Goal: Task Accomplishment & Management: Use online tool/utility

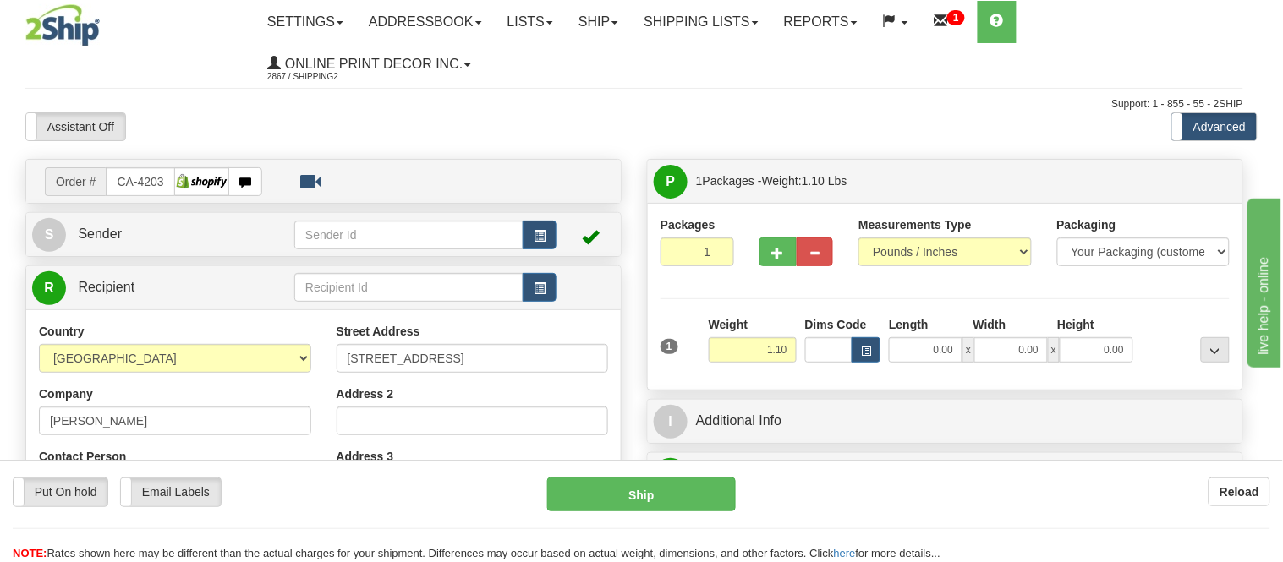
type input "[GEOGRAPHIC_DATA]"
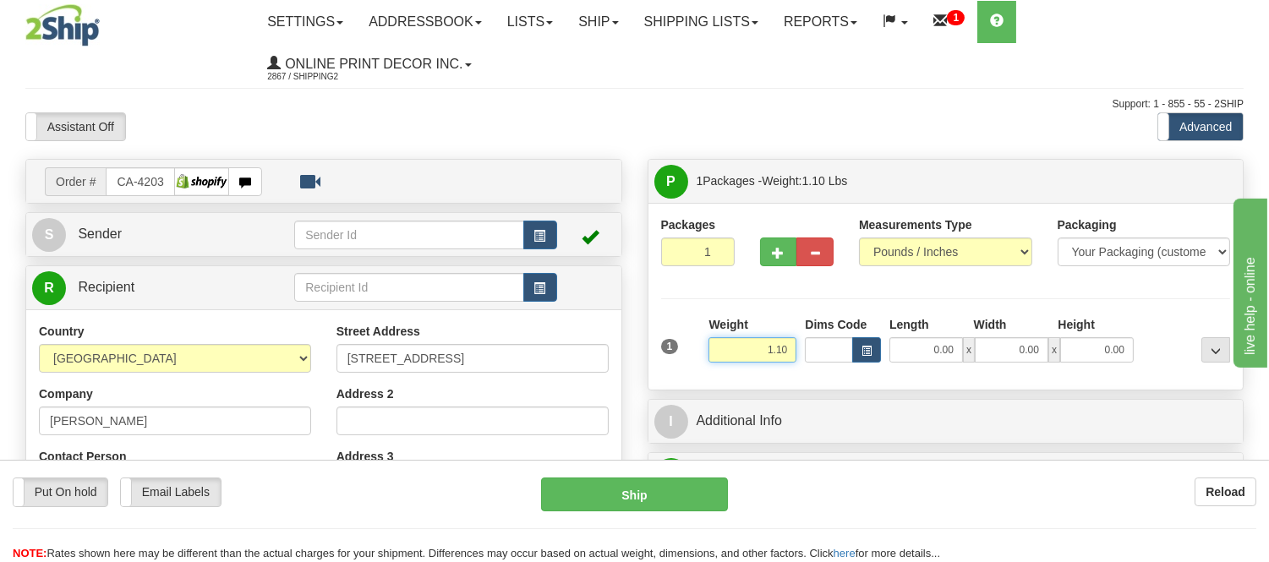
drag, startPoint x: 797, startPoint y: 348, endPoint x: 734, endPoint y: 372, distance: 66.9
click at [734, 372] on div "Weight 1.10" at bounding box center [752, 345] width 96 height 59
type input "4.89"
click at [867, 356] on span "button" at bounding box center [867, 351] width 10 height 9
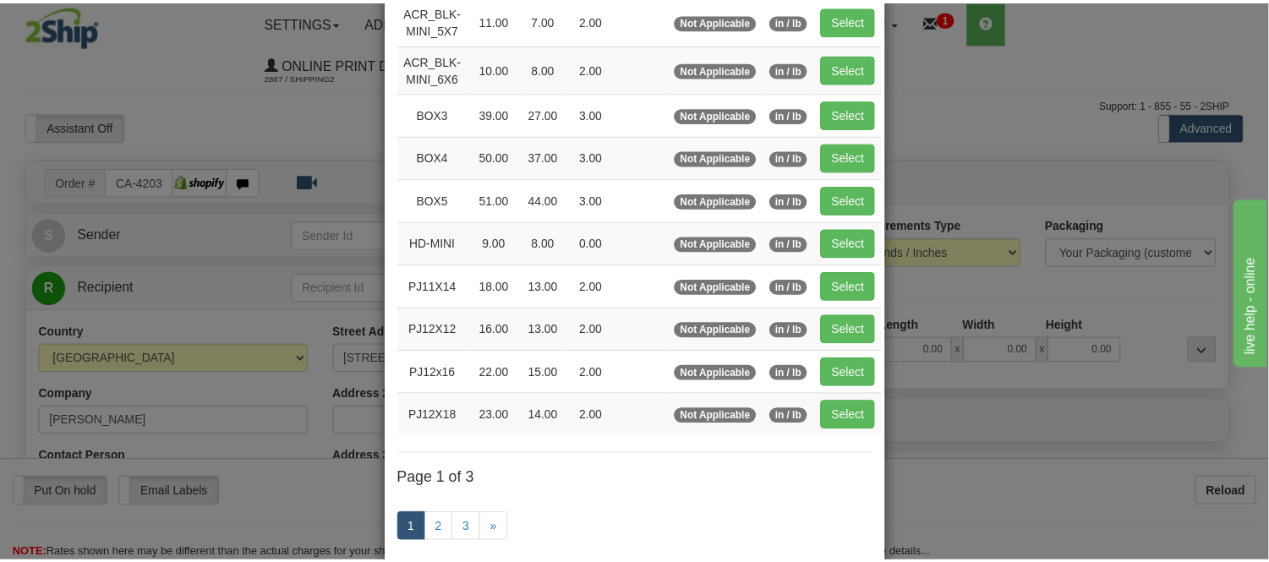
scroll to position [188, 0]
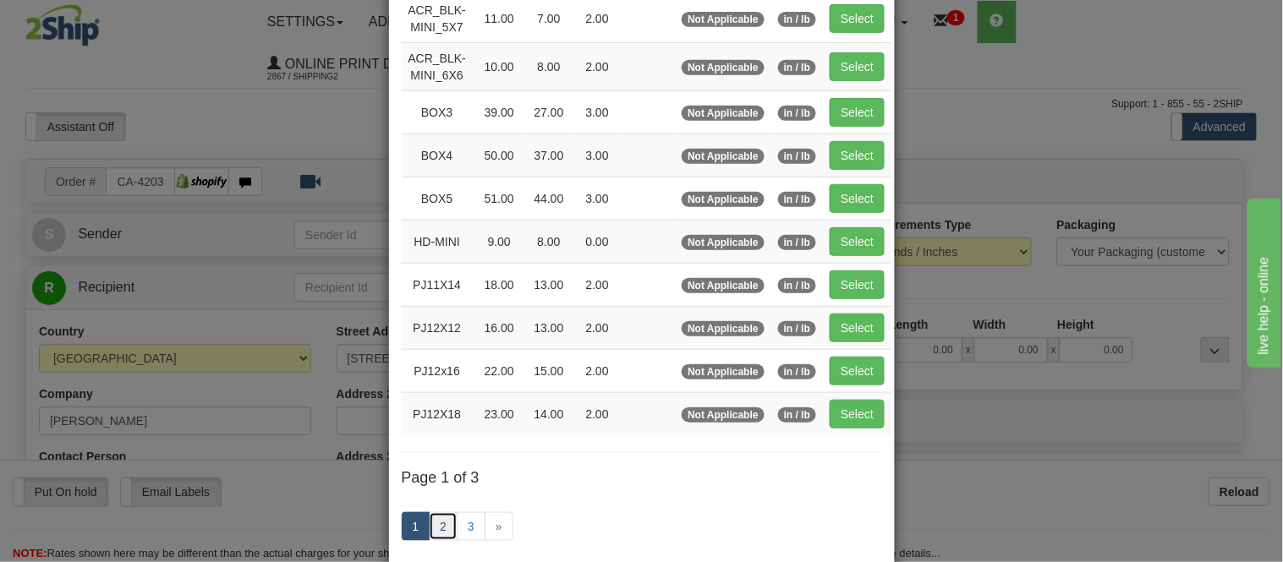
click at [436, 534] on link "2" at bounding box center [443, 526] width 29 height 29
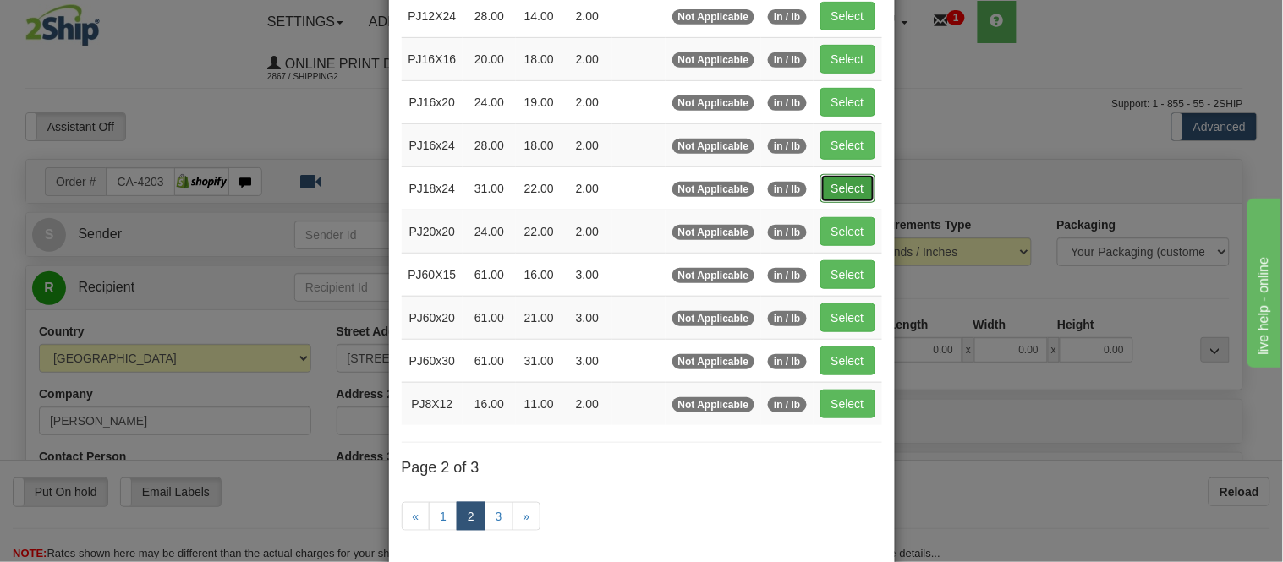
click at [841, 198] on button "Select" at bounding box center [847, 188] width 55 height 29
type input "PJ18x24"
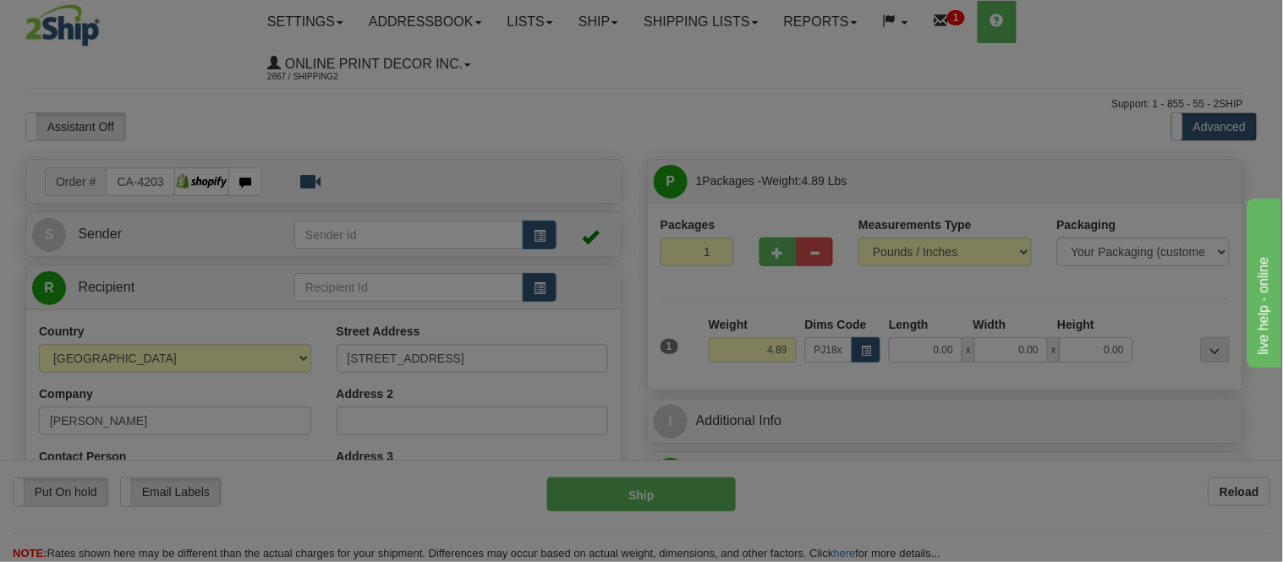
type input "31.00"
type input "22.00"
type input "2.00"
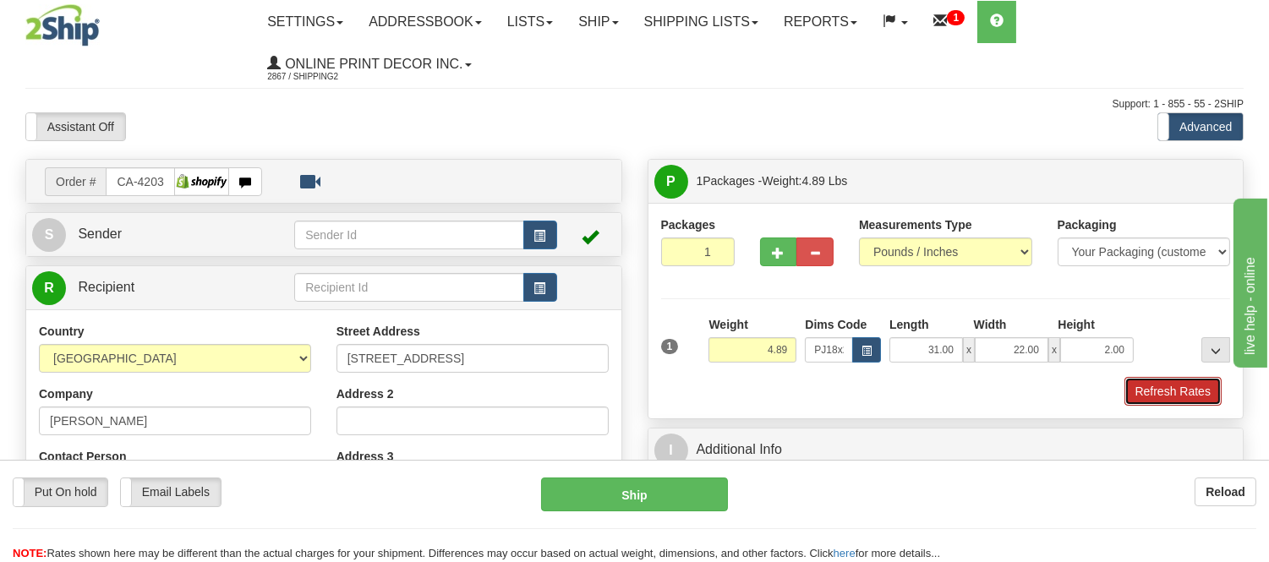
click at [1151, 396] on button "Refresh Rates" at bounding box center [1173, 391] width 97 height 29
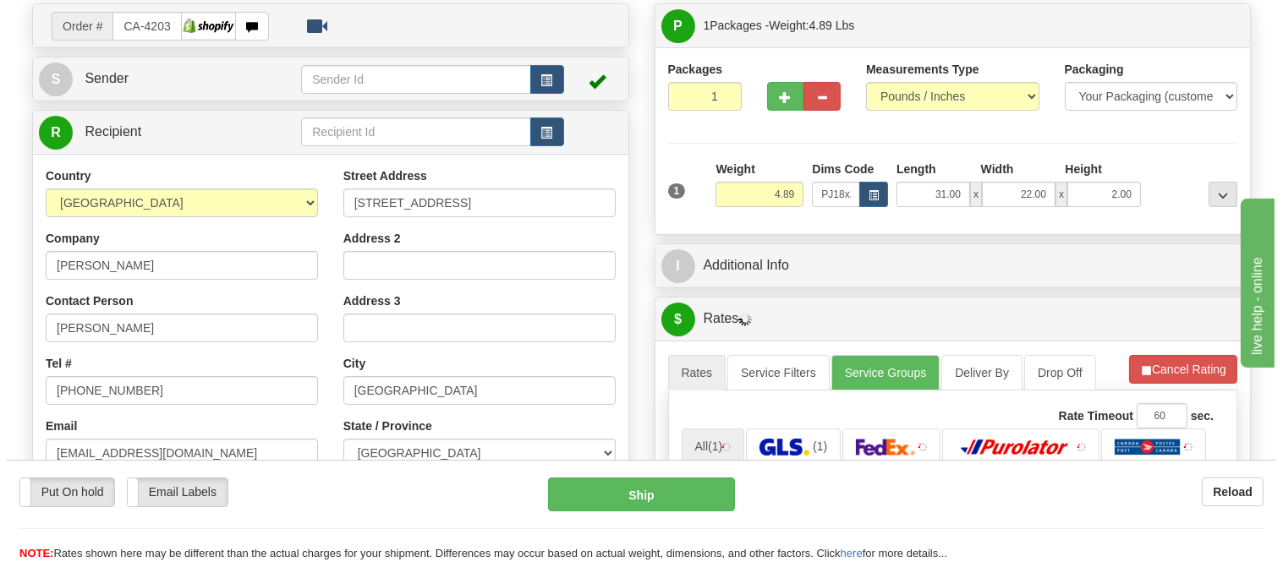
scroll to position [366, 0]
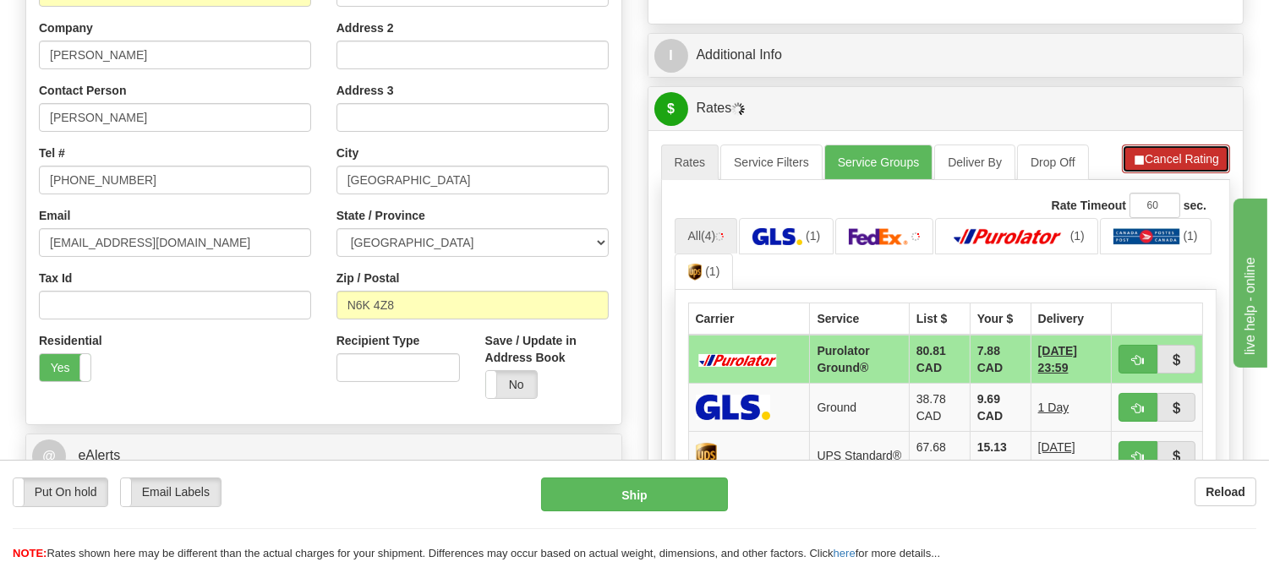
click at [1199, 151] on button "Cancel Rating" at bounding box center [1176, 159] width 108 height 29
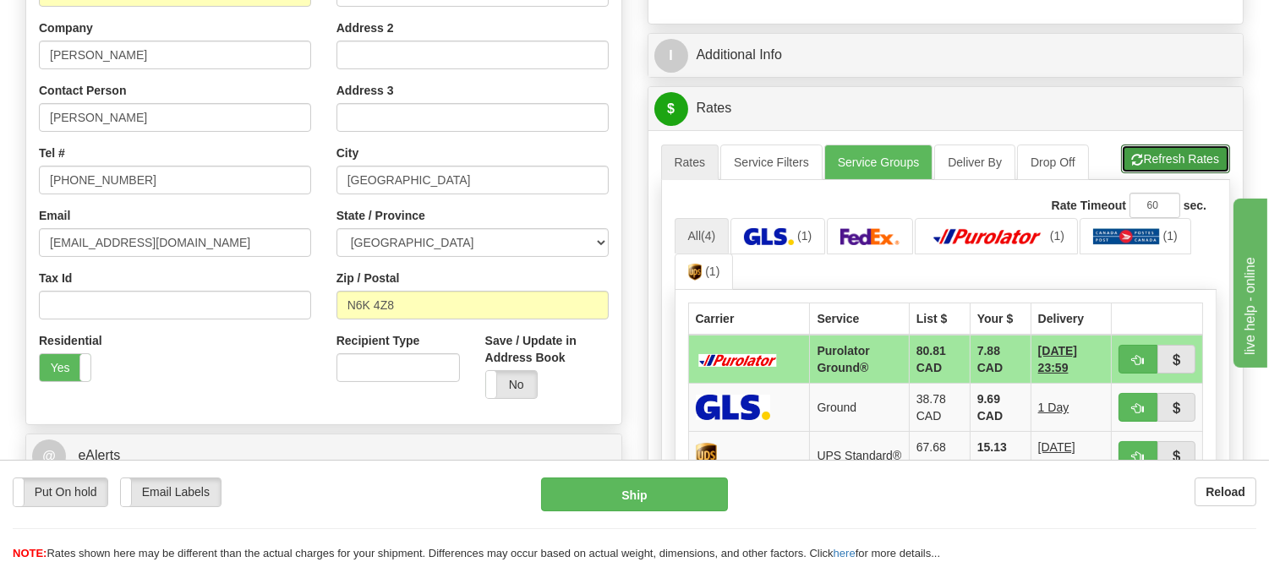
click at [1199, 151] on button "Refresh Rates" at bounding box center [1175, 159] width 109 height 29
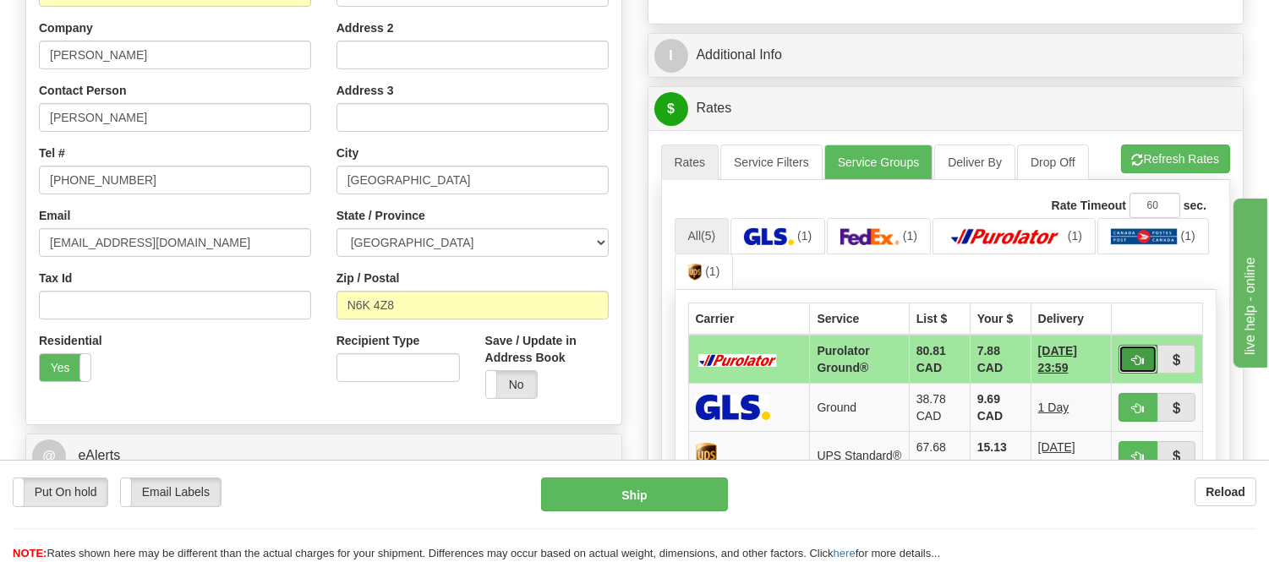
click at [1137, 362] on span "button" at bounding box center [1138, 360] width 12 height 11
type input "260"
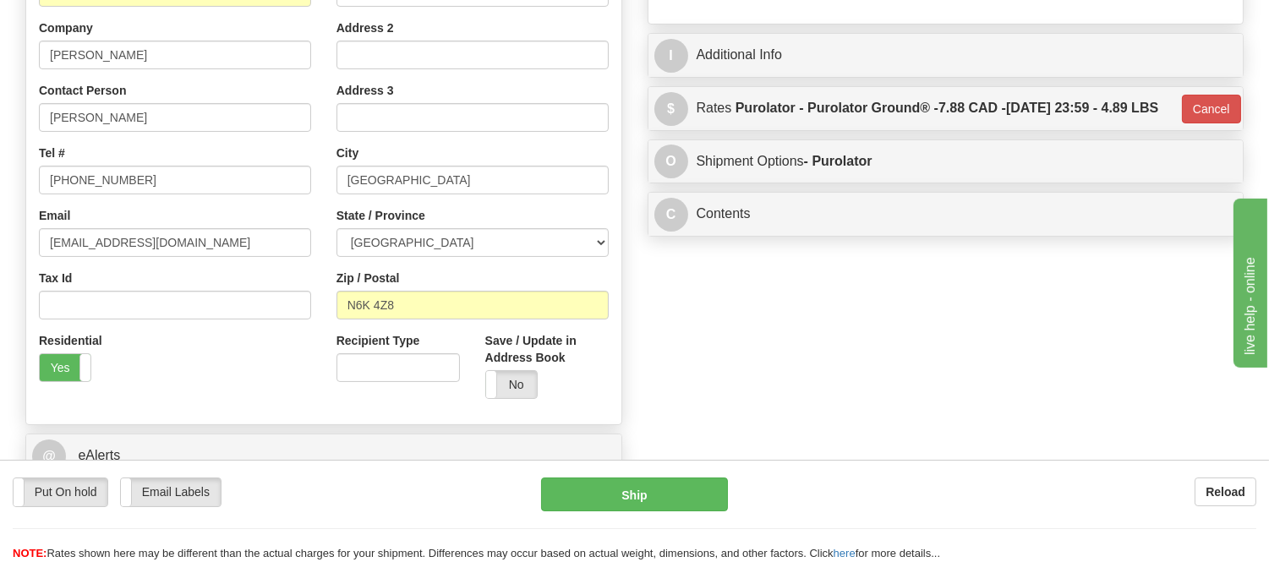
click at [636, 518] on div "Put On hold Put On hold Email Labels Email Labels Edit Reload Ship" at bounding box center [634, 520] width 1269 height 85
click at [657, 501] on button "Ship" at bounding box center [634, 495] width 186 height 34
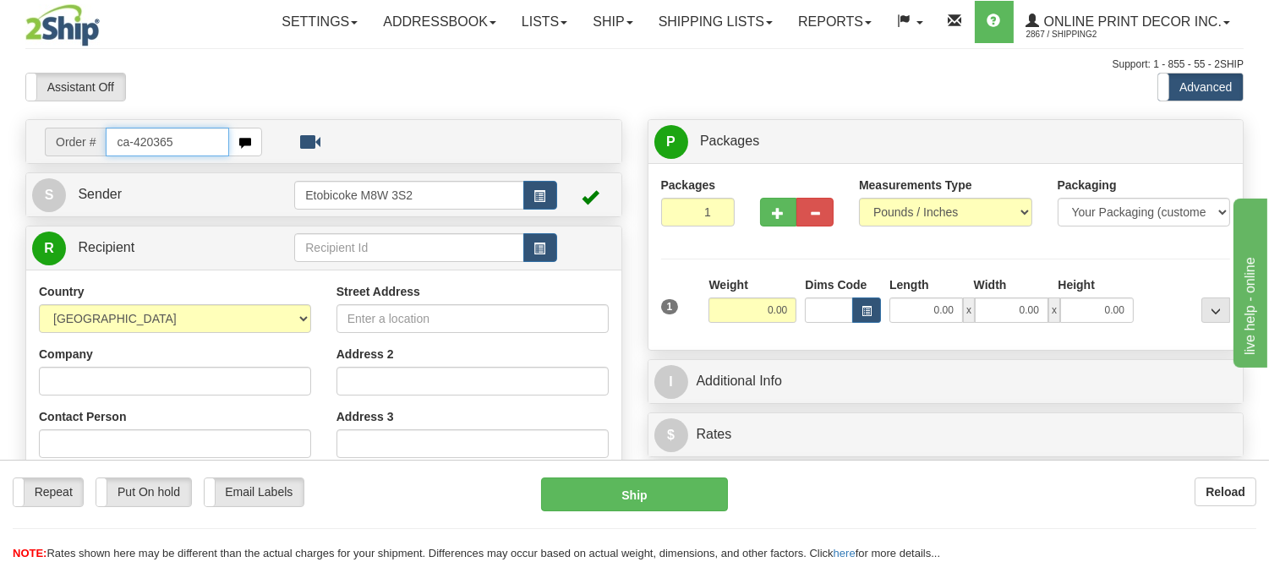
type input "ca-420365"
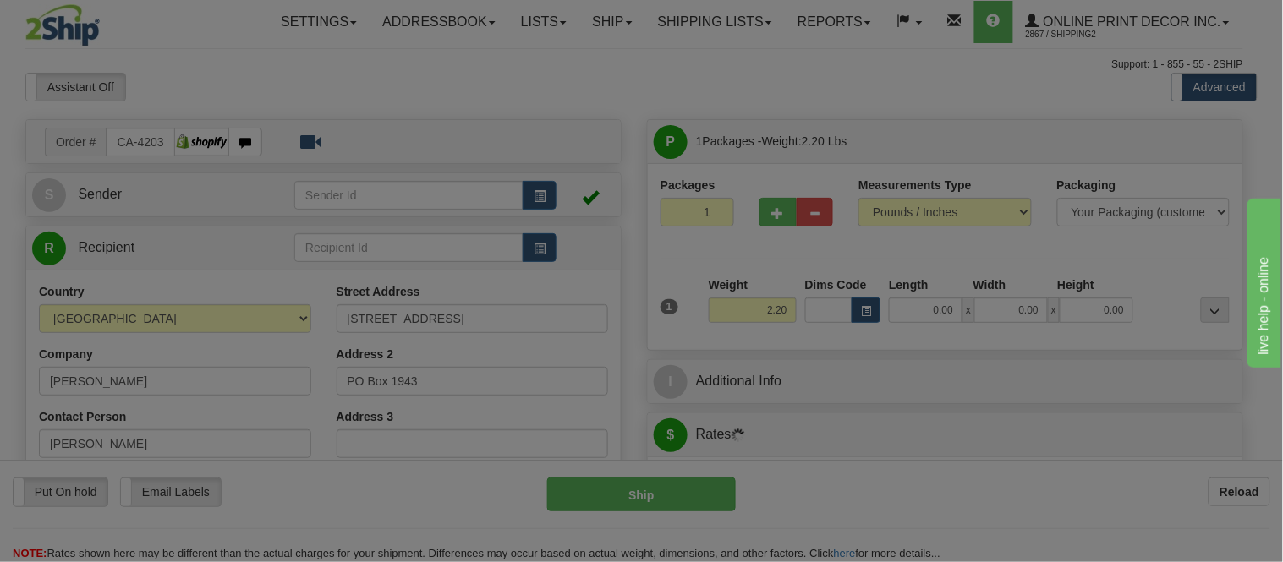
type input "GIMLI"
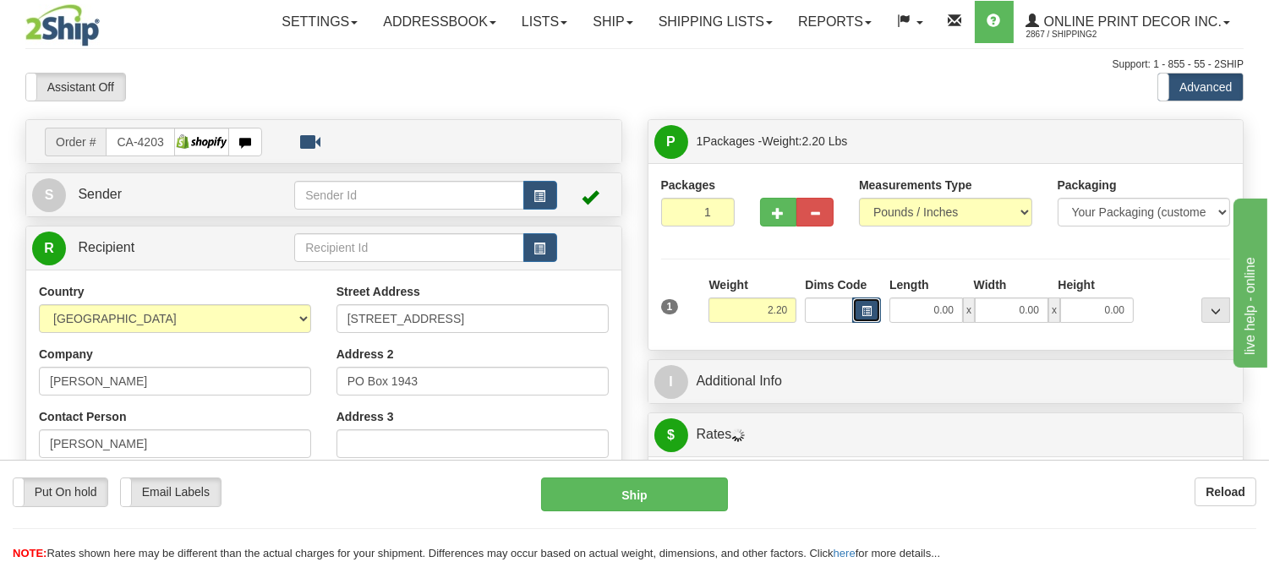
click at [859, 310] on button "button" at bounding box center [866, 310] width 29 height 25
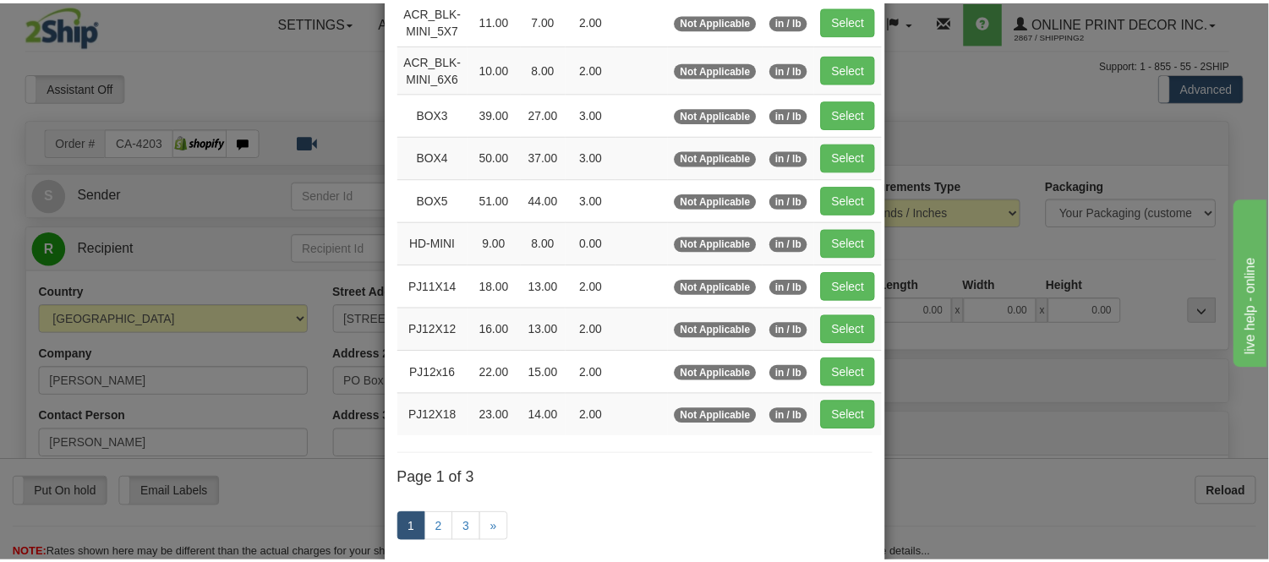
scroll to position [188, 0]
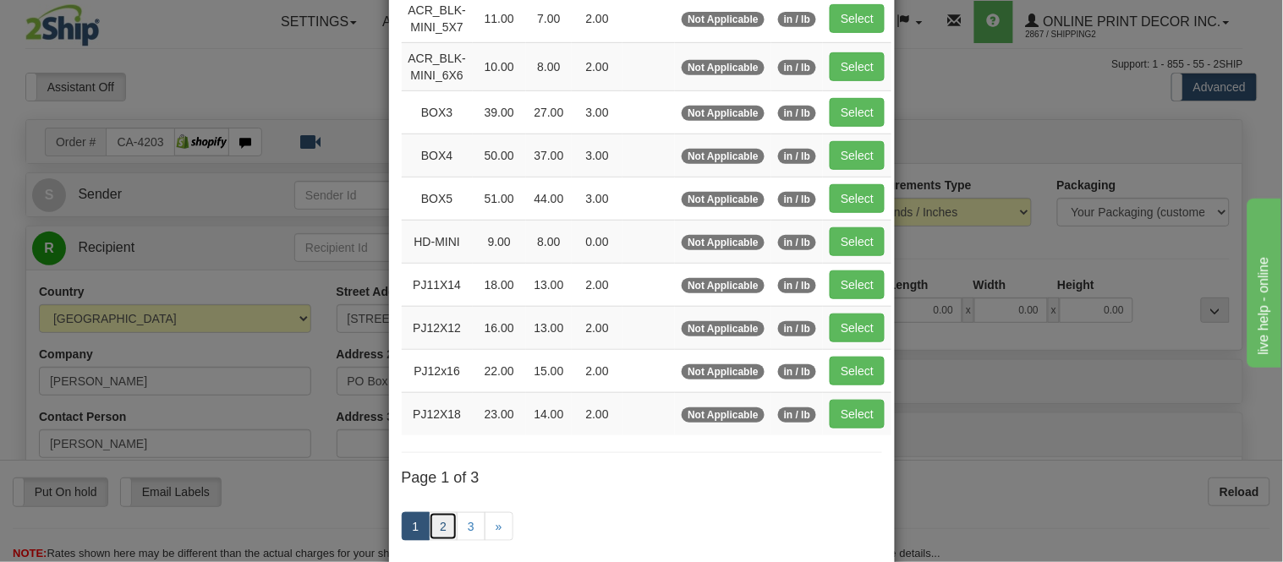
click at [431, 525] on link "2" at bounding box center [443, 526] width 29 height 29
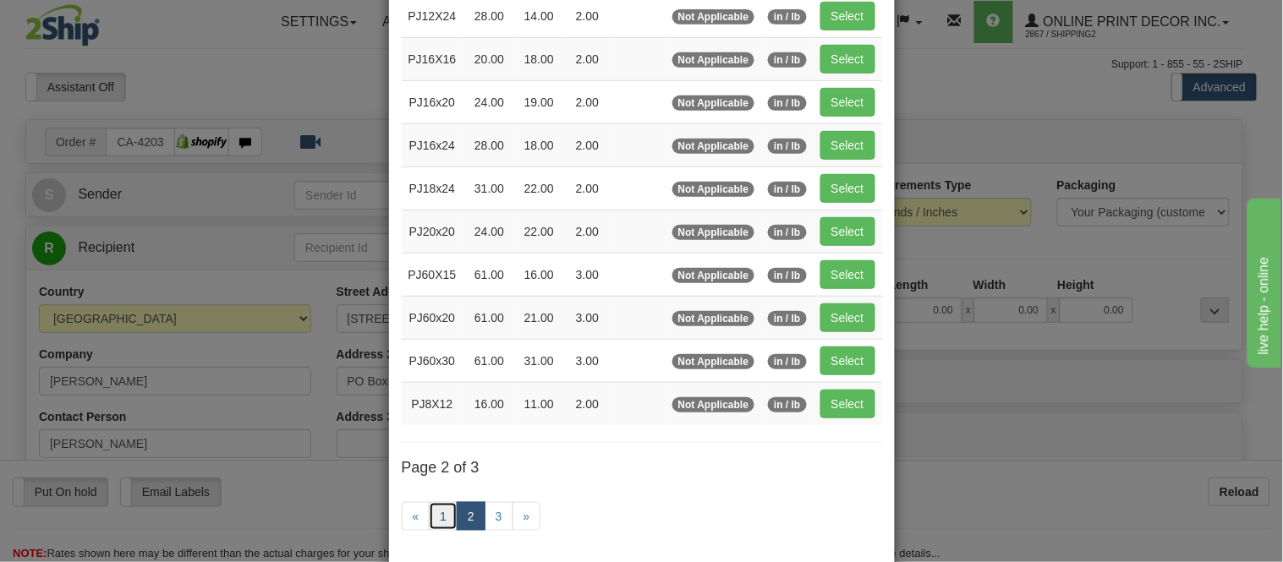
click at [437, 520] on link "1" at bounding box center [443, 516] width 29 height 29
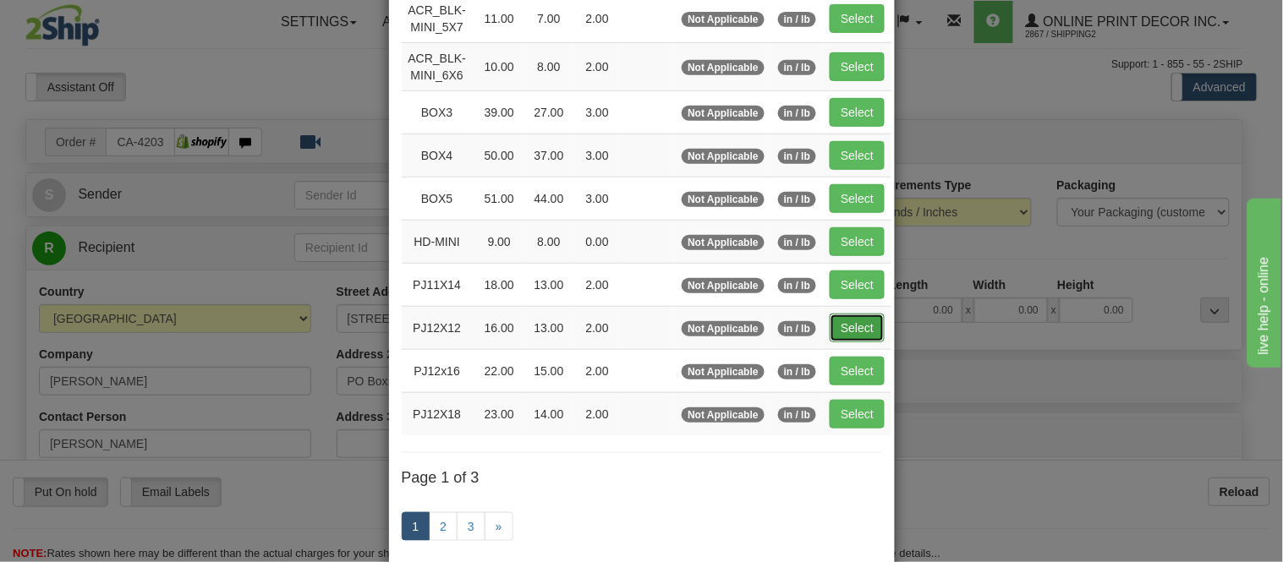
click at [841, 324] on button "Select" at bounding box center [857, 328] width 55 height 29
type input "PJ12X12"
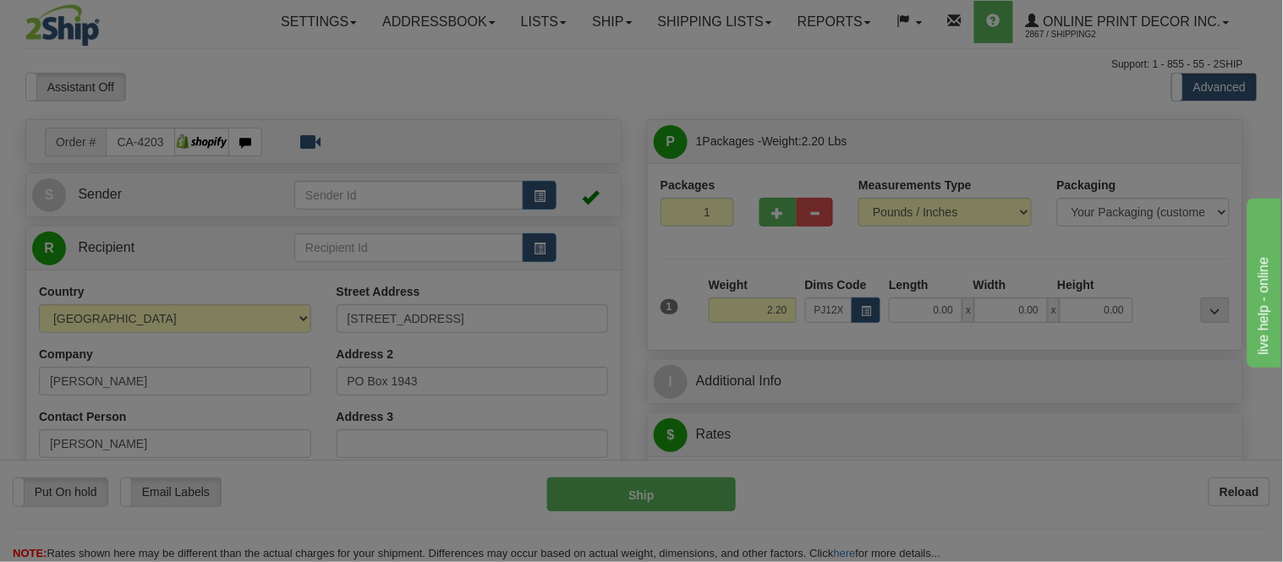
type input "16.00"
type input "13.00"
type input "2.00"
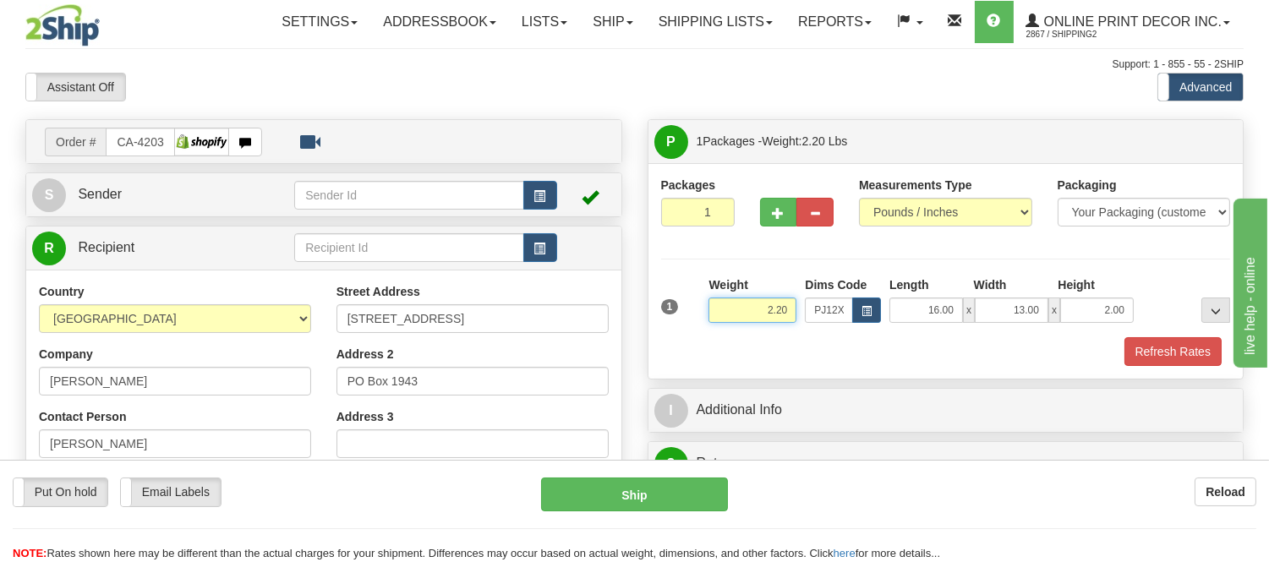
drag, startPoint x: 795, startPoint y: 303, endPoint x: 715, endPoint y: 315, distance: 80.5
click at [715, 315] on input "2.20" at bounding box center [753, 310] width 88 height 25
type input "3.98"
drag, startPoint x: 1126, startPoint y: 310, endPoint x: 1061, endPoint y: 311, distance: 64.3
click at [1061, 311] on input "2.00" at bounding box center [1097, 310] width 74 height 25
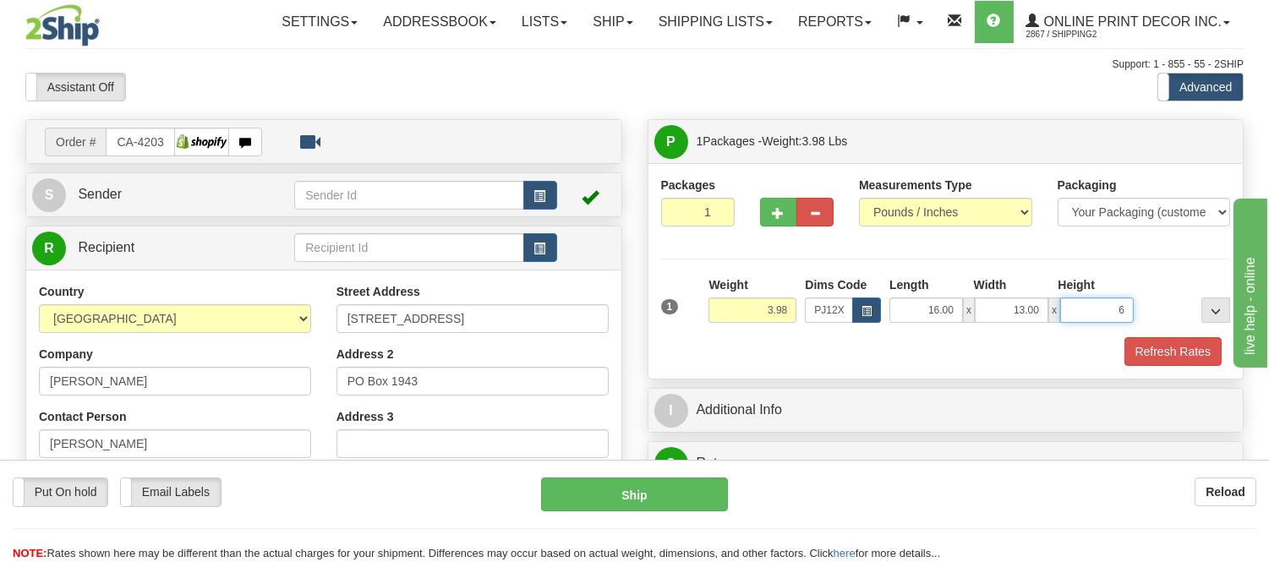
click button "Delete" at bounding box center [0, 0] width 0 height 0
type input "6.00"
click at [1205, 345] on button "Refresh Rates" at bounding box center [1173, 351] width 97 height 29
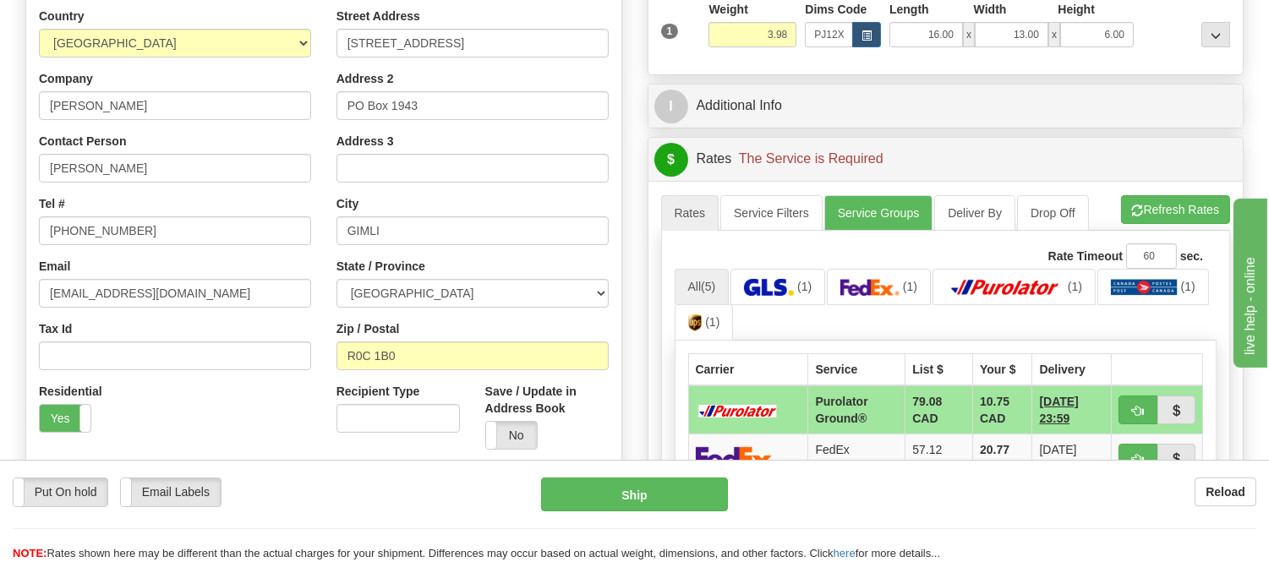
scroll to position [355, 0]
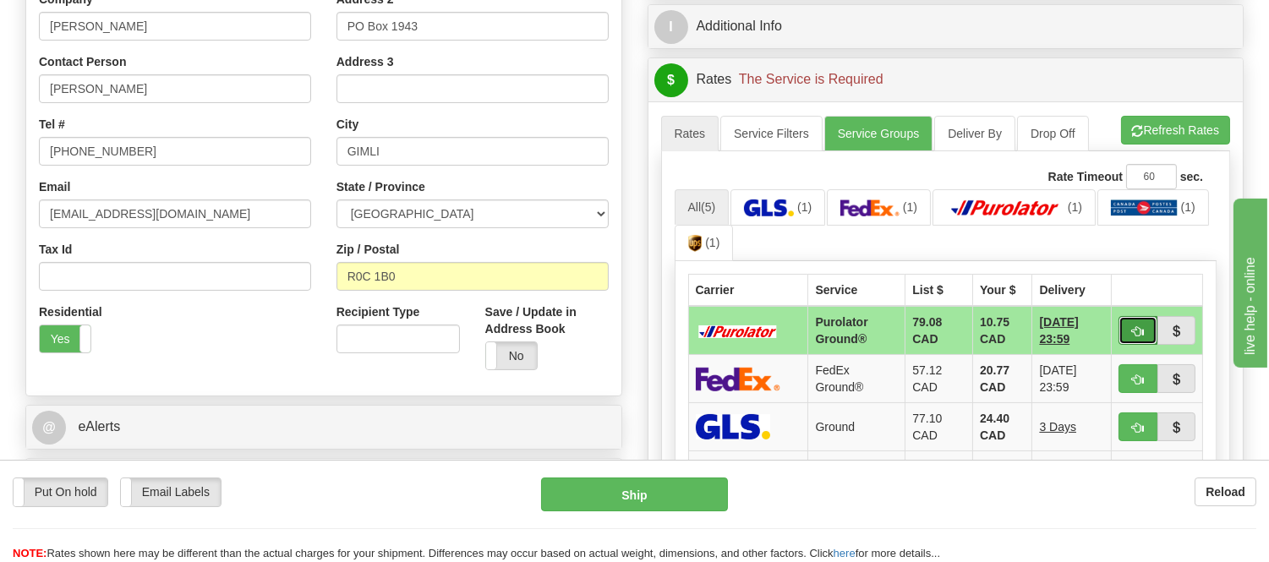
click at [1139, 326] on span "button" at bounding box center [1138, 331] width 12 height 11
type input "260"
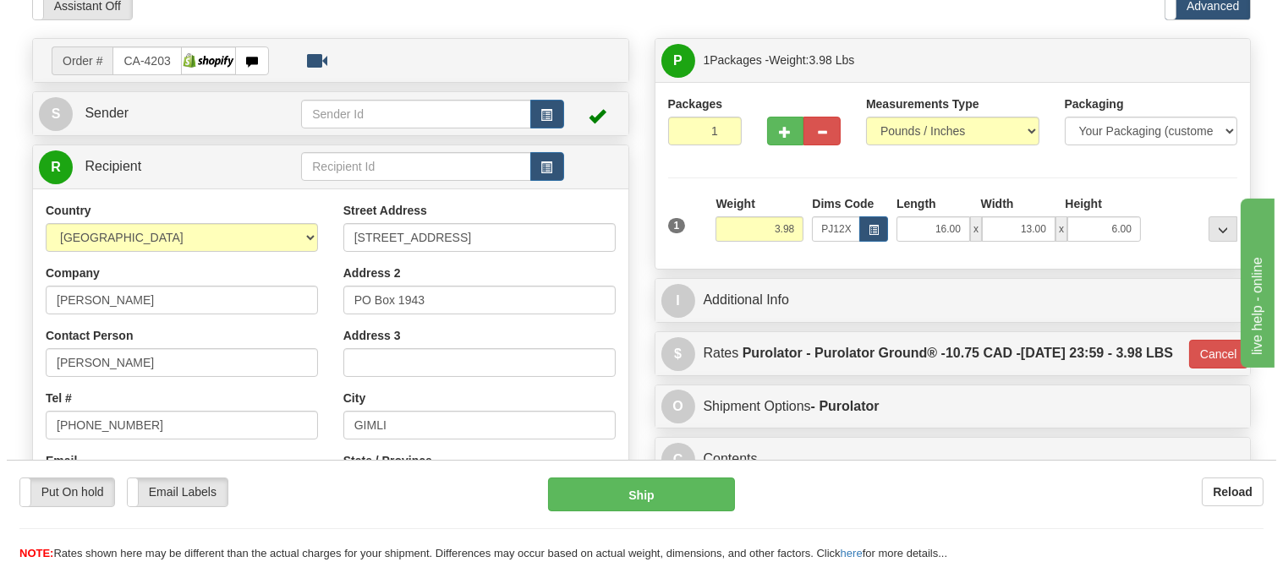
scroll to position [73, 0]
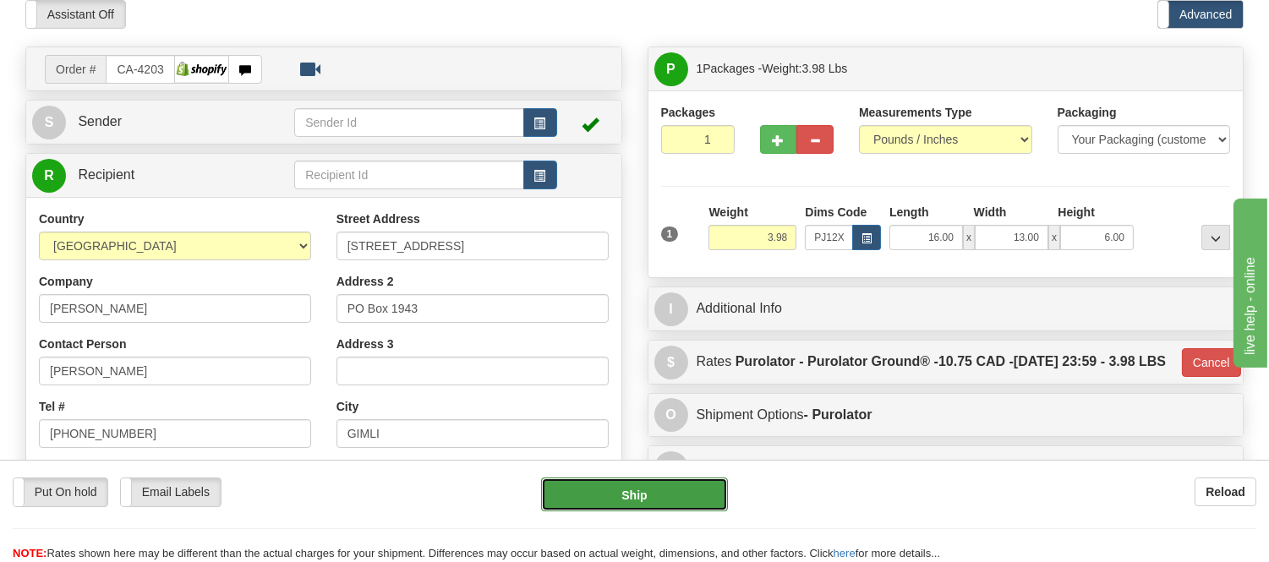
click at [705, 493] on button "Ship" at bounding box center [634, 495] width 186 height 34
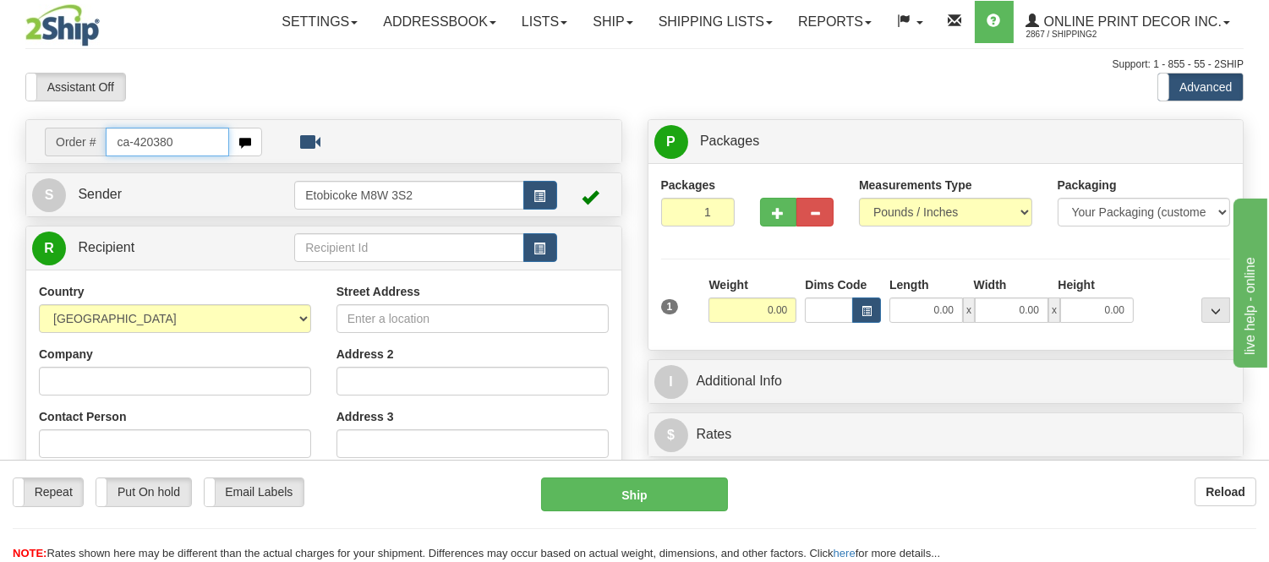
type input "ca-420380"
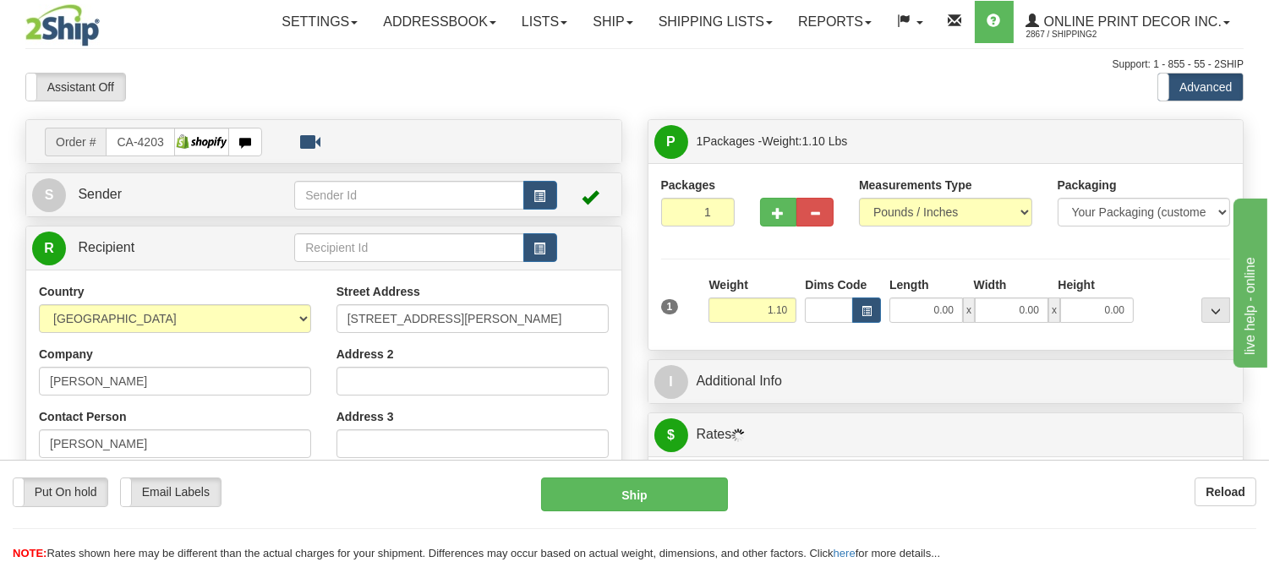
type input "DIEPPE"
click at [866, 316] on span "button" at bounding box center [867, 311] width 10 height 9
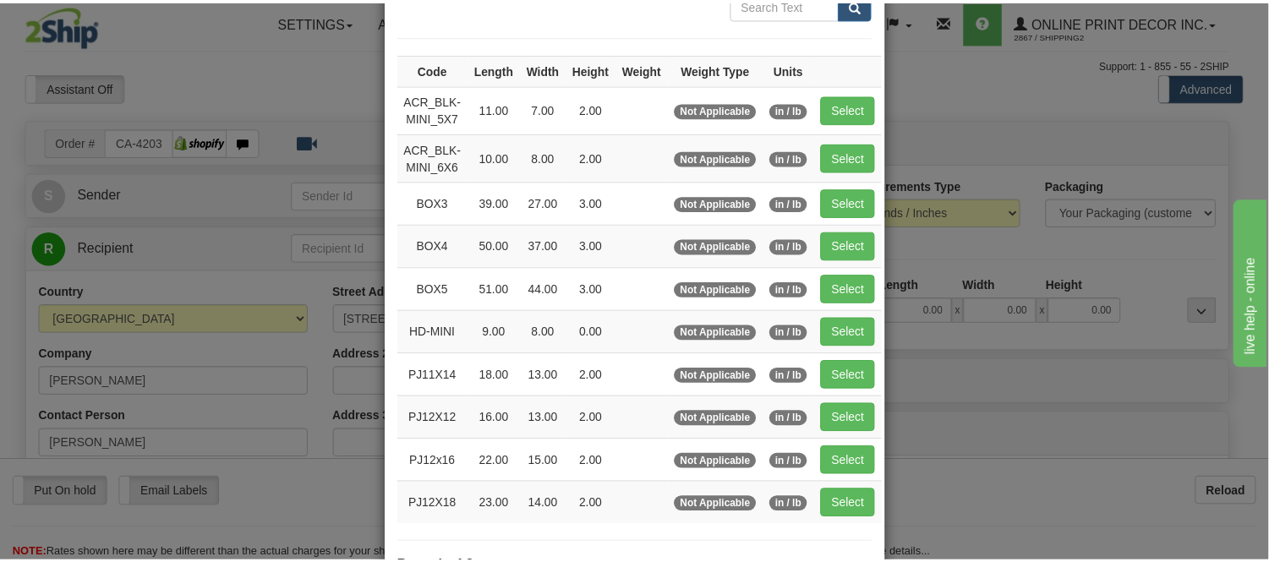
scroll to position [188, 0]
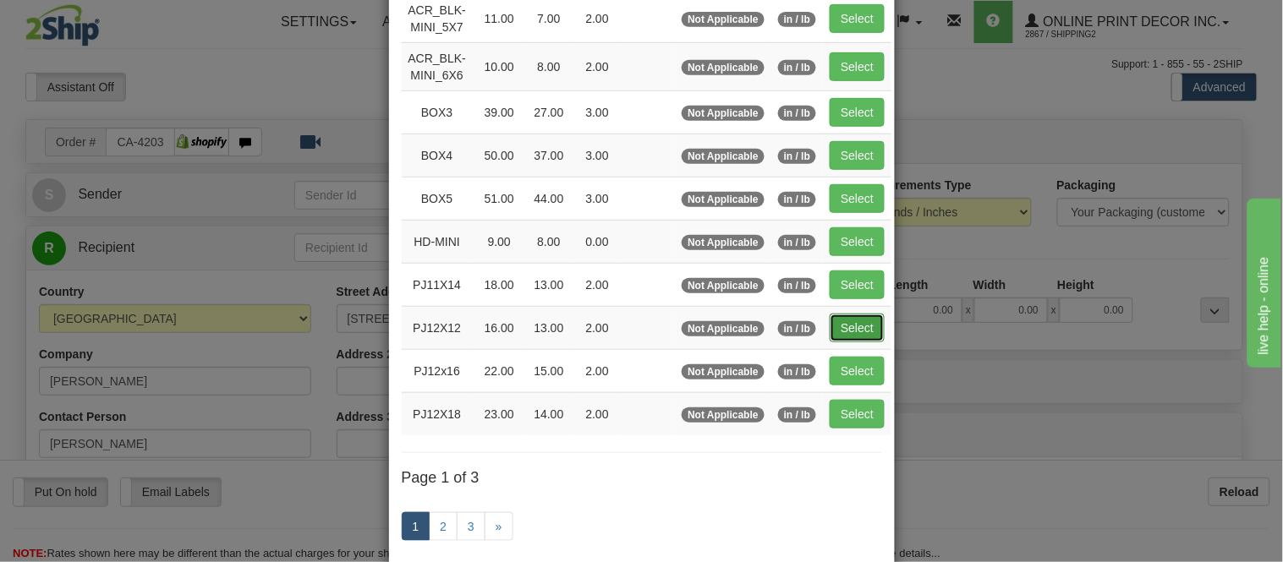
click at [856, 328] on button "Select" at bounding box center [857, 328] width 55 height 29
type input "PJ12X12"
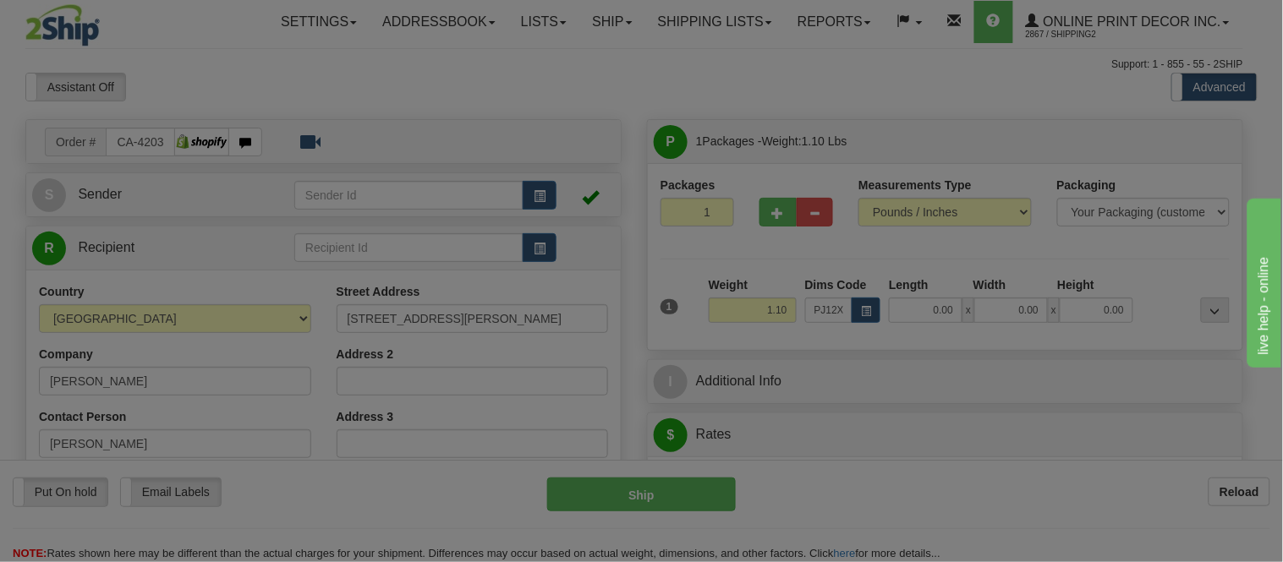
type input "16.00"
type input "13.00"
type input "2.00"
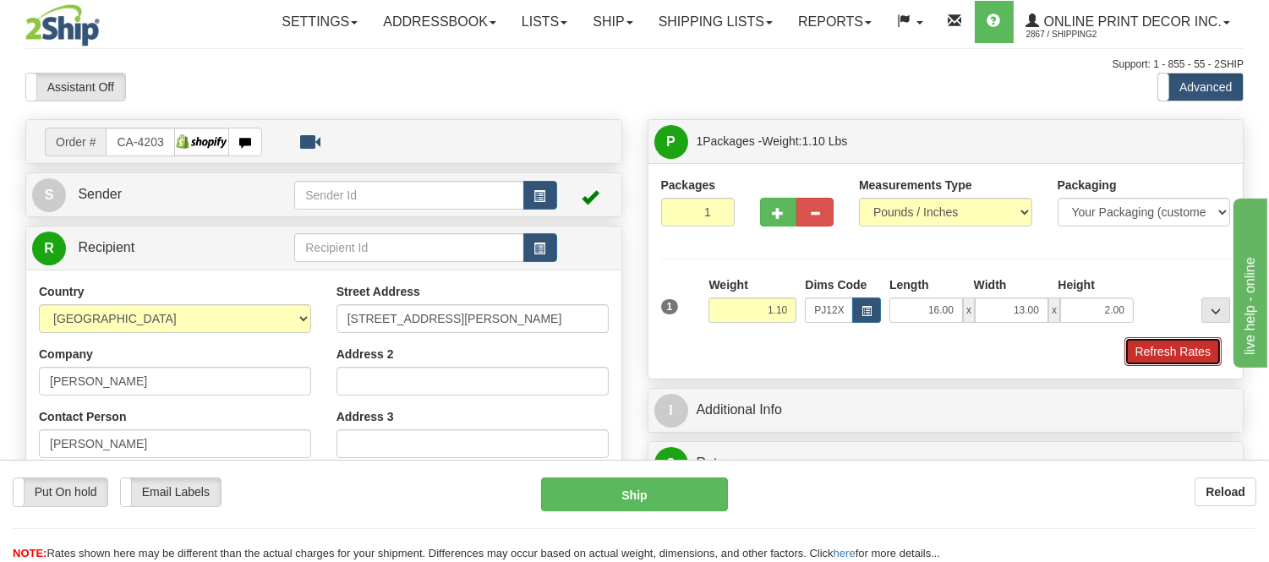
click at [1153, 342] on button "Refresh Rates" at bounding box center [1173, 351] width 97 height 29
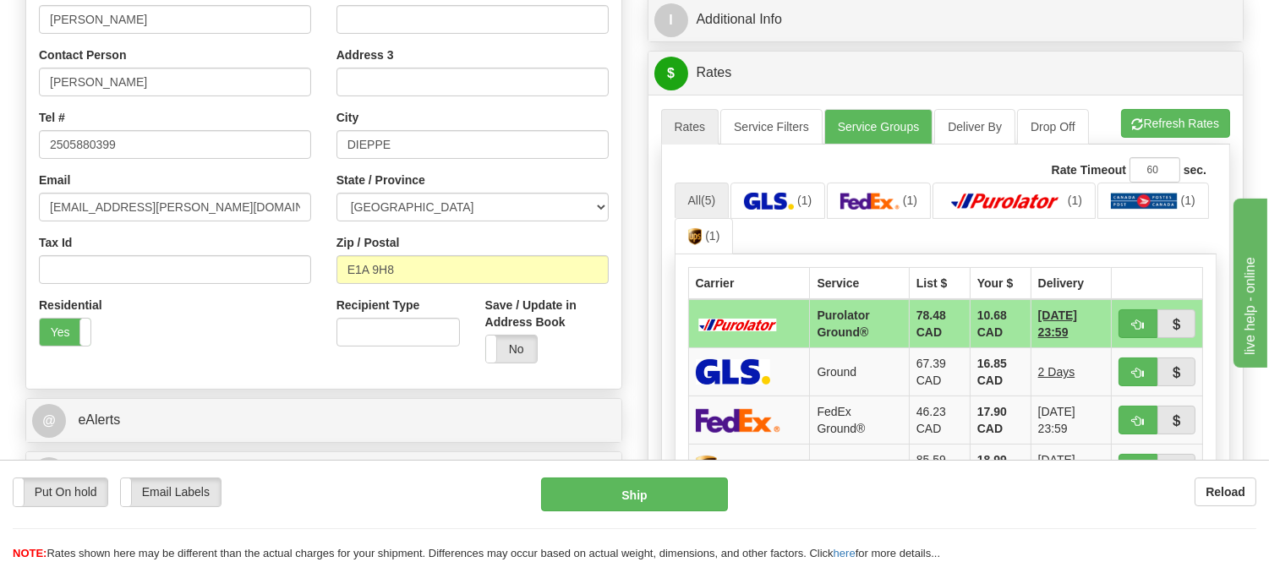
scroll to position [457, 0]
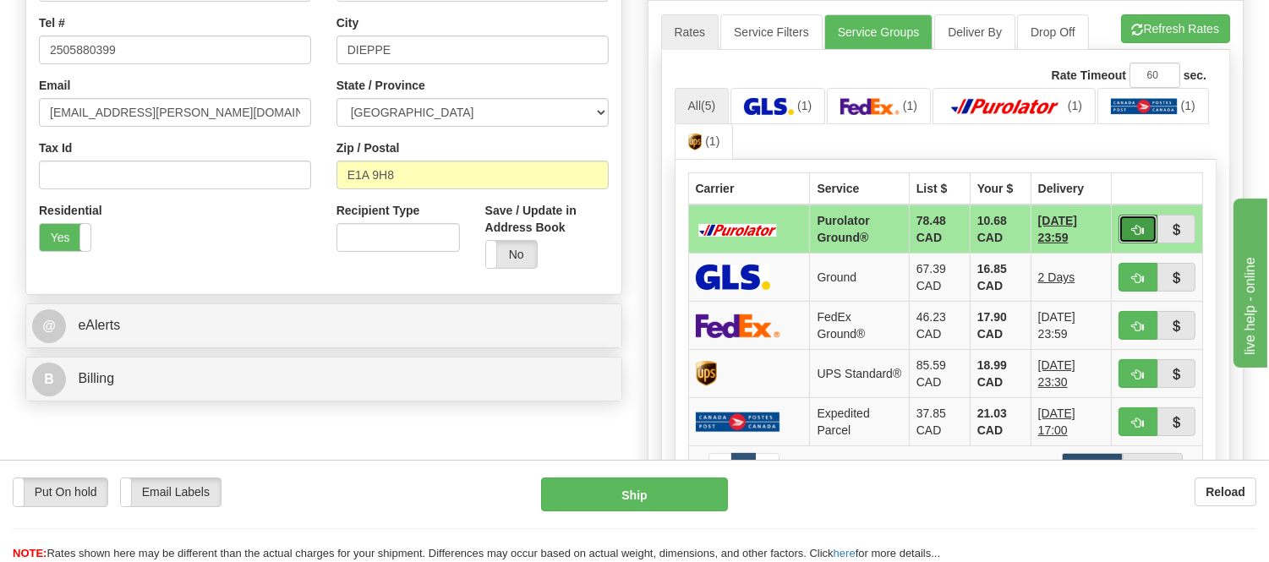
click at [1137, 227] on span "button" at bounding box center [1138, 230] width 12 height 11
type input "260"
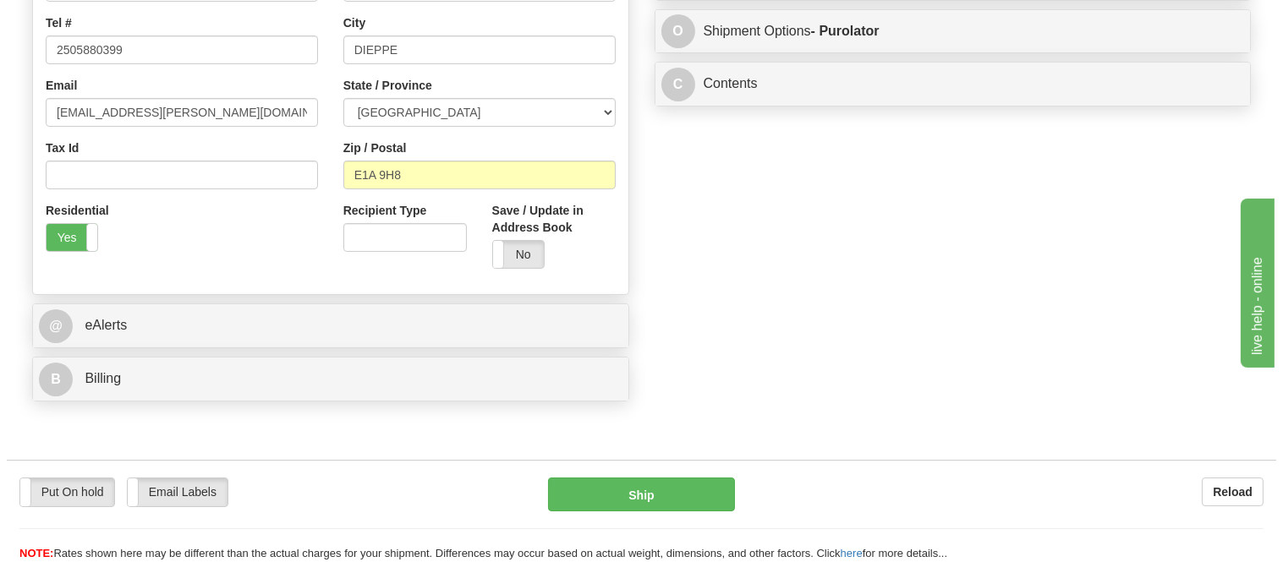
scroll to position [174, 0]
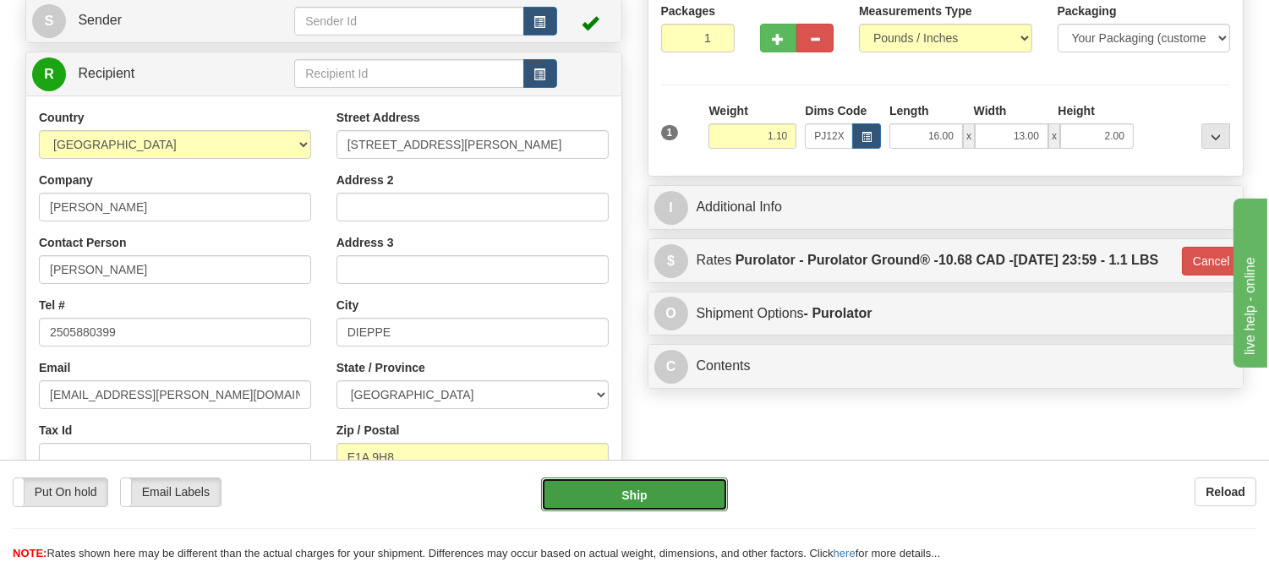
click at [643, 499] on button "Ship" at bounding box center [634, 495] width 186 height 34
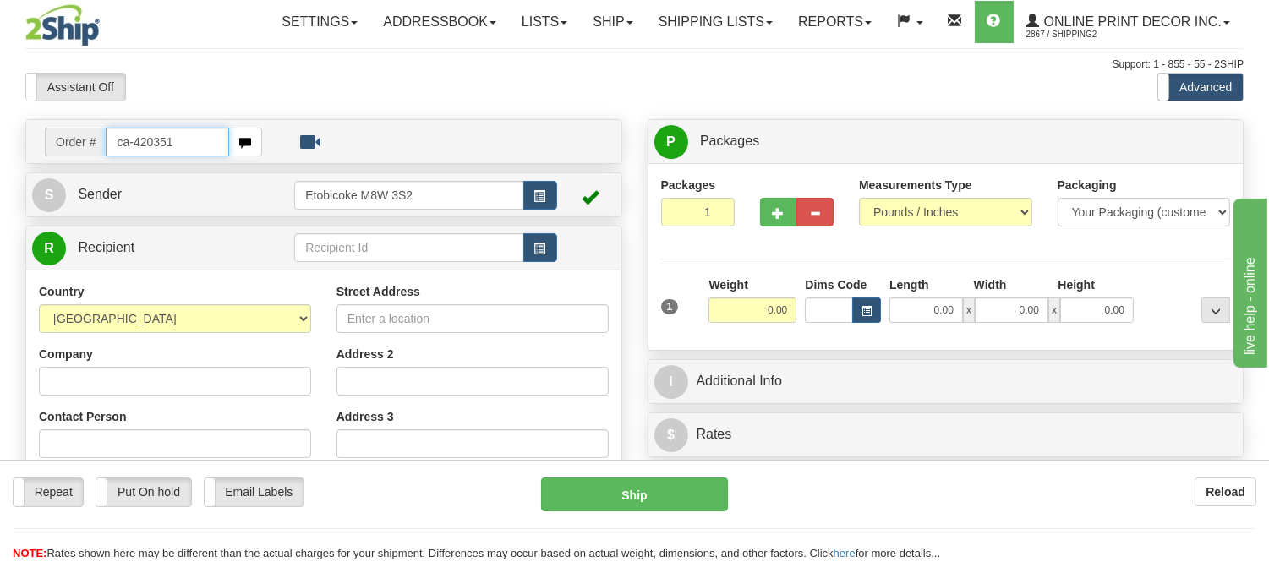
type input "ca-420351"
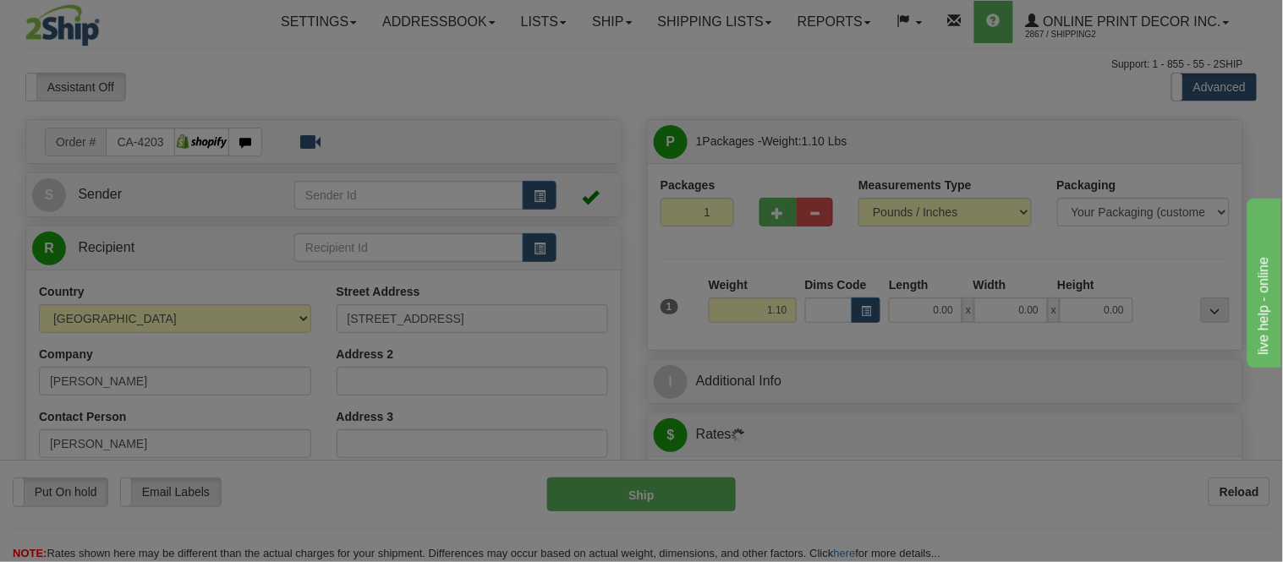
type input "MISSISSAUGA"
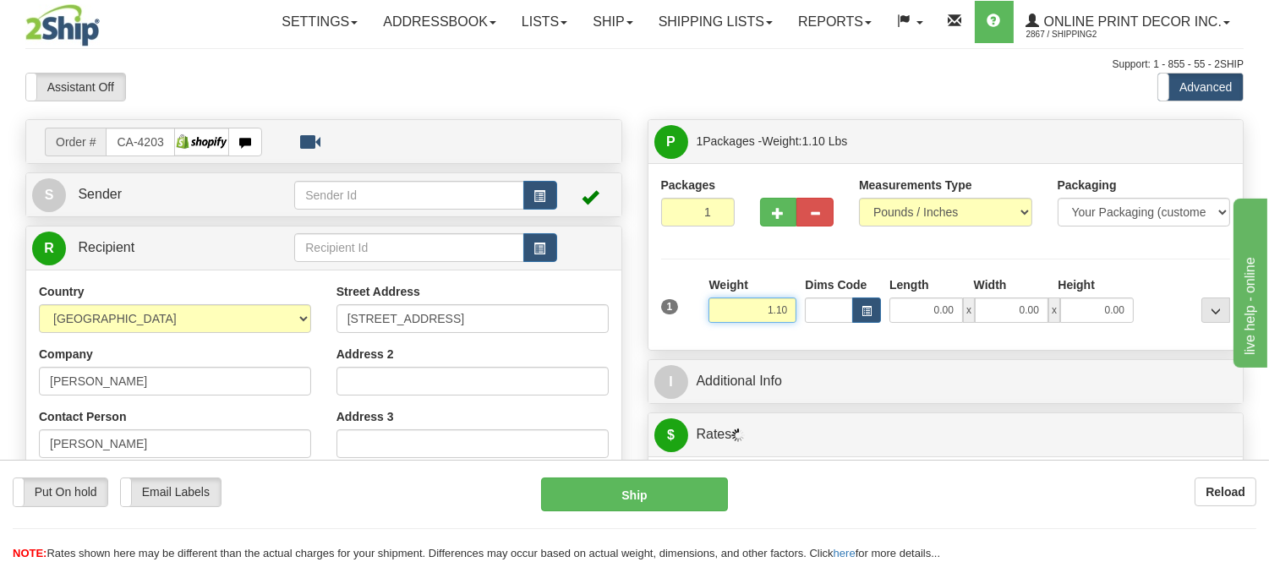
drag, startPoint x: 790, startPoint y: 311, endPoint x: 742, endPoint y: 326, distance: 50.6
click at [742, 326] on div "Weight 1.10" at bounding box center [752, 306] width 96 height 59
click at [772, 307] on input "7.98" at bounding box center [753, 310] width 88 height 25
type input "6.98"
click at [866, 303] on button "button" at bounding box center [866, 310] width 29 height 25
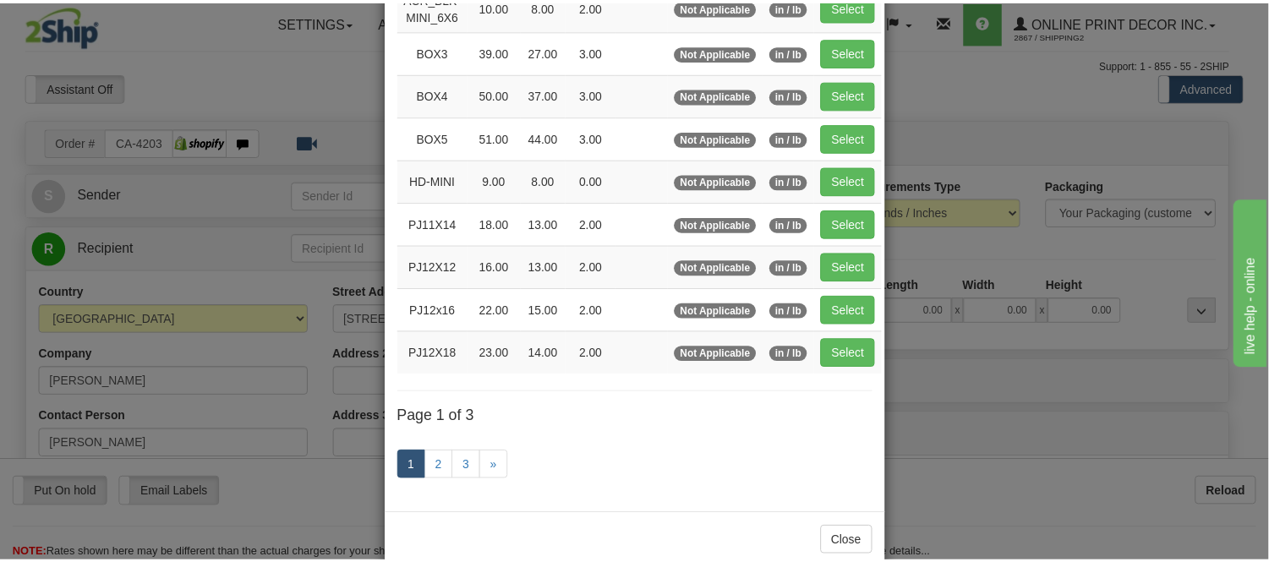
scroll to position [282, 0]
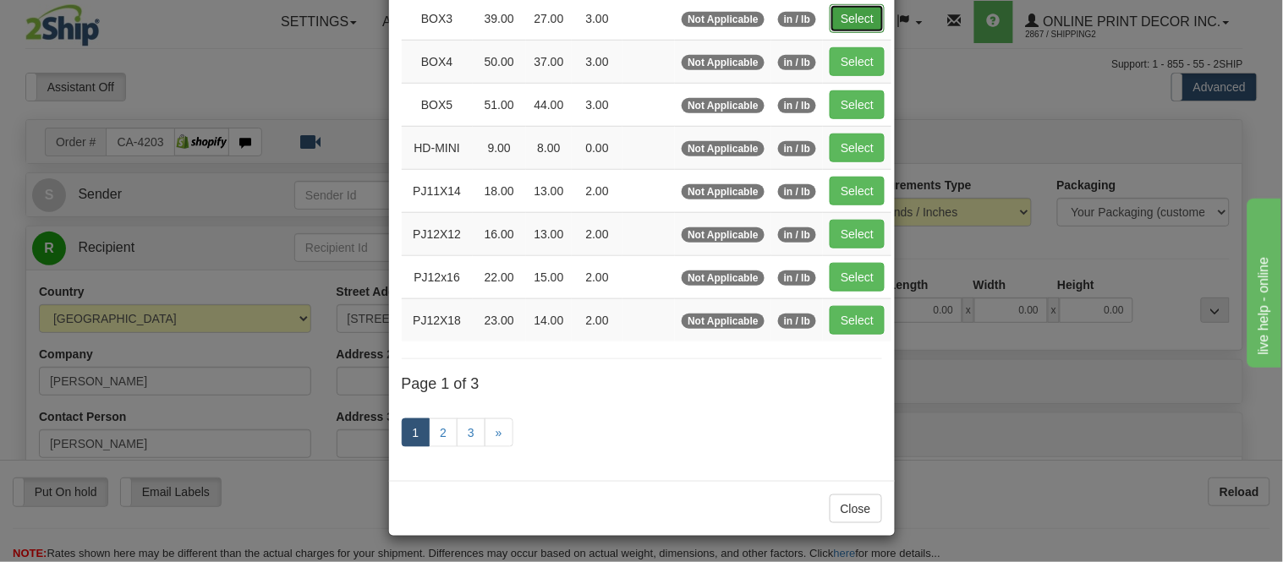
click at [848, 17] on button "Select" at bounding box center [857, 18] width 55 height 29
type input "BOX3"
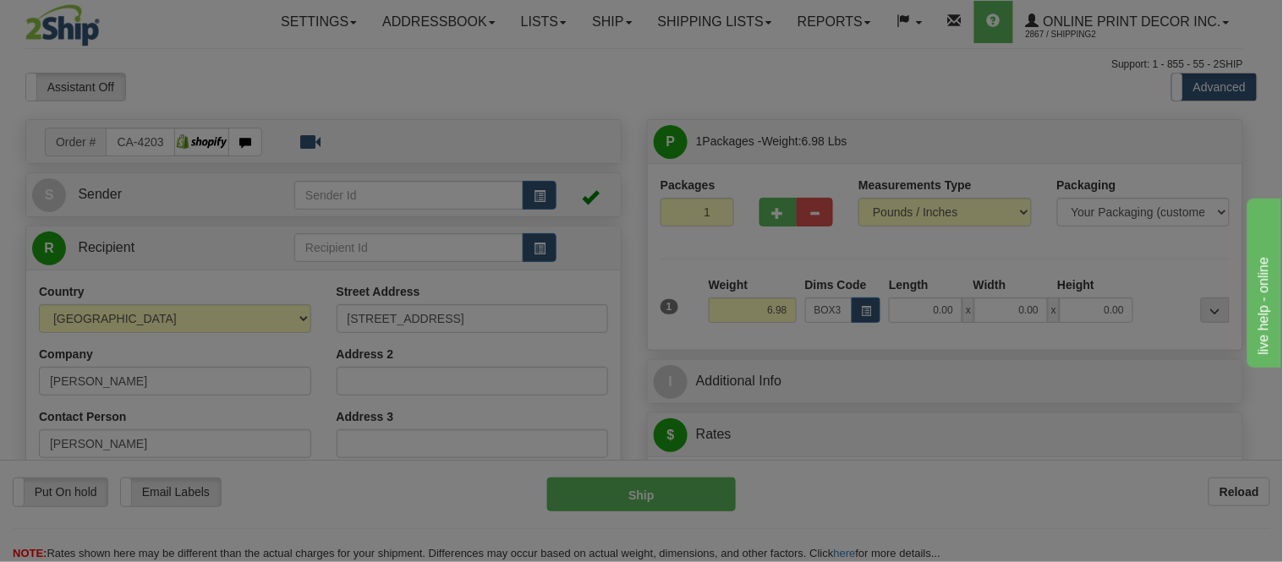
type input "39.00"
type input "27.00"
type input "3.00"
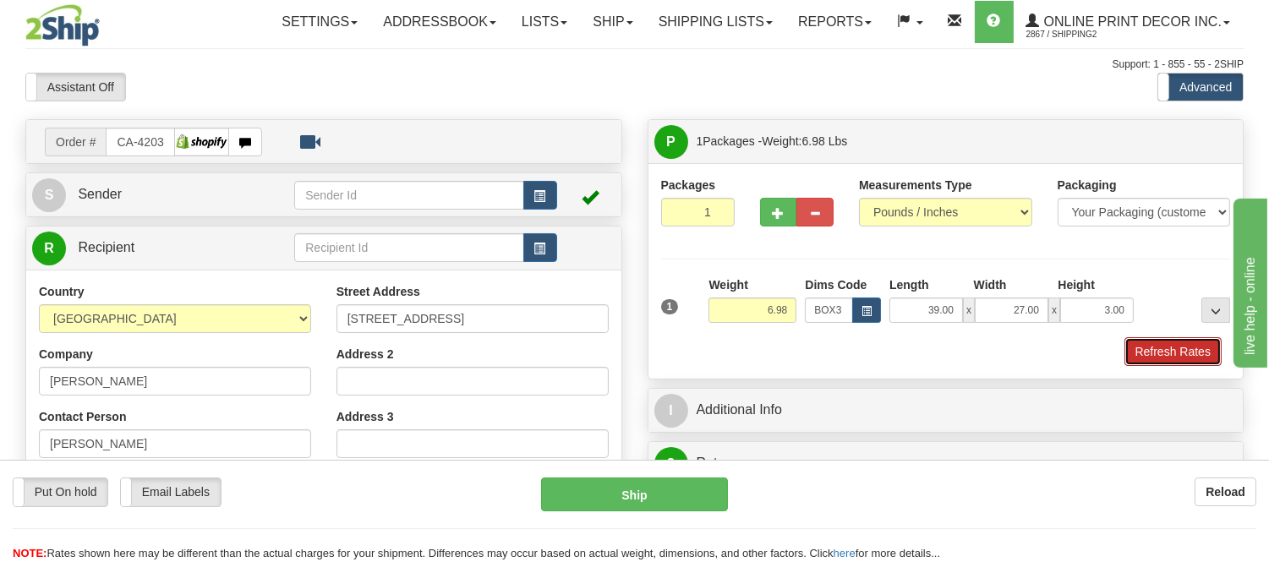
click at [1139, 356] on button "Refresh Rates" at bounding box center [1173, 351] width 97 height 29
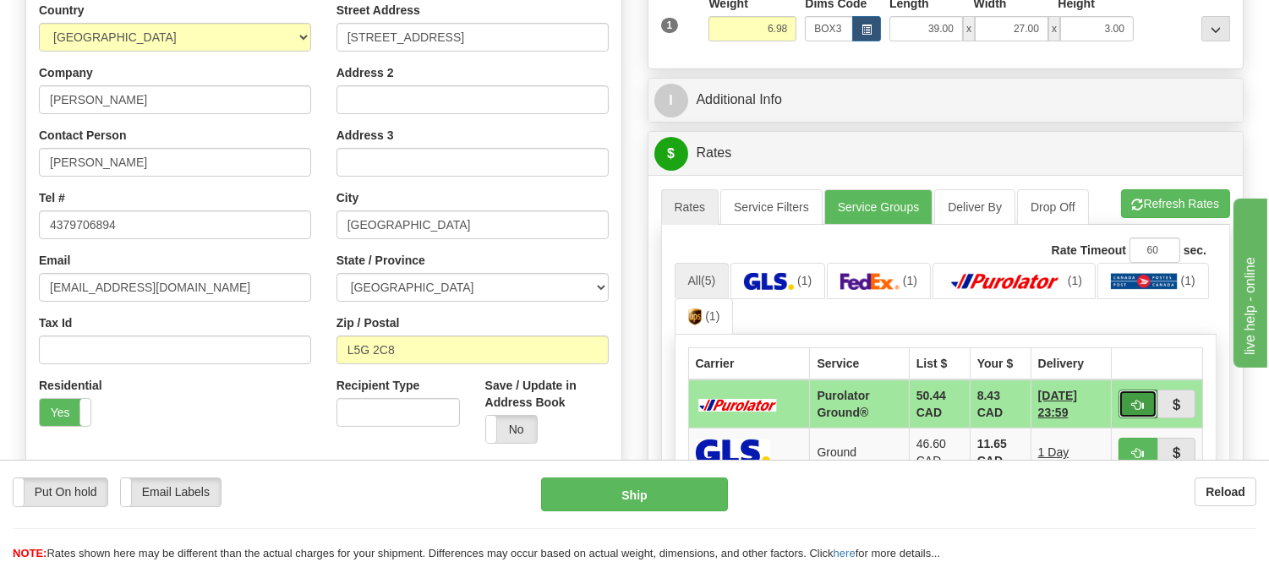
click at [1137, 408] on span "button" at bounding box center [1138, 405] width 12 height 11
type input "260"
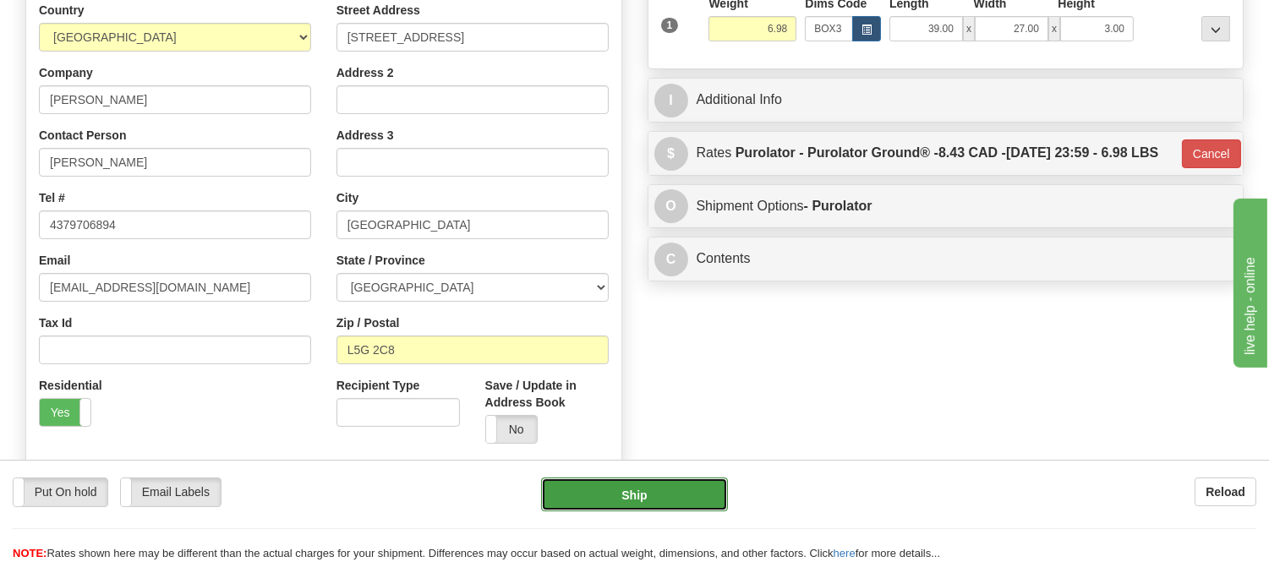
click at [622, 480] on button "Ship" at bounding box center [634, 495] width 186 height 34
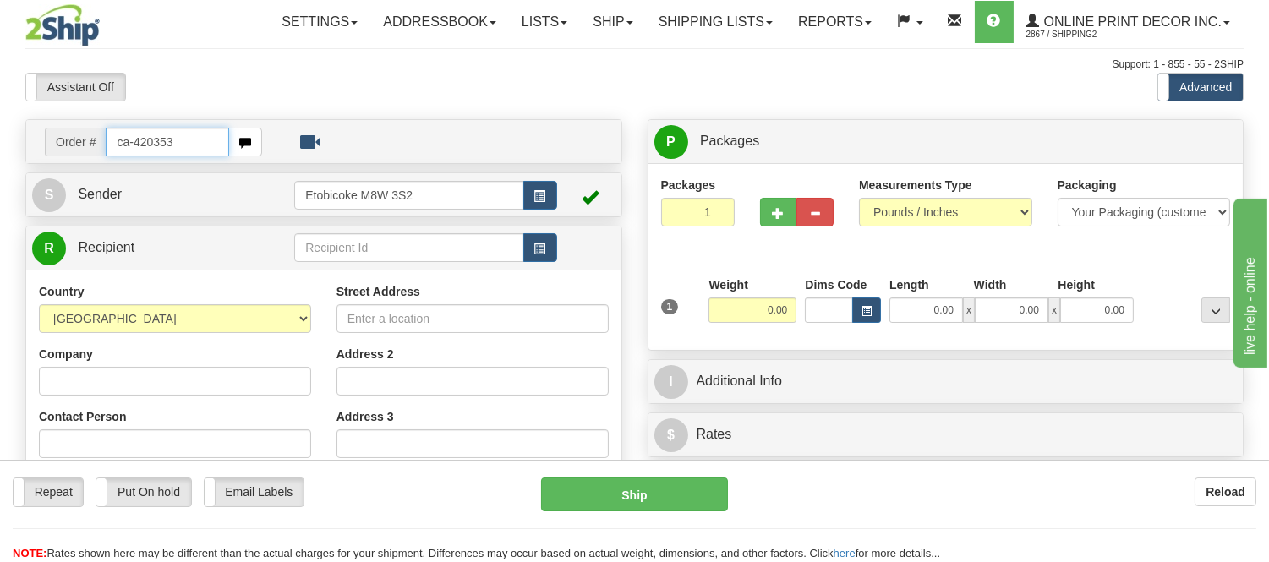
type input "ca-420353"
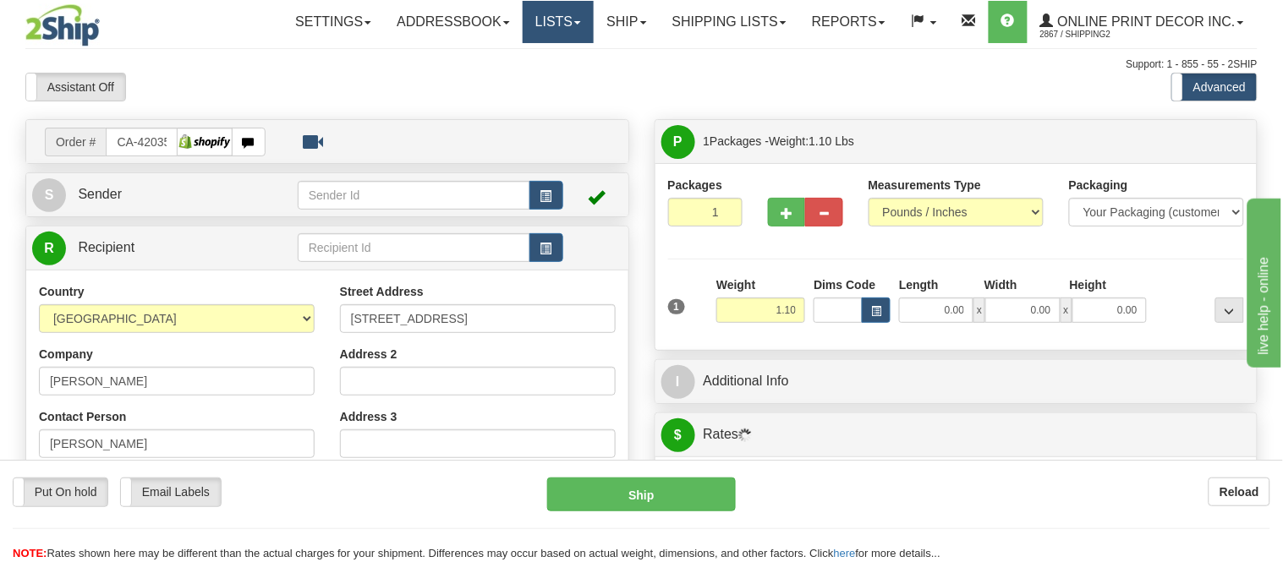
type input "SCARBOROUGH"
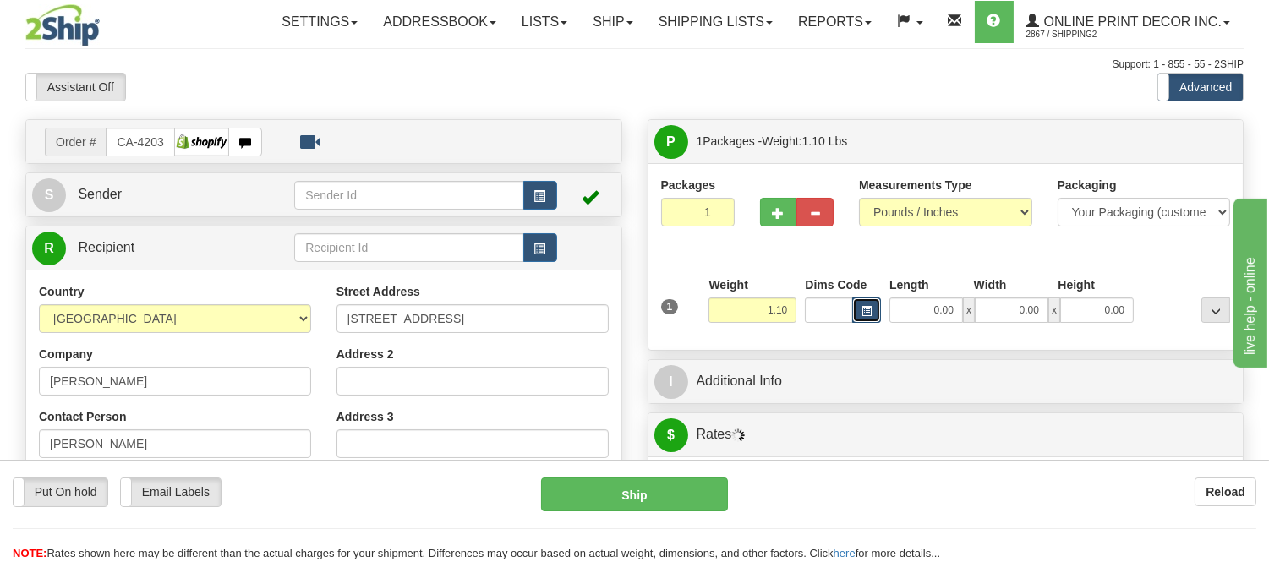
click at [875, 310] on button "button" at bounding box center [866, 310] width 29 height 25
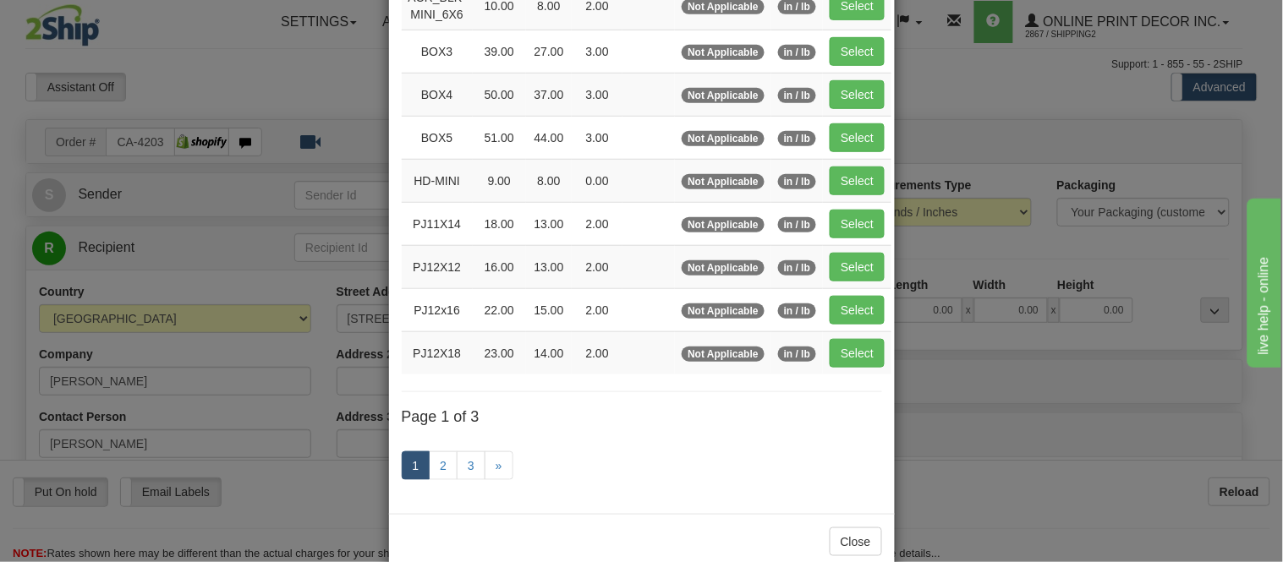
scroll to position [282, 0]
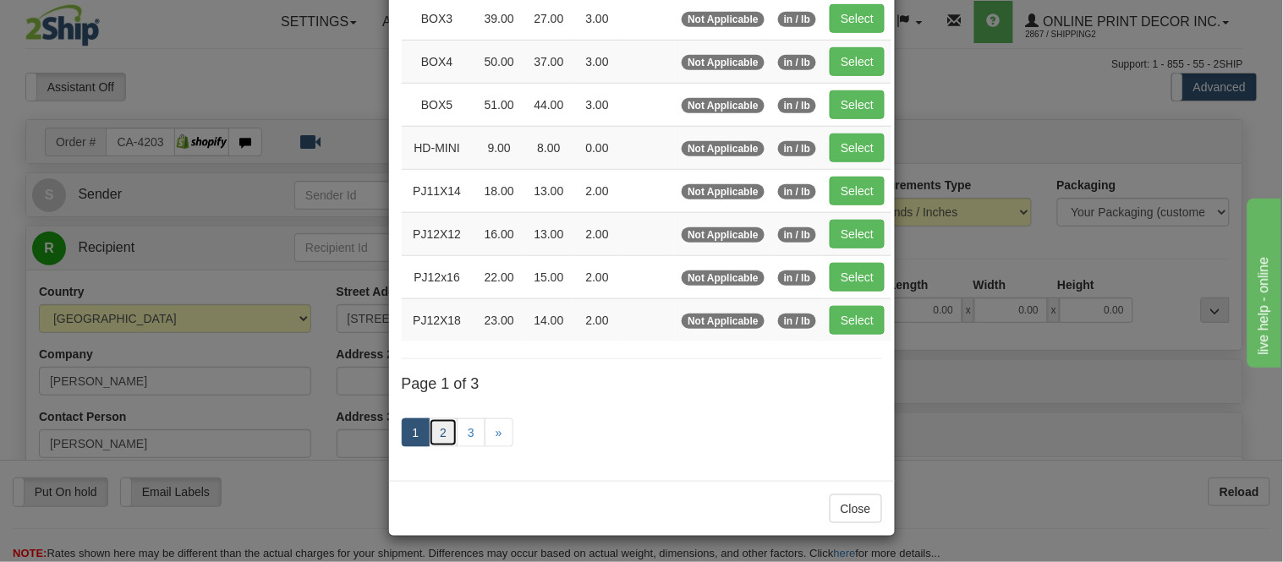
click at [437, 427] on link "2" at bounding box center [443, 433] width 29 height 29
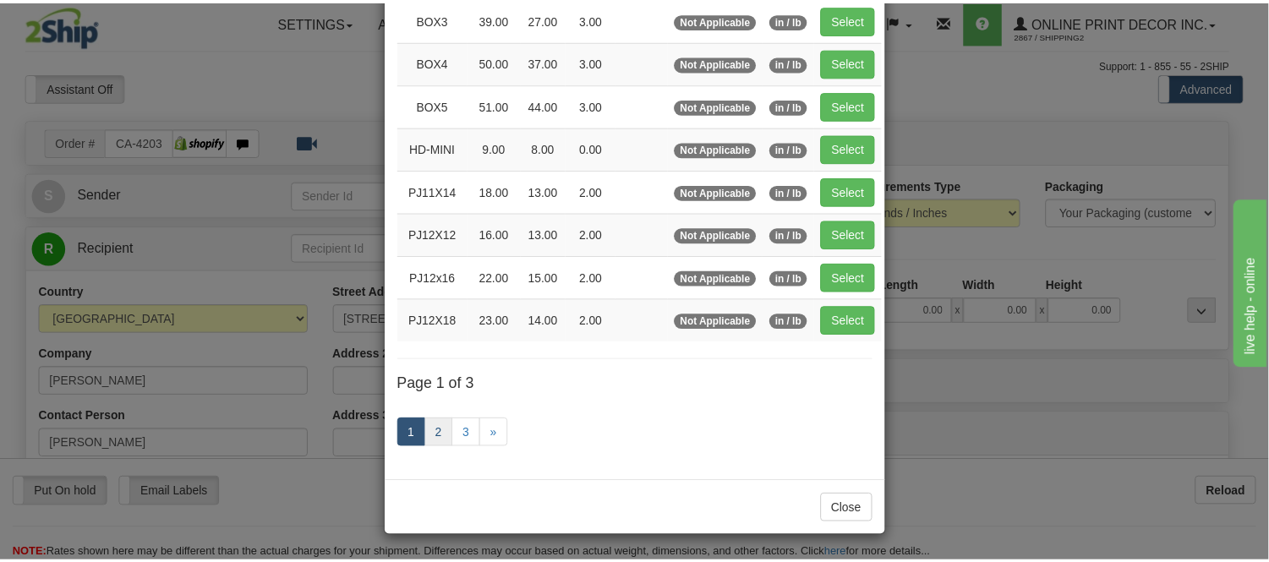
scroll to position [275, 0]
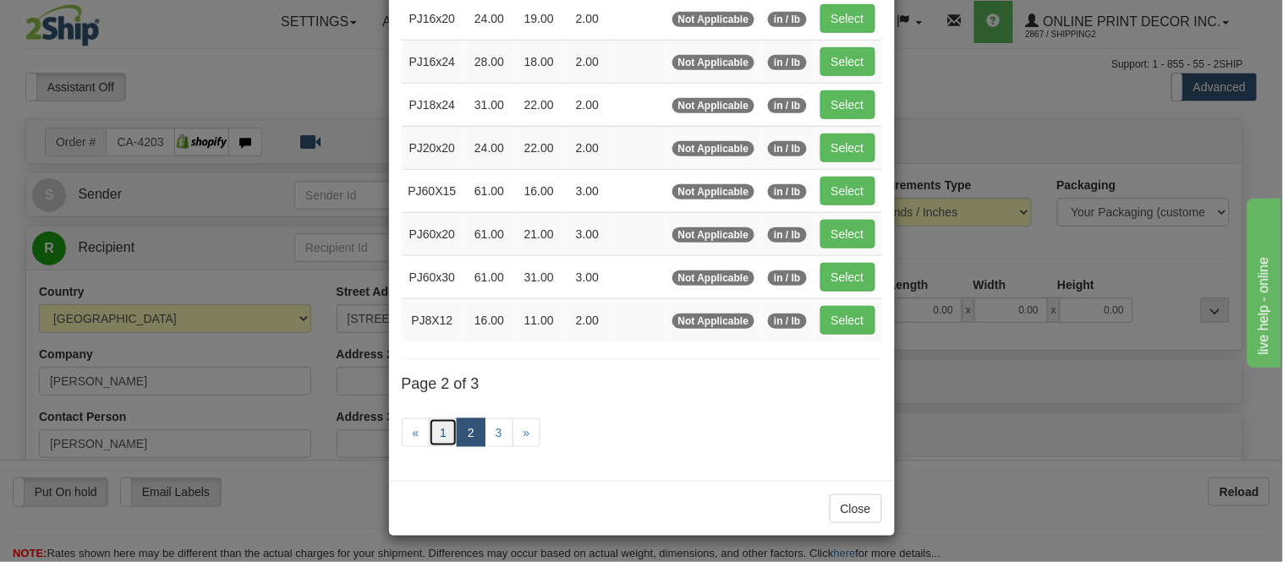
click at [429, 435] on link "1" at bounding box center [443, 433] width 29 height 29
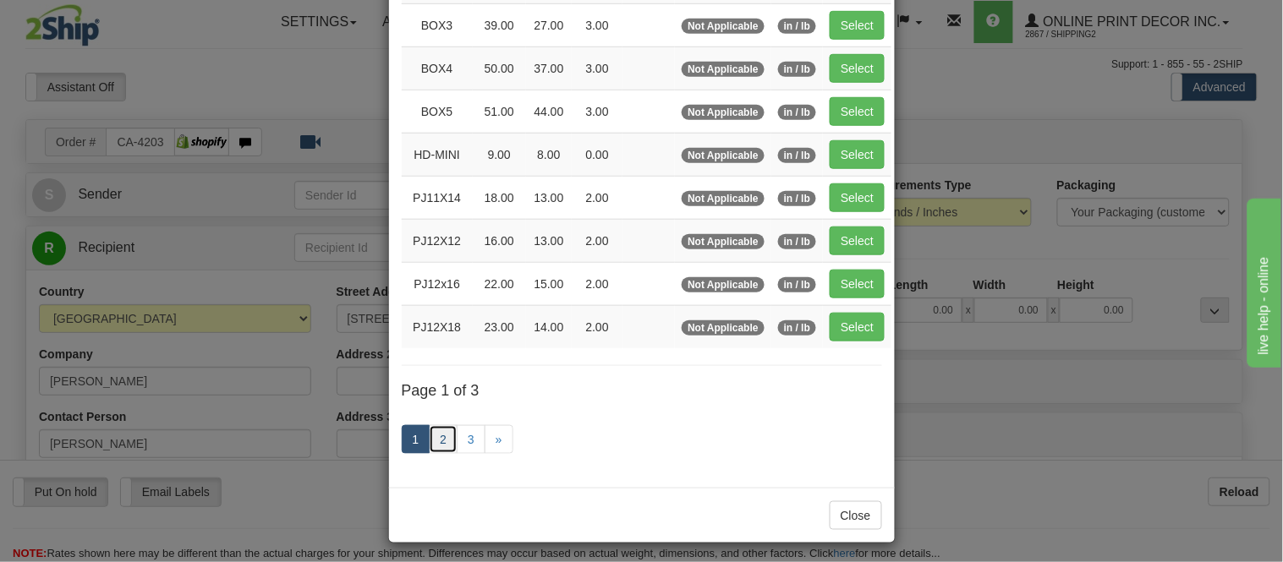
click at [436, 436] on link "2" at bounding box center [443, 439] width 29 height 29
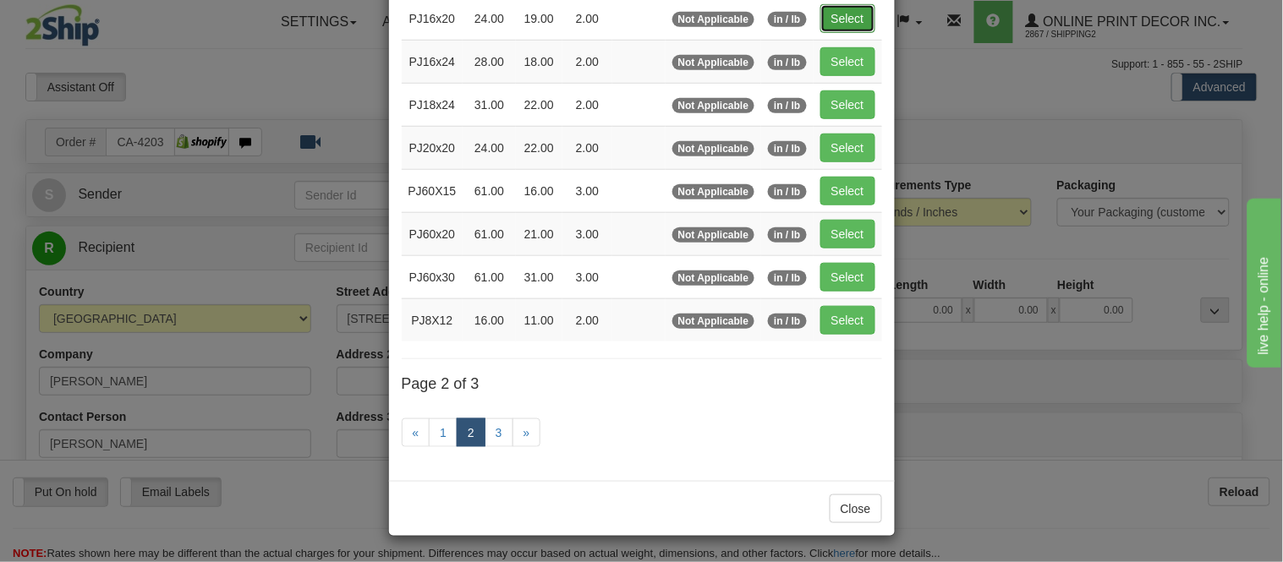
click at [847, 9] on button "Select" at bounding box center [847, 18] width 55 height 29
type input "PJ16x20"
type input "24.00"
type input "19.00"
type input "2.00"
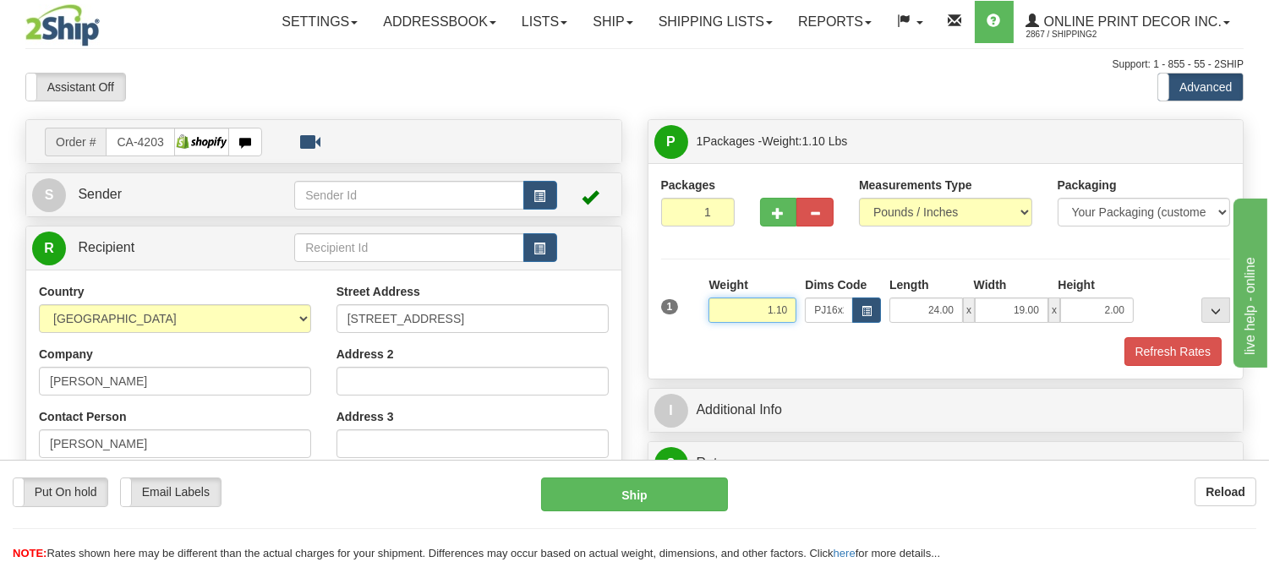
drag, startPoint x: 787, startPoint y: 305, endPoint x: 744, endPoint y: 321, distance: 46.0
click at [744, 321] on input "1.10" at bounding box center [753, 310] width 88 height 25
type input "2.20"
click at [1147, 337] on div "Packaging Your Packaging (customer supplied) Envelope (carrier supplied) Pack (…" at bounding box center [969, 337] width 530 height 1
click at [1148, 349] on button "Refresh Rates" at bounding box center [1173, 351] width 97 height 29
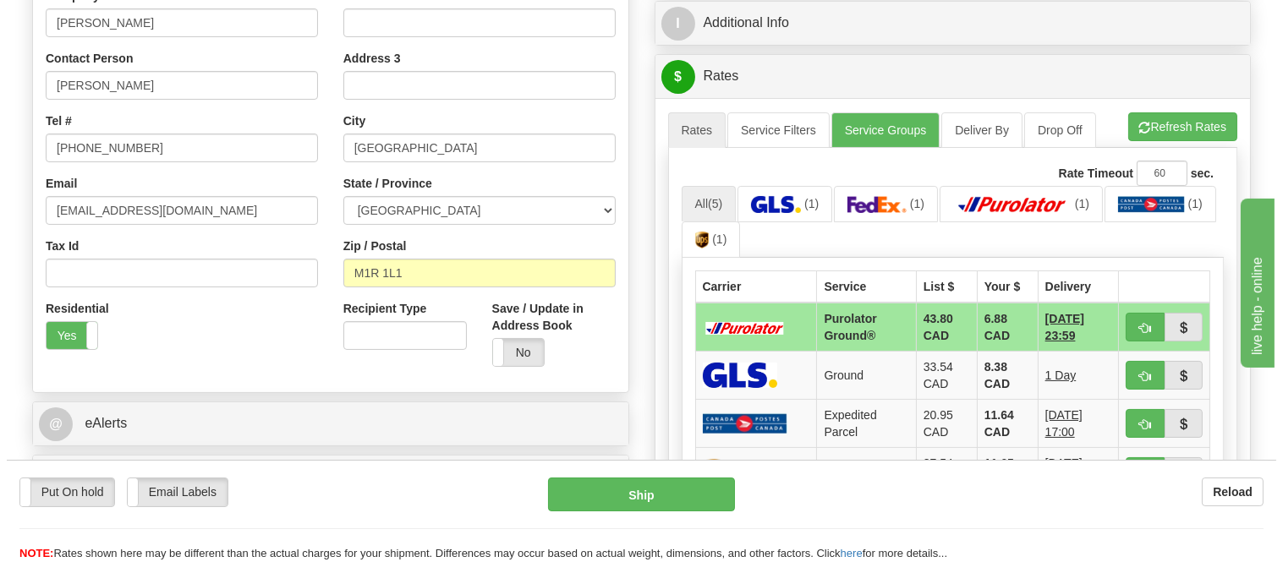
scroll to position [375, 0]
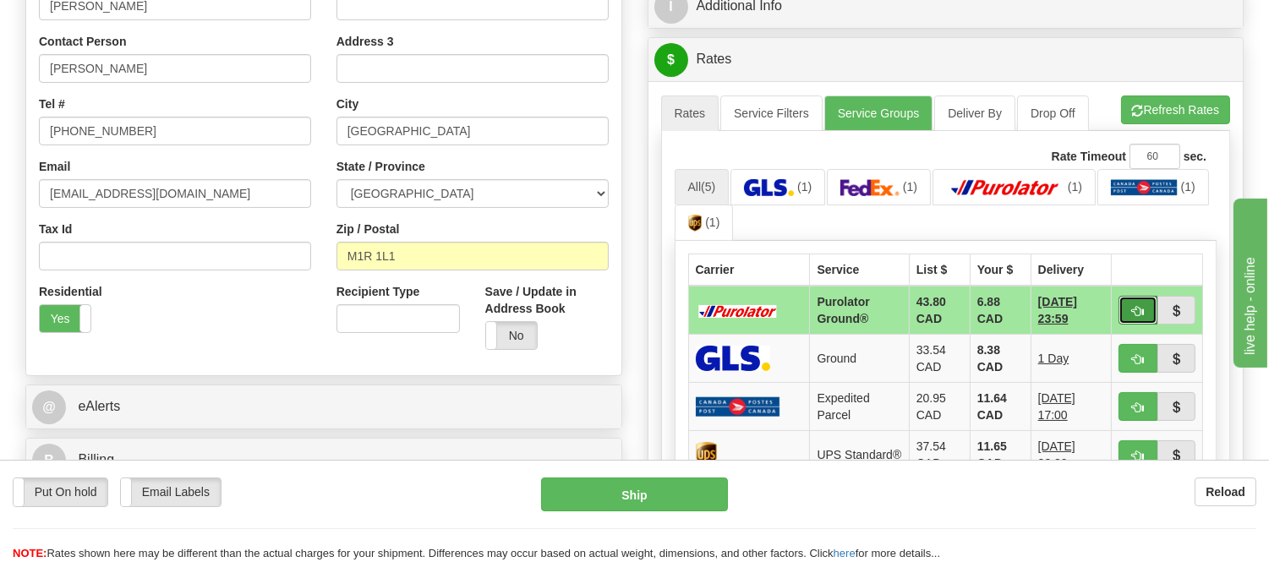
click at [1136, 309] on span "button" at bounding box center [1138, 311] width 12 height 11
type input "260"
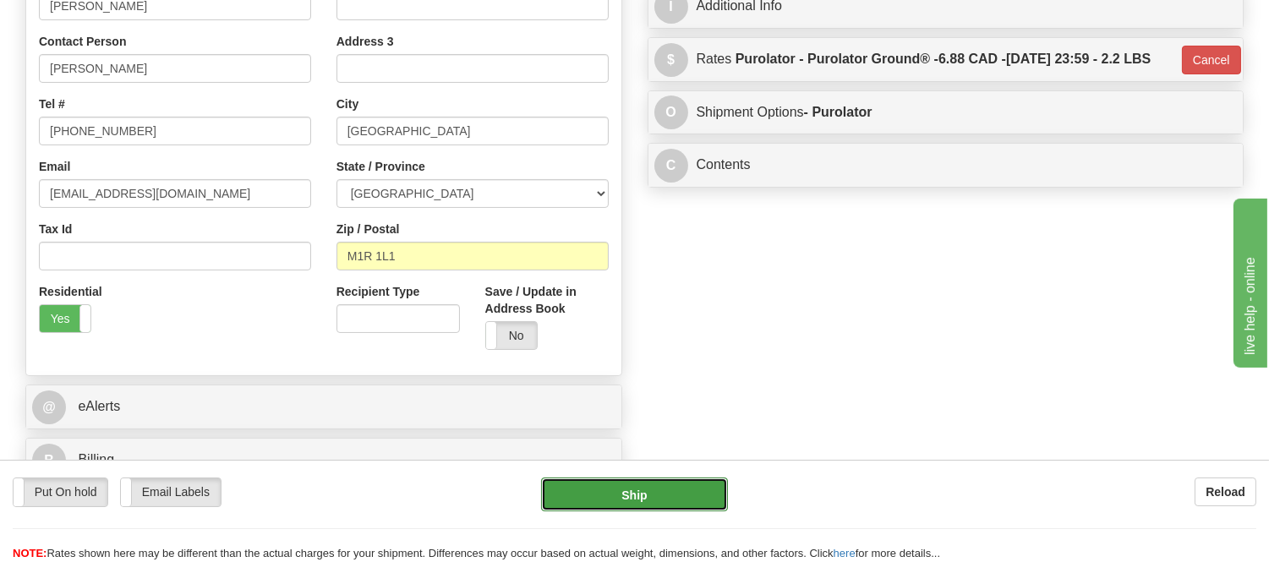
click at [700, 487] on button "Ship" at bounding box center [634, 495] width 186 height 34
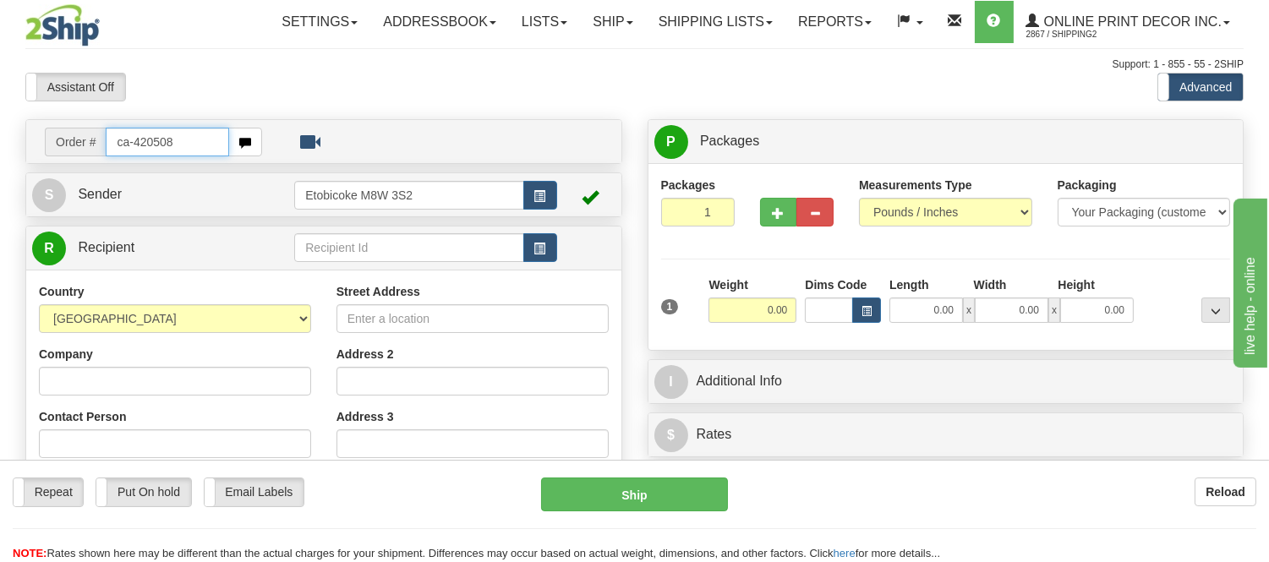
type input "ca-420508"
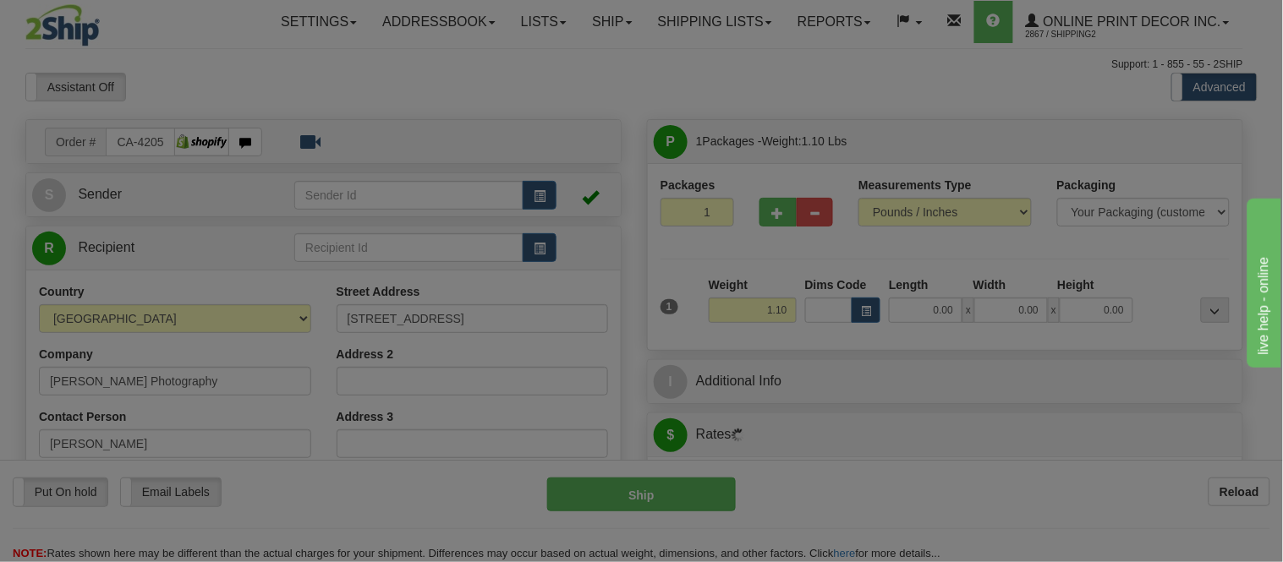
type input "MIDDLE SACKVILLE"
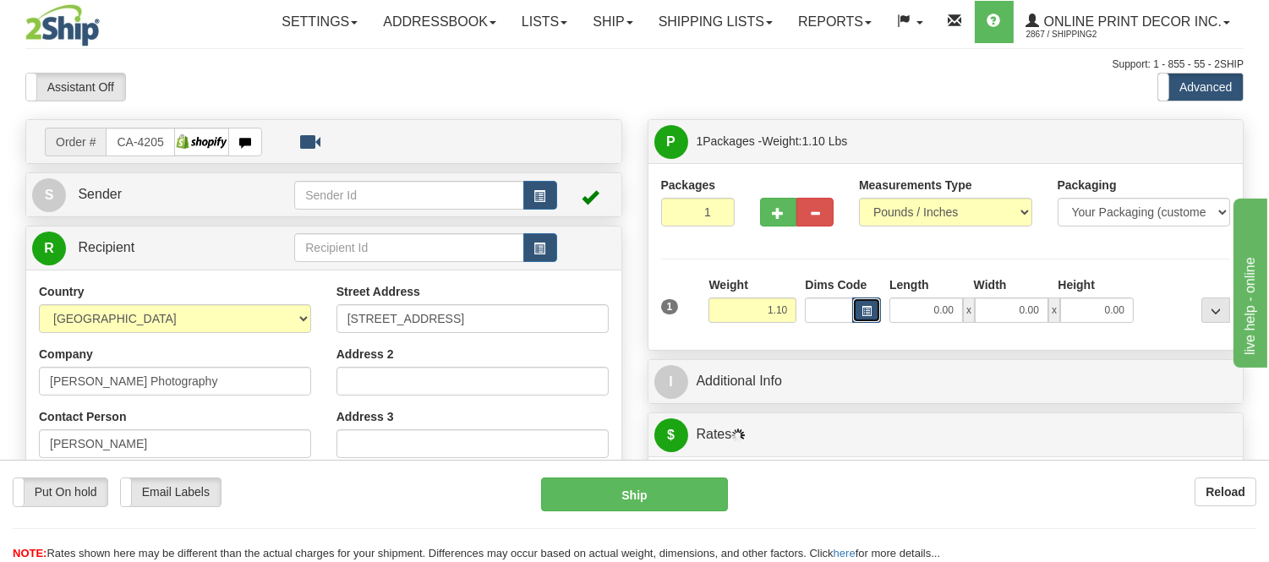
click at [865, 316] on span "button" at bounding box center [867, 311] width 10 height 9
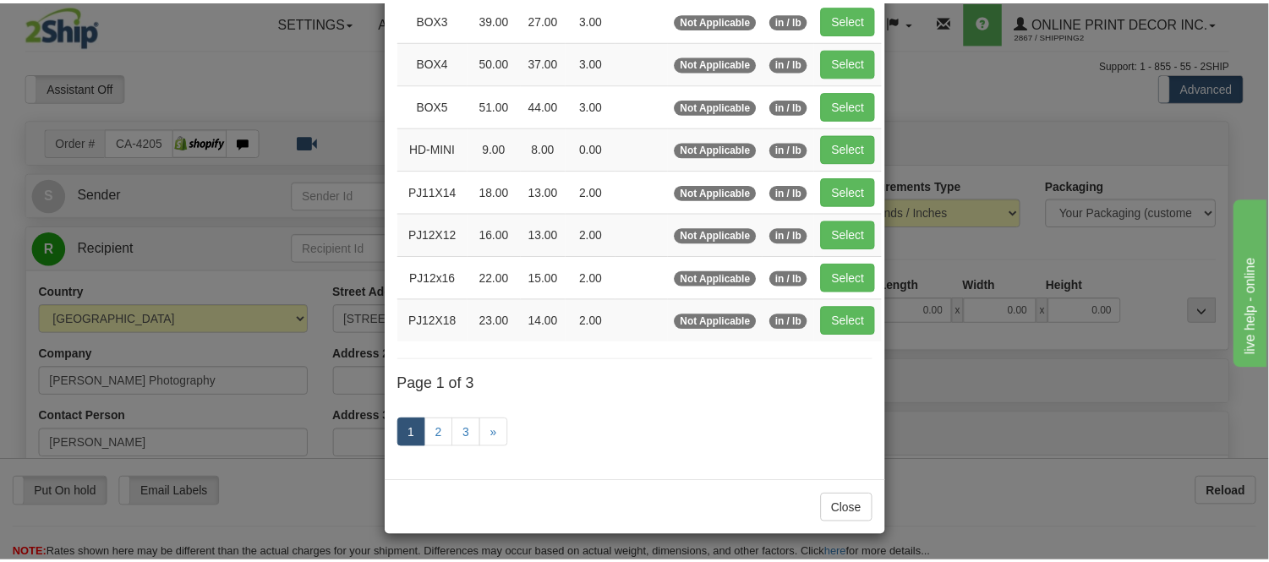
scroll to position [284, 0]
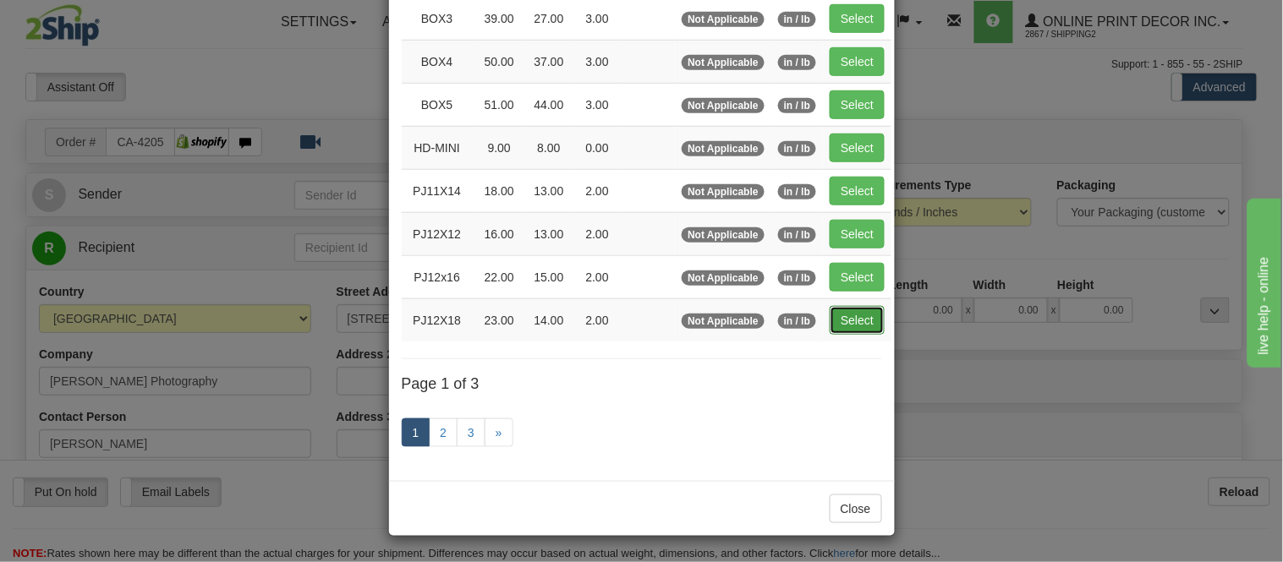
click at [863, 323] on button "Select" at bounding box center [857, 320] width 55 height 29
type input "PJ12X18"
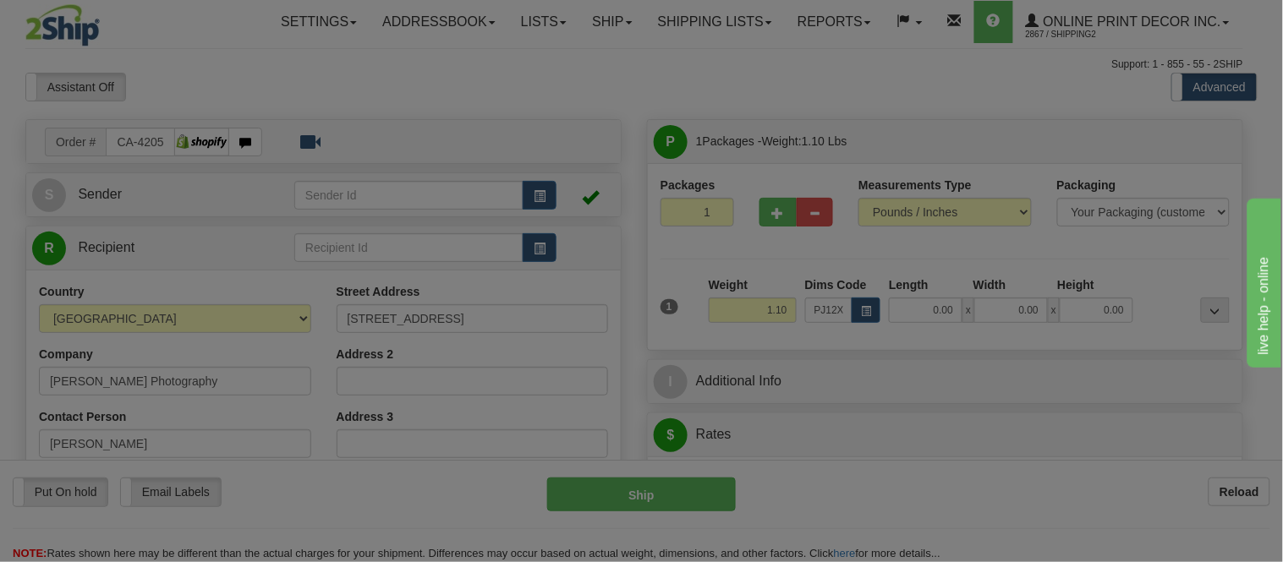
type input "23.00"
type input "14.00"
type input "2.00"
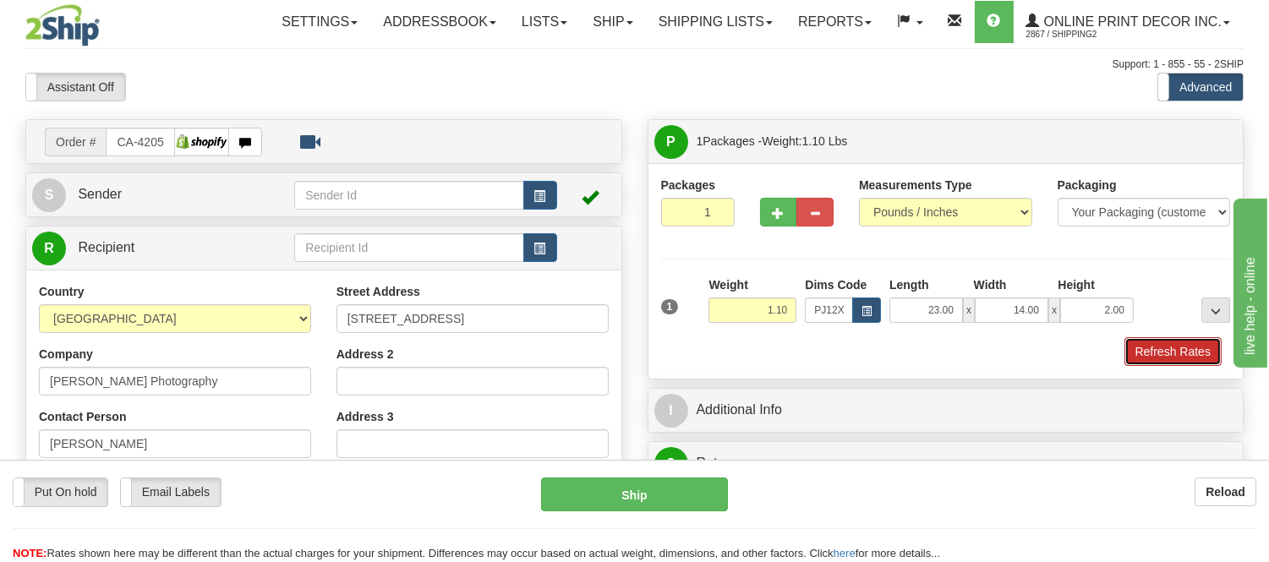
click at [1178, 360] on button "Refresh Rates" at bounding box center [1173, 351] width 97 height 29
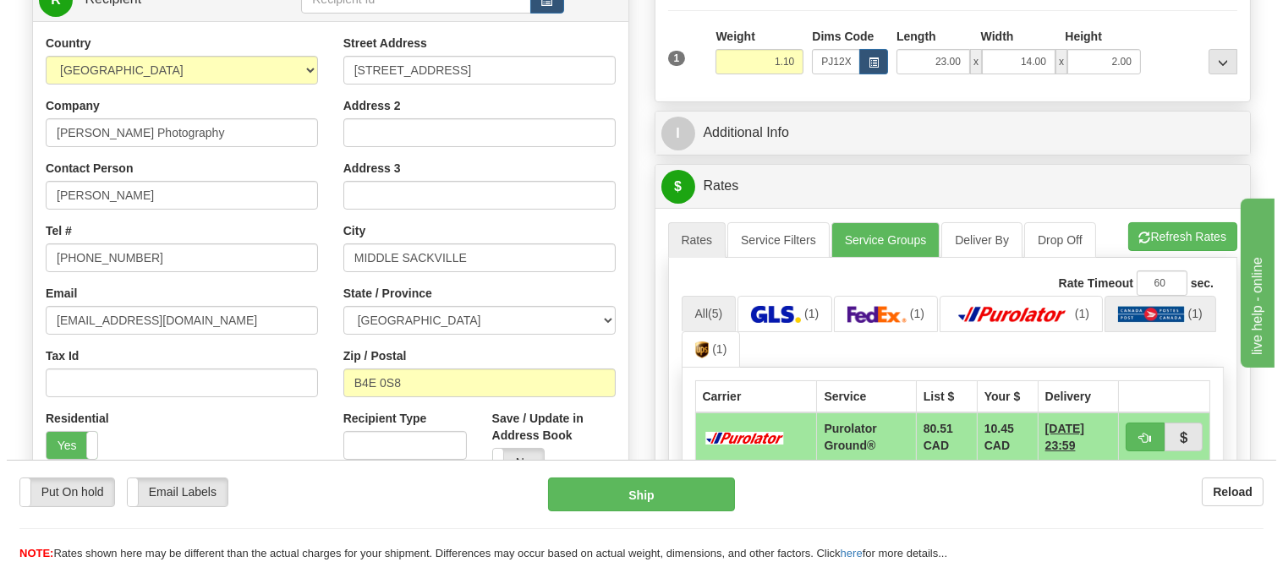
scroll to position [282, 0]
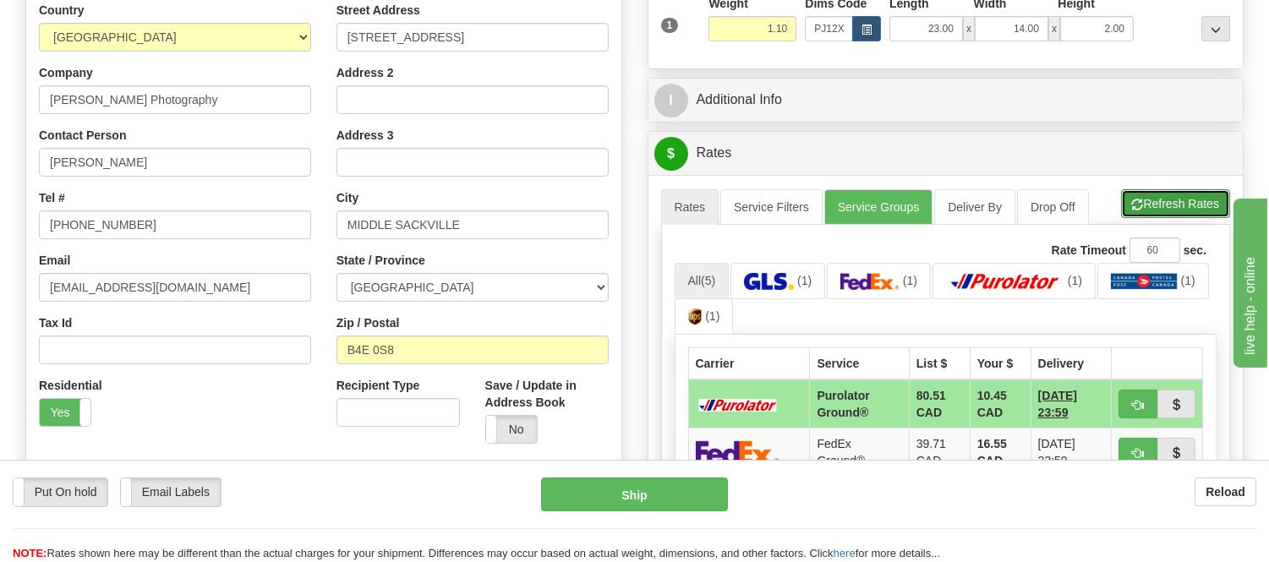
click at [1163, 213] on button "Refresh Rates" at bounding box center [1175, 203] width 109 height 29
click at [1127, 392] on button "button" at bounding box center [1138, 404] width 39 height 29
type input "260"
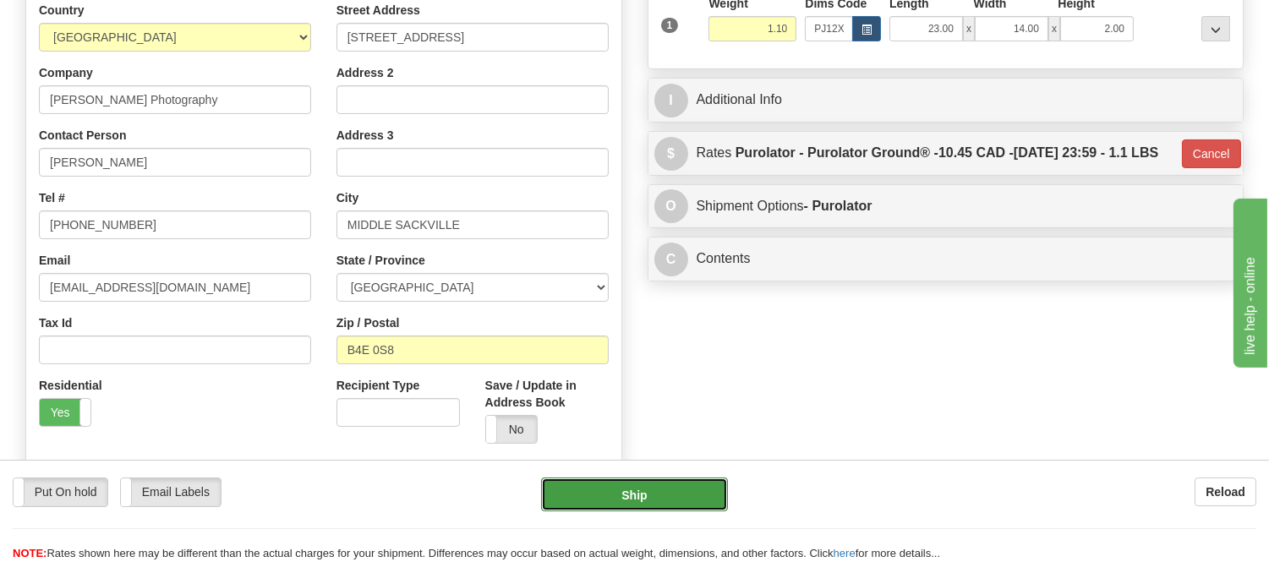
click at [618, 496] on button "Ship" at bounding box center [634, 495] width 186 height 34
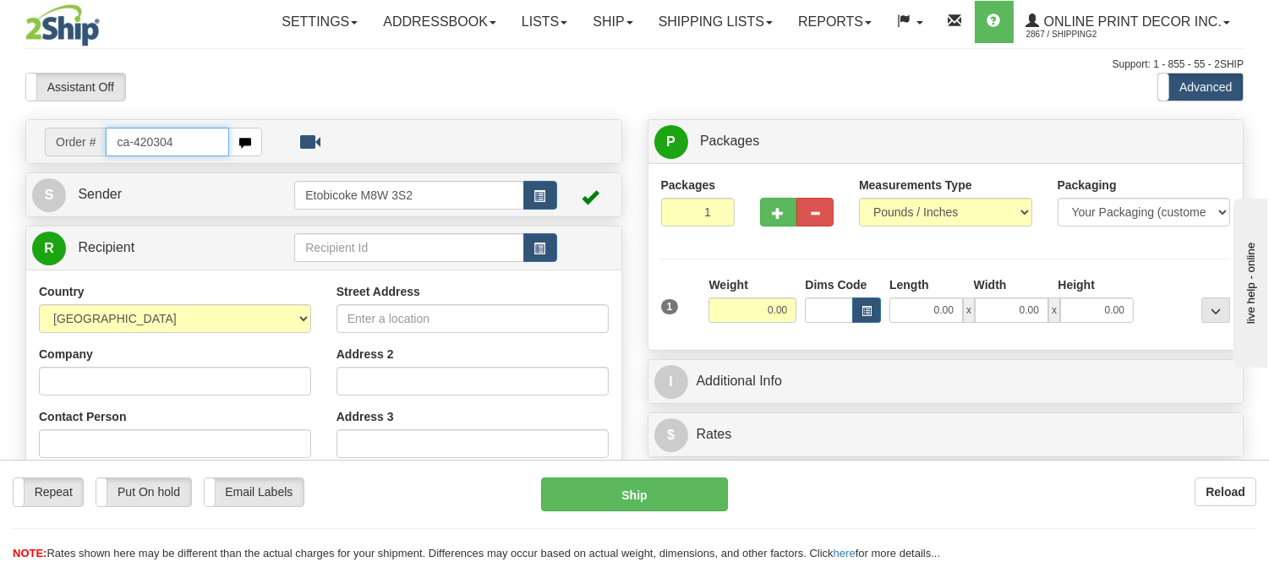
type input "ca-420304"
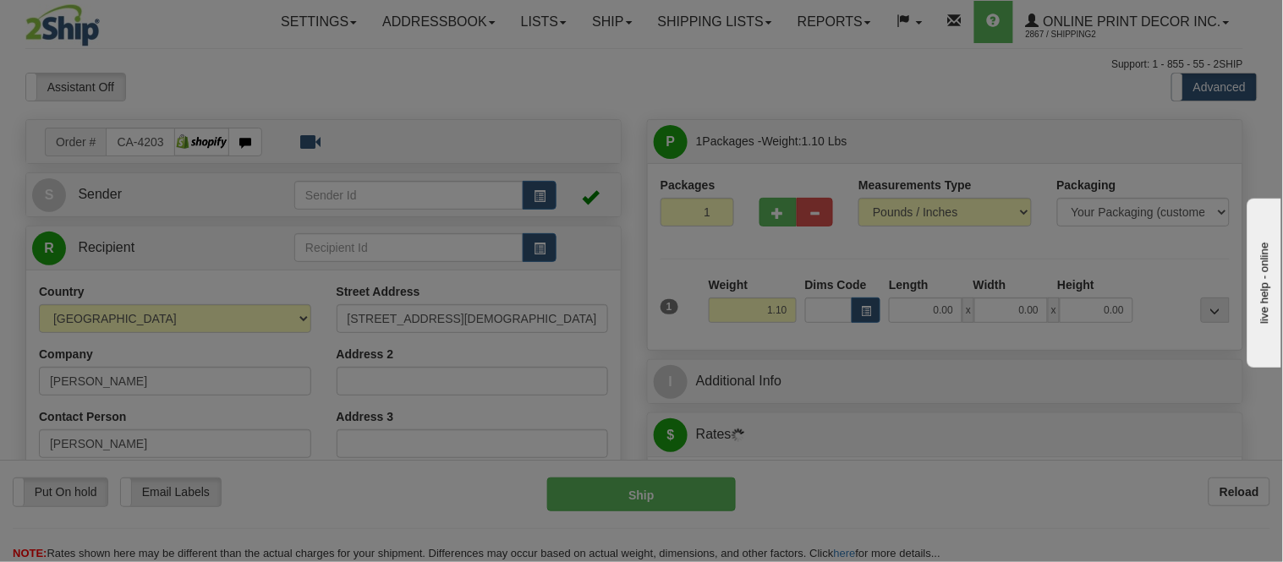
type input "[GEOGRAPHIC_DATA]"
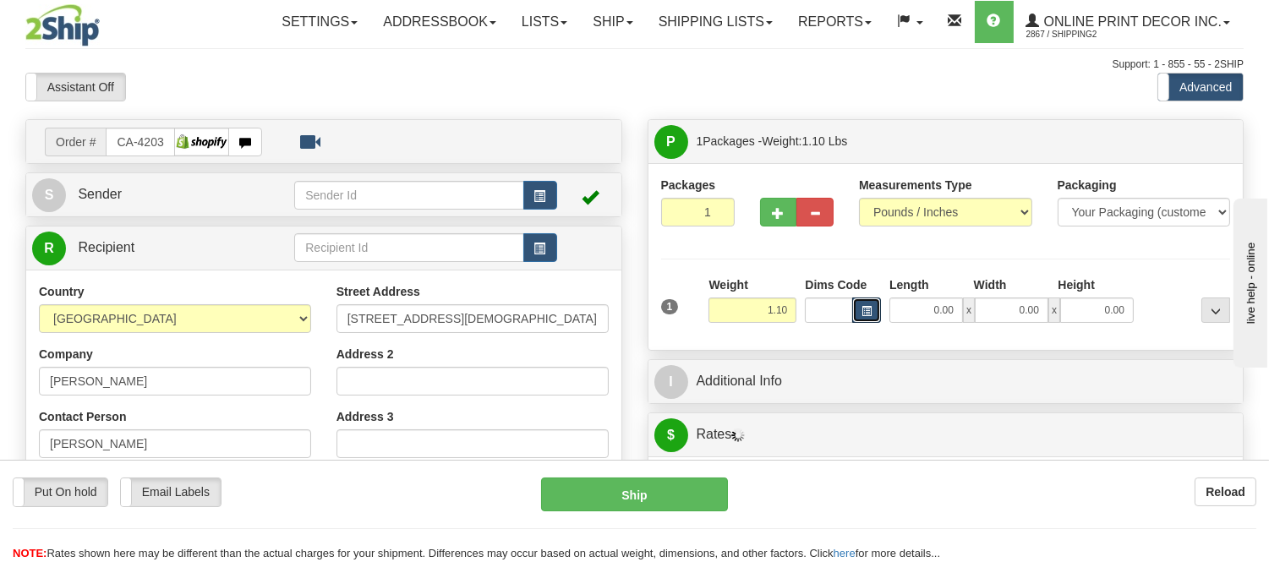
click at [869, 315] on span "button" at bounding box center [867, 311] width 10 height 9
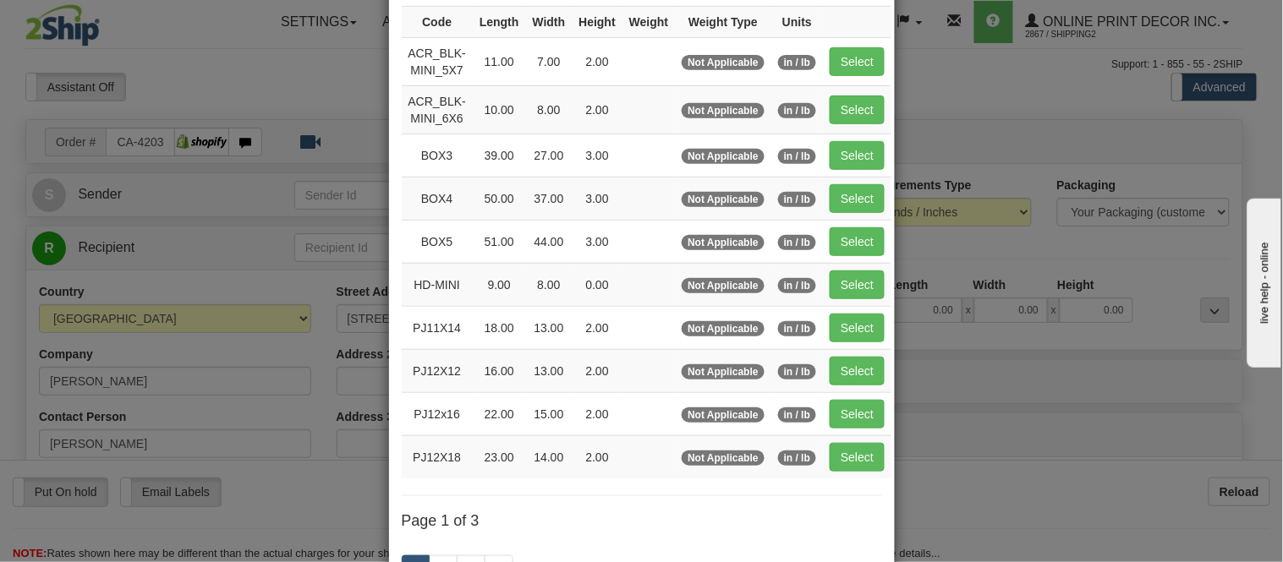
scroll to position [282, 0]
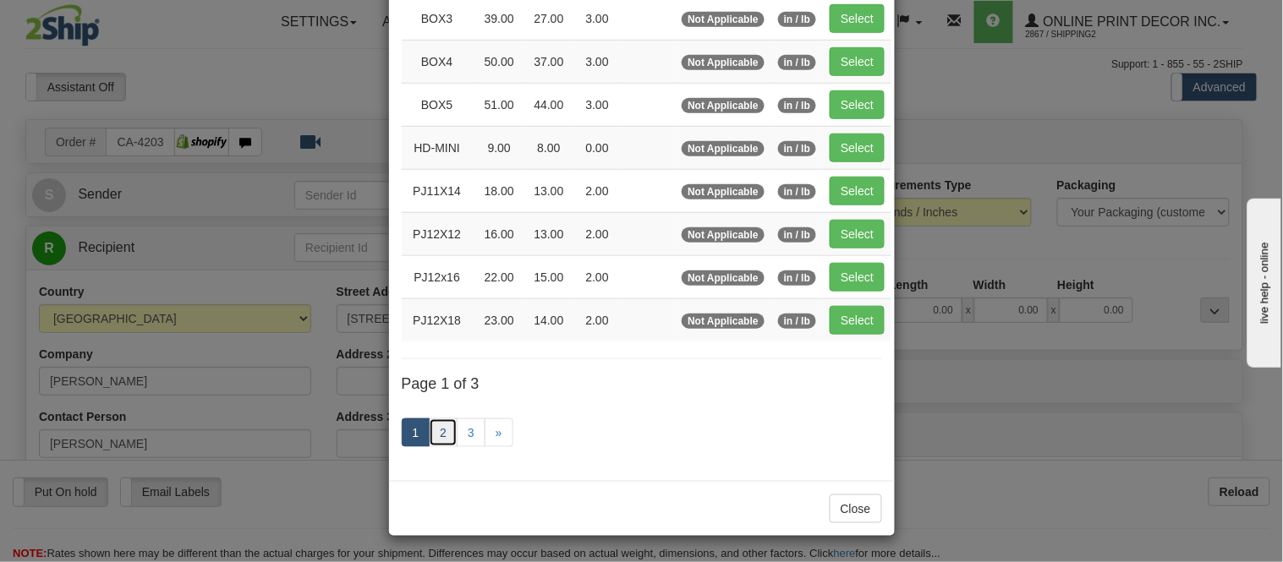
click at [437, 431] on link "2" at bounding box center [443, 433] width 29 height 29
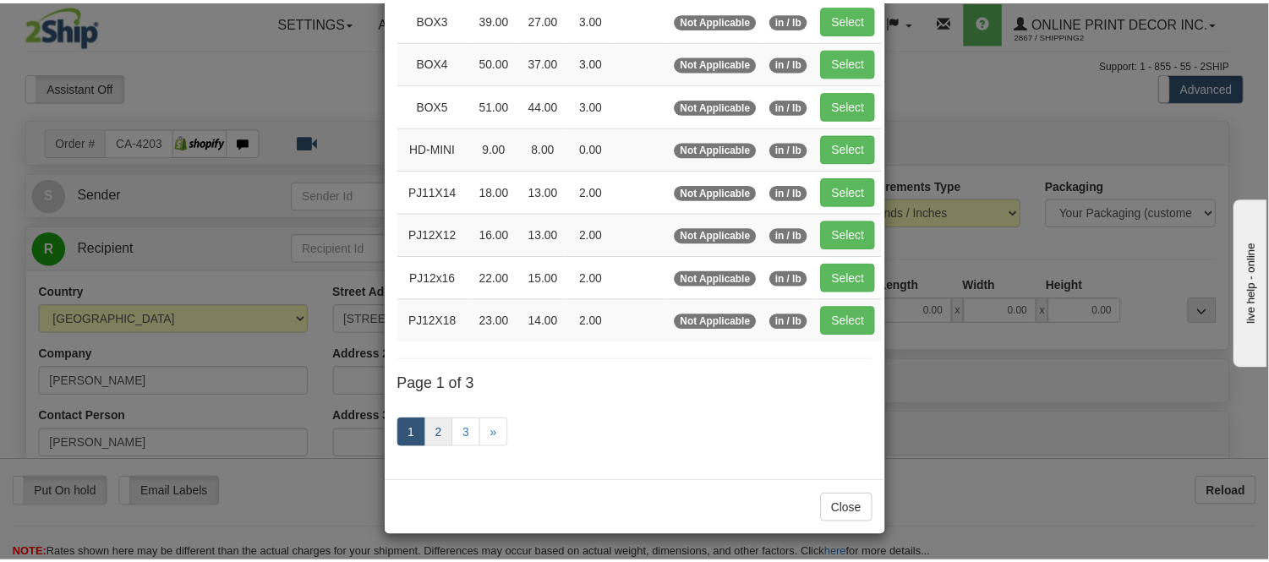
scroll to position [275, 0]
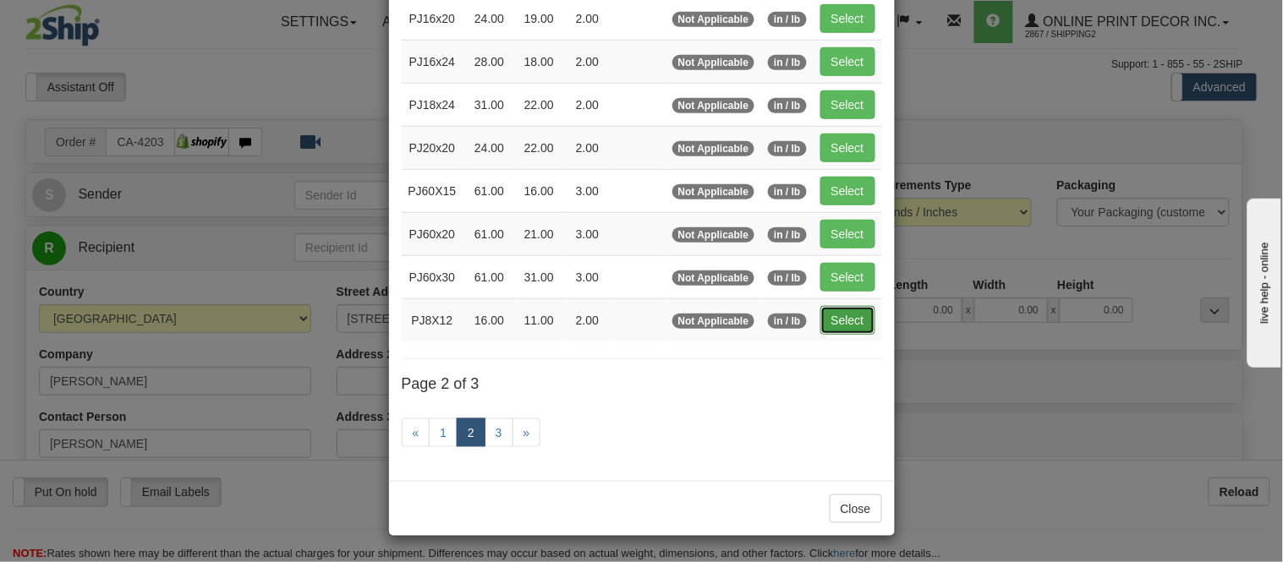
click at [852, 318] on button "Select" at bounding box center [847, 320] width 55 height 29
type input "PJ8X12"
type input "16.00"
type input "11.00"
type input "2.00"
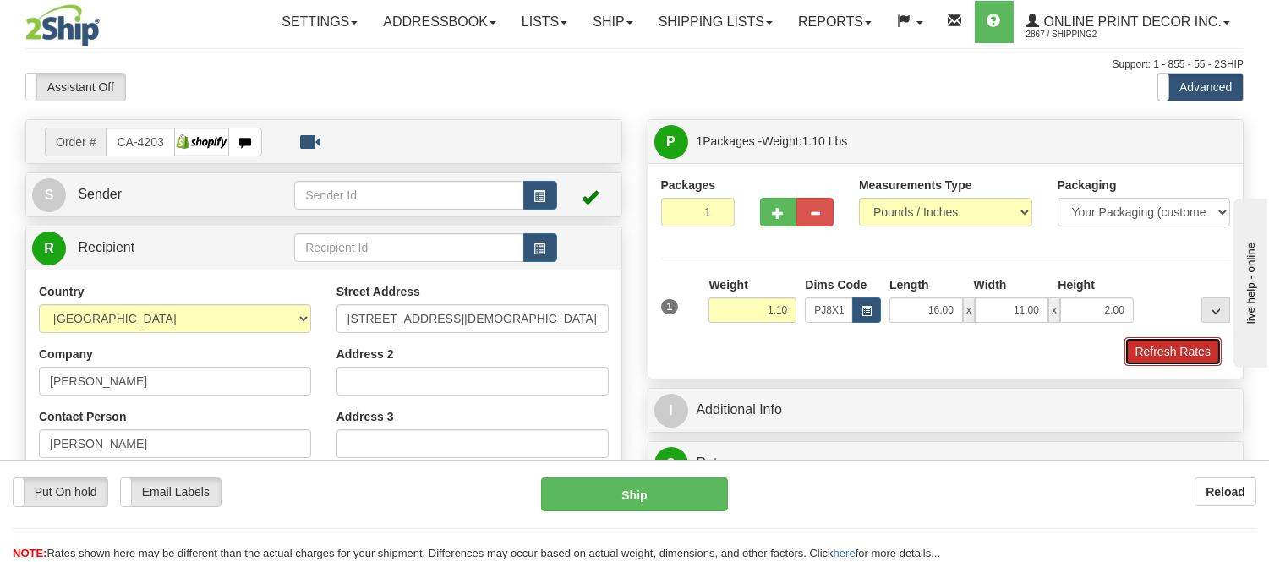
click at [1196, 353] on button "Refresh Rates" at bounding box center [1173, 351] width 97 height 29
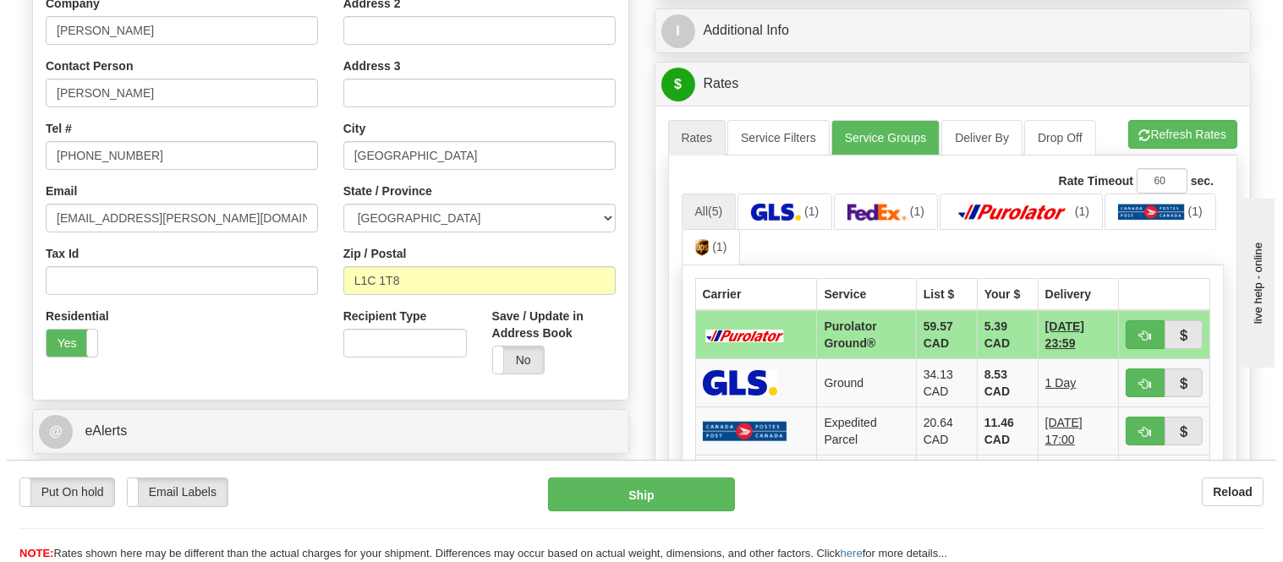
scroll to position [386, 0]
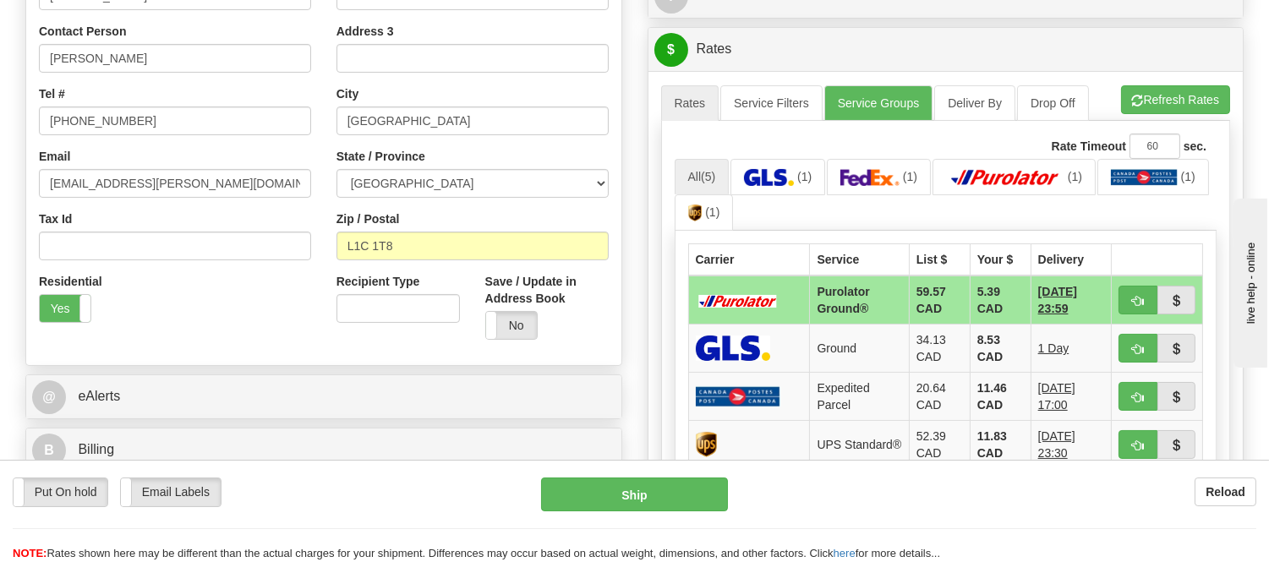
drag, startPoint x: 1278, startPoint y: 181, endPoint x: 50, endPoint y: 3, distance: 1240.7
click at [1121, 293] on button "button" at bounding box center [1138, 300] width 39 height 29
type input "260"
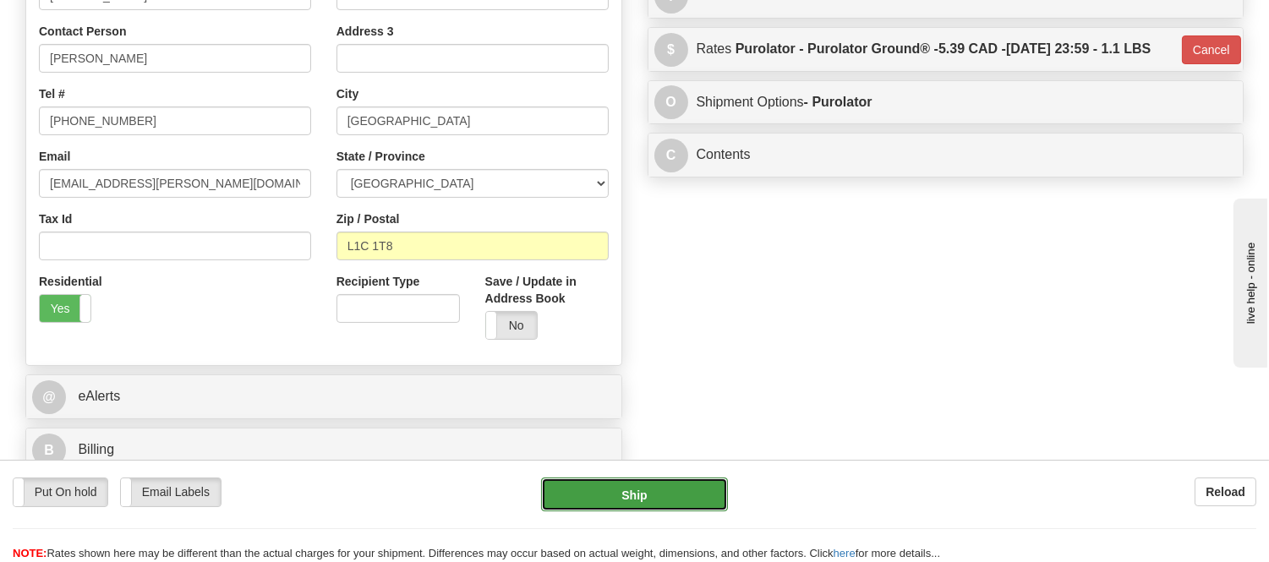
click at [685, 488] on button "Ship" at bounding box center [634, 495] width 186 height 34
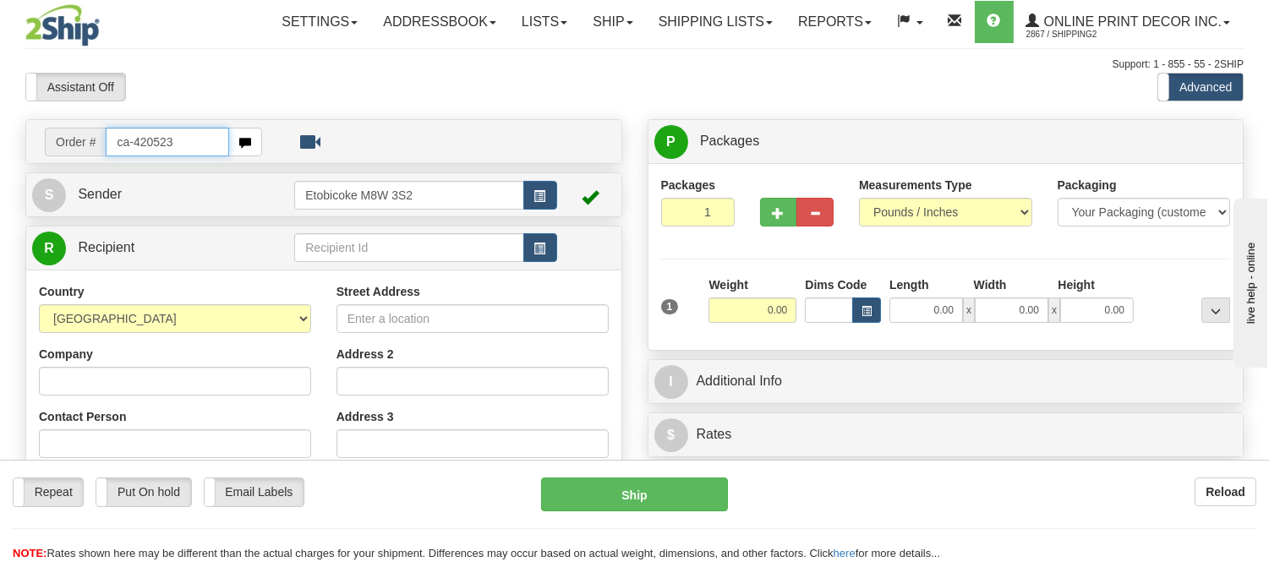
type input "ca-420523"
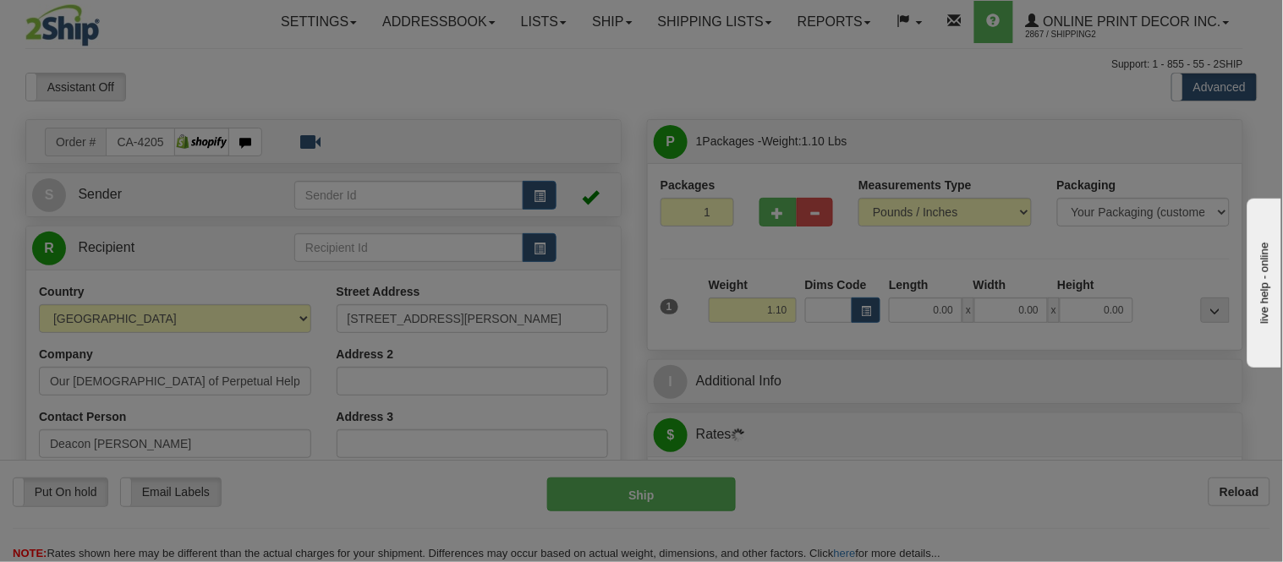
type input "[GEOGRAPHIC_DATA]"
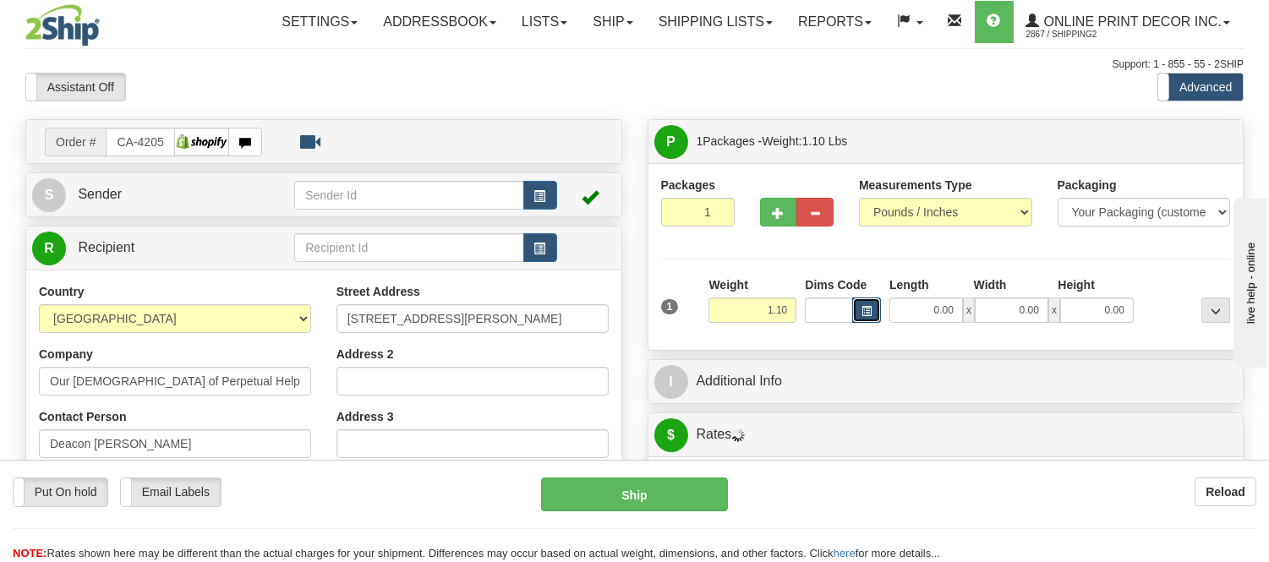
click at [868, 316] on span "button" at bounding box center [867, 311] width 10 height 9
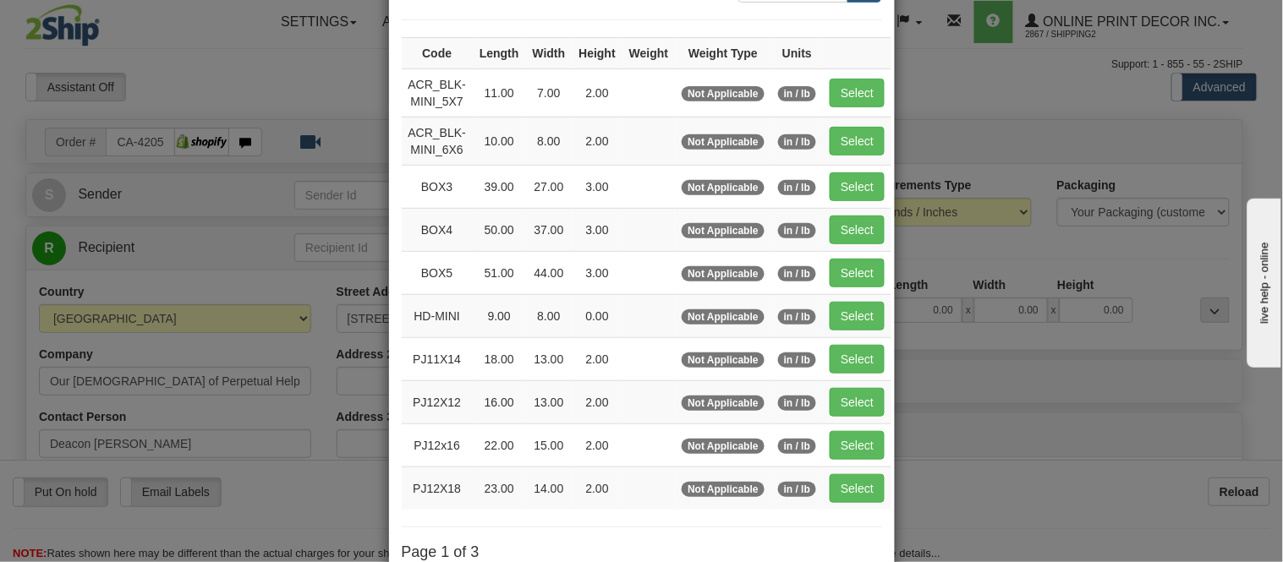
scroll to position [282, 0]
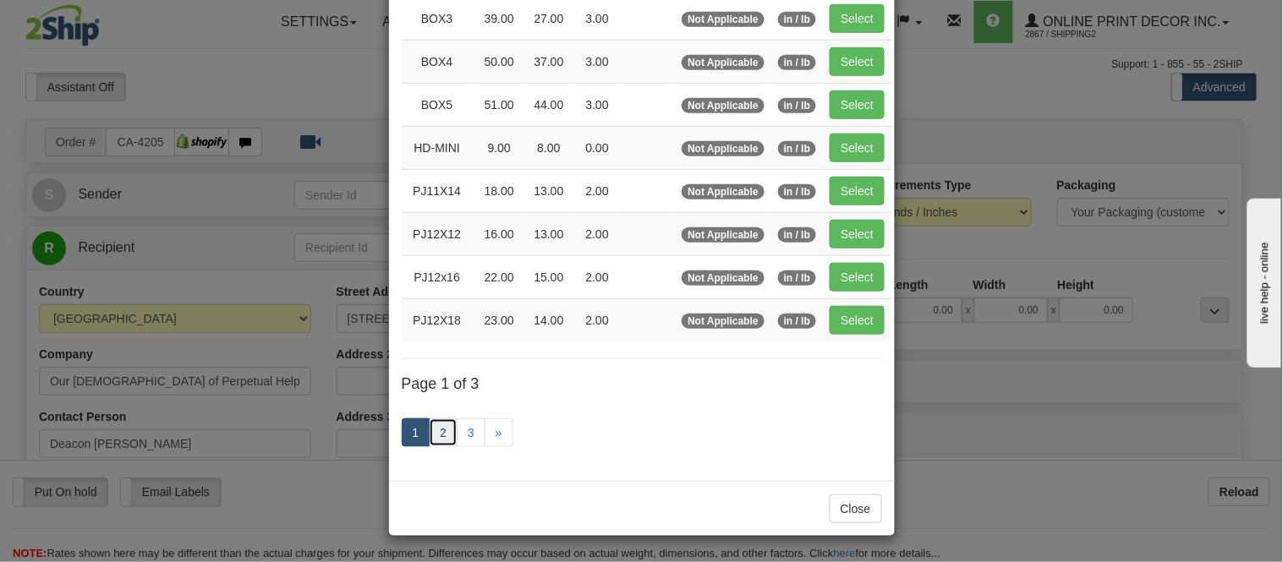
click at [441, 433] on link "2" at bounding box center [443, 433] width 29 height 29
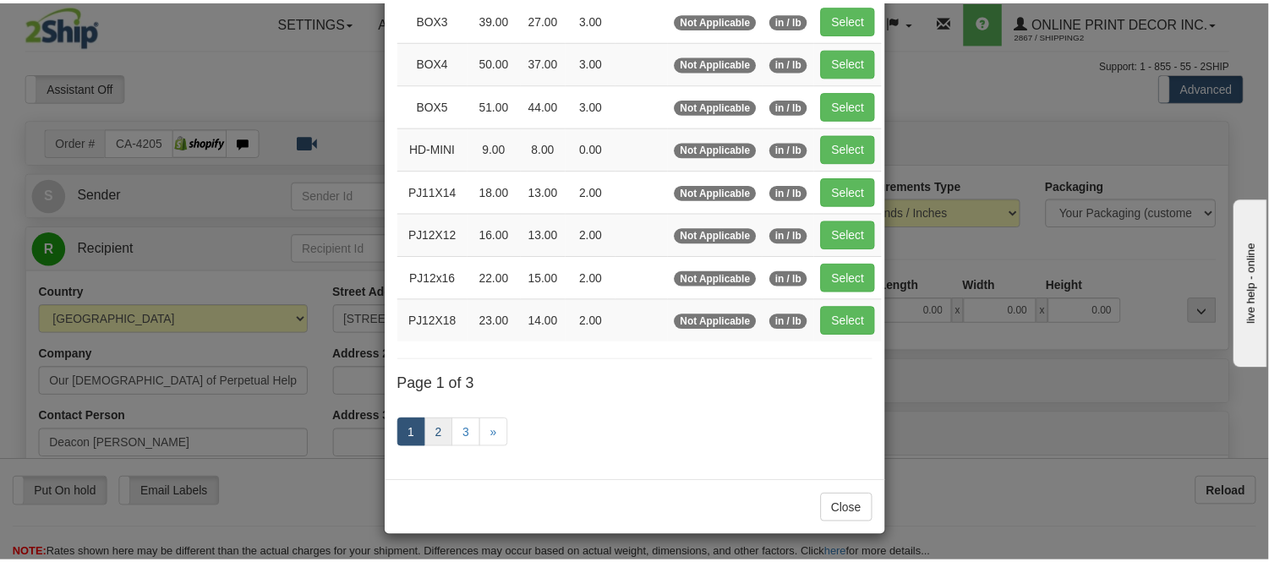
scroll to position [275, 0]
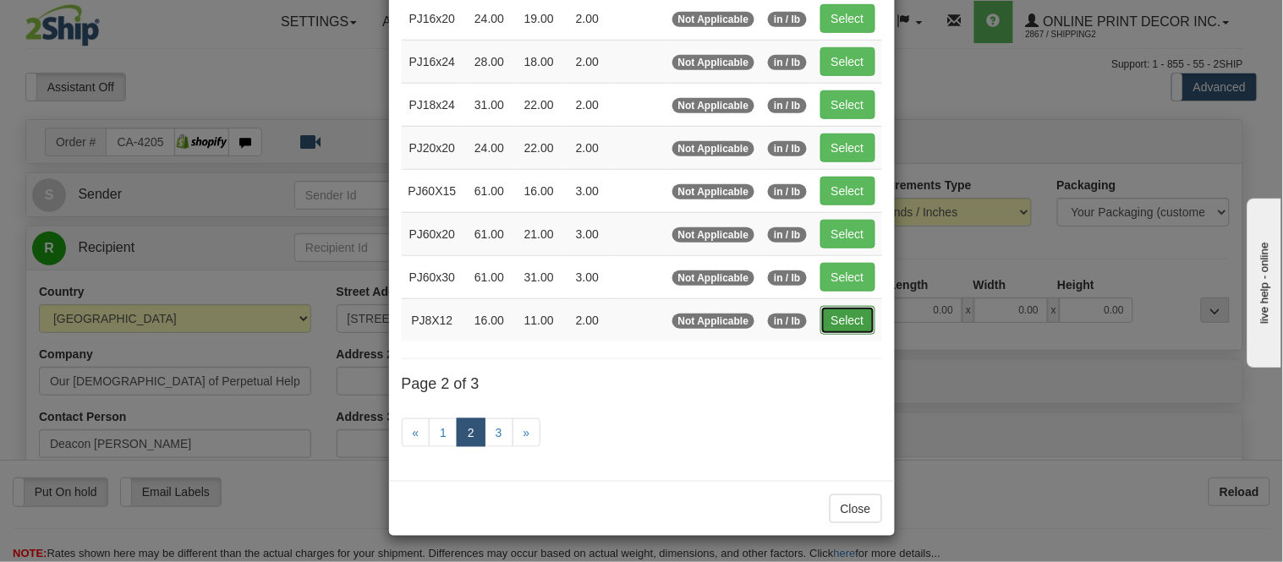
click at [829, 316] on button "Select" at bounding box center [847, 320] width 55 height 29
type input "PJ8X12"
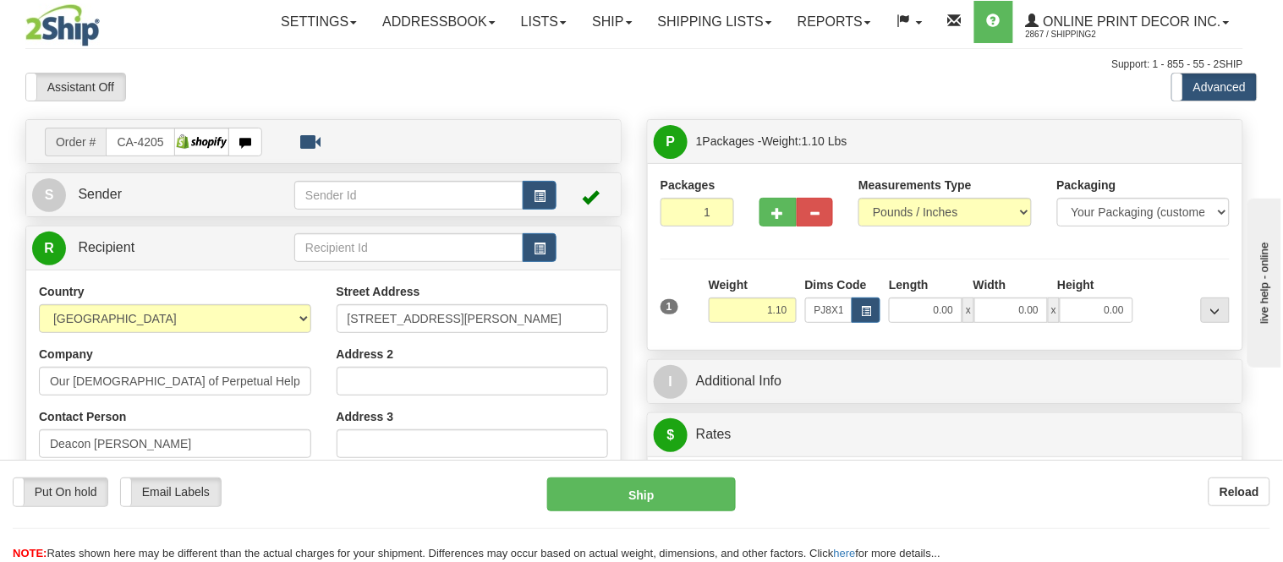
type input "16.00"
type input "11.00"
type input "2.00"
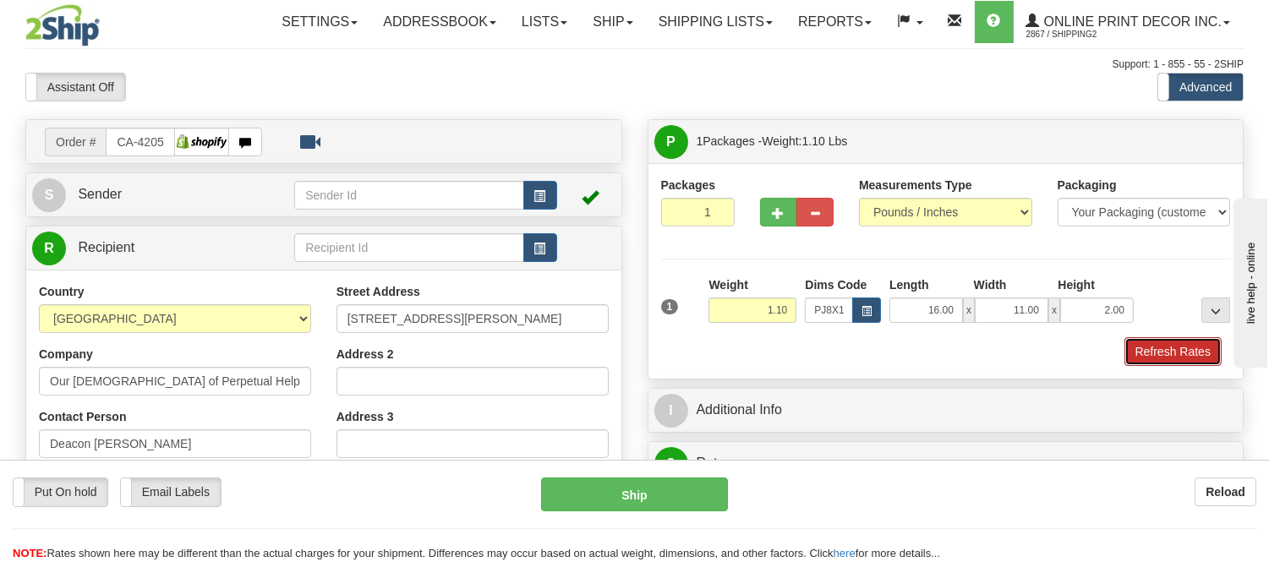
click at [1189, 343] on button "Refresh Rates" at bounding box center [1173, 351] width 97 height 29
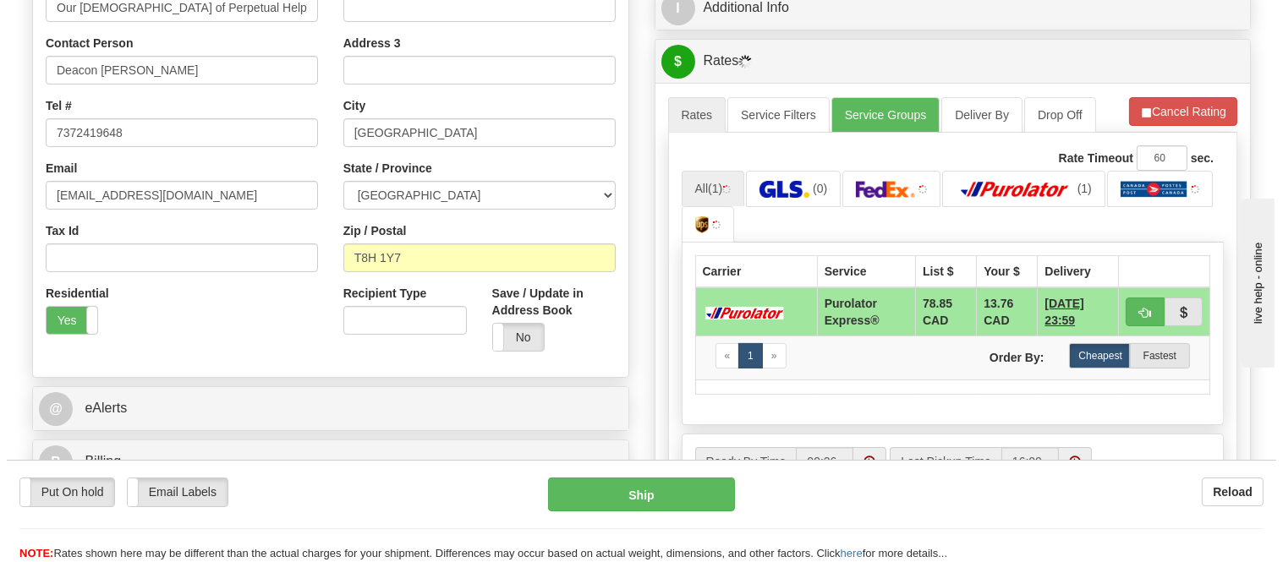
scroll to position [375, 0]
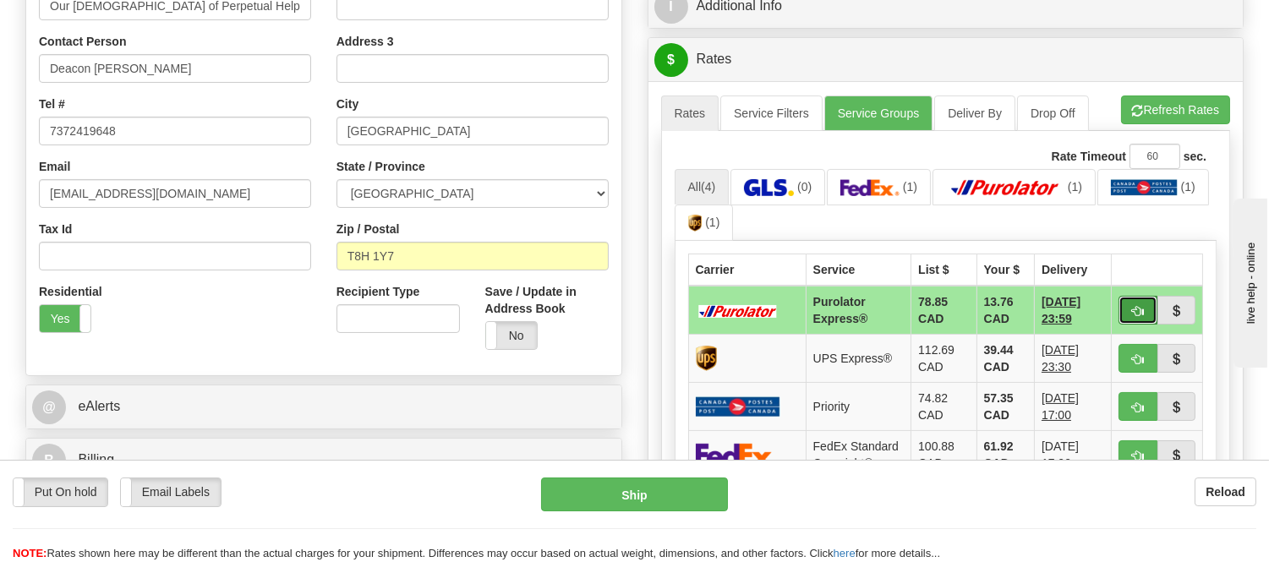
click at [1132, 318] on button "button" at bounding box center [1138, 310] width 39 height 29
type input "202"
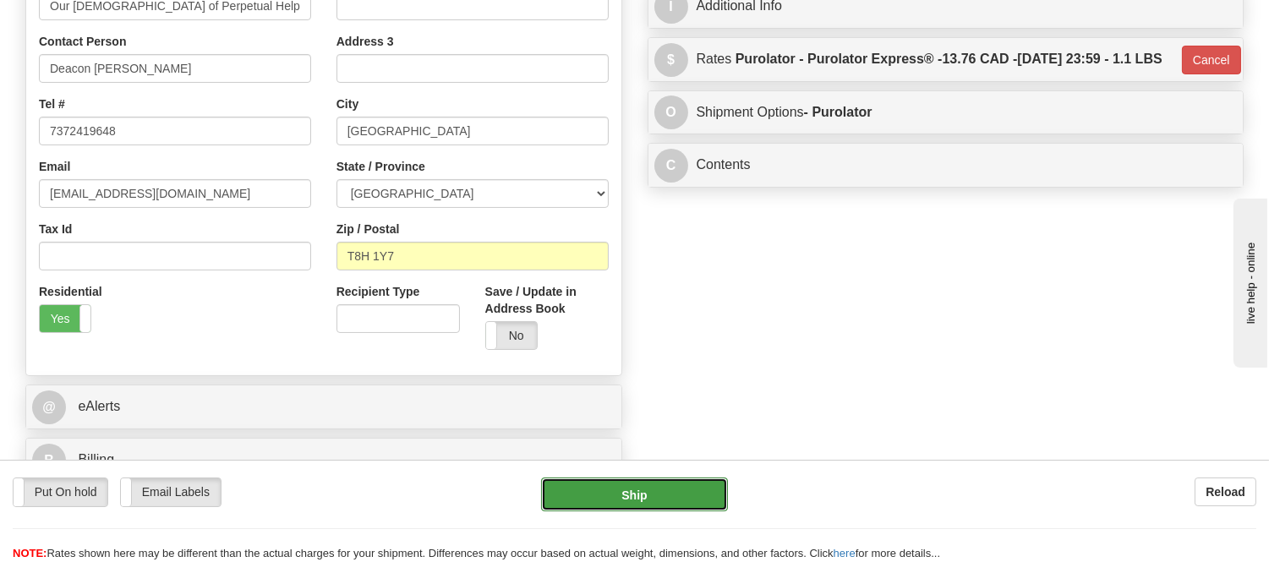
click at [677, 487] on button "Ship" at bounding box center [634, 495] width 186 height 34
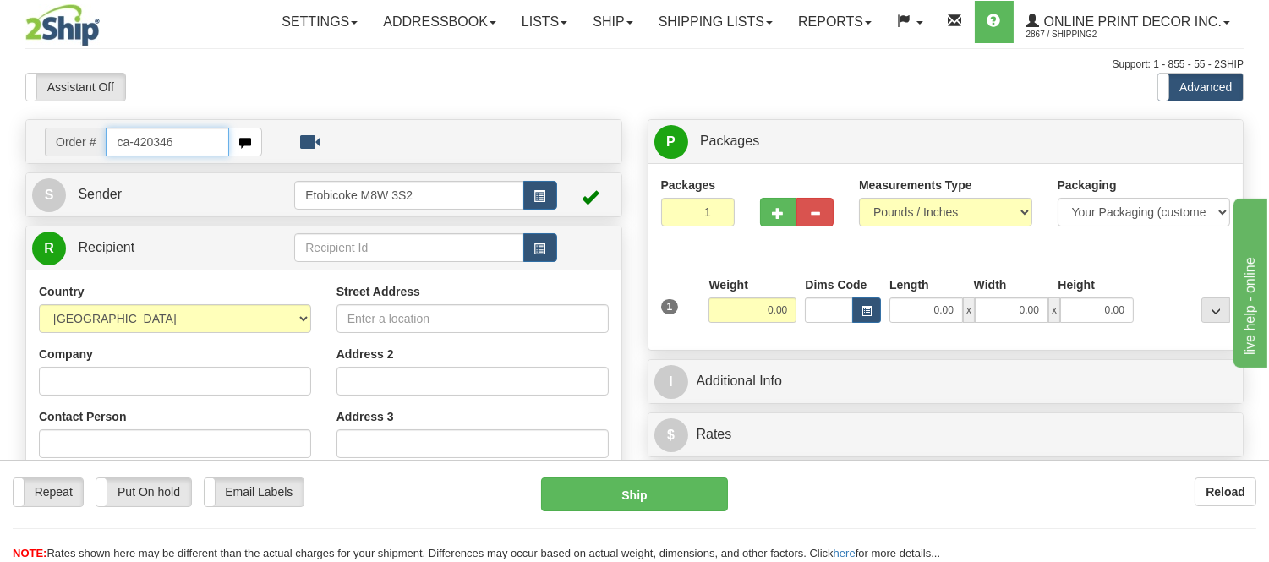
type input "ca-420346"
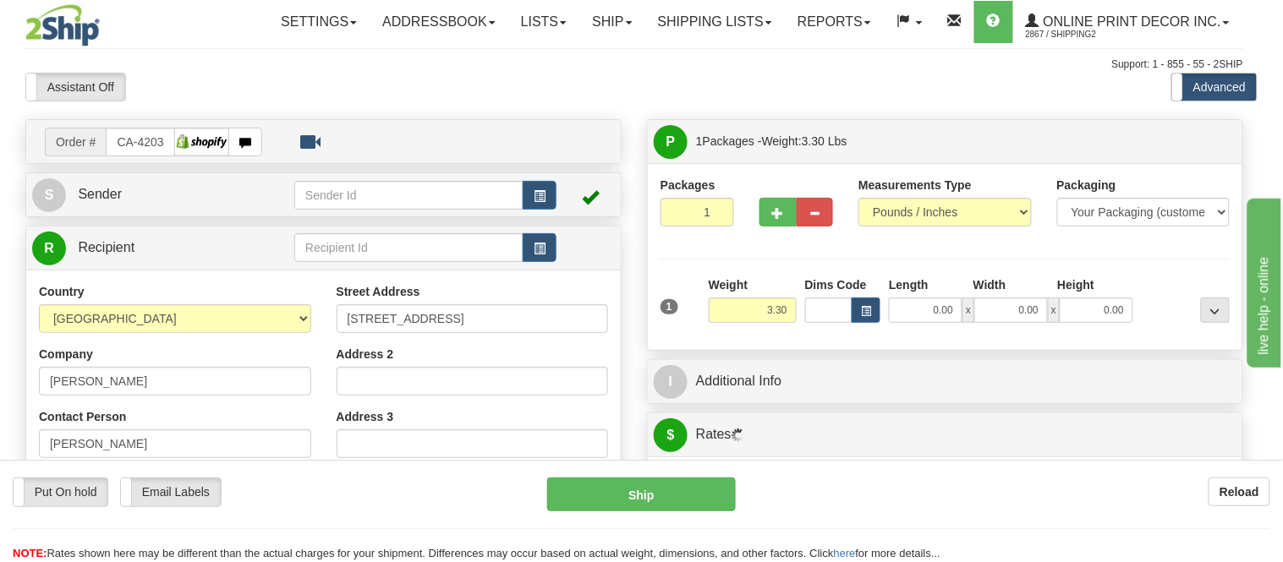
type input "CHILLIWACK"
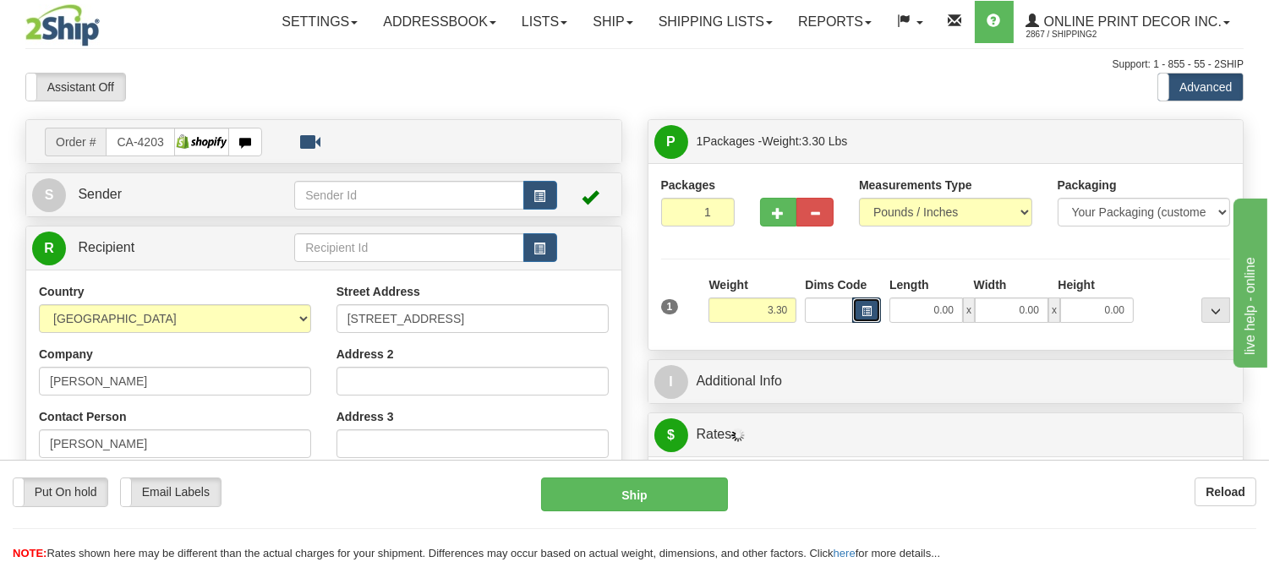
click at [864, 318] on button "button" at bounding box center [866, 310] width 29 height 25
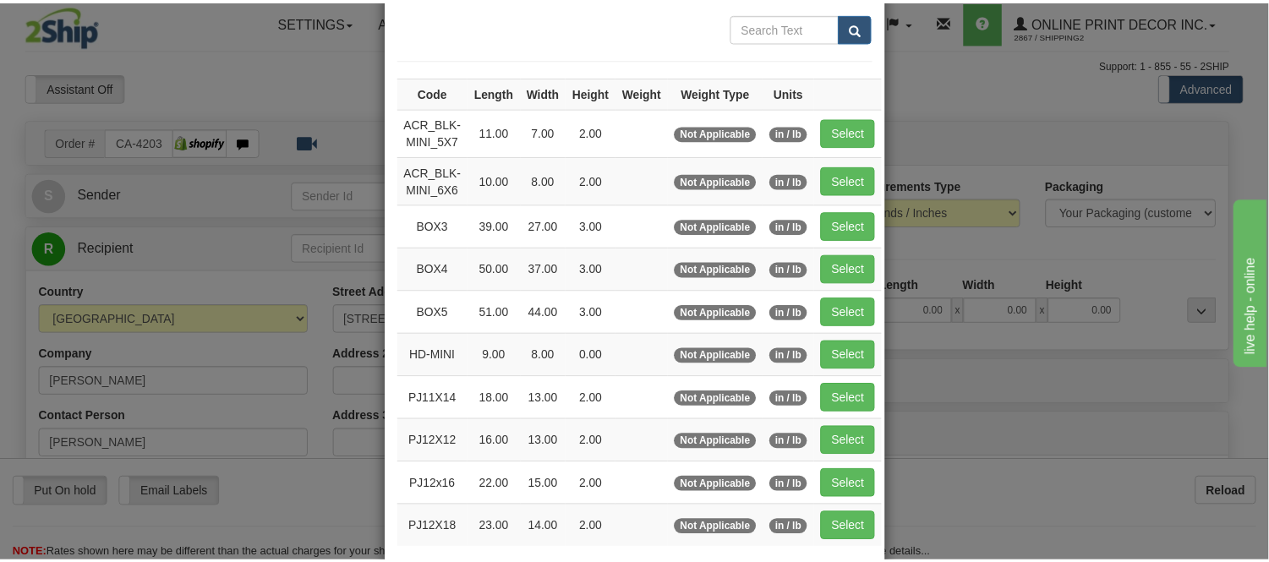
scroll to position [188, 0]
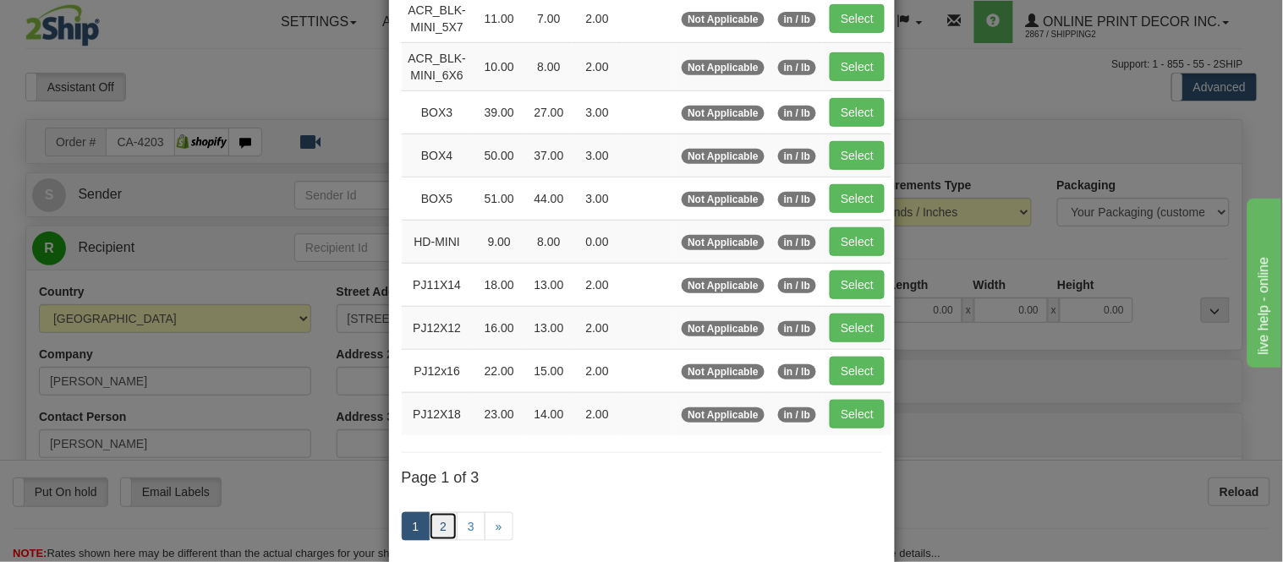
click at [442, 524] on link "2" at bounding box center [443, 526] width 29 height 29
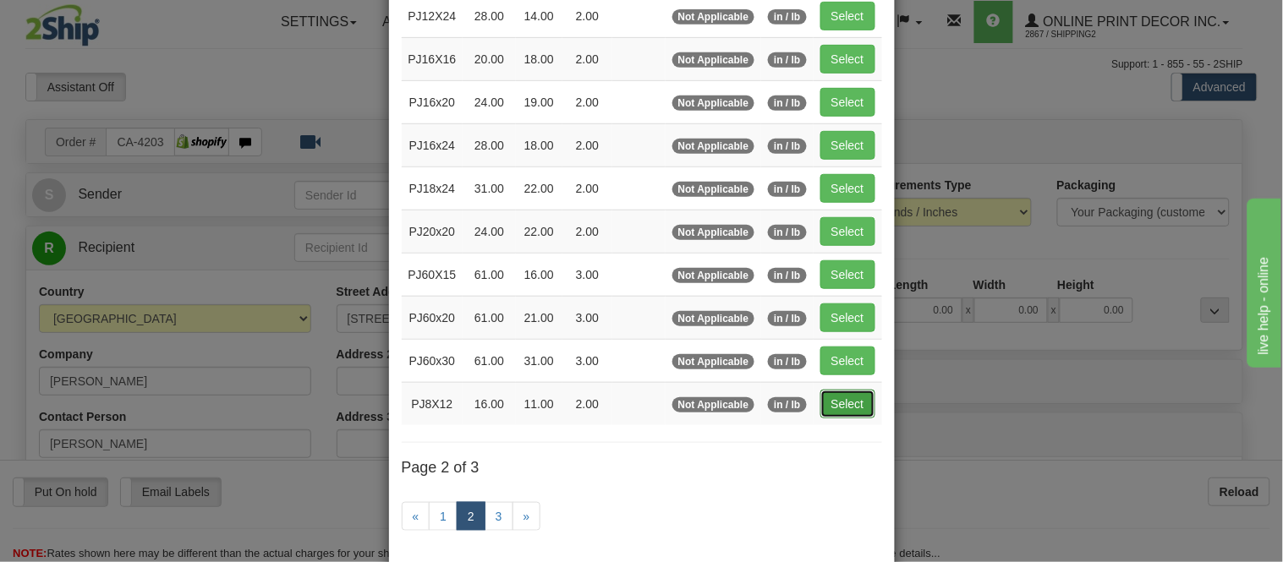
click at [843, 398] on button "Select" at bounding box center [847, 404] width 55 height 29
type input "PJ8X12"
type input "16.00"
type input "11.00"
type input "2.00"
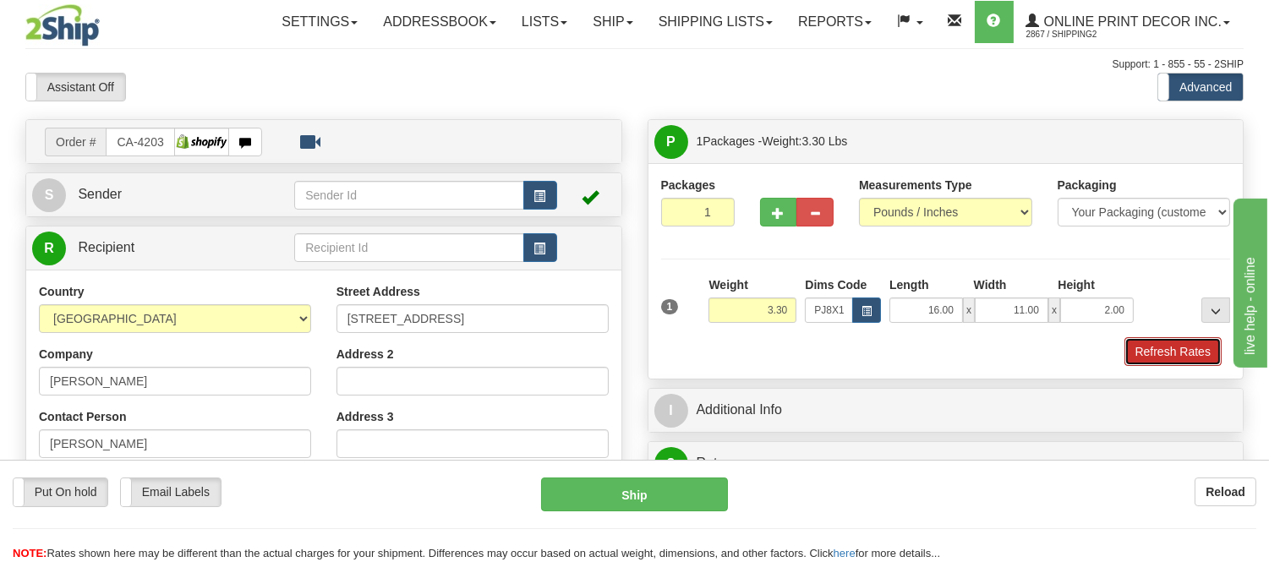
click at [1195, 348] on button "Refresh Rates" at bounding box center [1173, 351] width 97 height 29
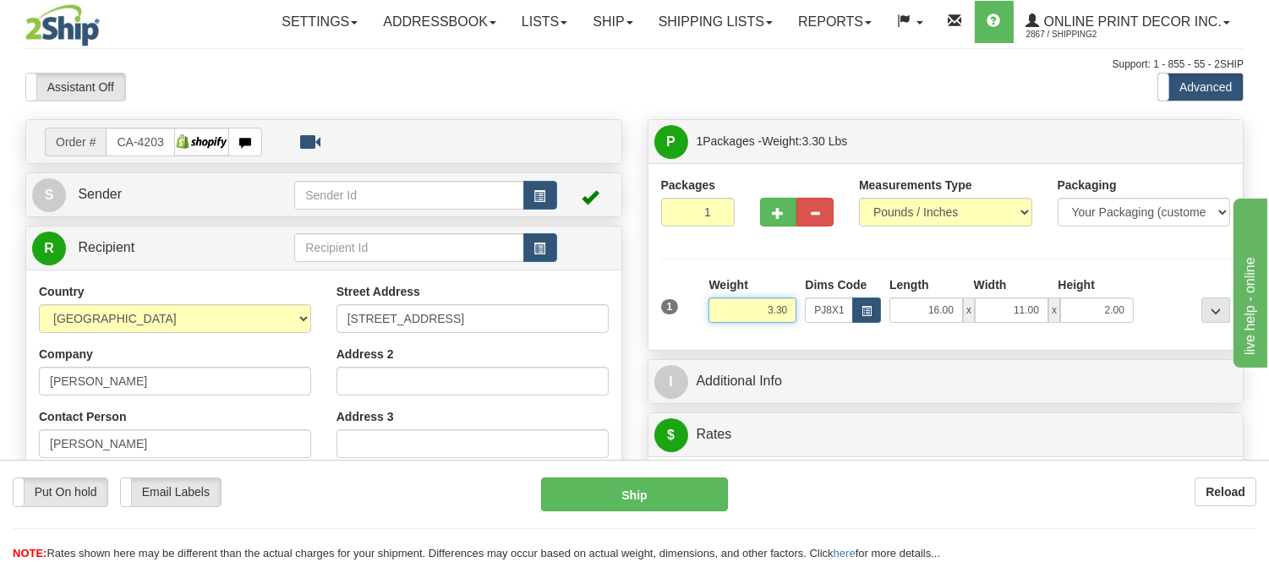
drag, startPoint x: 788, startPoint y: 307, endPoint x: 724, endPoint y: 330, distance: 68.2
click at [724, 330] on div "Weight 3.30" at bounding box center [752, 306] width 96 height 59
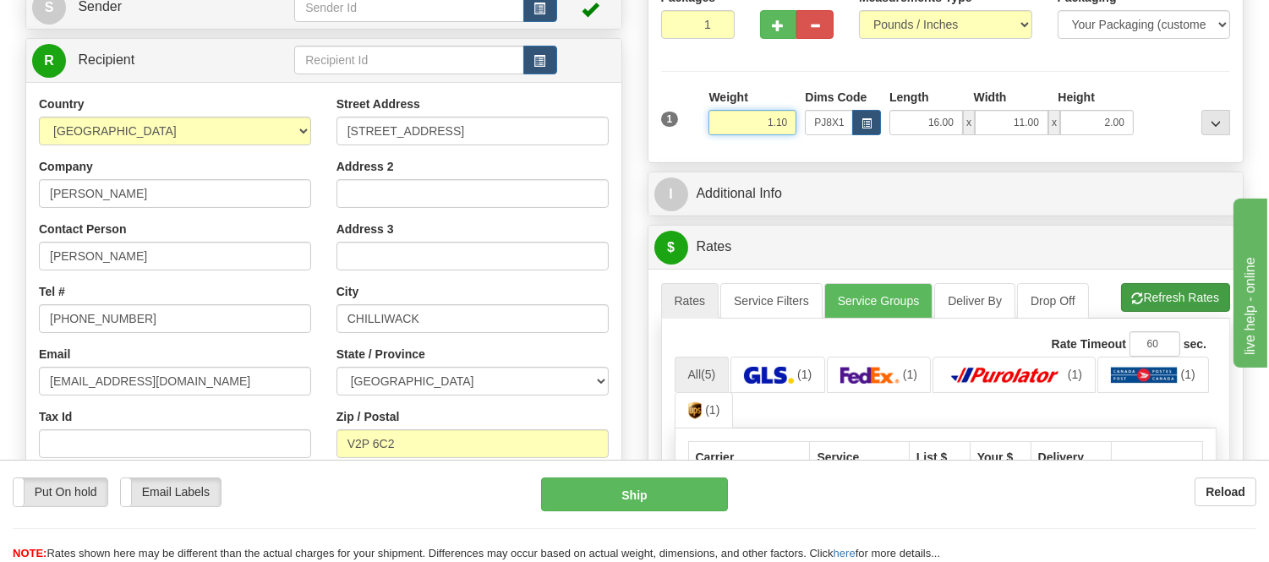
type input "1.10"
click at [1148, 288] on li "Refresh Rates Cancel Rating" at bounding box center [1175, 297] width 109 height 29
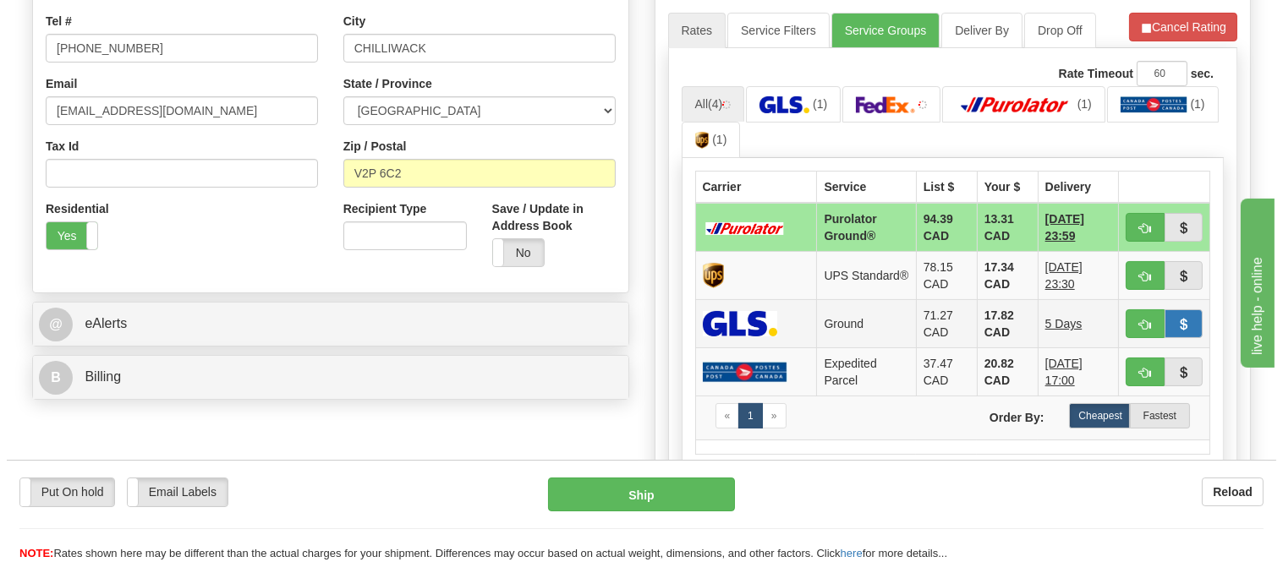
scroll to position [469, 0]
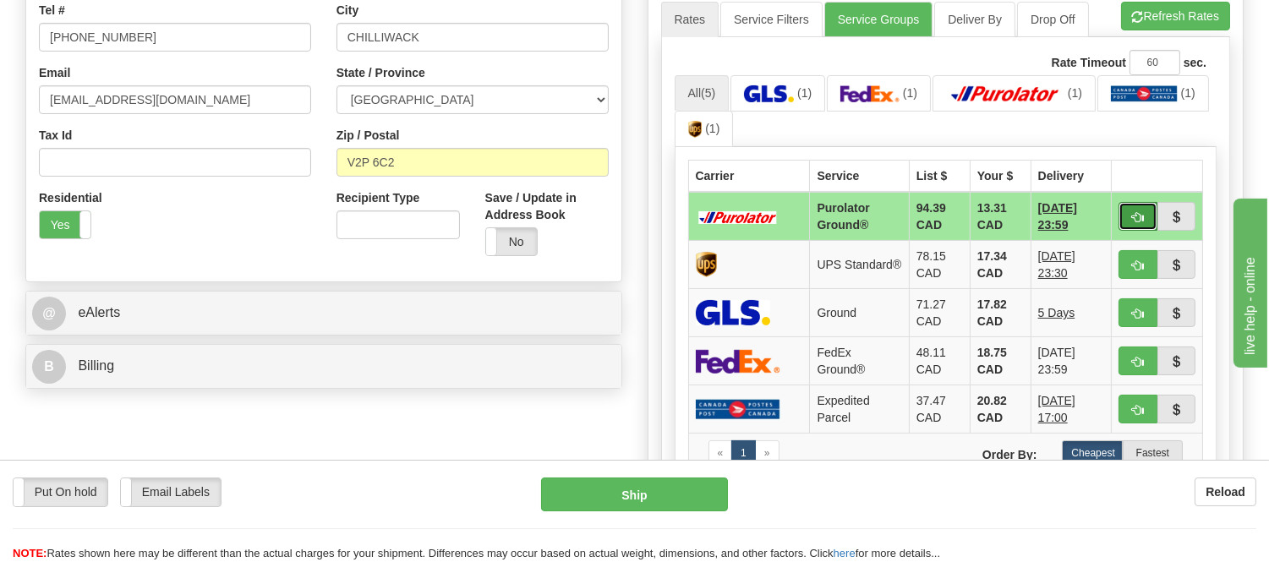
click at [1127, 210] on button "button" at bounding box center [1138, 216] width 39 height 29
type input "260"
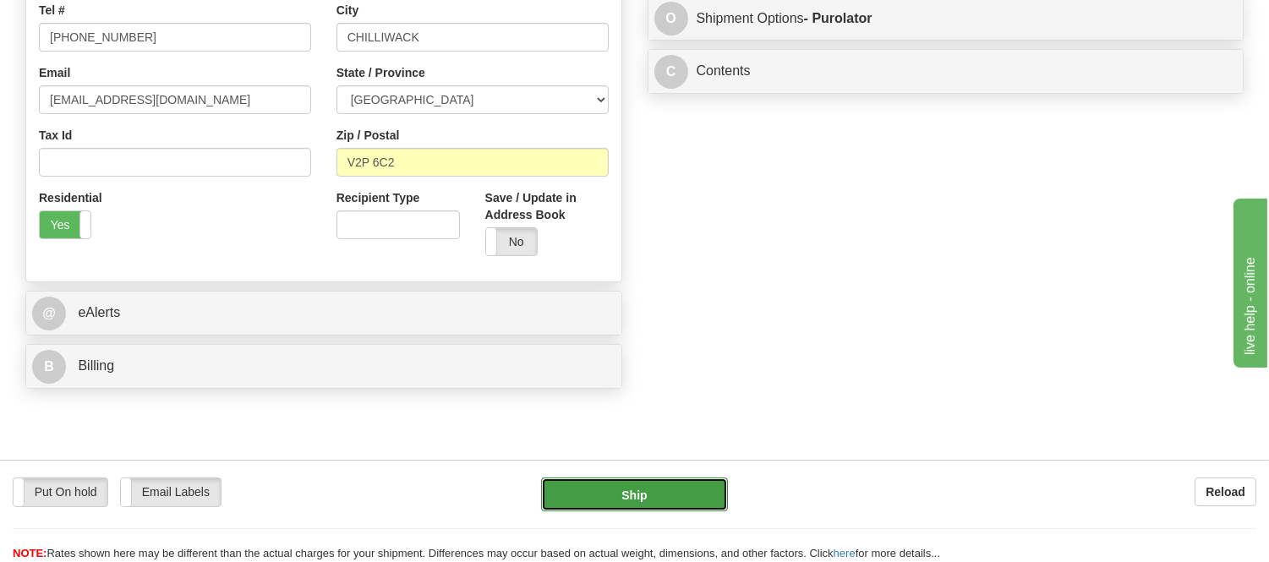
click at [688, 492] on button "Ship" at bounding box center [634, 495] width 186 height 34
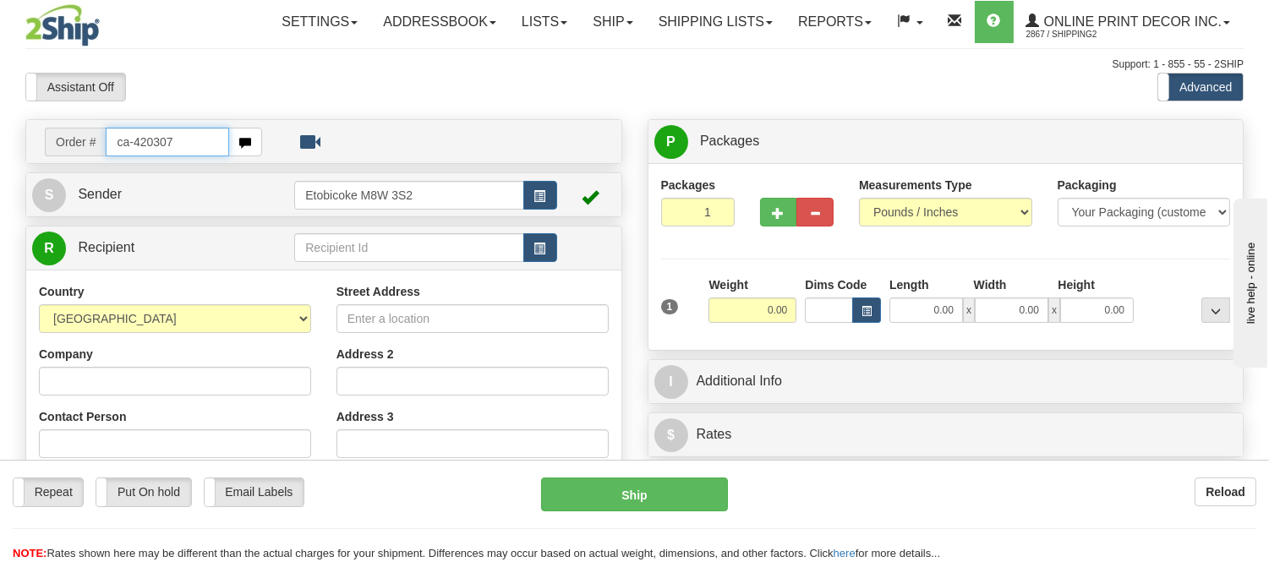
type input "ca-420307"
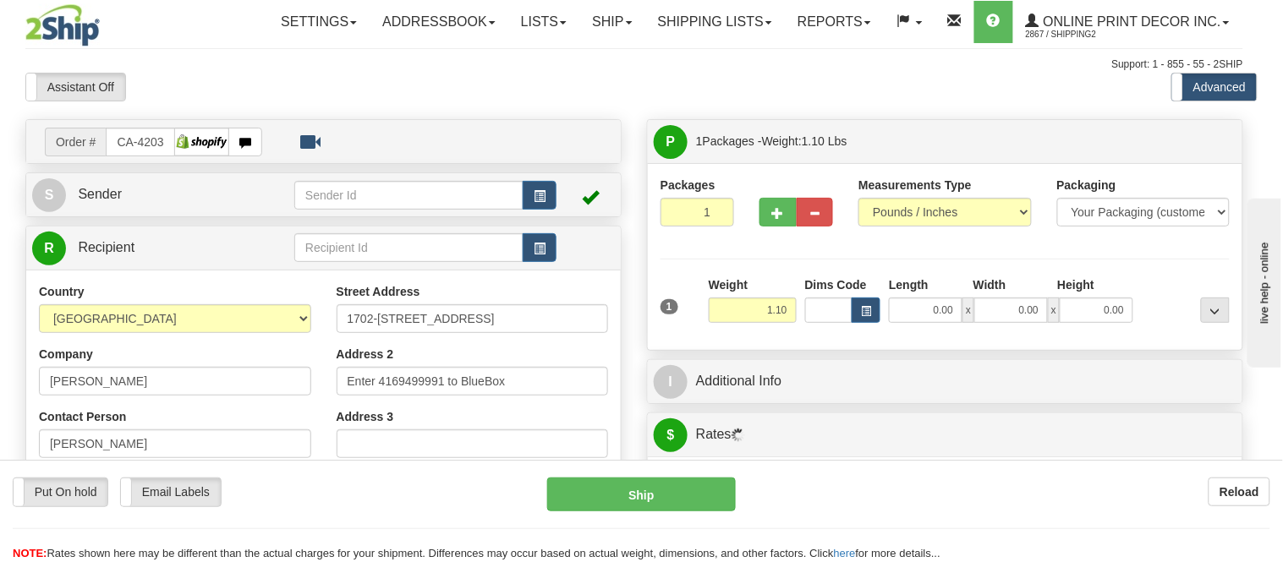
type input "GUELPH"
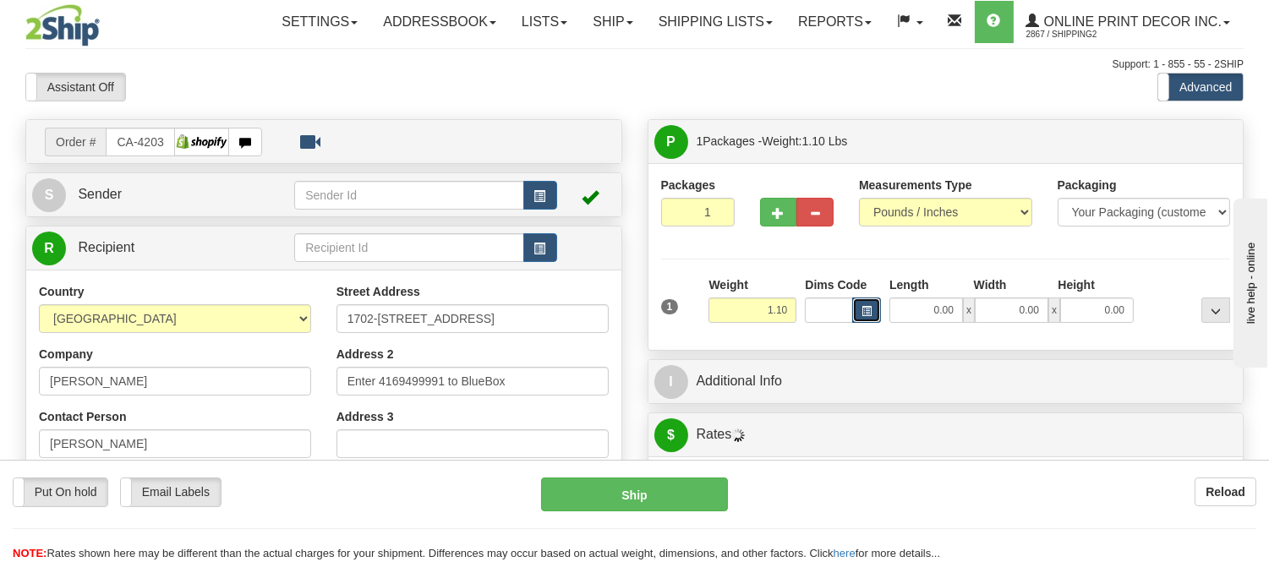
click at [869, 322] on button "button" at bounding box center [866, 310] width 29 height 25
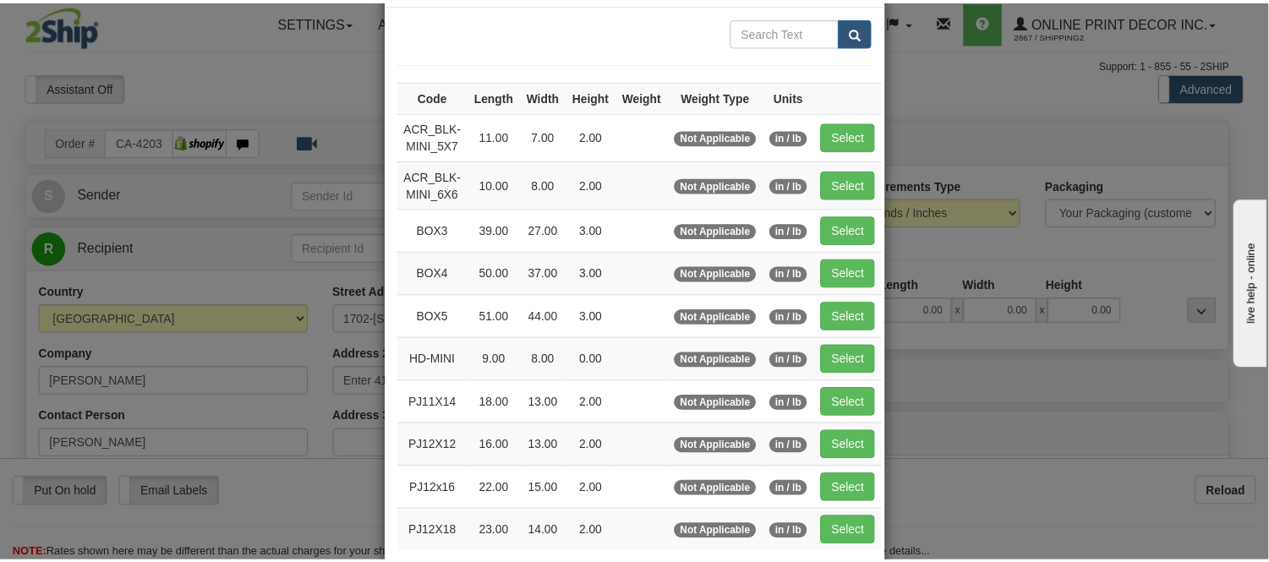
scroll to position [188, 0]
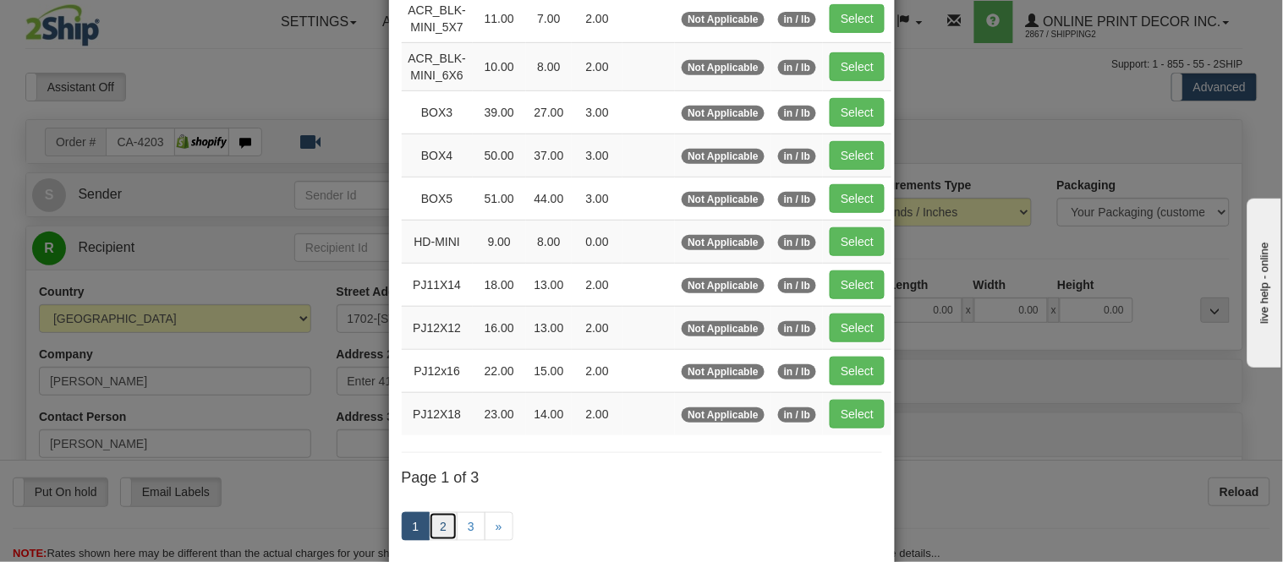
click at [441, 520] on link "2" at bounding box center [443, 526] width 29 height 29
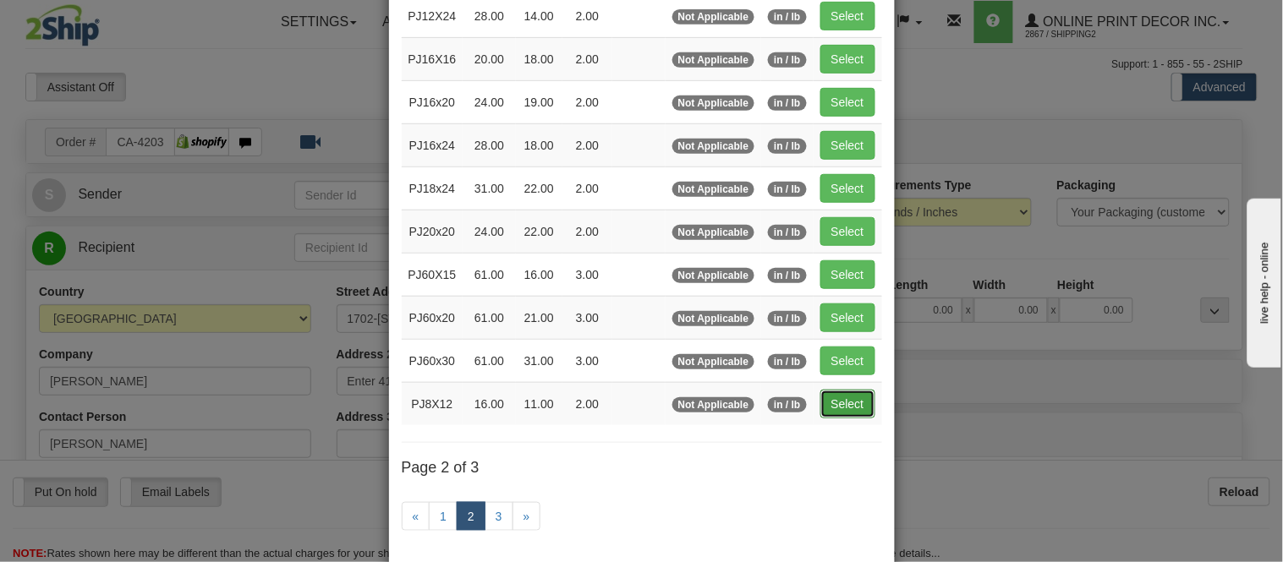
click at [830, 416] on button "Select" at bounding box center [847, 404] width 55 height 29
type input "PJ8X12"
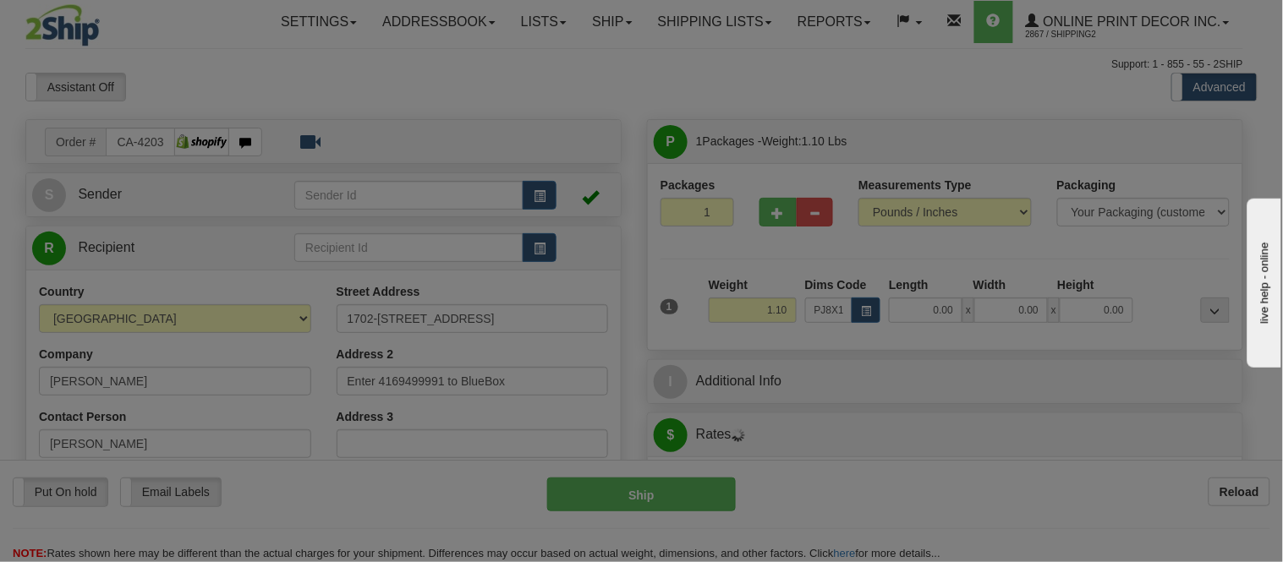
type input "16.00"
type input "11.00"
type input "2.00"
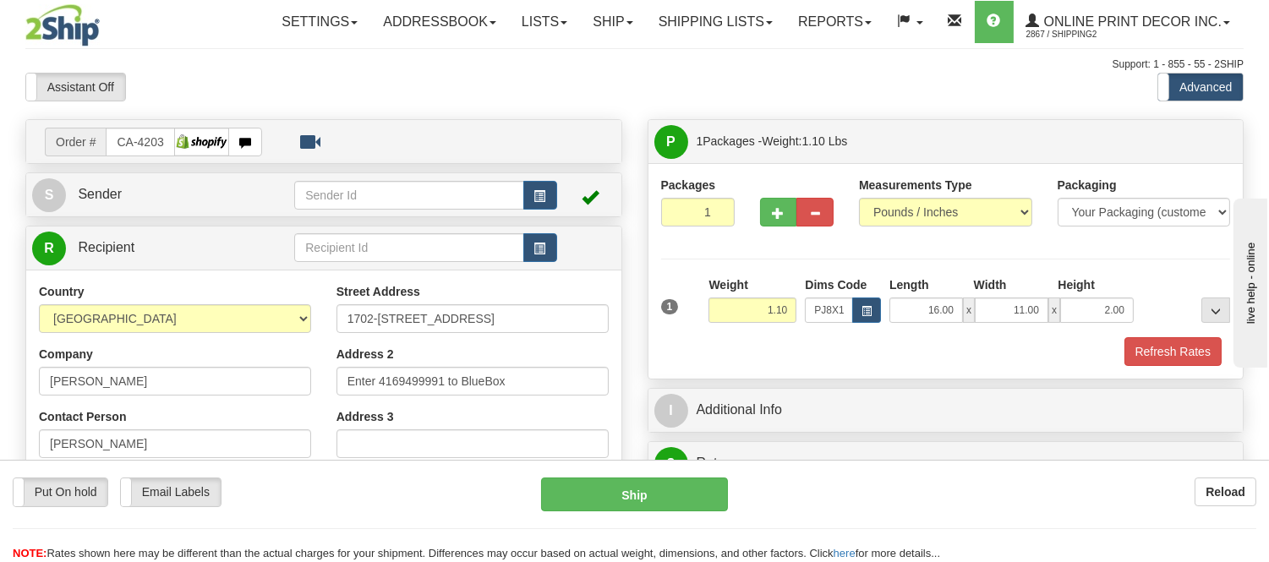
drag, startPoint x: 1146, startPoint y: 336, endPoint x: 1150, endPoint y: 347, distance: 11.8
click at [1146, 338] on div "1 Weight 1.10 Dims Code PJ8X12 Length Width Height x x" at bounding box center [946, 322] width 570 height 90
click at [1150, 347] on button "Refresh Rates" at bounding box center [1173, 351] width 97 height 29
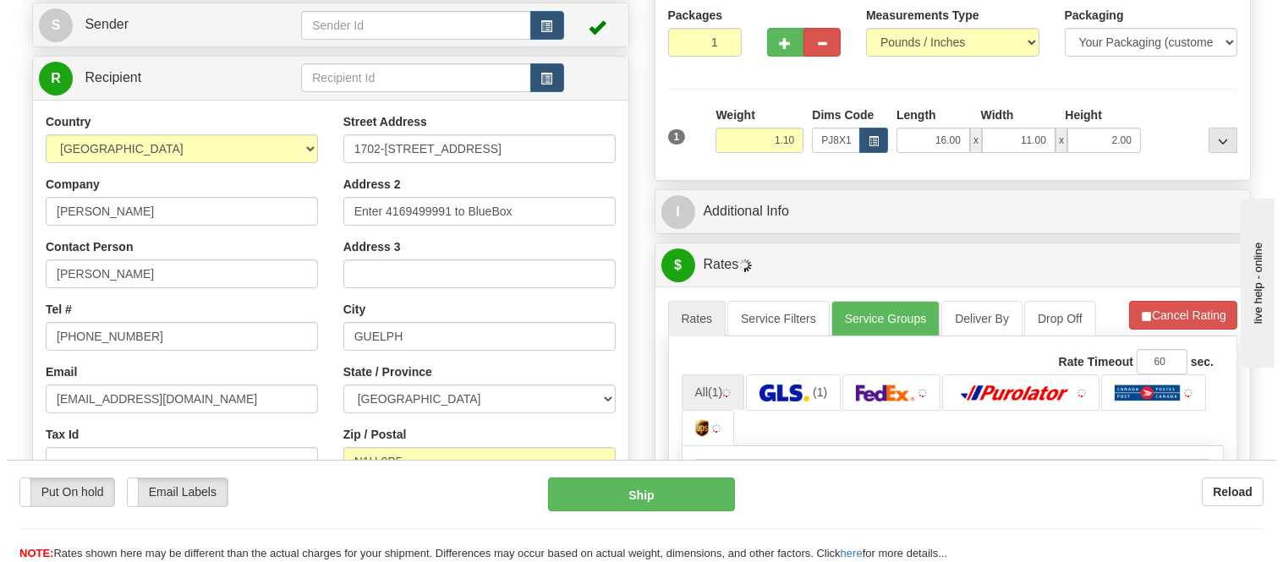
scroll to position [378, 0]
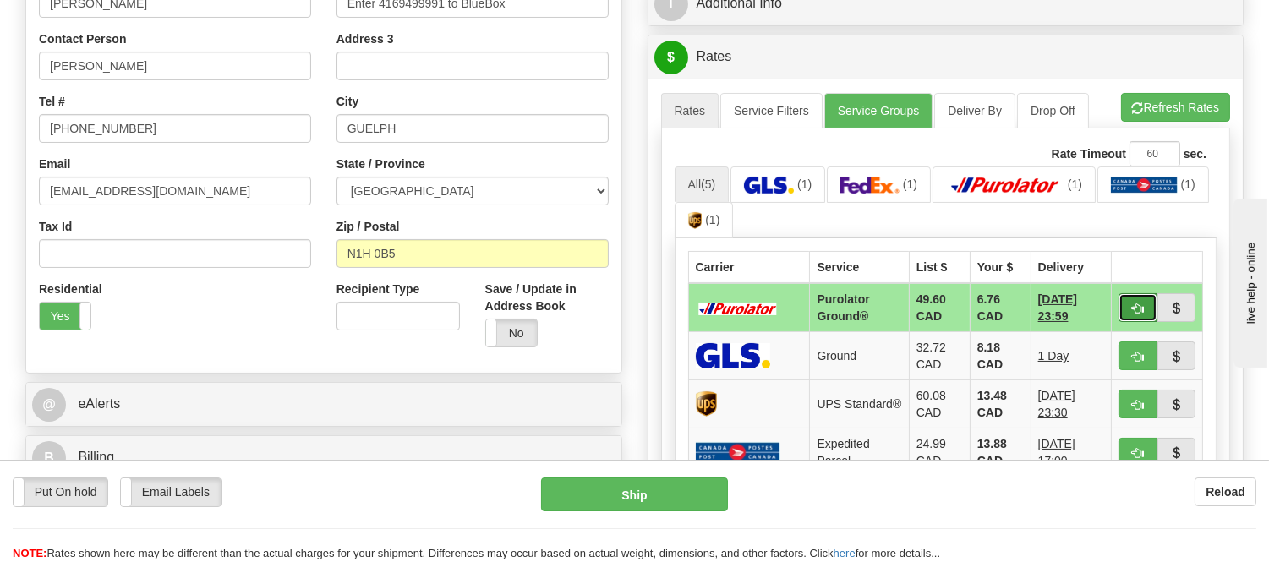
click at [1153, 298] on button "button" at bounding box center [1138, 307] width 39 height 29
type input "260"
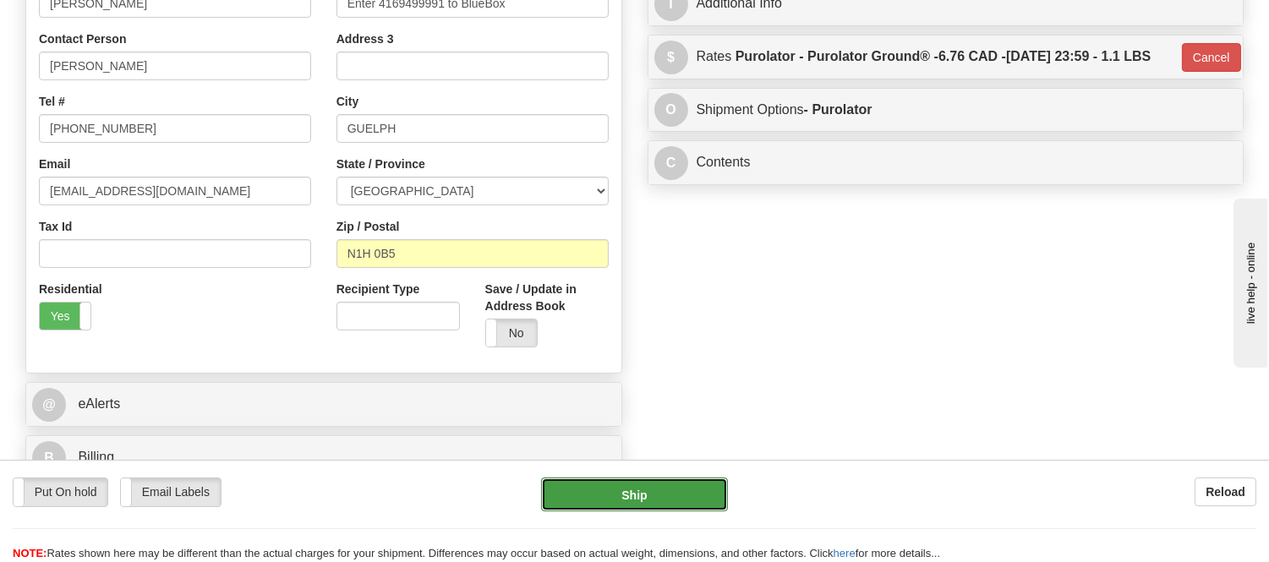
click at [663, 489] on button "Ship" at bounding box center [634, 495] width 186 height 34
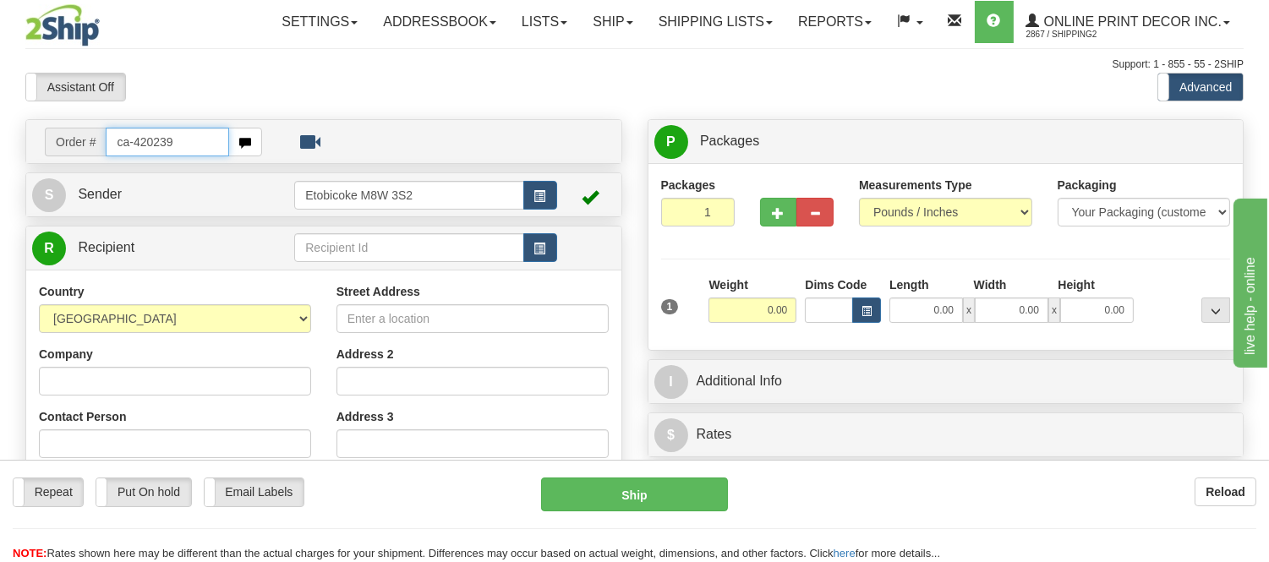
type input "ca-420239"
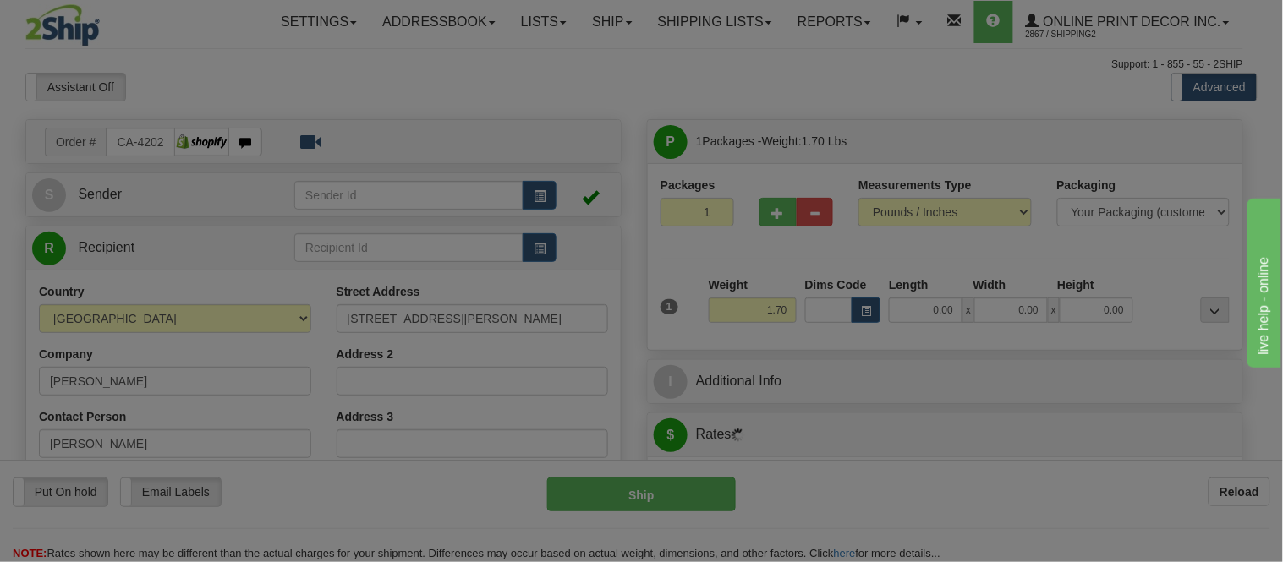
type input "AJAX"
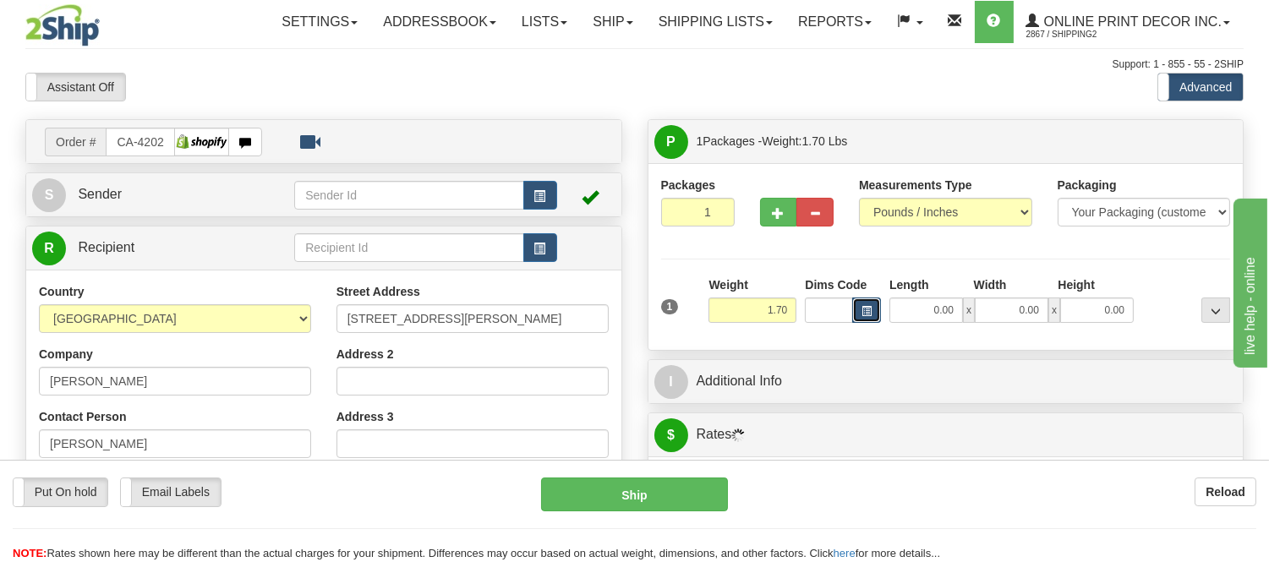
click at [872, 313] on button "button" at bounding box center [866, 310] width 29 height 25
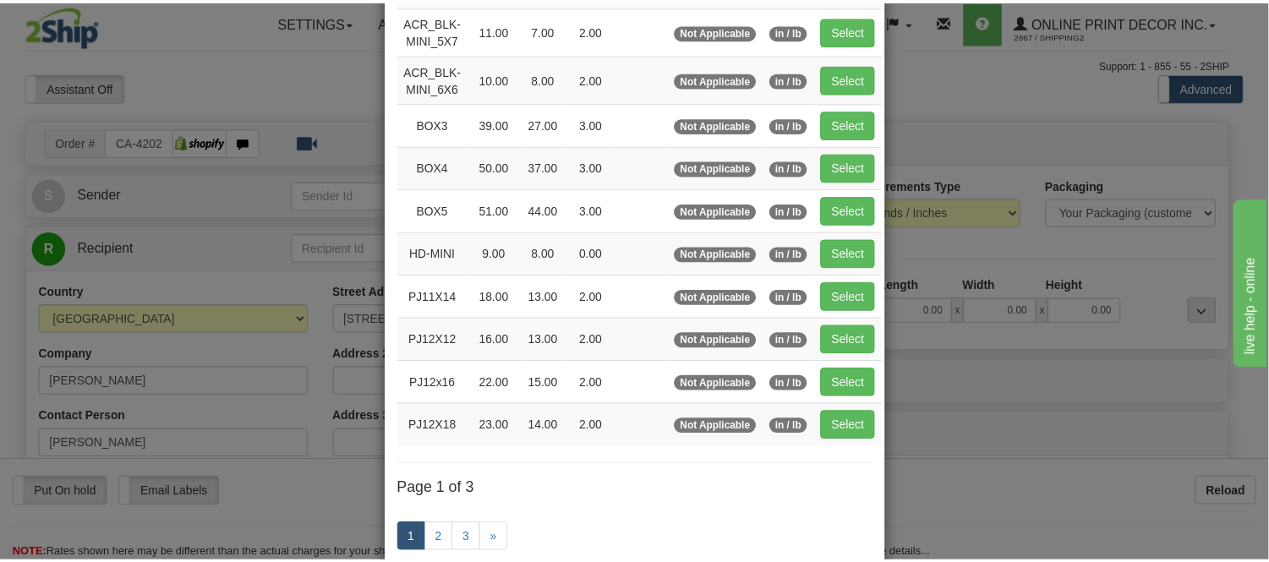
scroll to position [188, 0]
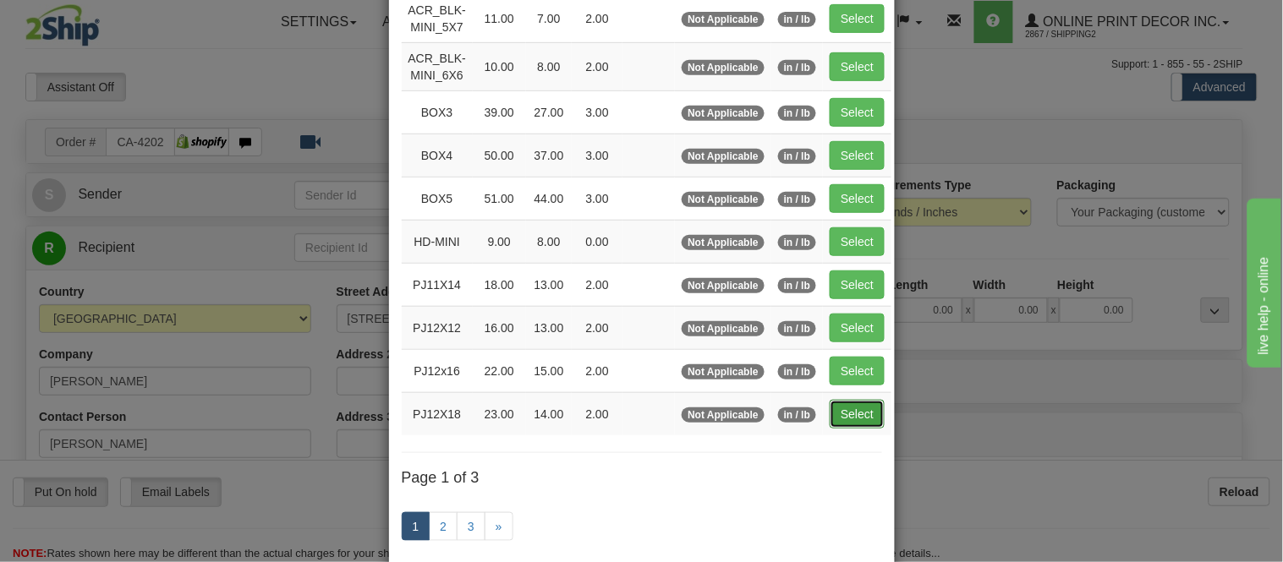
click at [838, 411] on button "Select" at bounding box center [857, 414] width 55 height 29
type input "PJ12X18"
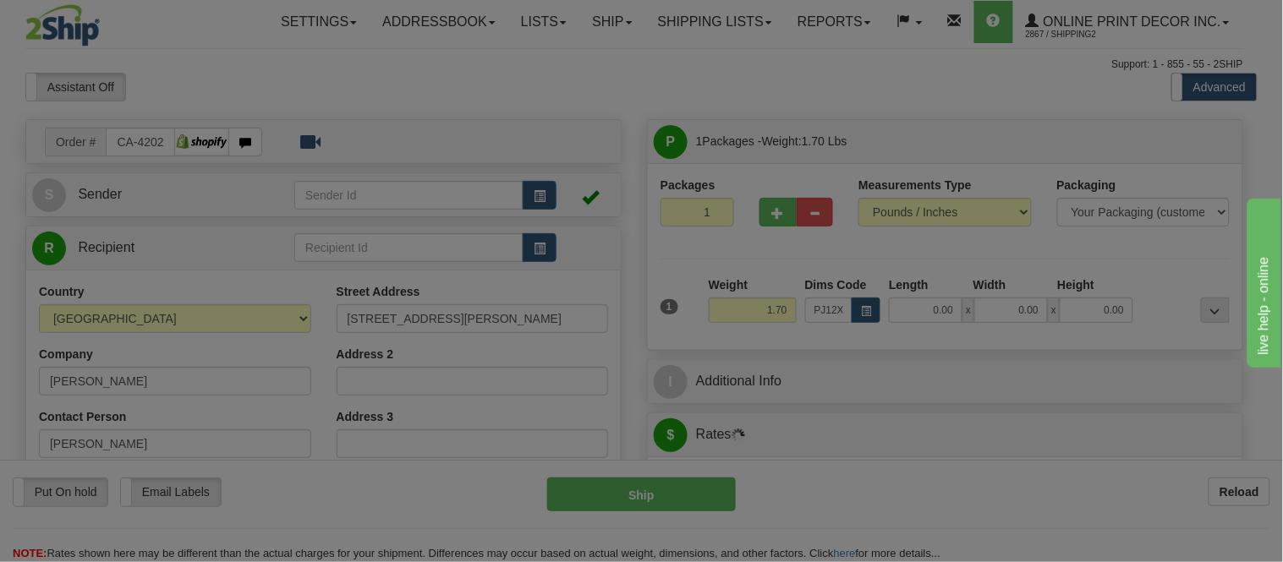
type input "23.00"
type input "14.00"
type input "2.00"
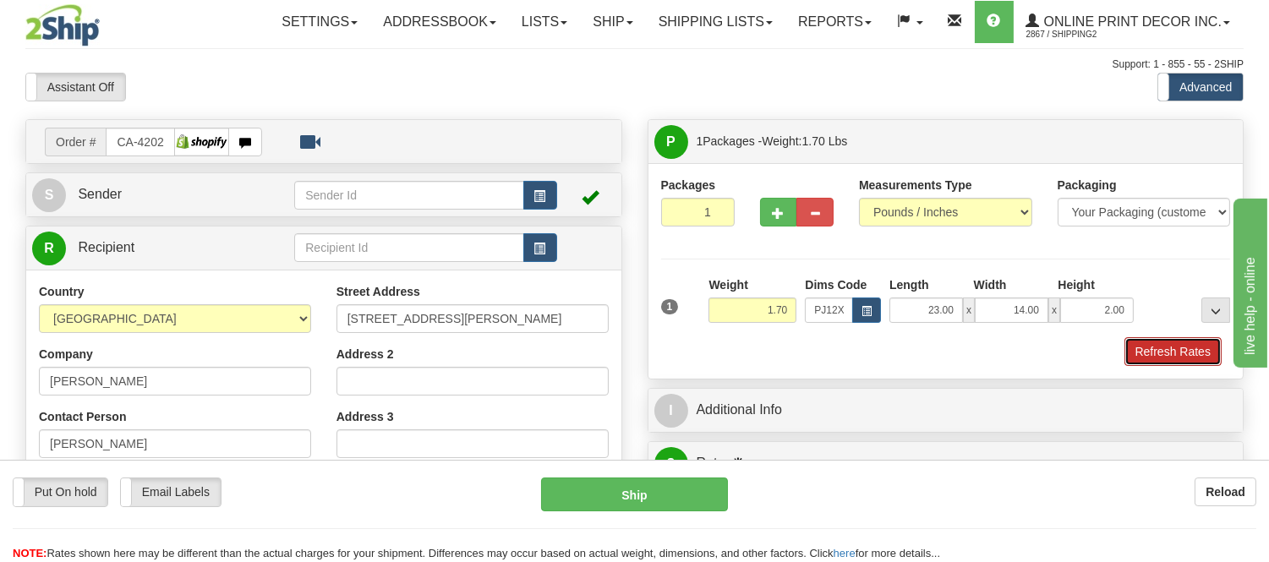
click at [1180, 359] on button "Refresh Rates" at bounding box center [1173, 351] width 97 height 29
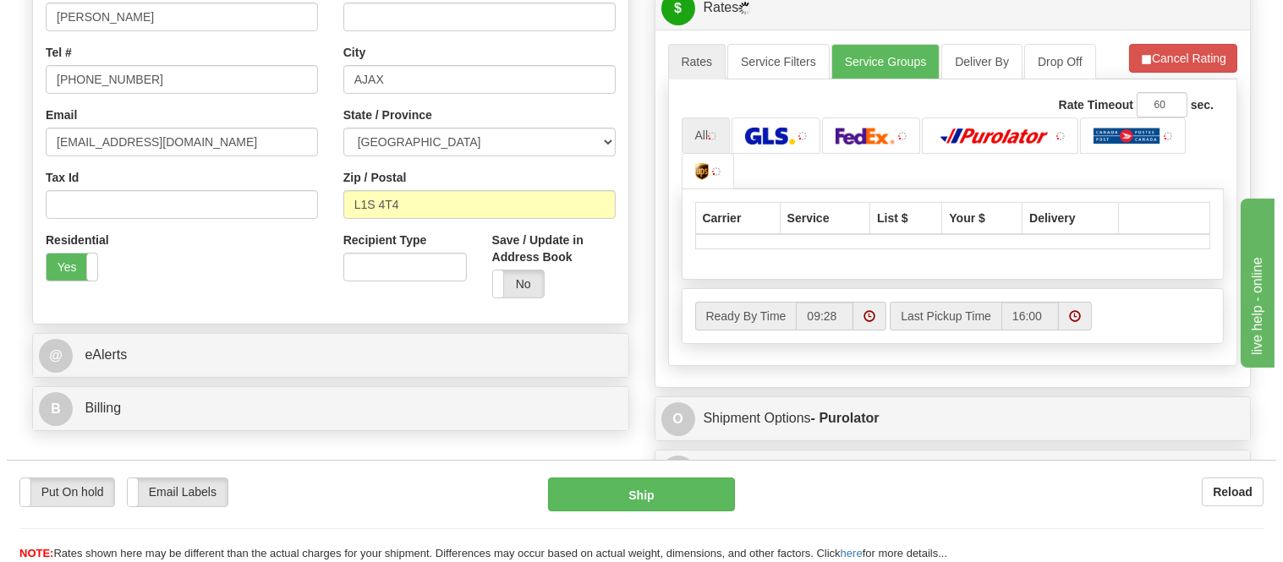
scroll to position [490, 0]
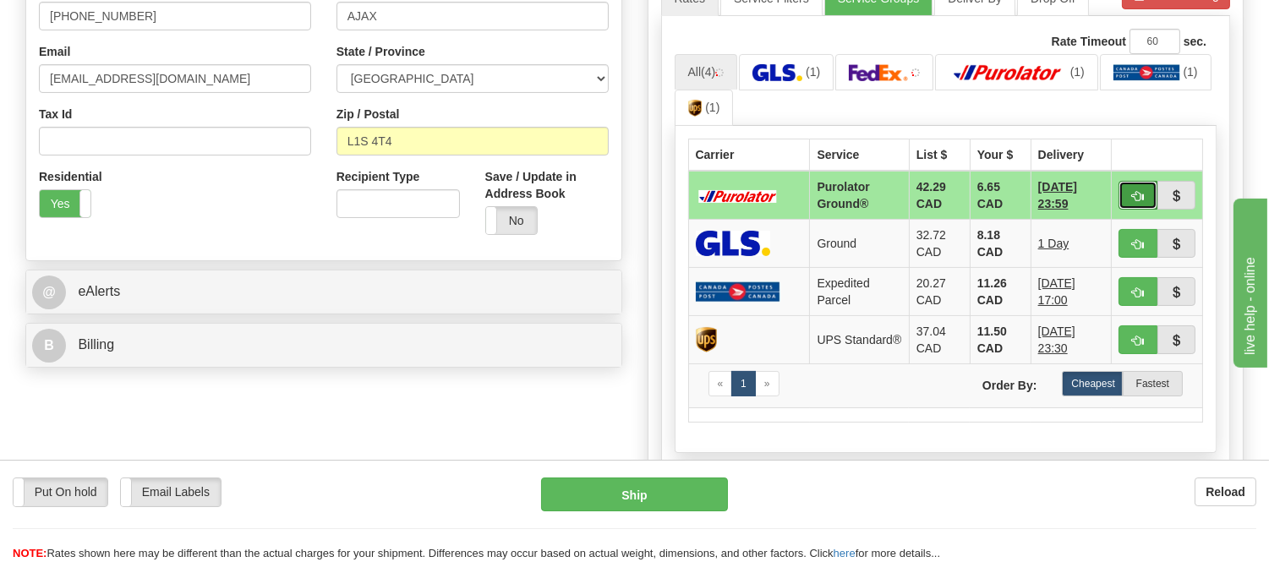
click at [1132, 197] on span "button" at bounding box center [1138, 196] width 12 height 11
click at [1153, 104] on ul "All (4) (1) (1) (1) (1)" at bounding box center [946, 90] width 543 height 73
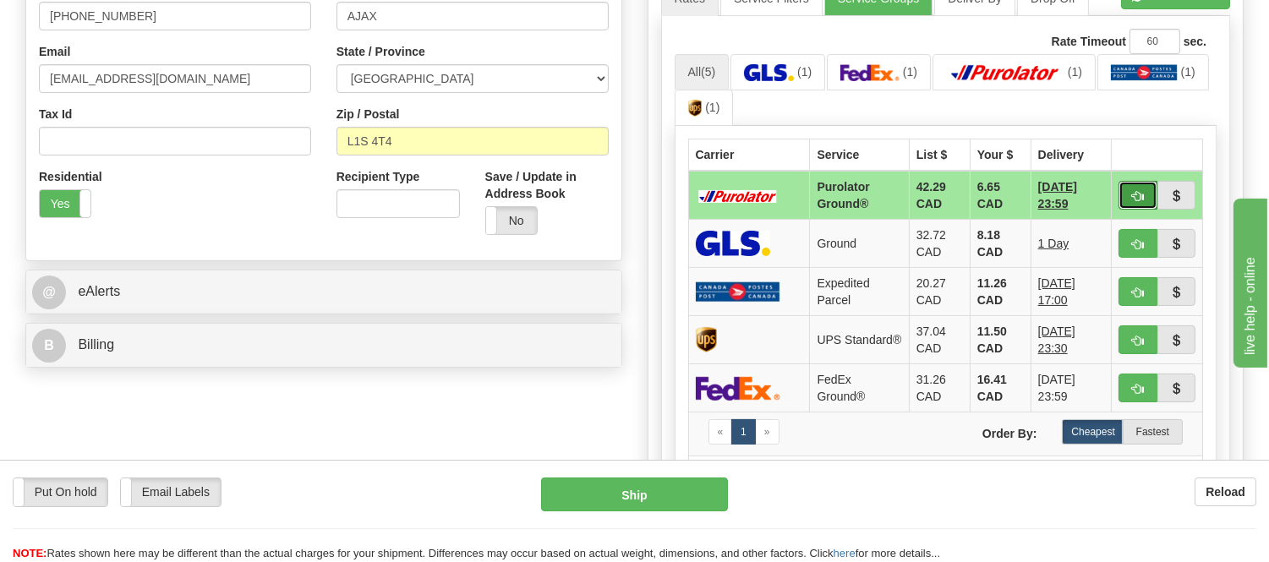
click at [1138, 188] on button "button" at bounding box center [1138, 195] width 39 height 29
type input "260"
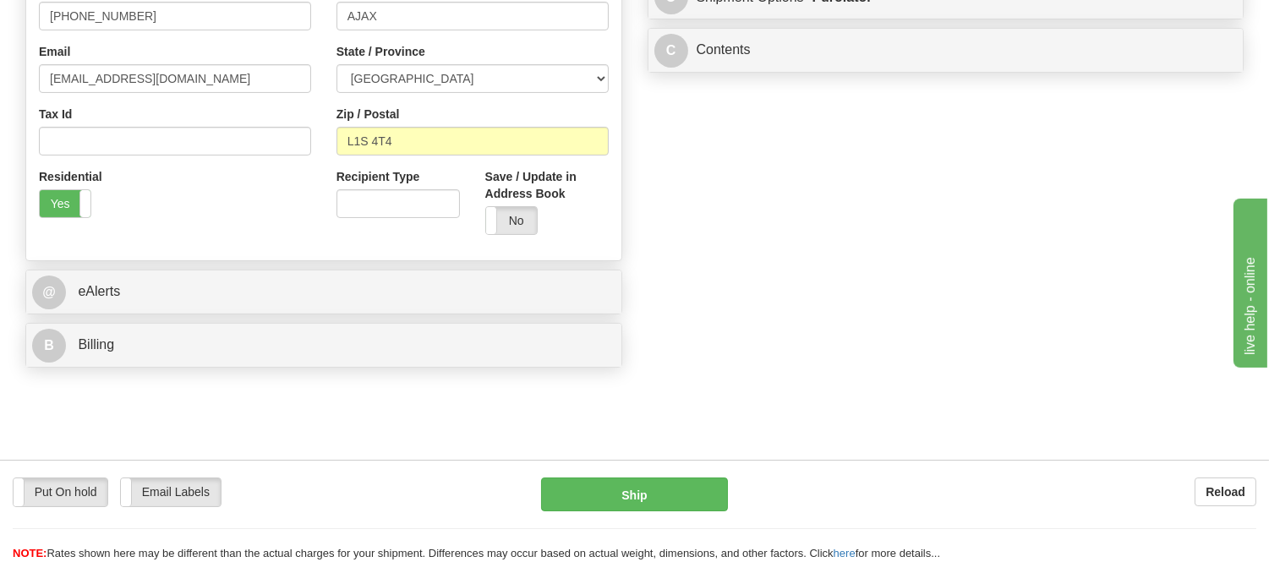
click at [660, 513] on div "Put On hold Put On hold Email Labels Email Labels Edit Reload Ship" at bounding box center [634, 520] width 1269 height 85
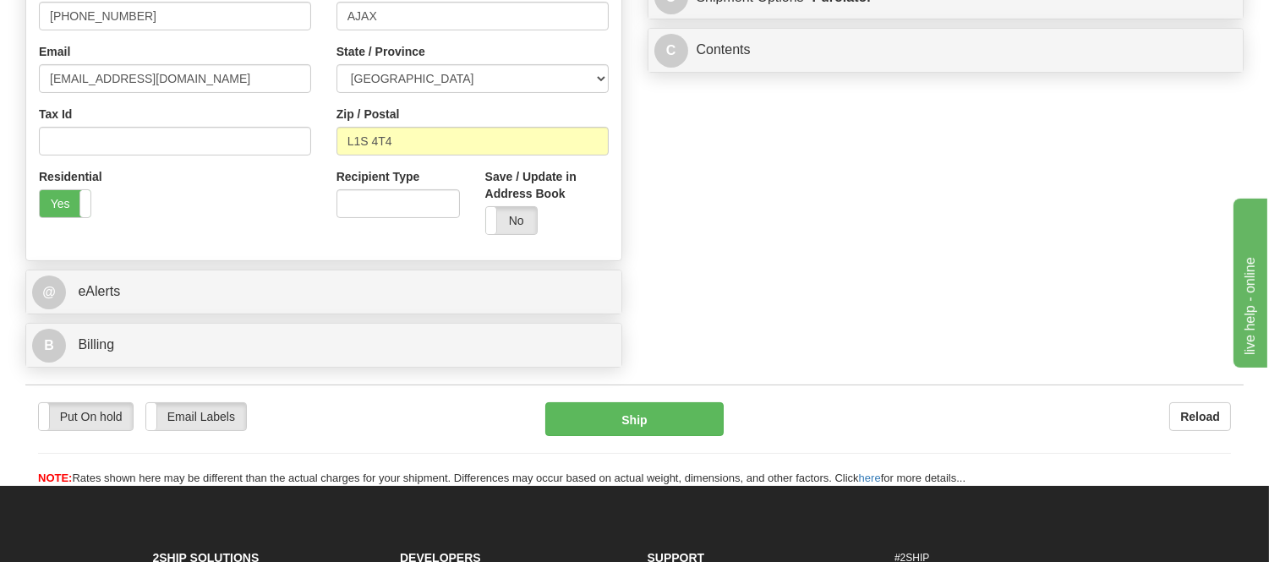
click at [669, 442] on div "Put On hold Put On hold Email Labels Email Labels Edit Reload Ship" at bounding box center [634, 445] width 1219 height 85
click at [672, 428] on button "Ship" at bounding box center [634, 420] width 178 height 34
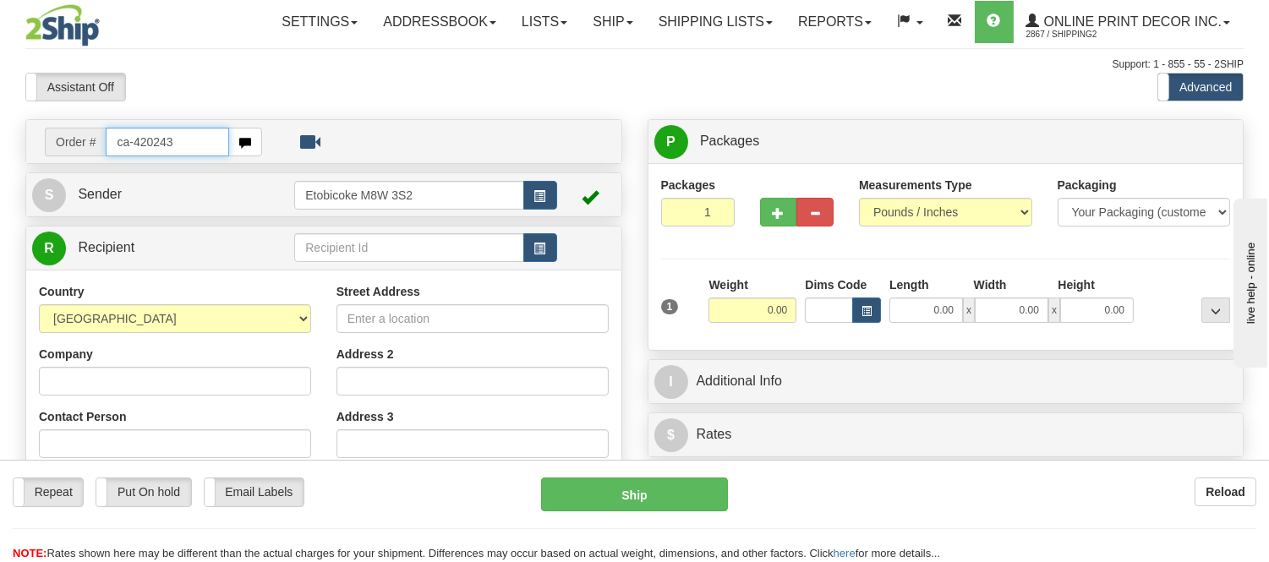
type input "ca-420243"
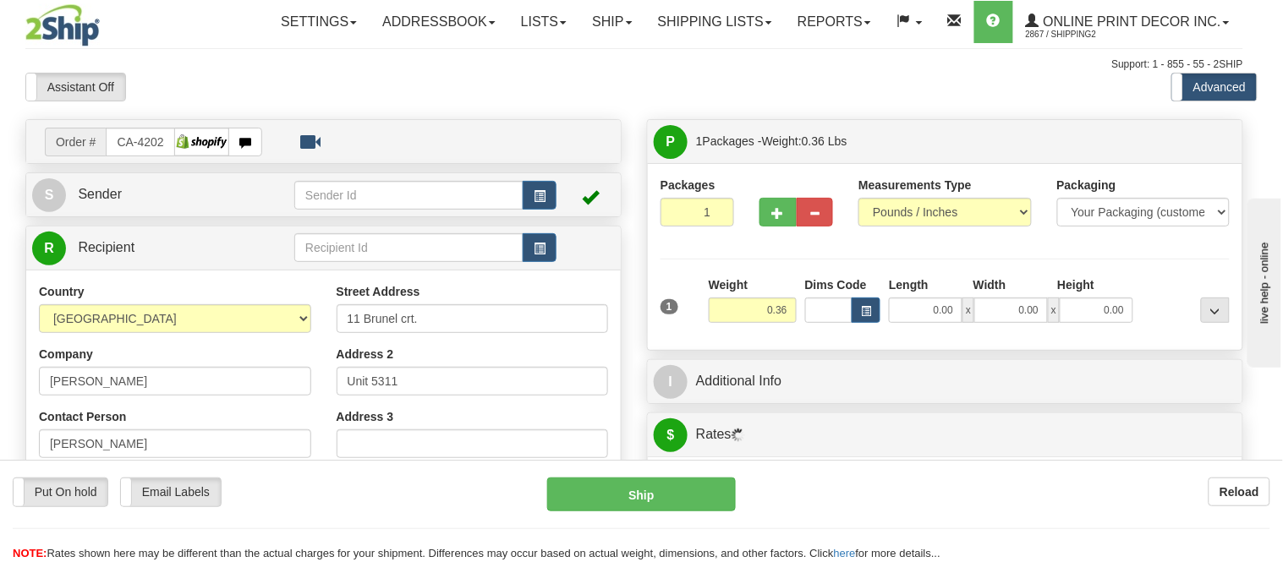
type input "[GEOGRAPHIC_DATA]"
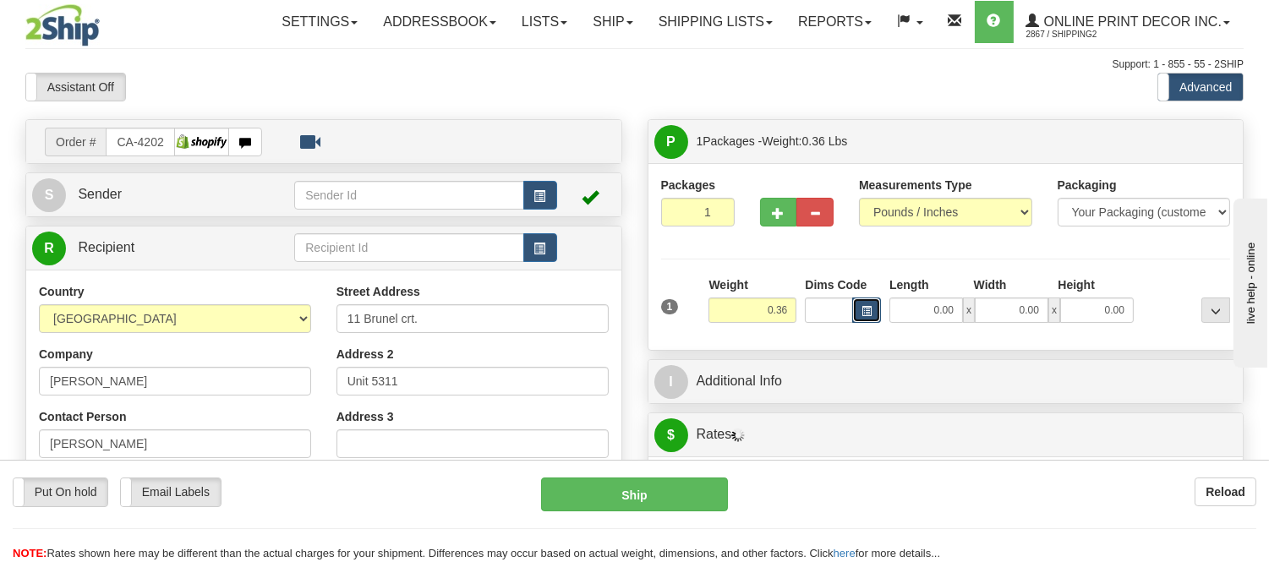
click at [858, 307] on button "button" at bounding box center [866, 310] width 29 height 25
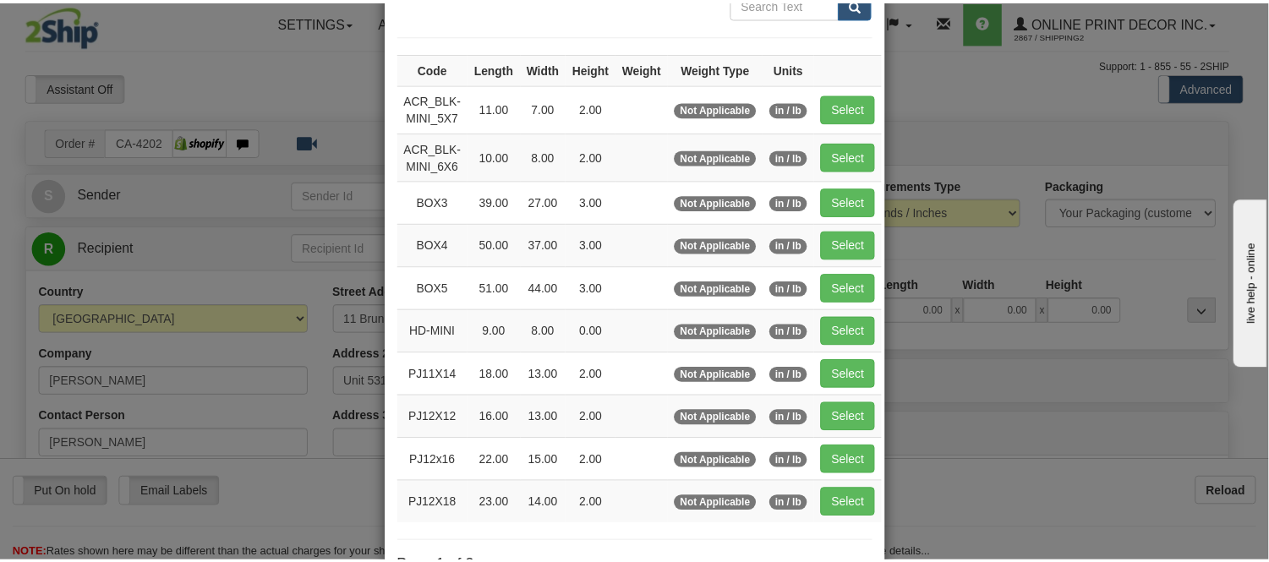
scroll to position [188, 0]
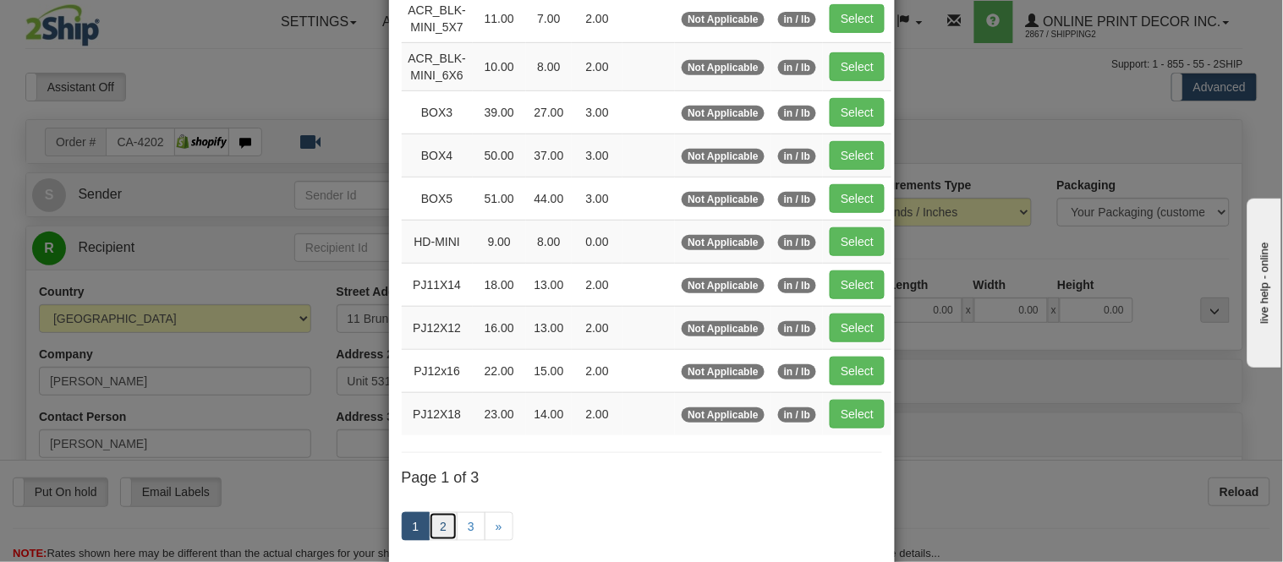
click at [433, 526] on link "2" at bounding box center [443, 526] width 29 height 29
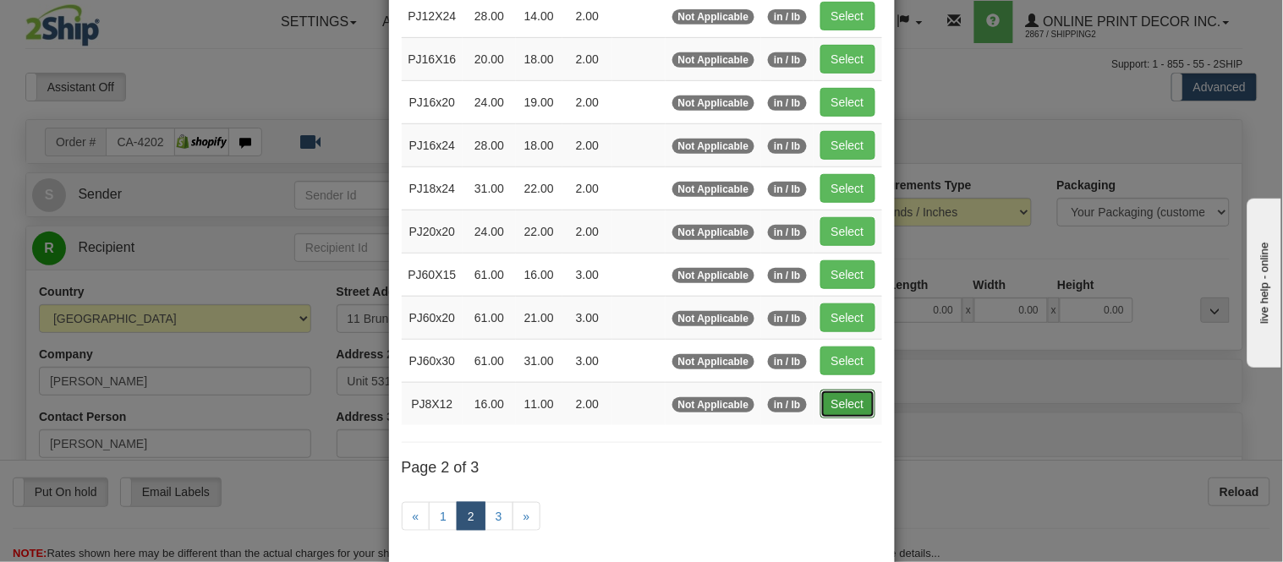
drag, startPoint x: 863, startPoint y: 408, endPoint x: 847, endPoint y: 403, distance: 17.1
click at [859, 408] on button "Select" at bounding box center [847, 404] width 55 height 29
type input "PJ8X12"
type input "16.00"
type input "11.00"
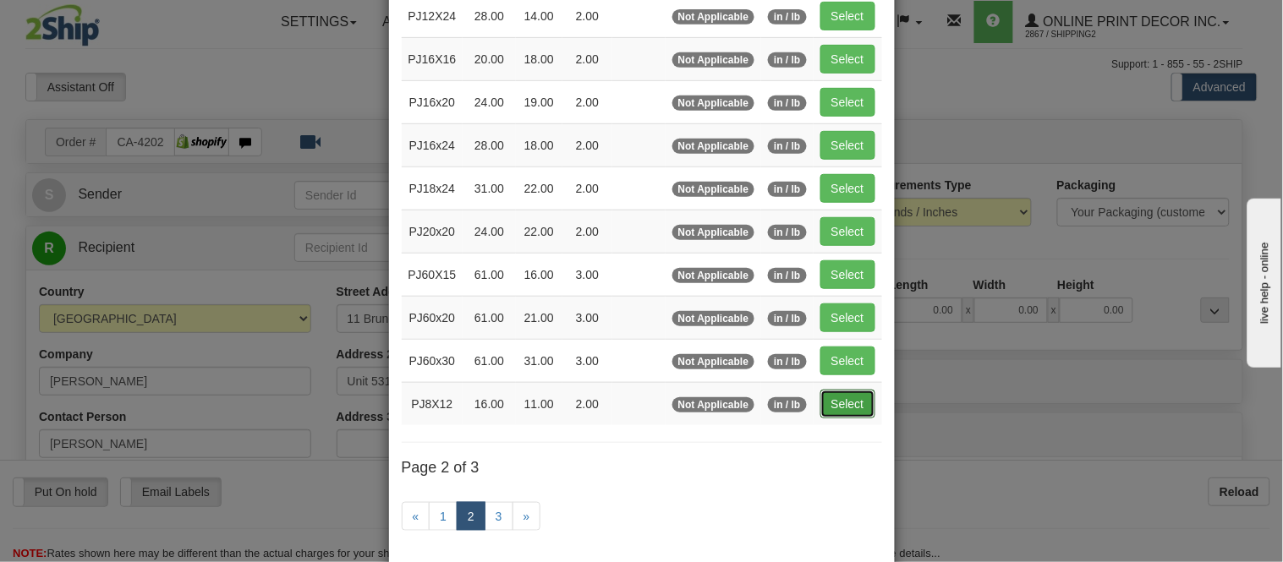
type input "2.00"
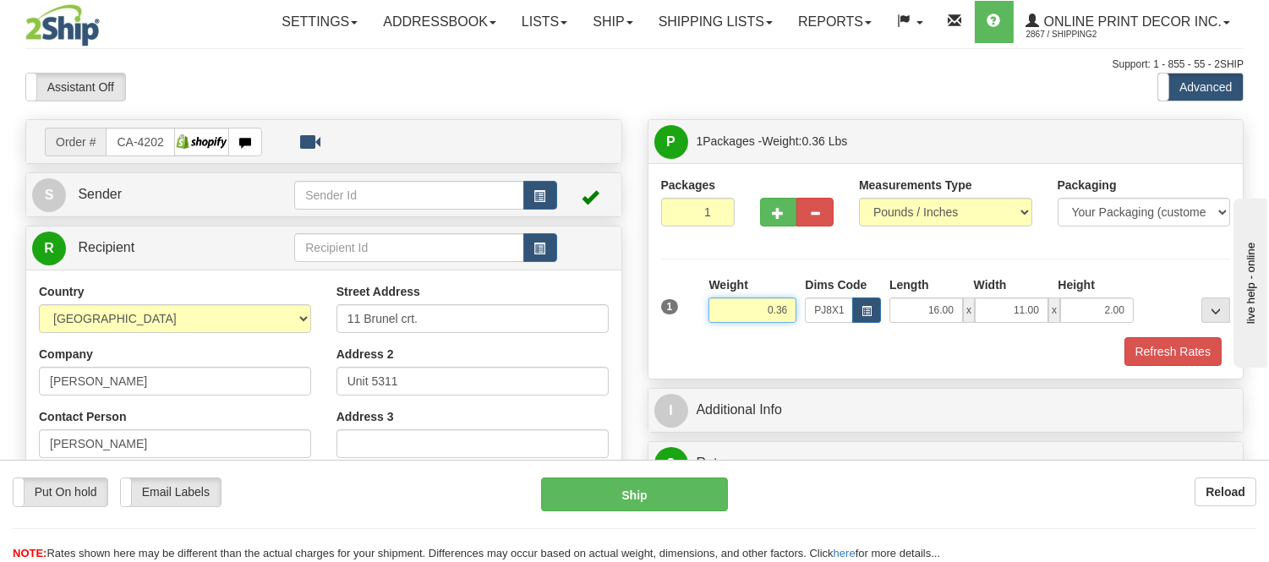
drag, startPoint x: 788, startPoint y: 306, endPoint x: 702, endPoint y: 301, distance: 86.4
click at [702, 301] on div "1 Weight 0.36 Dims Code x x" at bounding box center [946, 307] width 578 height 60
type input "0.98"
click at [1181, 352] on button "Refresh Rates" at bounding box center [1173, 351] width 97 height 29
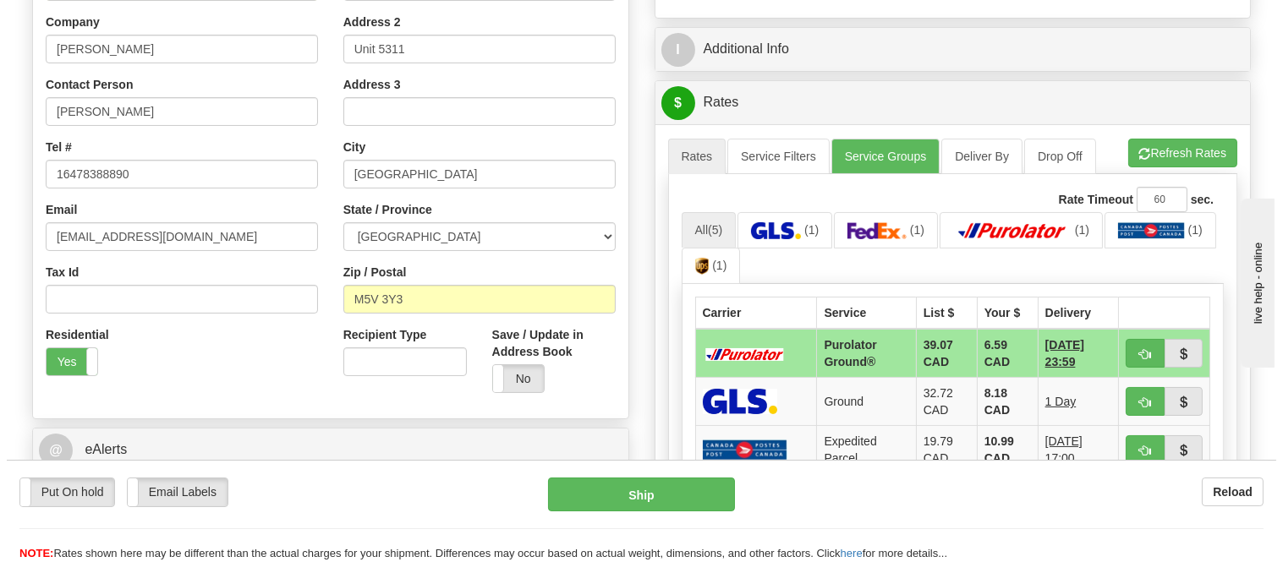
scroll to position [375, 0]
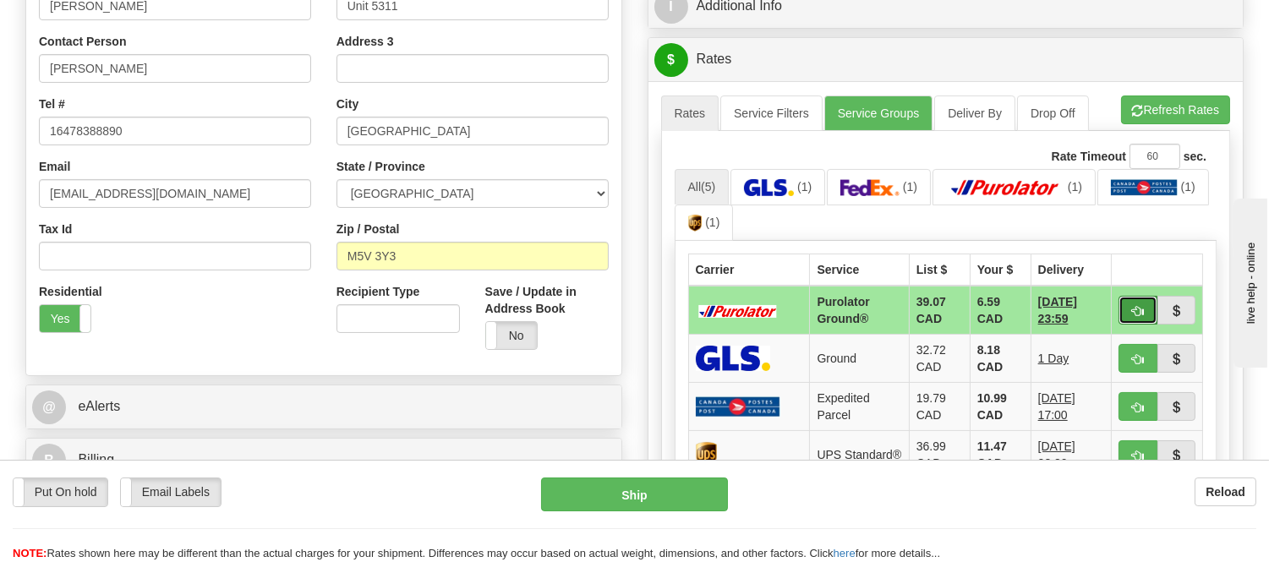
click at [1144, 300] on button "button" at bounding box center [1138, 310] width 39 height 29
type input "260"
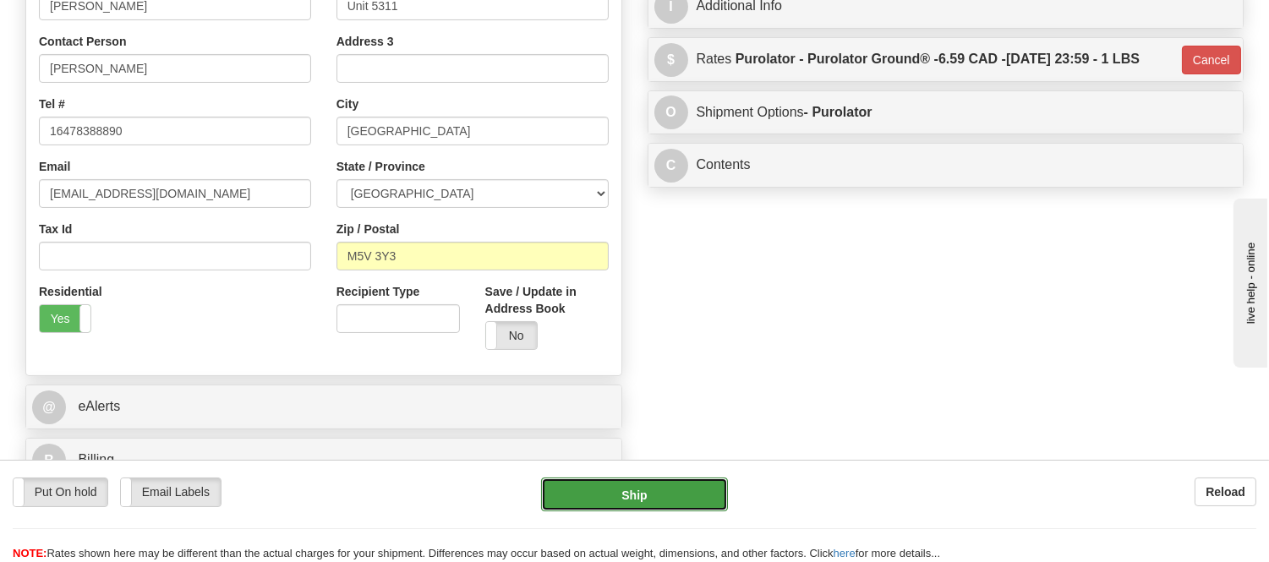
click at [687, 493] on button "Ship" at bounding box center [634, 495] width 186 height 34
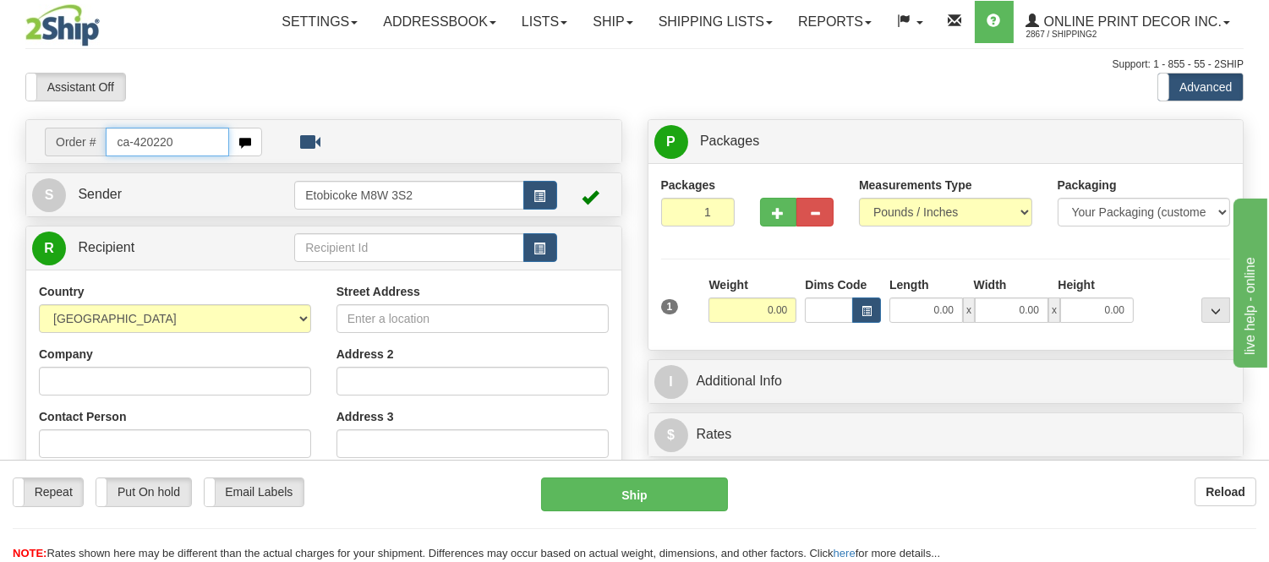
type input "ca-420220"
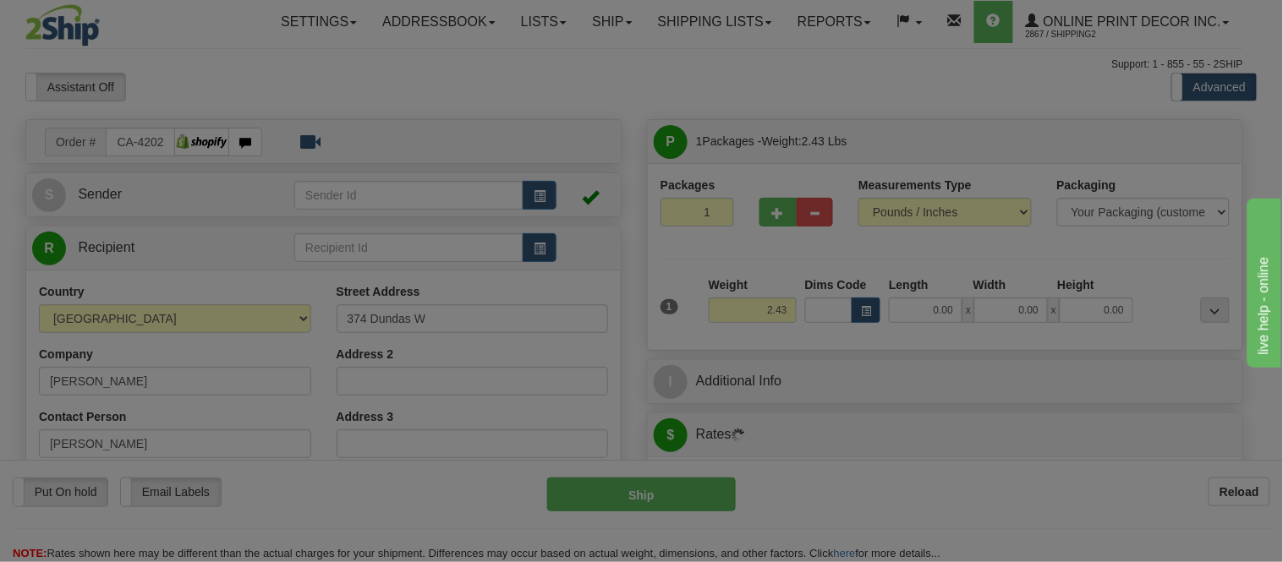
type input "NAPANEE"
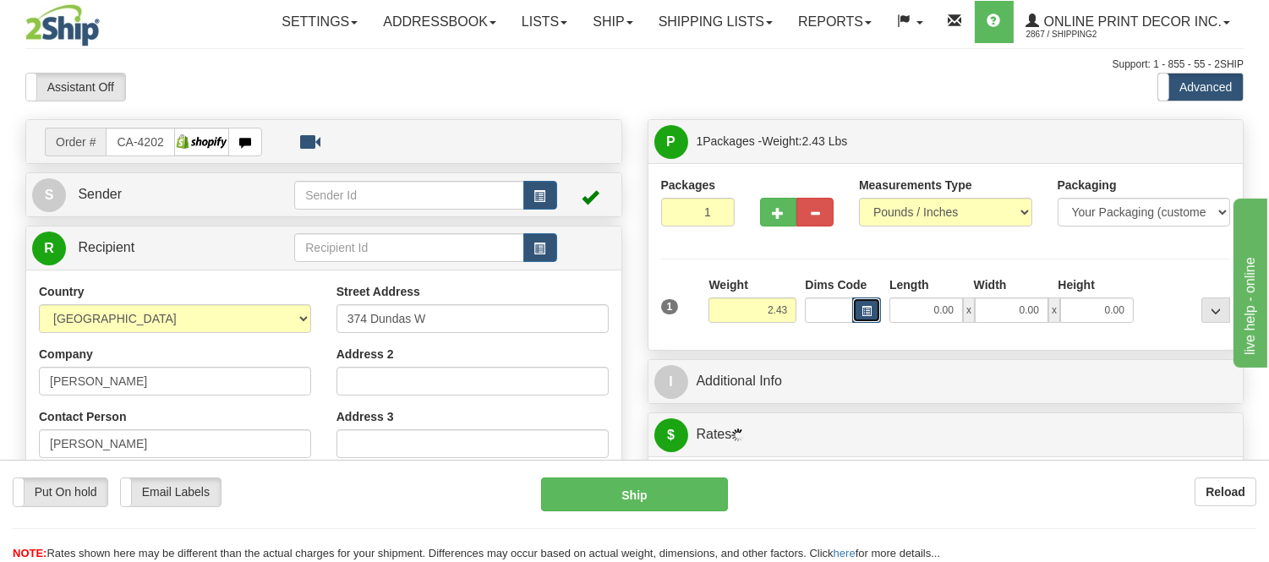
click at [873, 316] on button "button" at bounding box center [866, 310] width 29 height 25
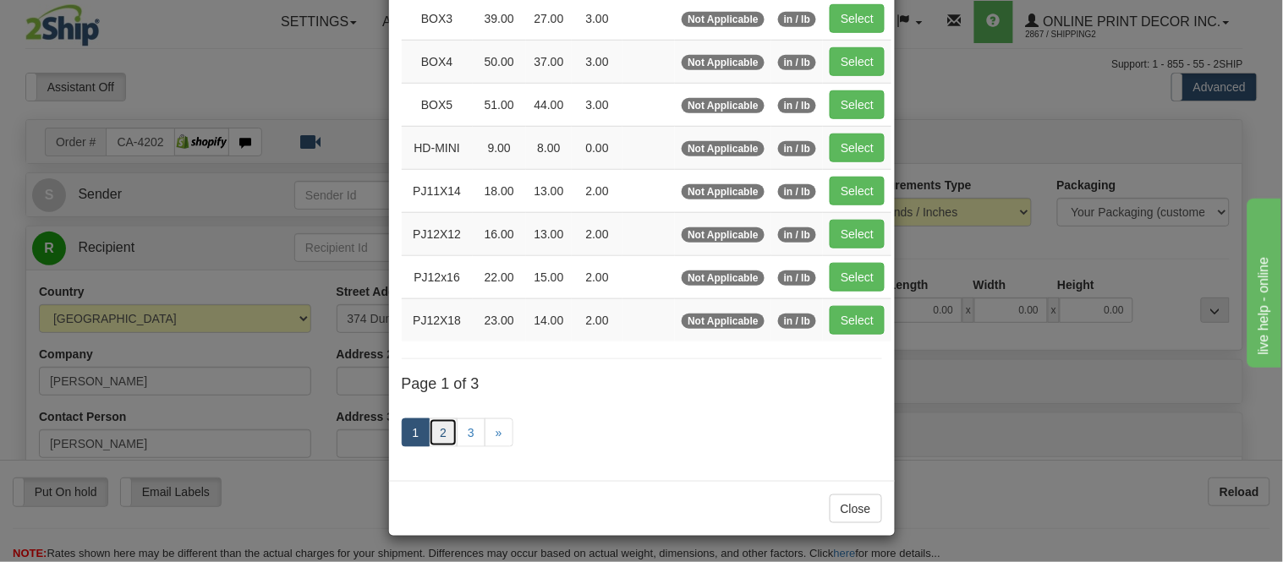
click at [437, 433] on link "2" at bounding box center [443, 433] width 29 height 29
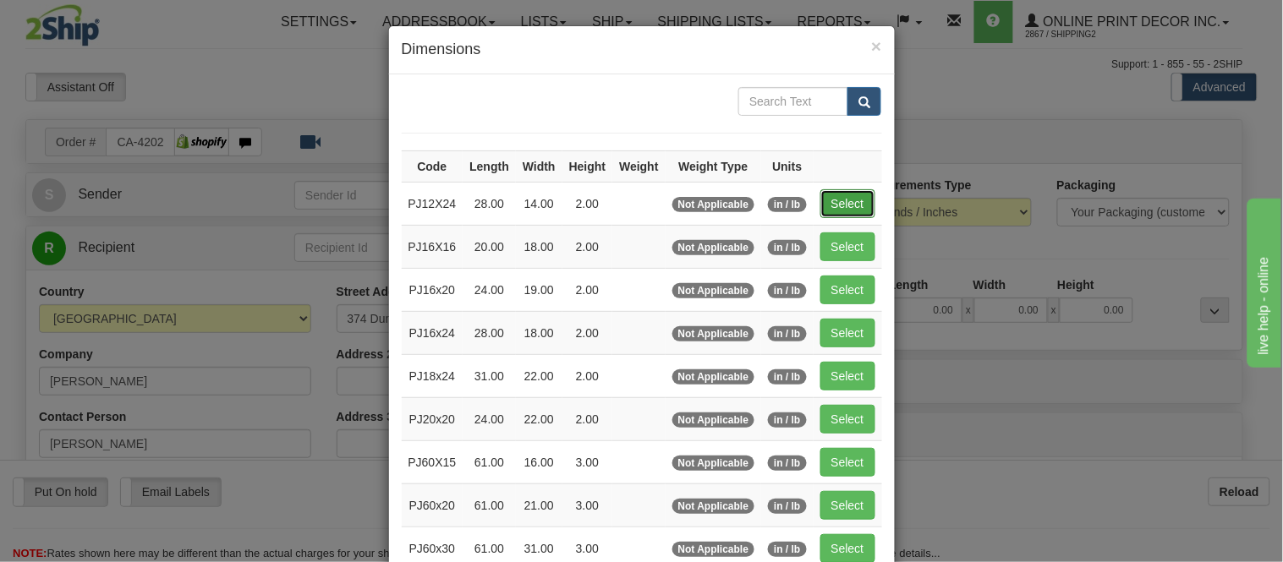
click at [835, 207] on button "Select" at bounding box center [847, 203] width 55 height 29
type input "PJ12X24"
type input "28.00"
type input "14.00"
type input "2.00"
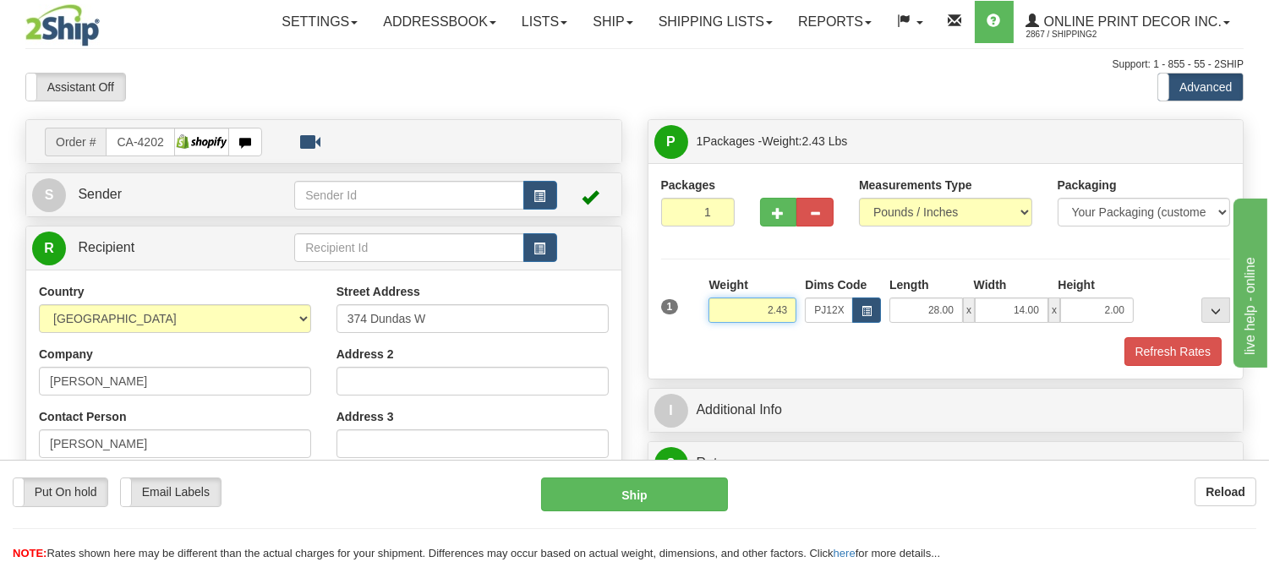
drag, startPoint x: 791, startPoint y: 310, endPoint x: 683, endPoint y: 309, distance: 107.4
click at [683, 309] on div "1 Weight 2.43 Dims Code x x" at bounding box center [946, 307] width 578 height 60
type input "1.10"
click at [776, 214] on span "button" at bounding box center [779, 213] width 12 height 11
radio input "true"
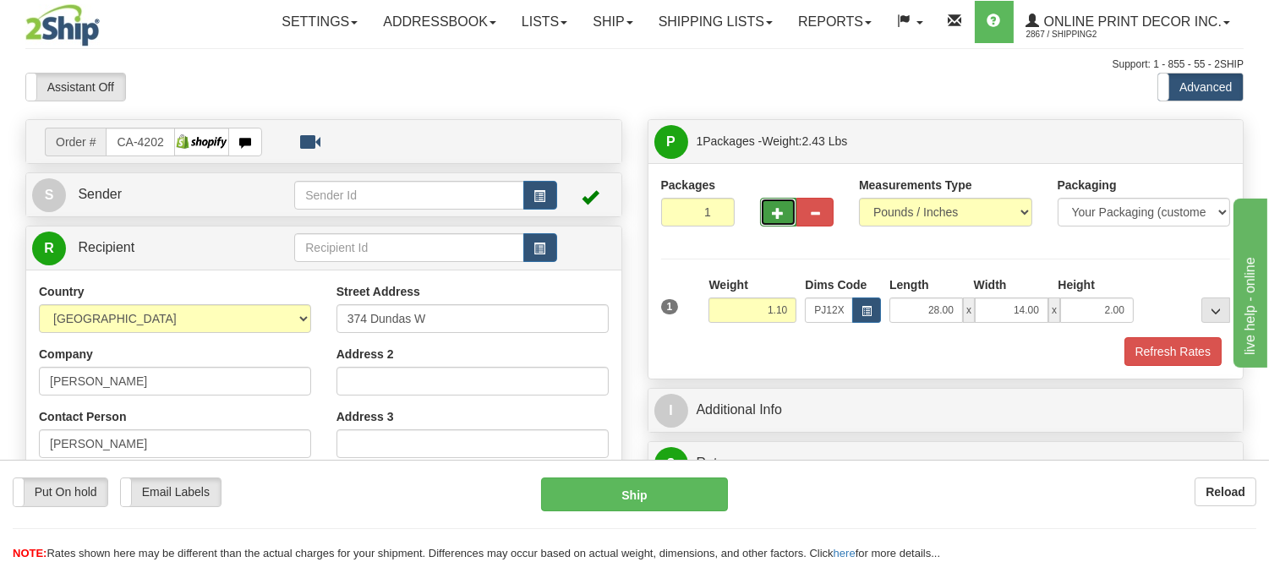
type input "2"
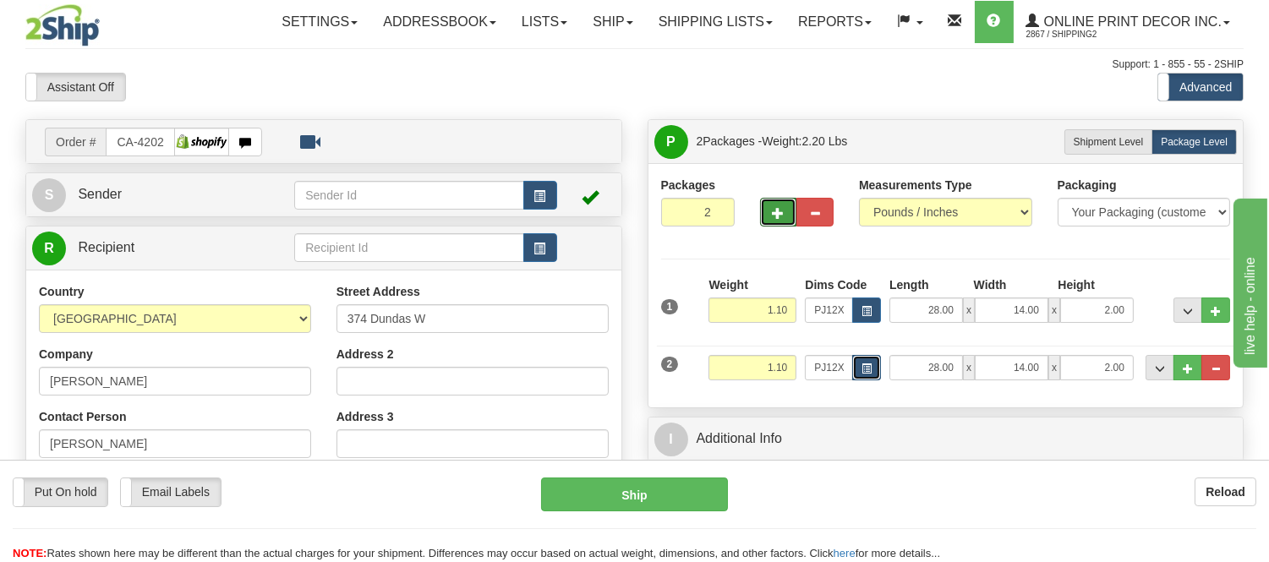
click at [858, 378] on button "button" at bounding box center [866, 367] width 29 height 25
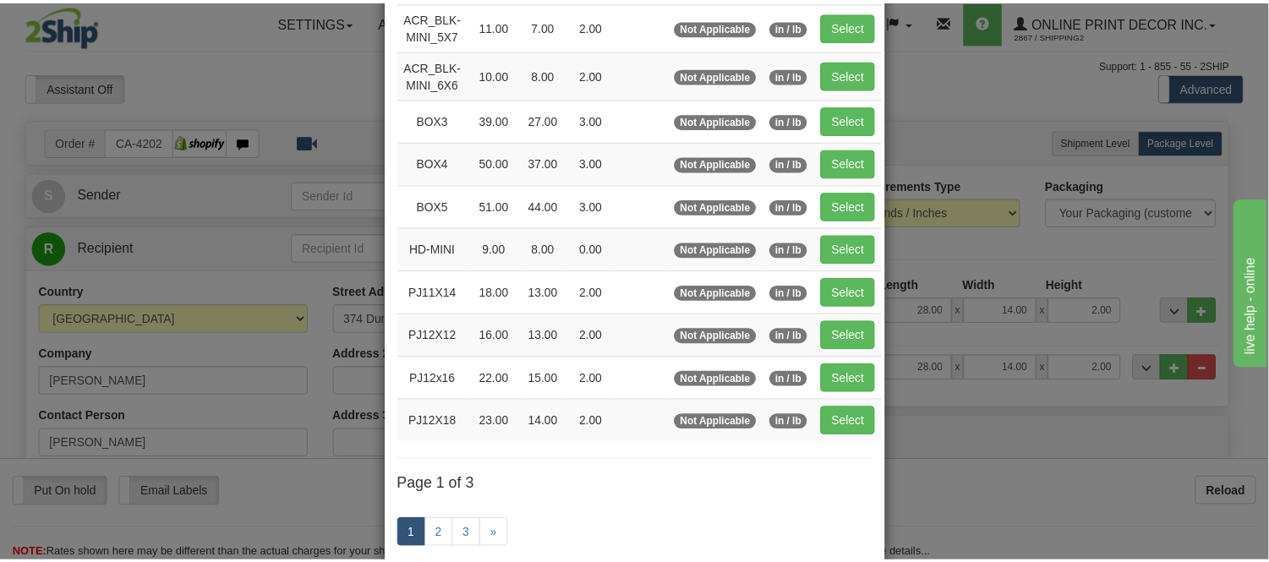
scroll to position [188, 0]
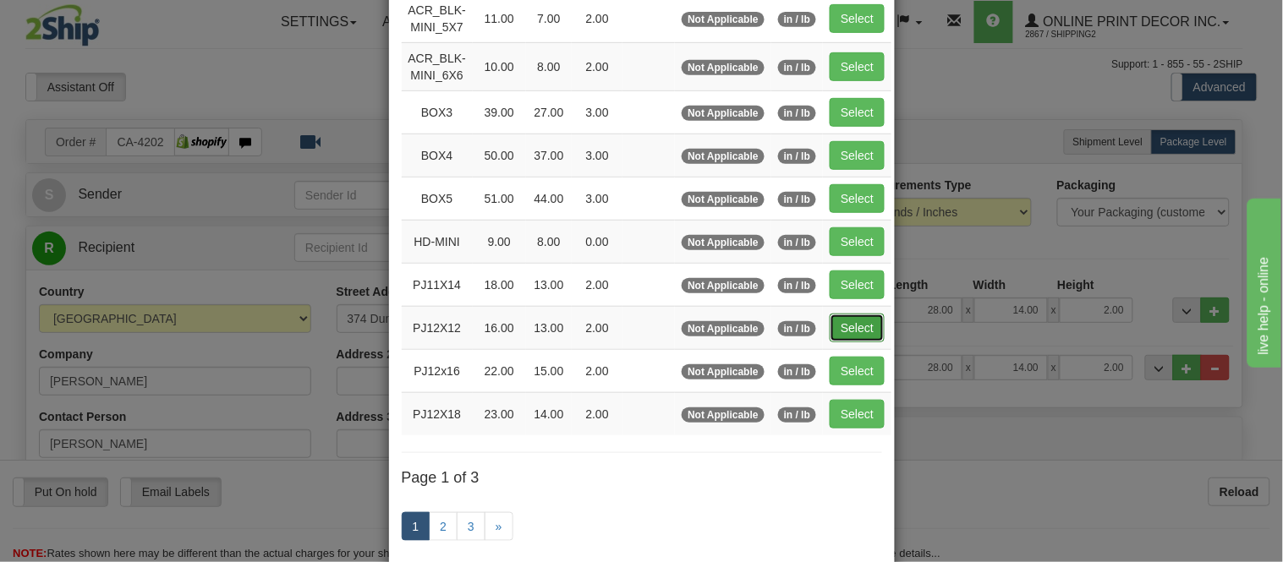
click at [832, 322] on button "Select" at bounding box center [857, 328] width 55 height 29
type input "PJ12X12"
type input "16.00"
type input "13.00"
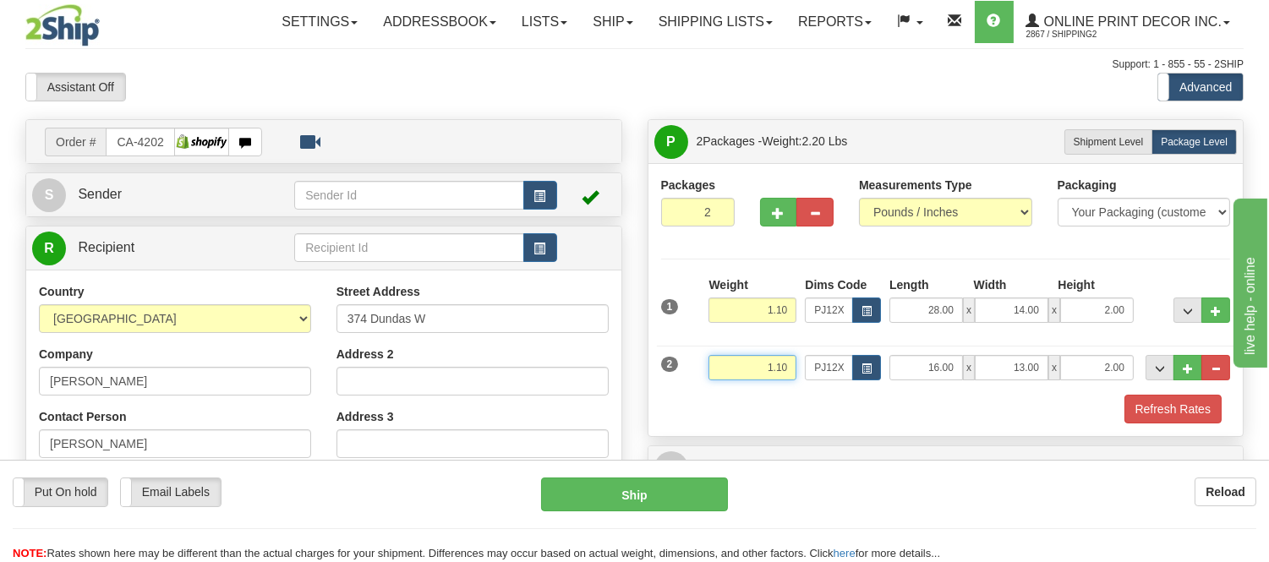
drag, startPoint x: 785, startPoint y: 374, endPoint x: 739, endPoint y: 370, distance: 45.9
click at [739, 370] on input "1.10" at bounding box center [753, 367] width 88 height 25
type input "0.77"
click at [1153, 418] on button "Refresh Rates" at bounding box center [1173, 409] width 97 height 29
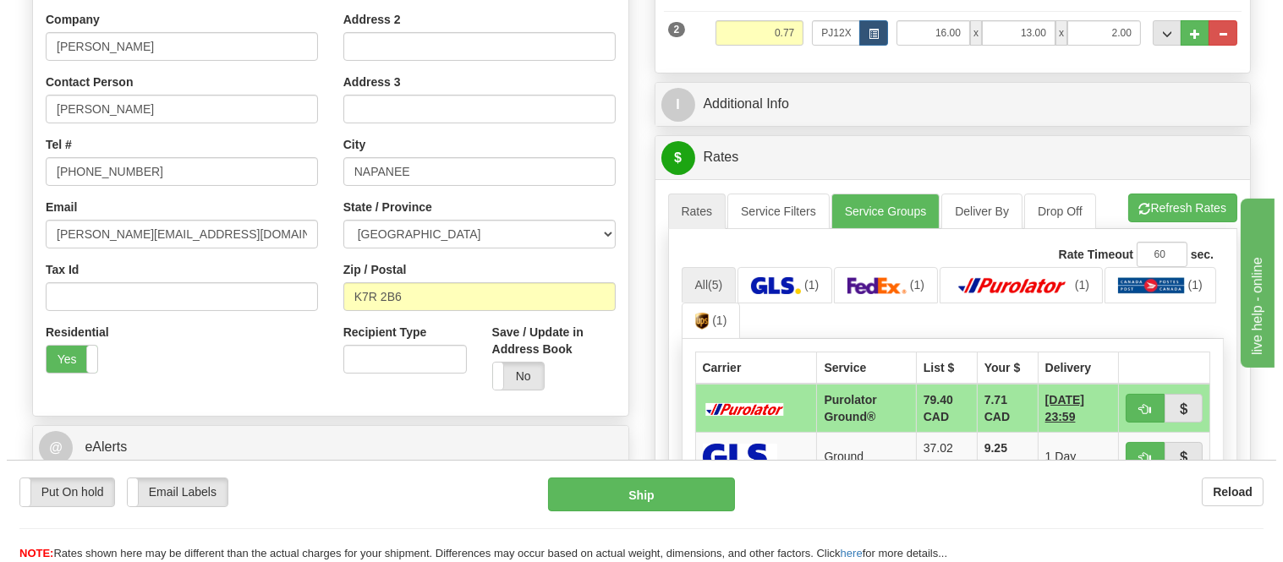
scroll to position [375, 0]
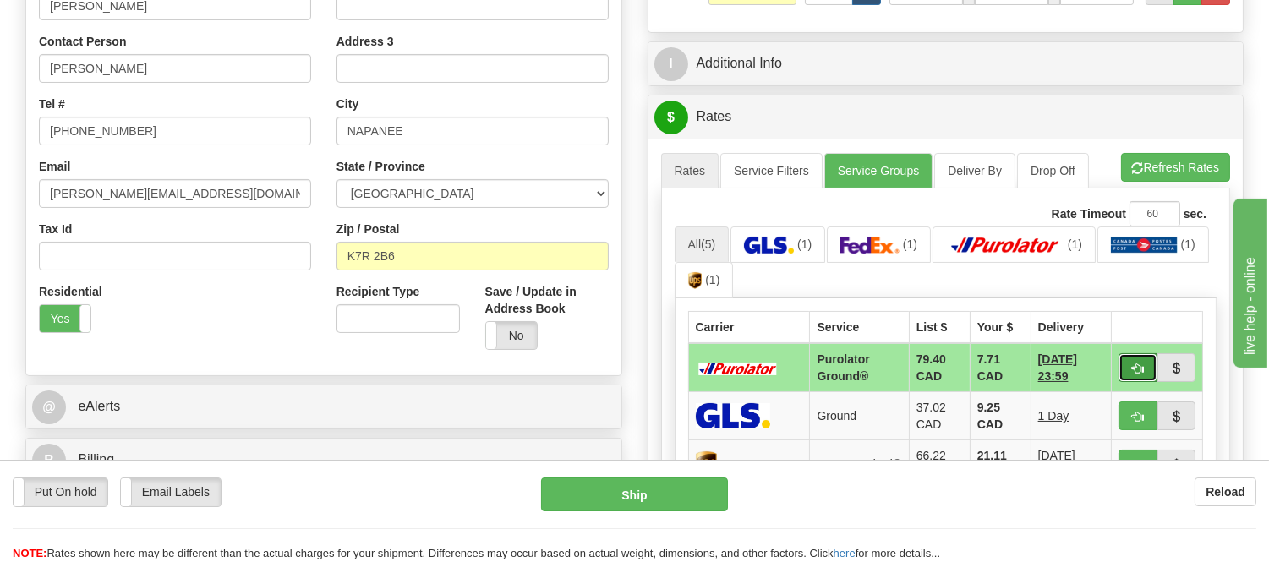
click at [1137, 369] on span "button" at bounding box center [1138, 369] width 12 height 11
type input "260"
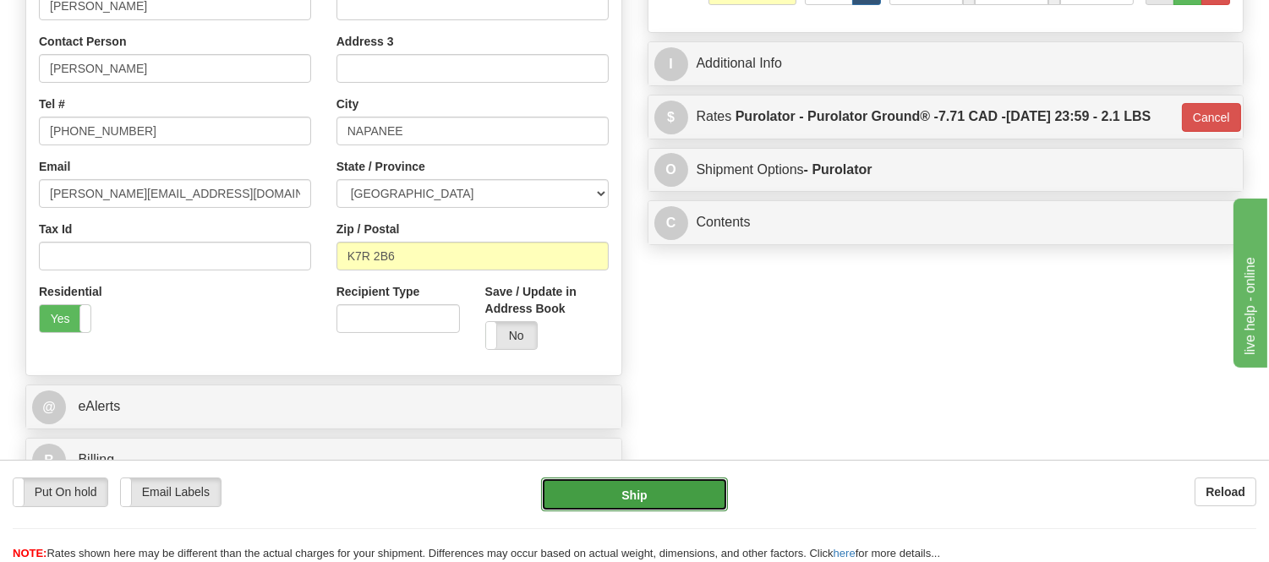
click at [626, 499] on button "Ship" at bounding box center [634, 495] width 186 height 34
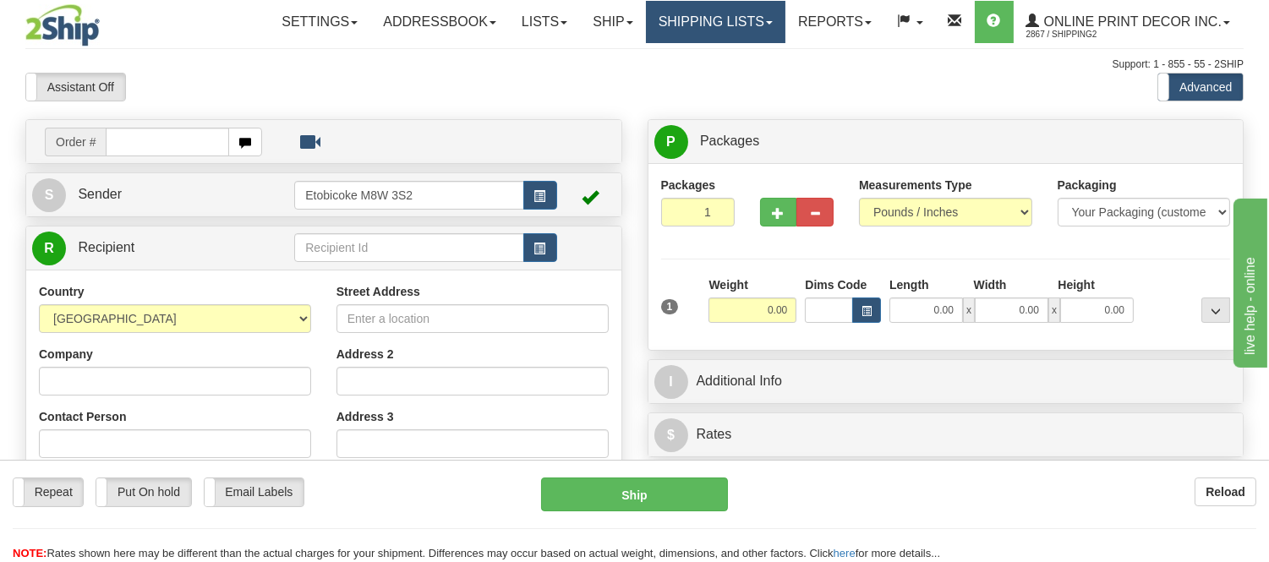
click at [682, 28] on link "Shipping lists" at bounding box center [716, 22] width 140 height 42
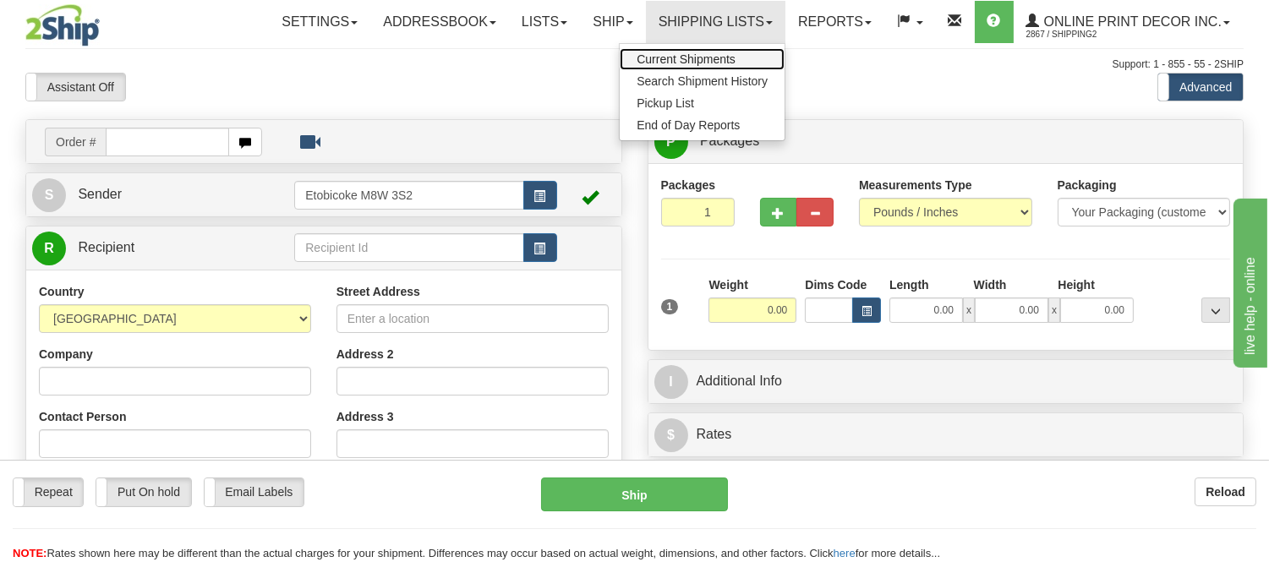
click at [683, 57] on span "Current Shipments" at bounding box center [686, 59] width 99 height 14
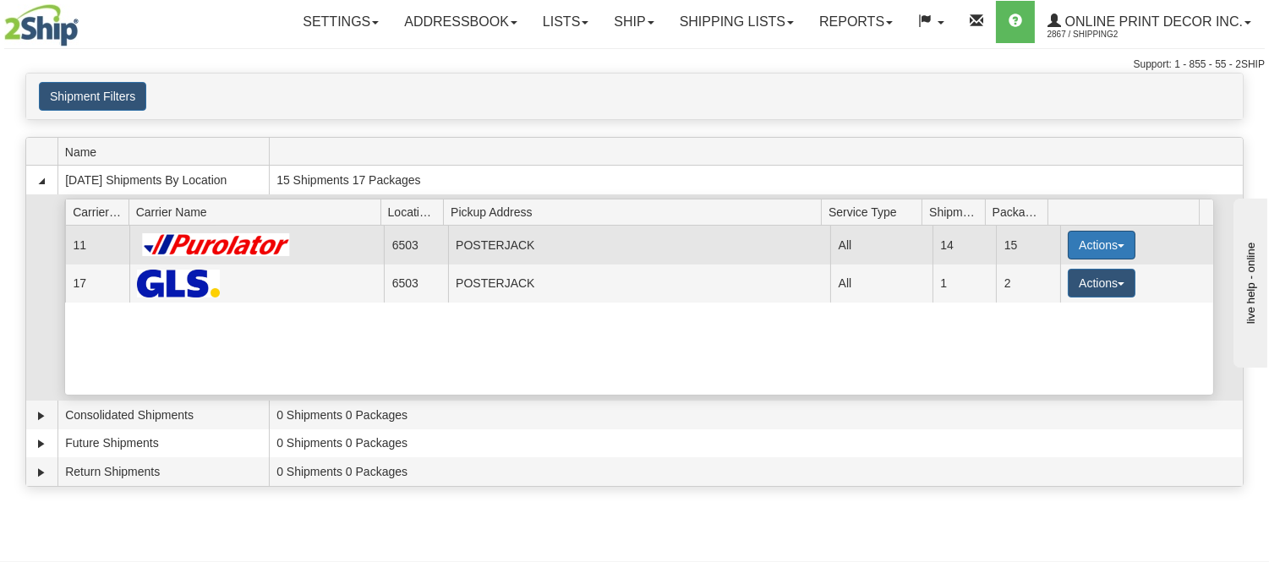
click at [1068, 254] on button "Actions" at bounding box center [1102, 245] width 68 height 29
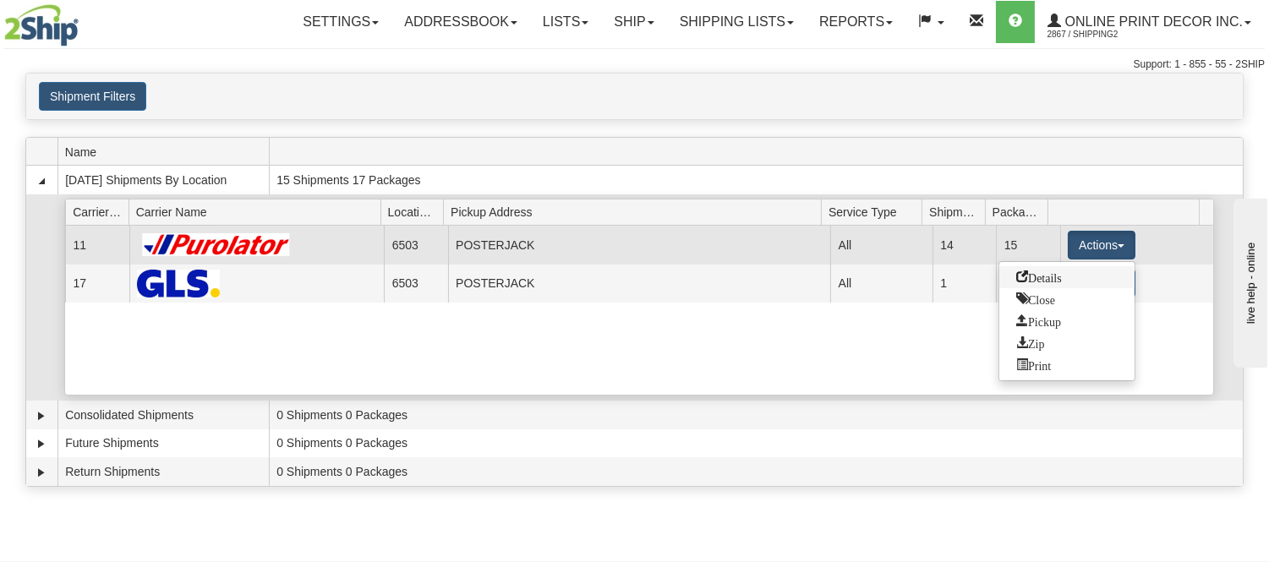
click at [1051, 282] on span "Details" at bounding box center [1040, 277] width 46 height 12
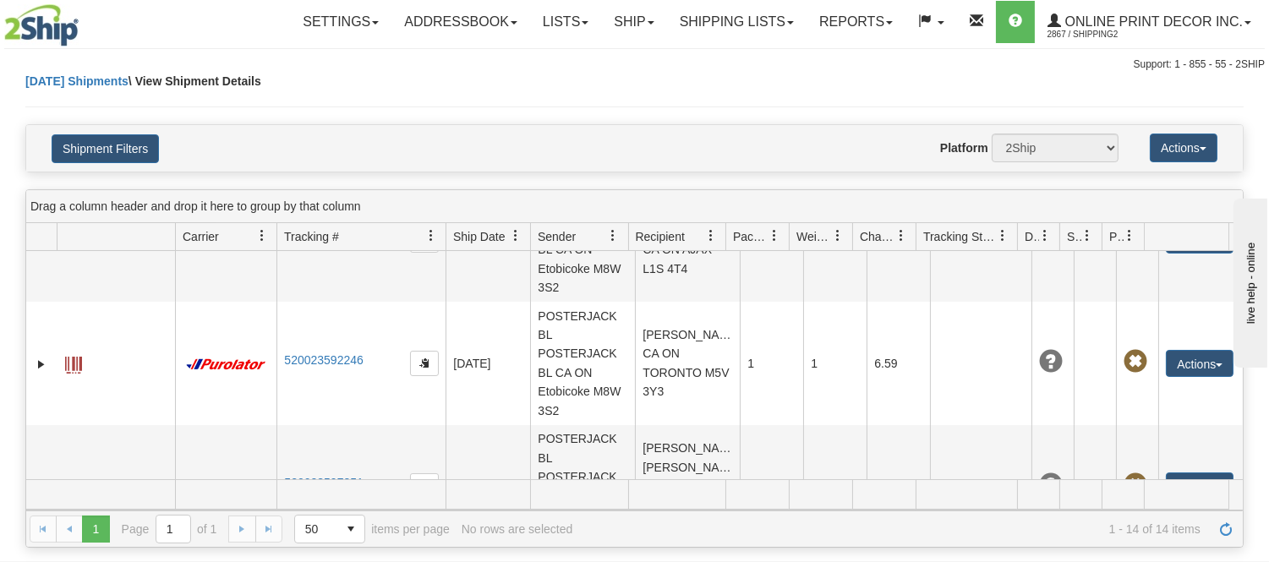
scroll to position [1570, 0]
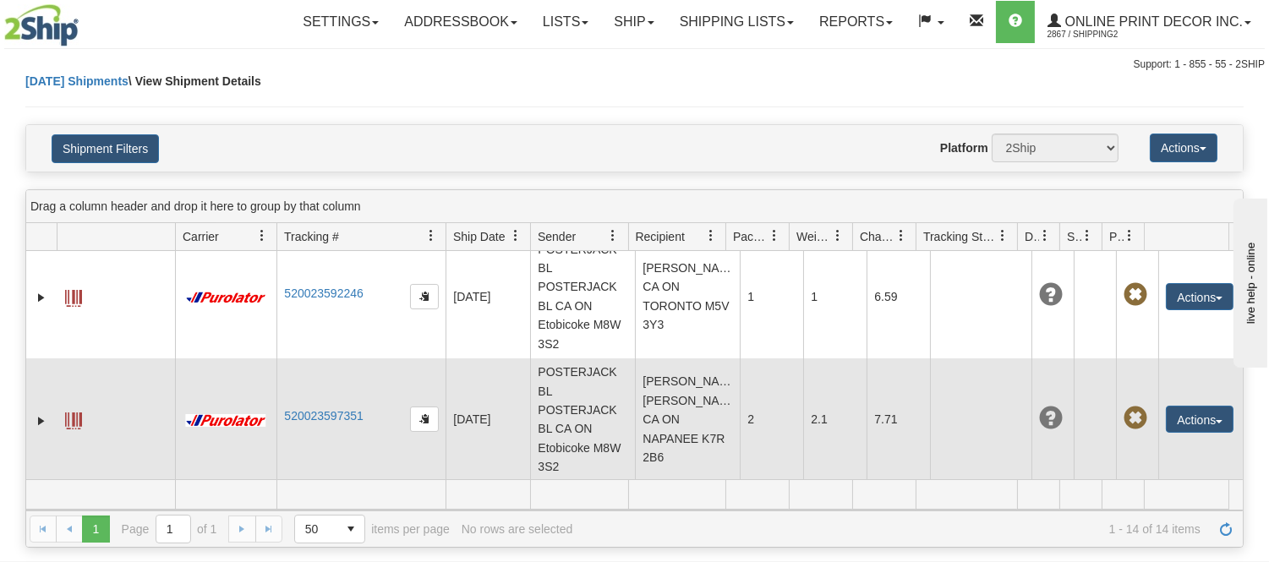
click at [646, 417] on td "[PERSON_NAME] [PERSON_NAME] CA ON NAPANEE K7R 2B6" at bounding box center [687, 420] width 105 height 123
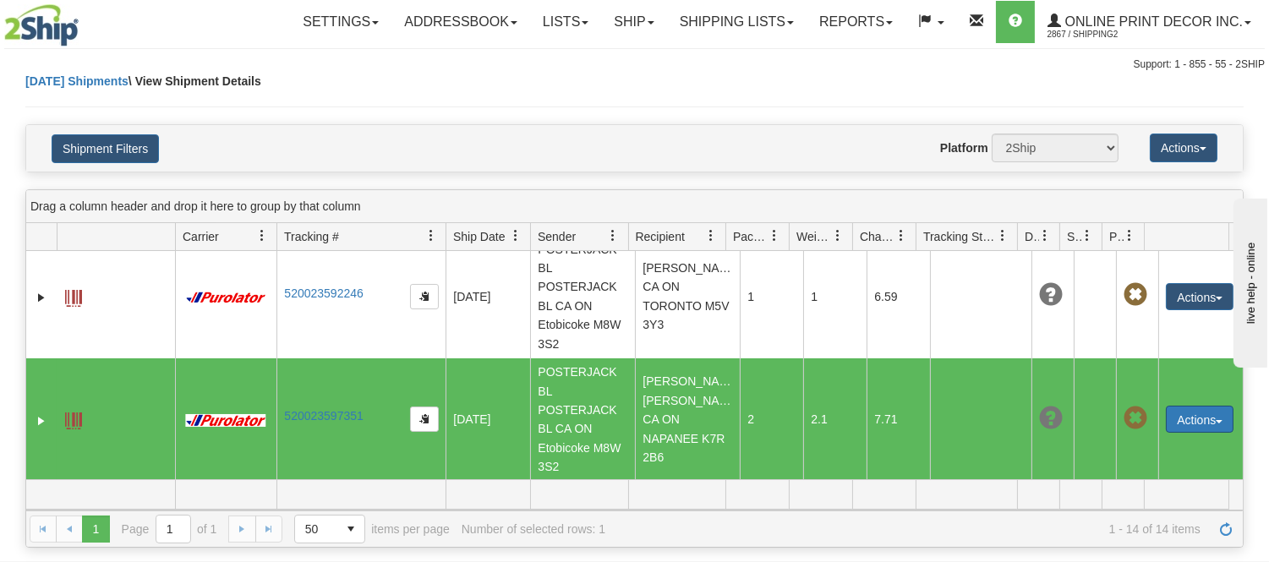
click at [1188, 409] on button "Actions" at bounding box center [1200, 419] width 68 height 27
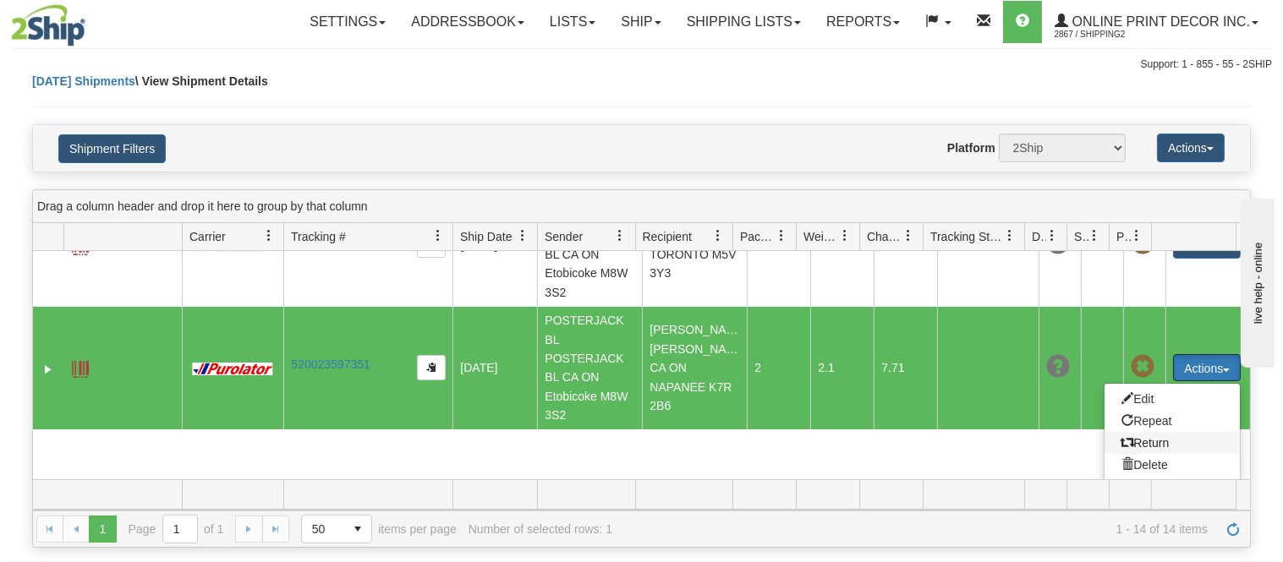
scroll to position [1663, 0]
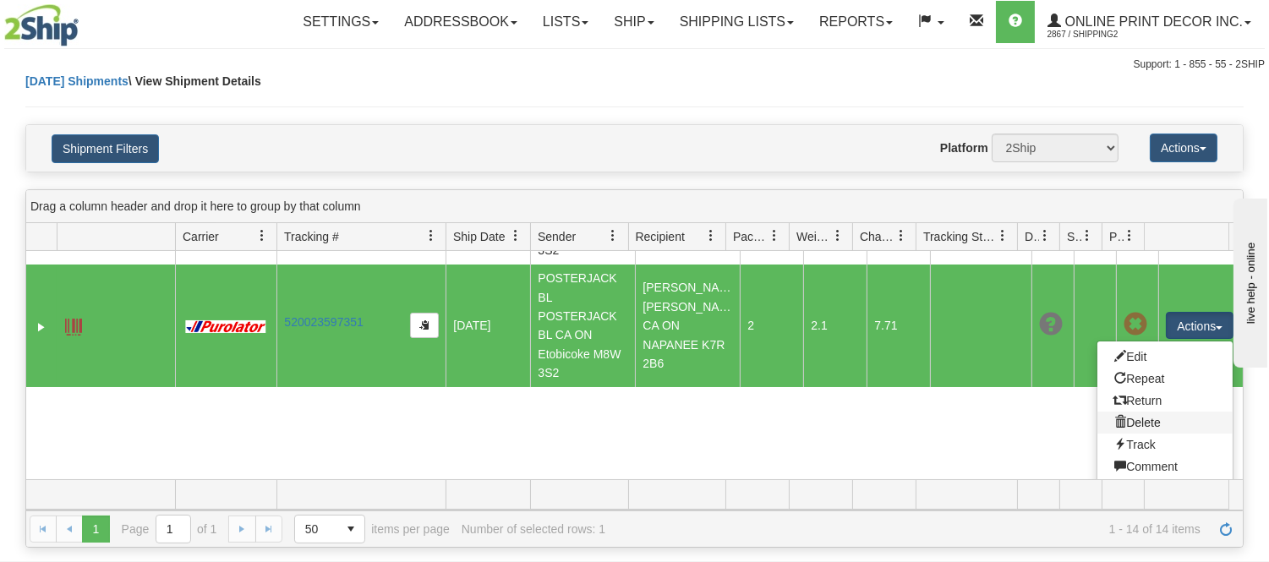
click at [1152, 419] on link "Delete" at bounding box center [1165, 423] width 135 height 22
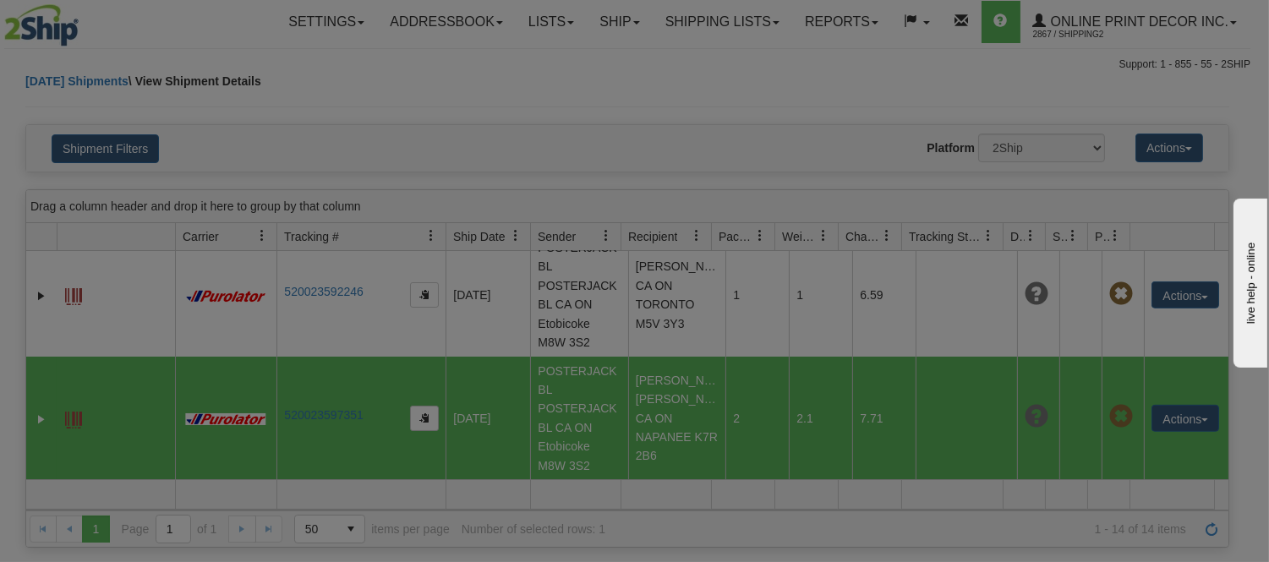
scroll to position [1570, 0]
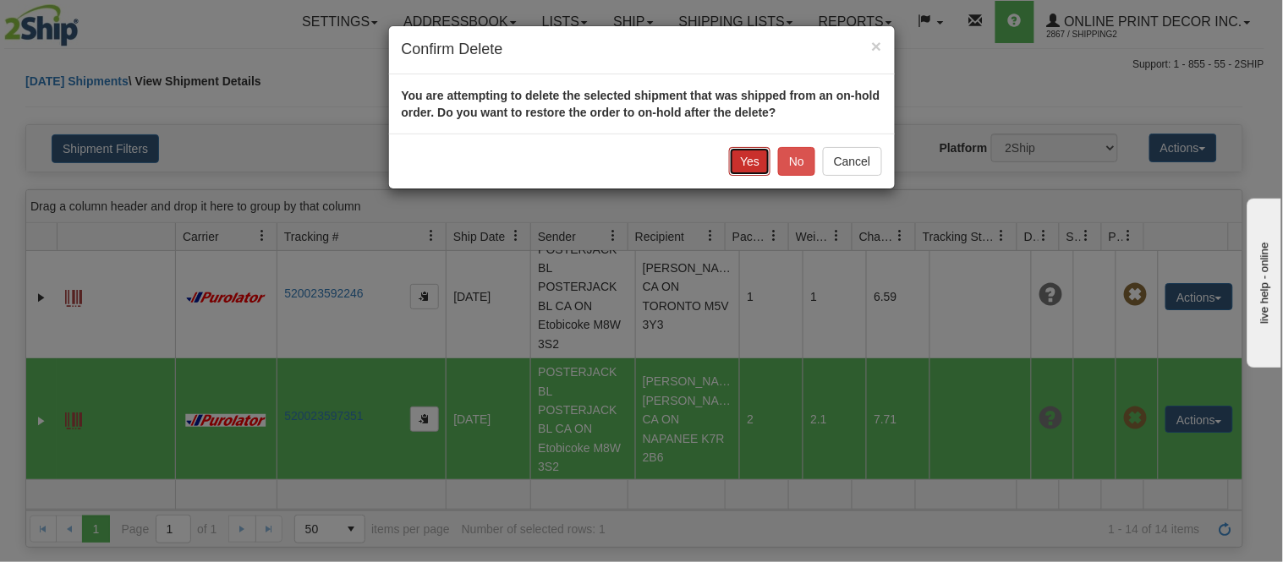
click at [742, 167] on button "Yes" at bounding box center [749, 161] width 41 height 29
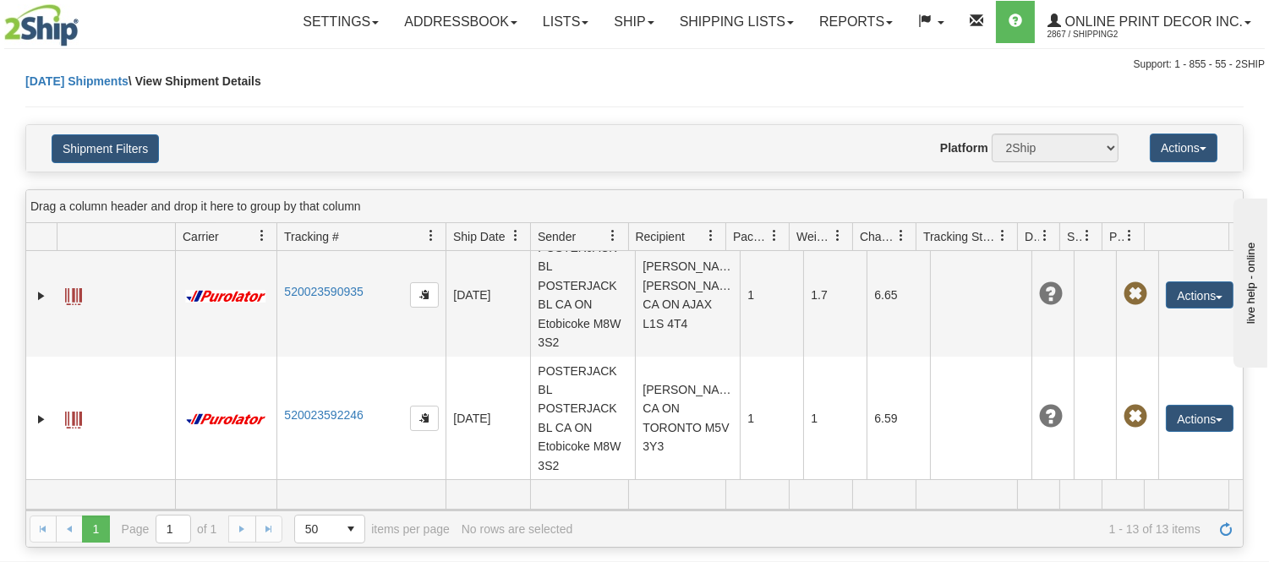
scroll to position [1447, 0]
click at [737, 12] on link "Shipping lists" at bounding box center [737, 22] width 140 height 42
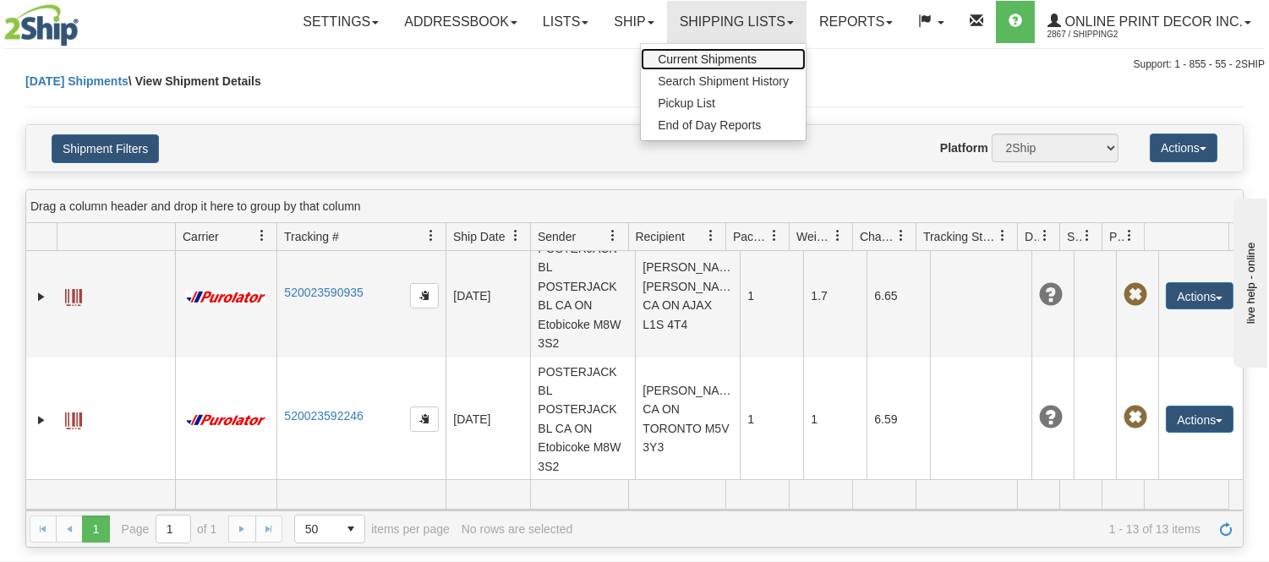
click at [737, 63] on span "Current Shipments" at bounding box center [707, 59] width 99 height 14
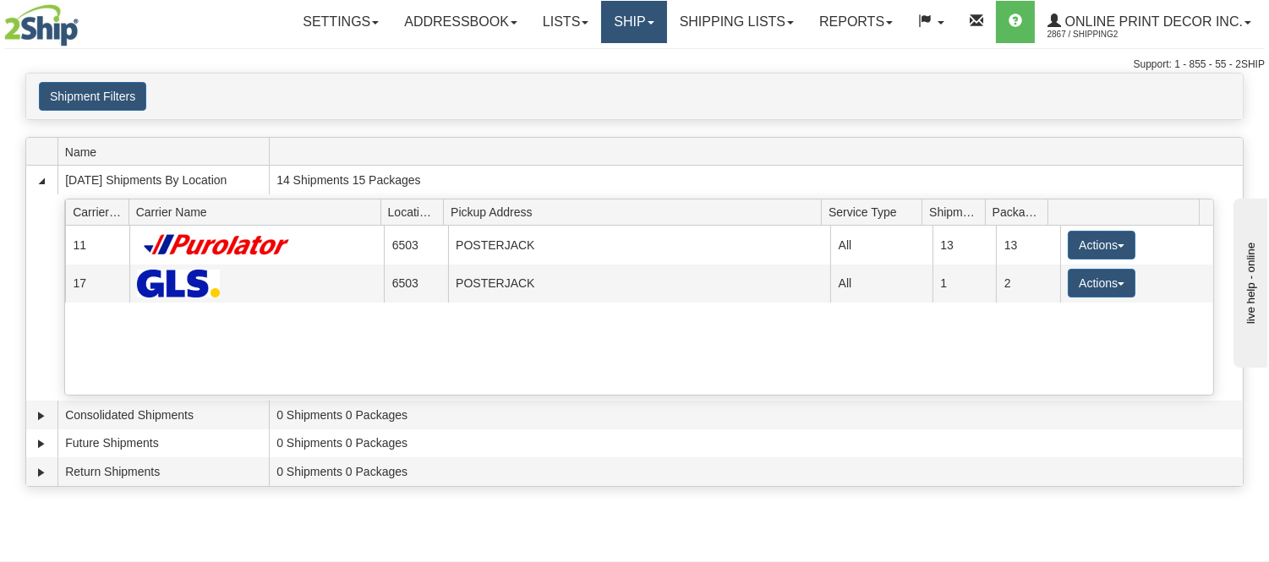
click at [630, 30] on link "Ship" at bounding box center [633, 22] width 65 height 42
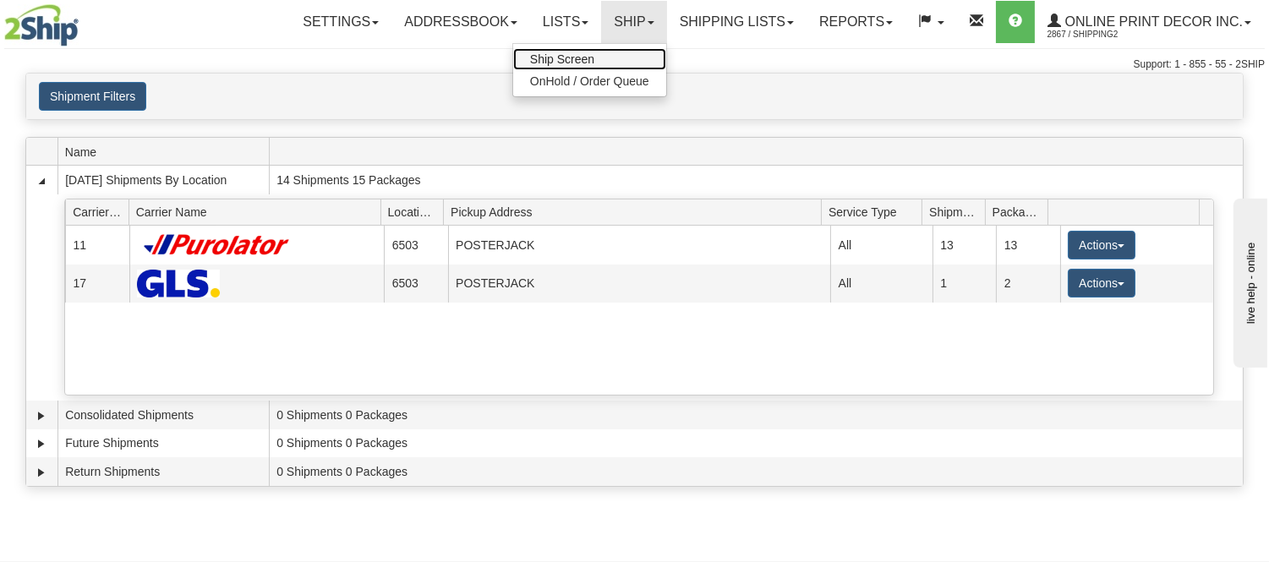
click at [630, 51] on link "Ship Screen" at bounding box center [589, 59] width 153 height 22
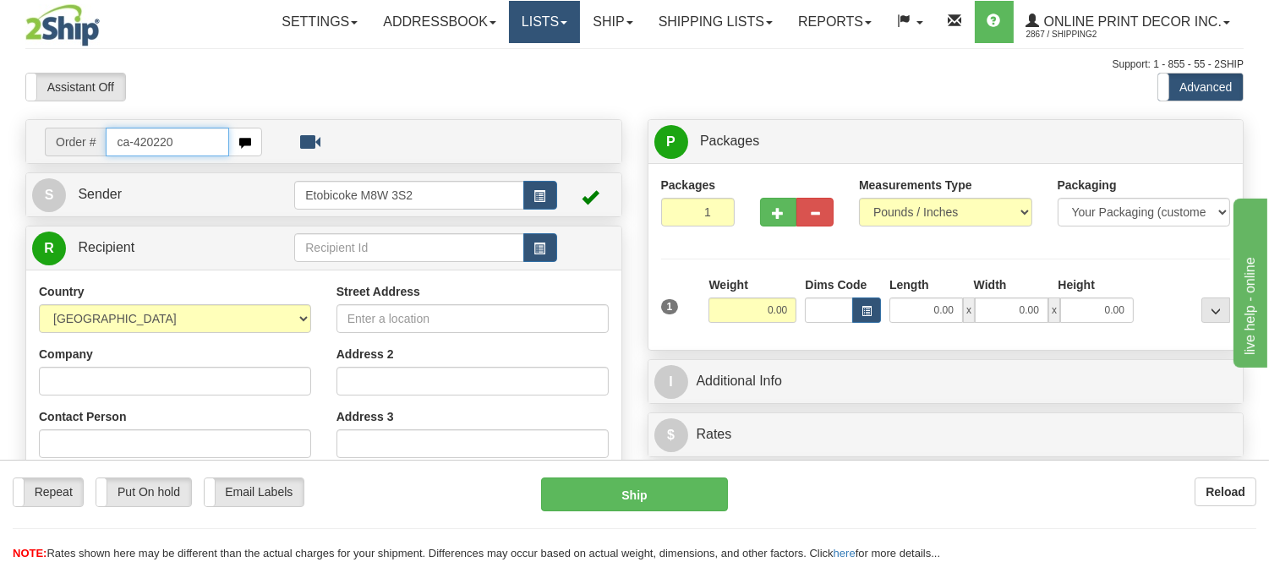
type input "ca-420220"
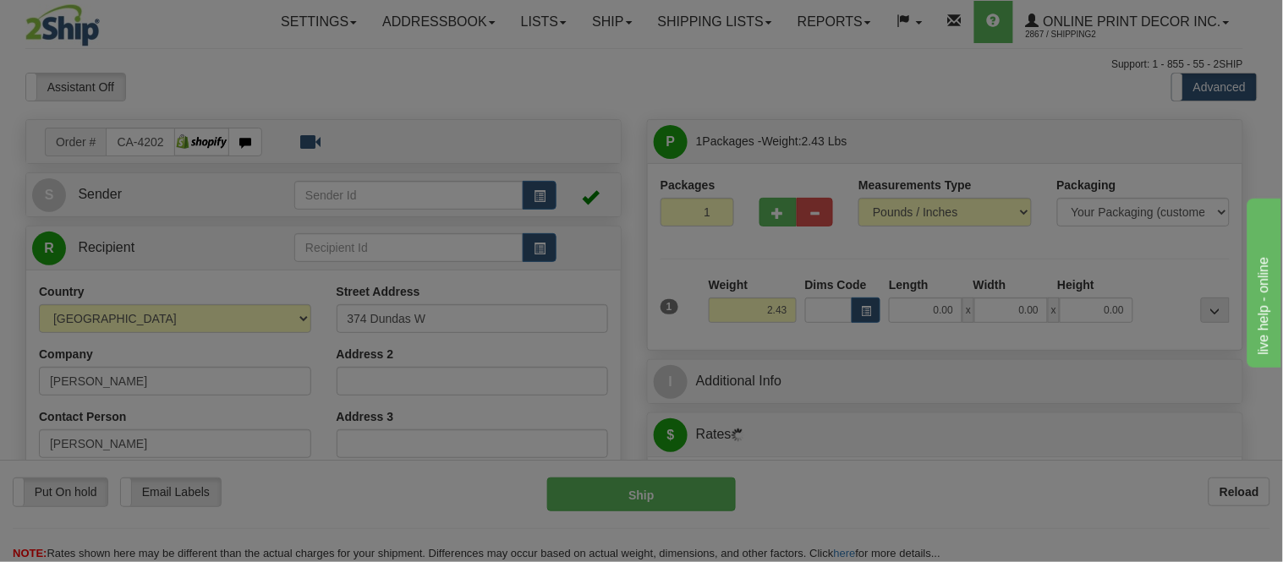
type input "NAPANEE"
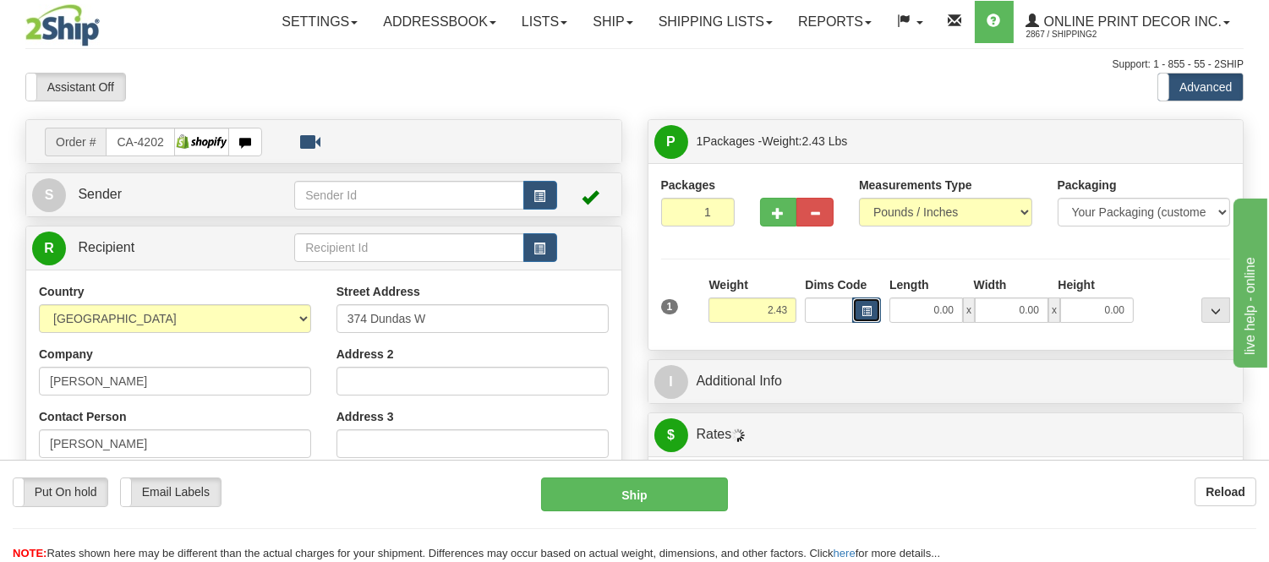
click at [865, 320] on button "button" at bounding box center [866, 310] width 29 height 25
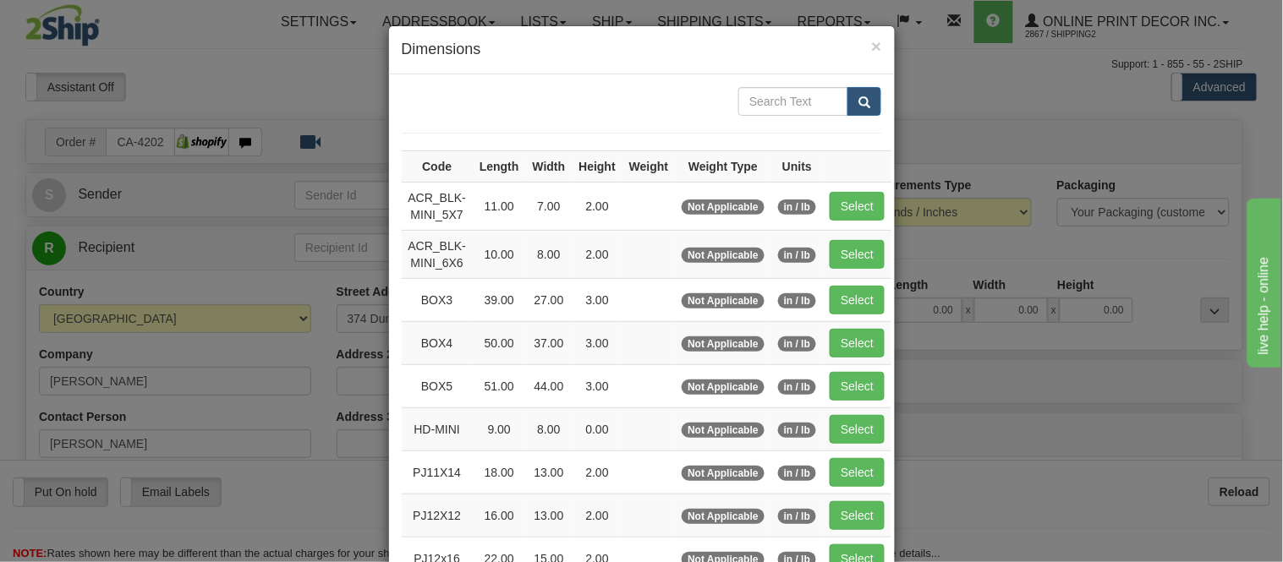
scroll to position [188, 0]
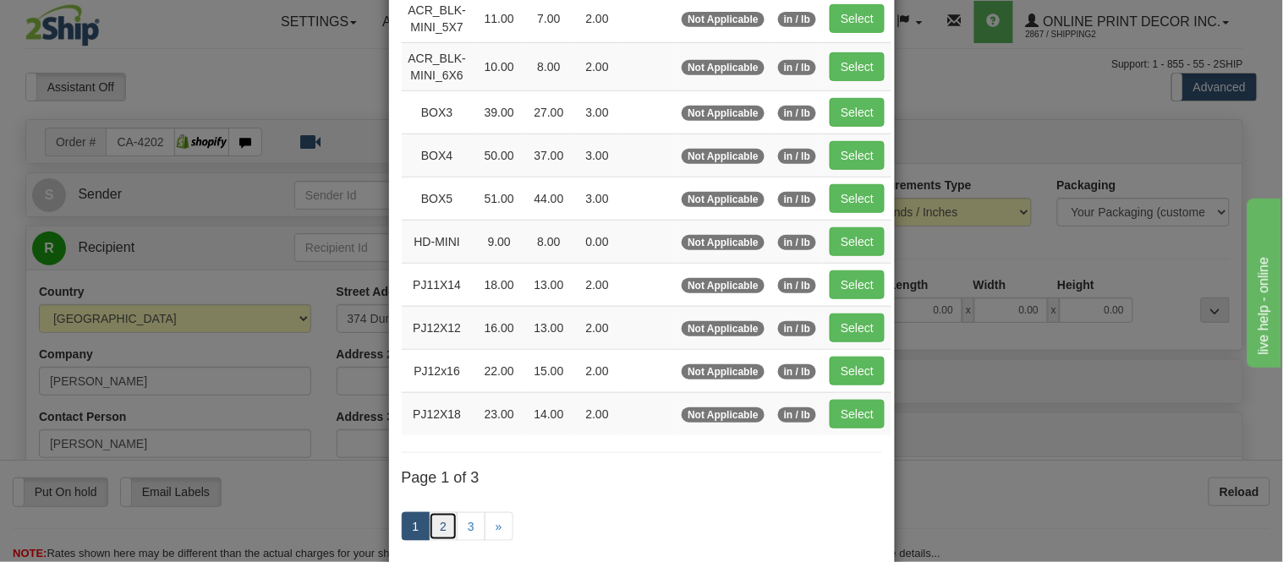
click at [445, 529] on link "2" at bounding box center [443, 526] width 29 height 29
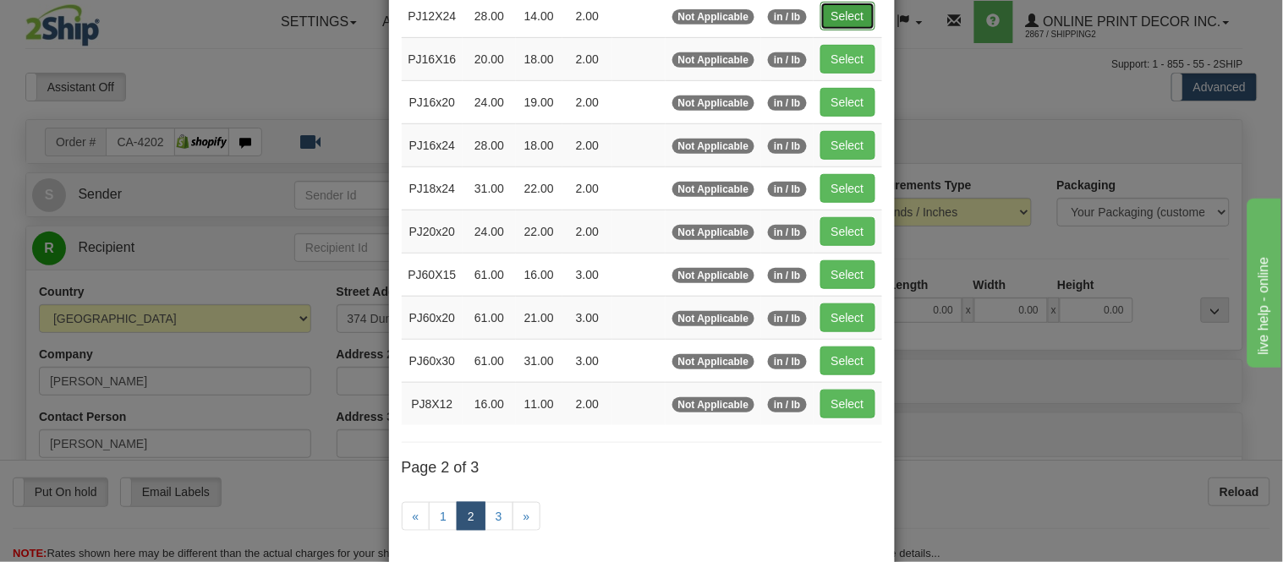
click at [833, 23] on button "Select" at bounding box center [847, 16] width 55 height 29
type input "PJ12X24"
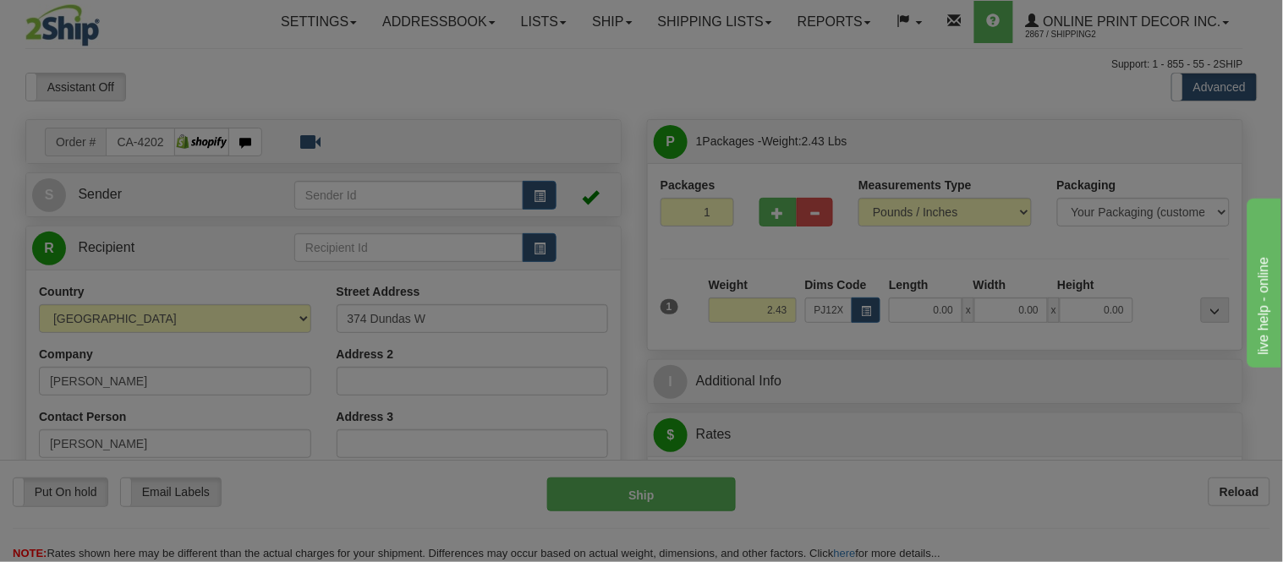
type input "28.00"
type input "14.00"
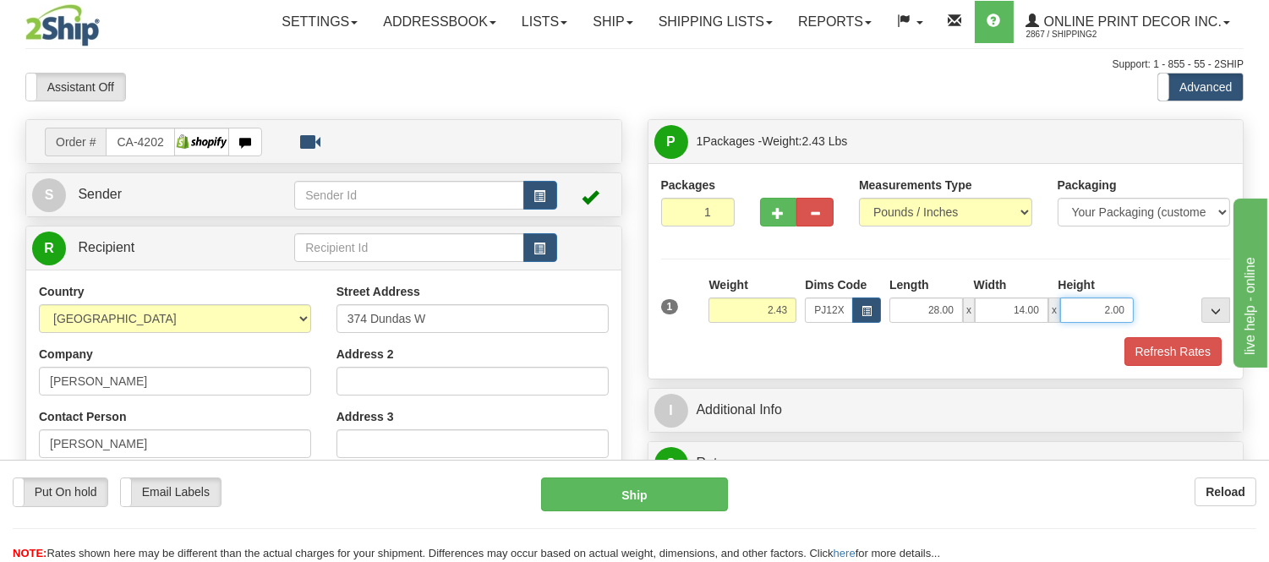
drag, startPoint x: 1126, startPoint y: 310, endPoint x: 1078, endPoint y: 317, distance: 48.8
click at [1078, 317] on input "2.00" at bounding box center [1097, 310] width 74 height 25
click button "Delete" at bounding box center [0, 0] width 0 height 0
click at [1153, 352] on button "Refresh Rates" at bounding box center [1173, 351] width 97 height 29
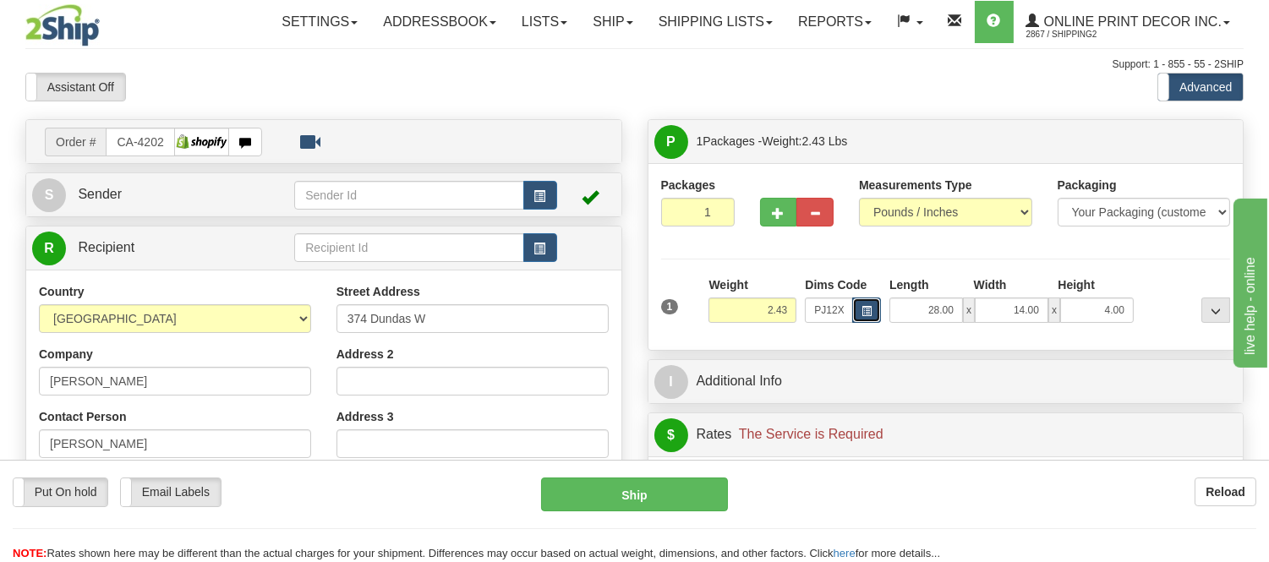
click at [866, 304] on button "button" at bounding box center [866, 310] width 29 height 25
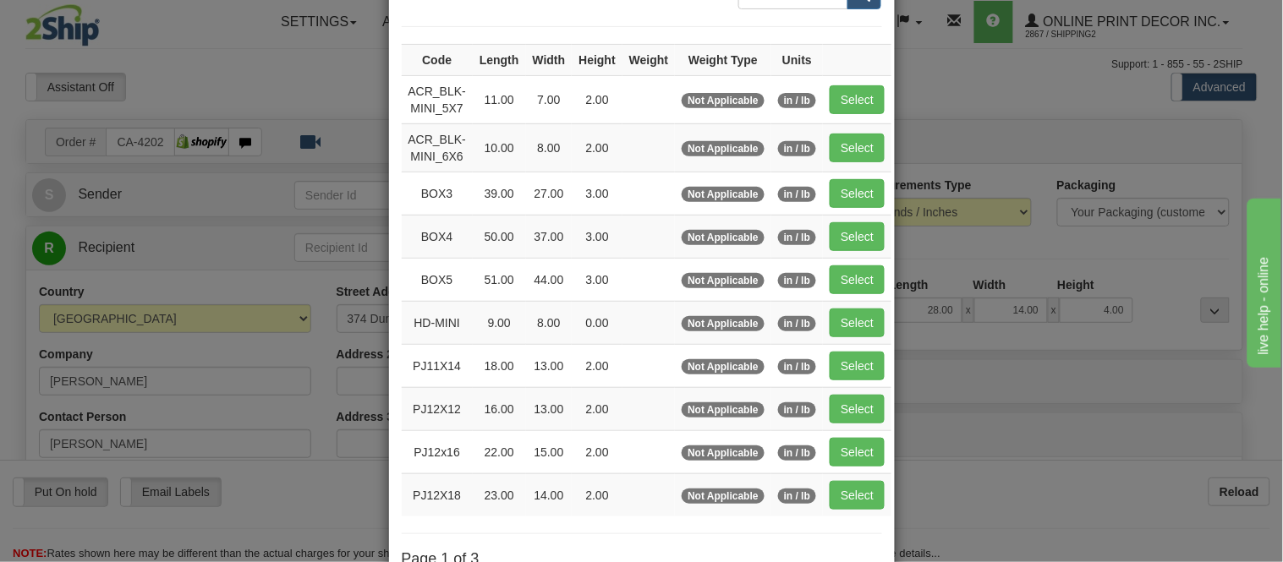
scroll to position [282, 0]
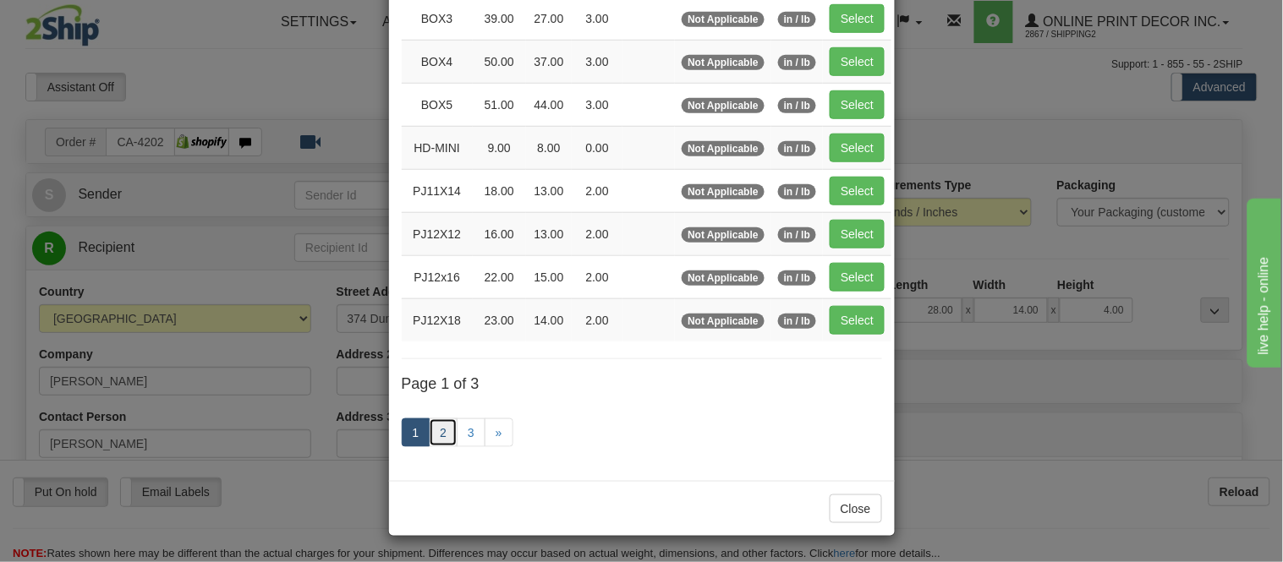
click at [430, 433] on link "2" at bounding box center [443, 433] width 29 height 29
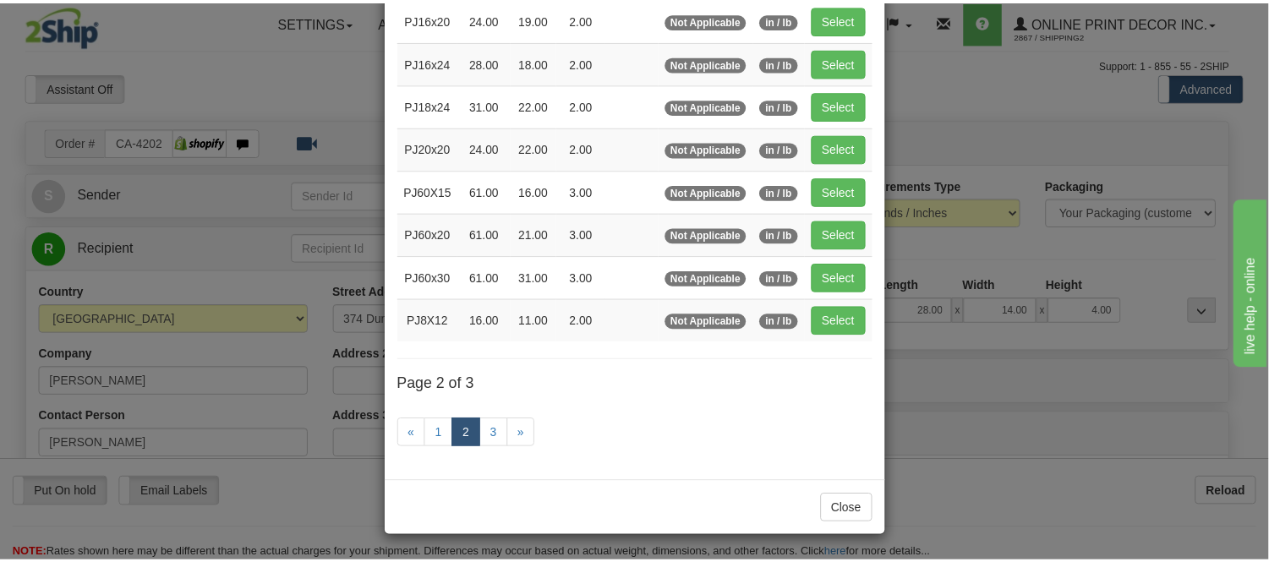
scroll to position [181, 0]
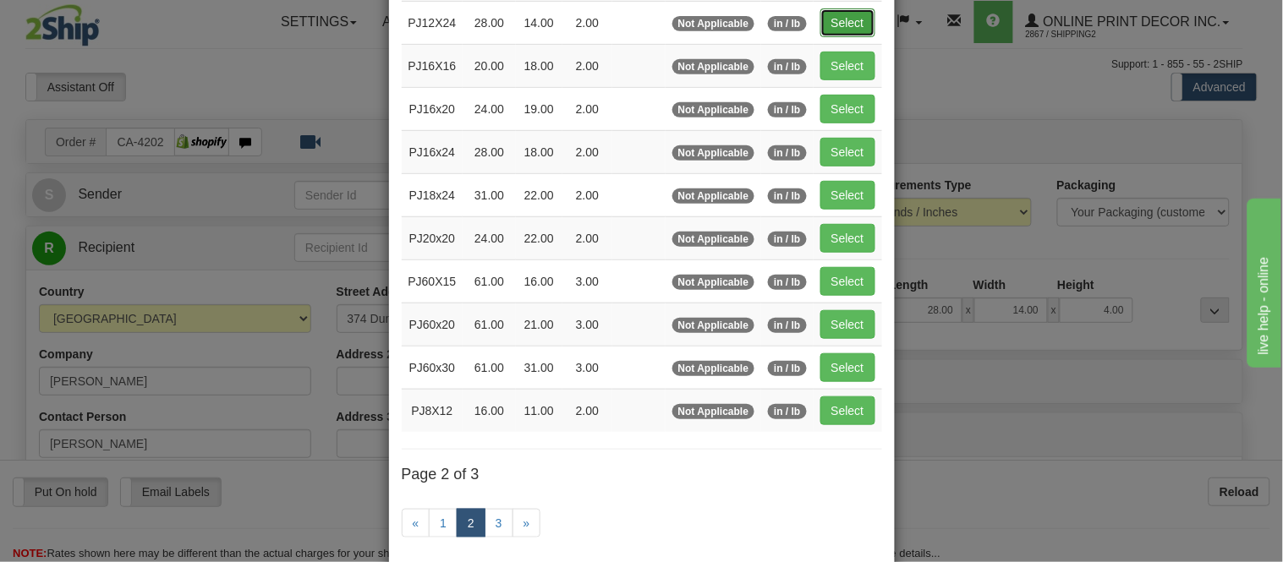
click at [830, 25] on button "Select" at bounding box center [847, 22] width 55 height 29
type input "2.00"
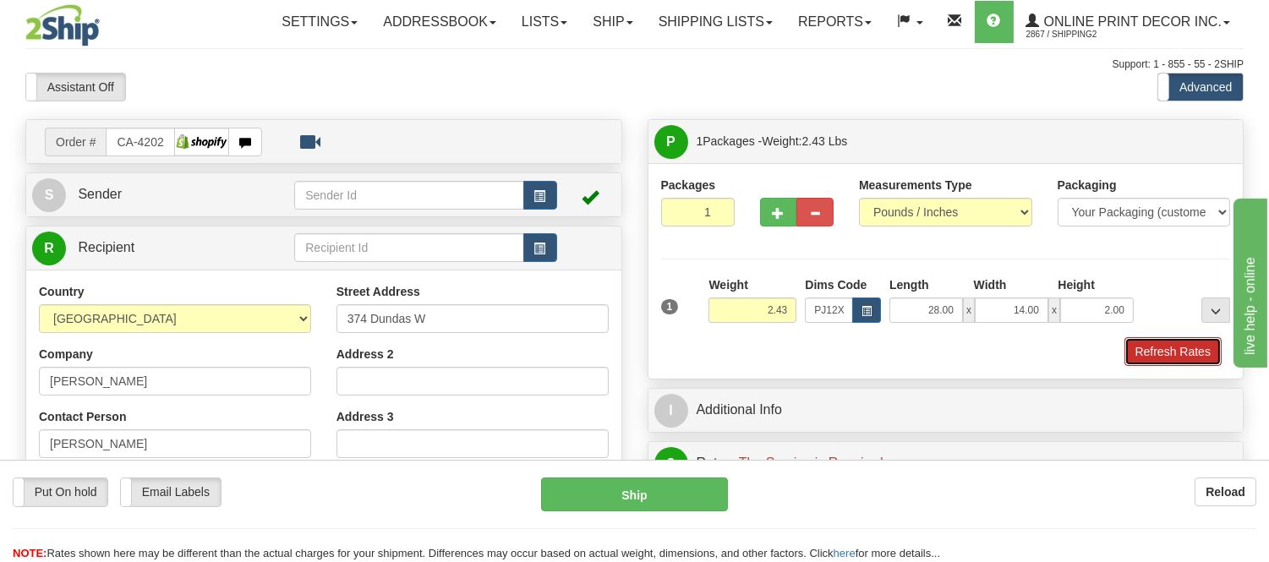
click at [1155, 352] on button "Refresh Rates" at bounding box center [1173, 351] width 97 height 29
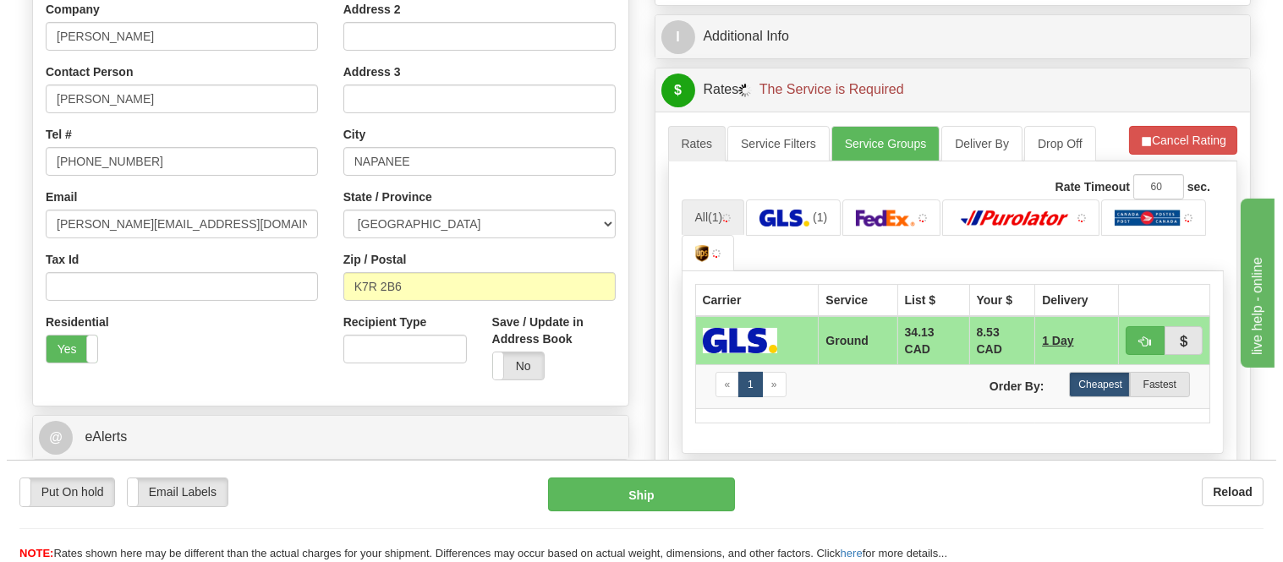
scroll to position [375, 0]
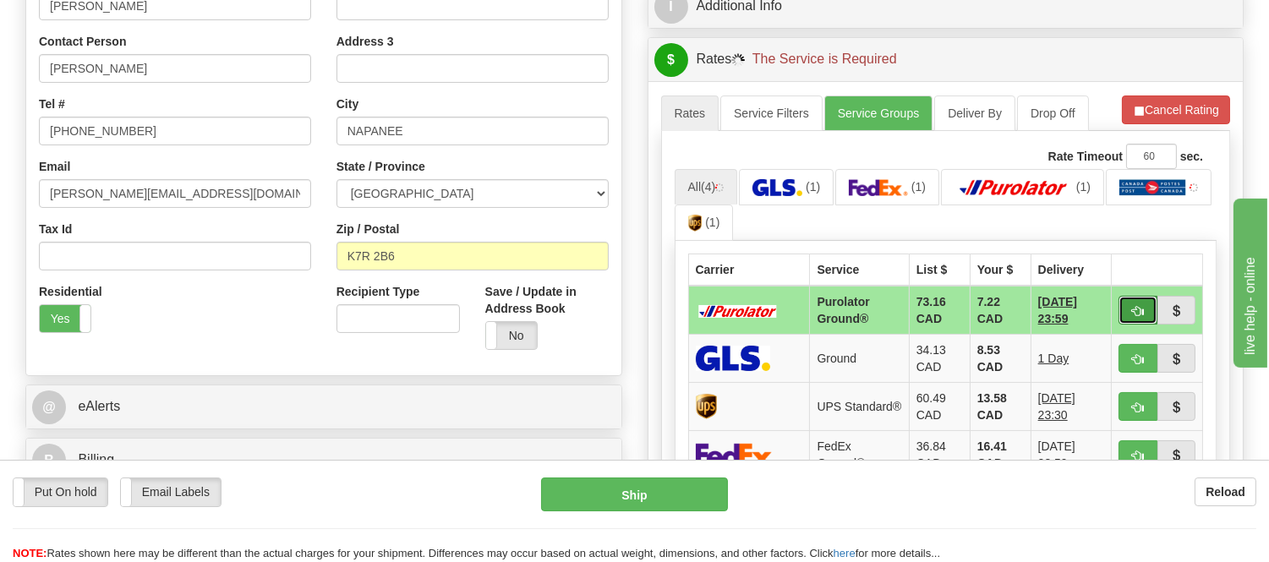
click at [1126, 304] on button "button" at bounding box center [1138, 310] width 39 height 29
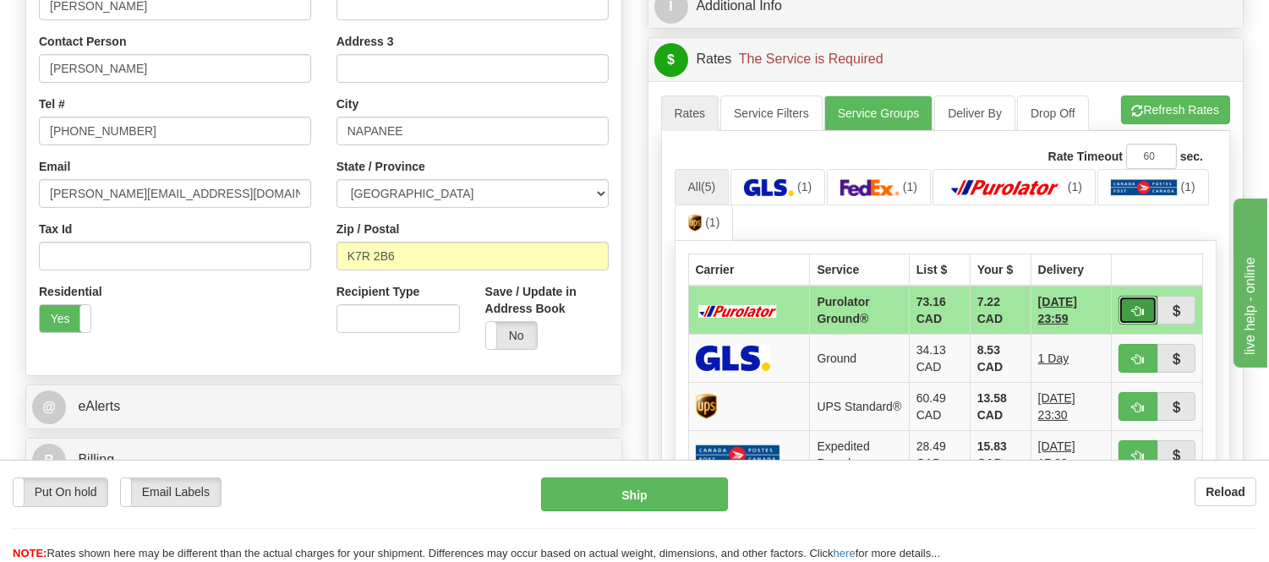
click at [1134, 316] on span "button" at bounding box center [1138, 311] width 12 height 11
type input "260"
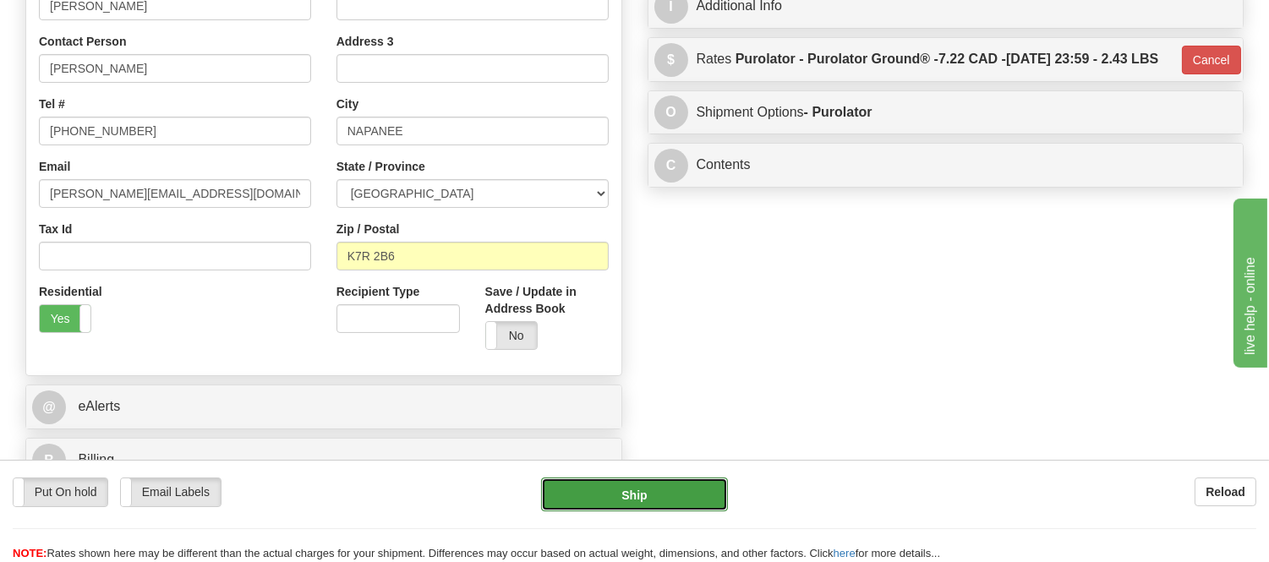
click at [671, 495] on button "Ship" at bounding box center [634, 495] width 186 height 34
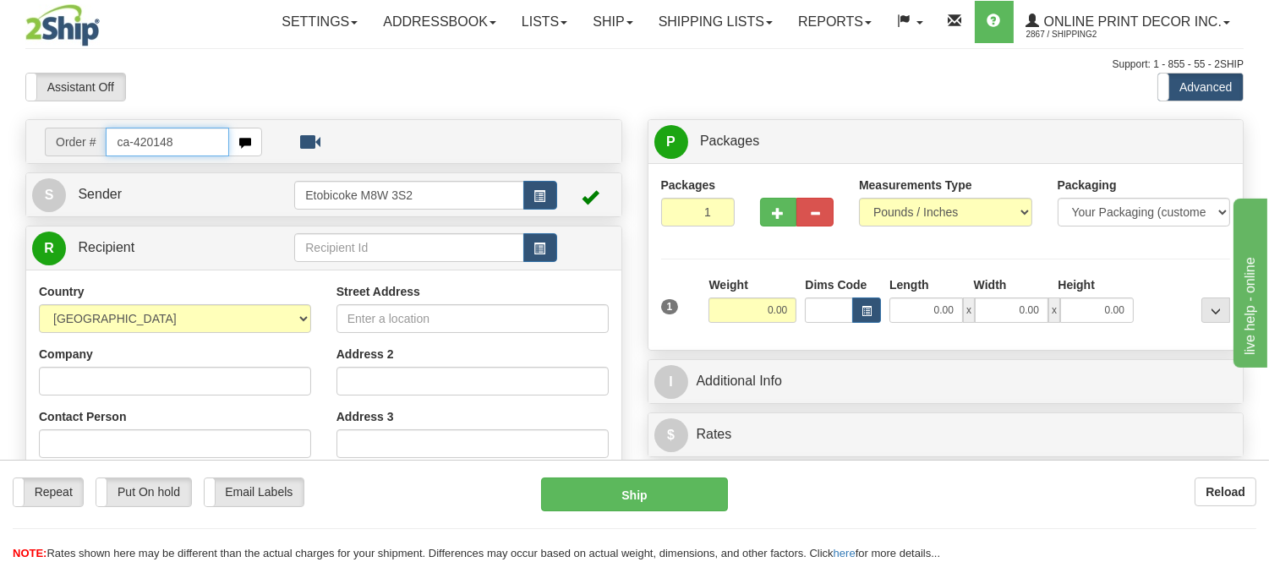
type input "ca-420148"
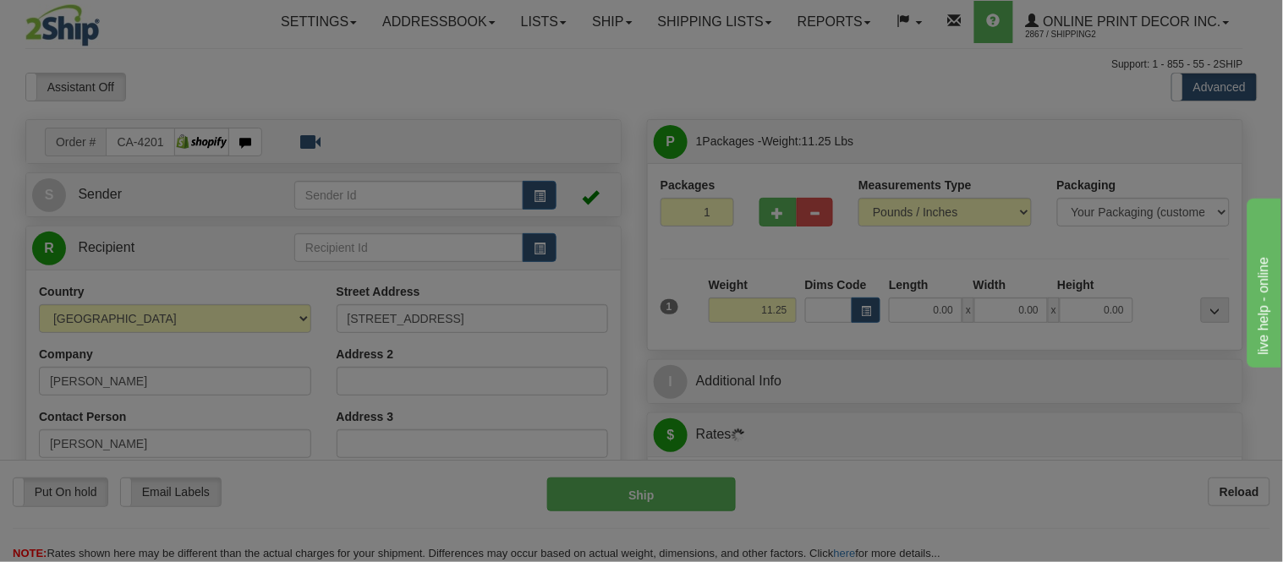
type input "NORTH BAY"
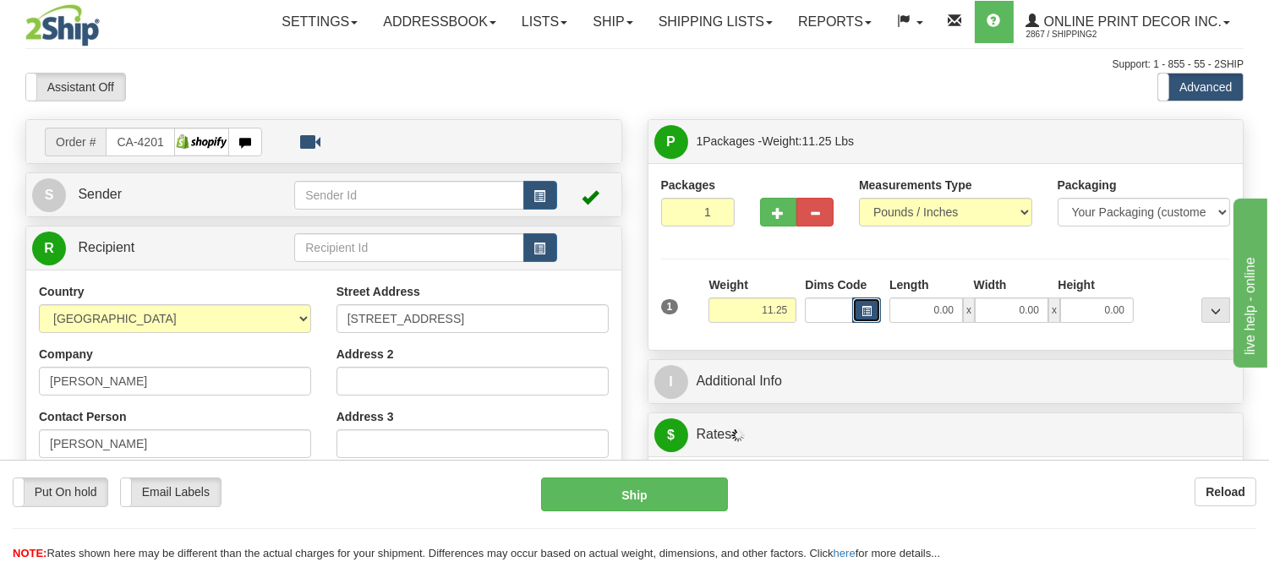
click at [869, 304] on button "button" at bounding box center [866, 310] width 29 height 25
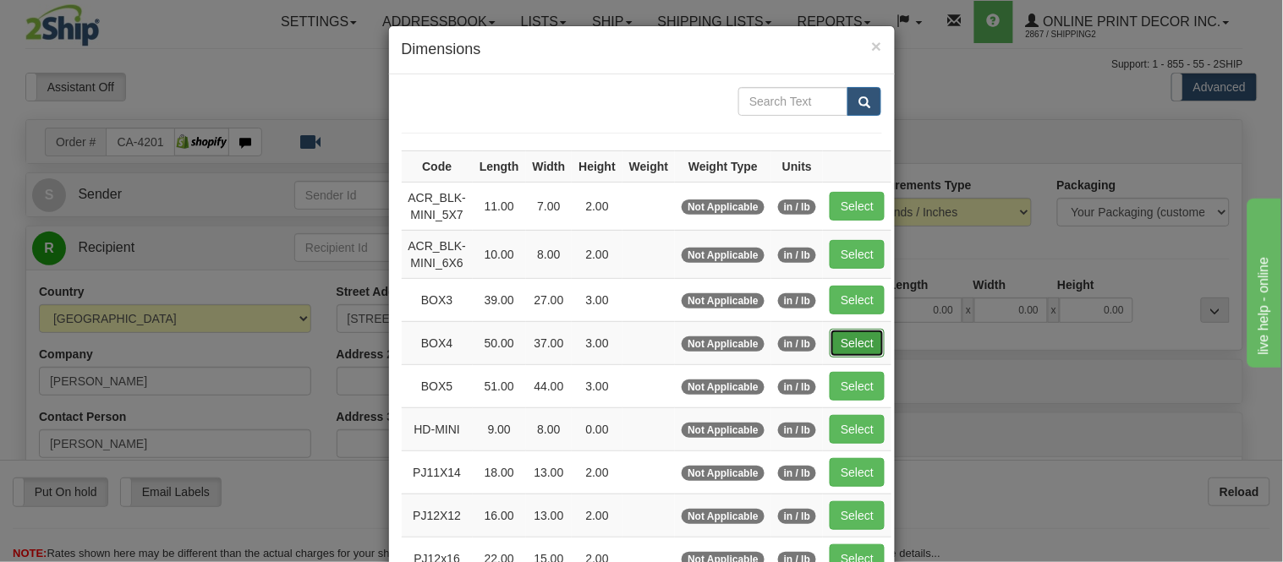
click at [833, 337] on button "Select" at bounding box center [857, 343] width 55 height 29
type input "BOX4"
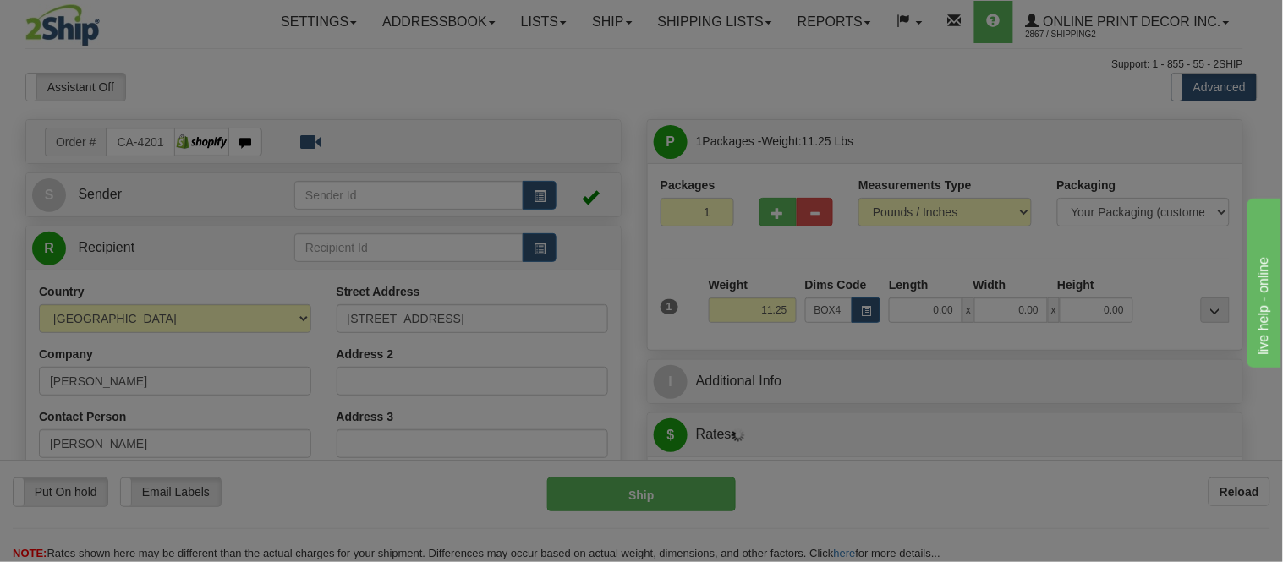
type input "50.00"
type input "37.00"
type input "3.00"
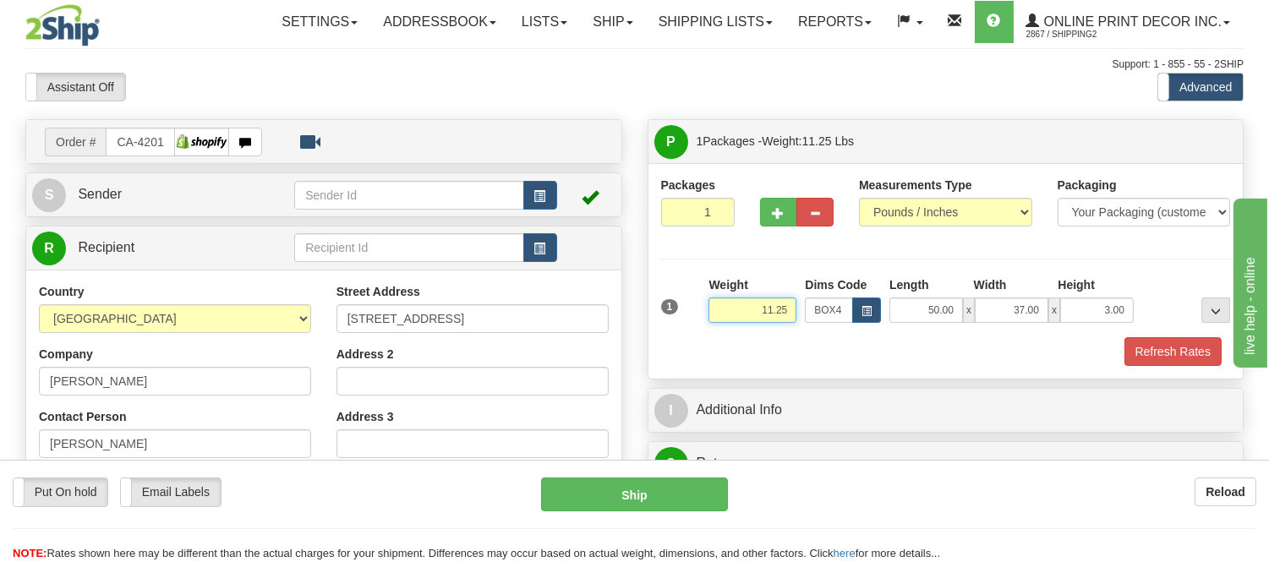
drag, startPoint x: 797, startPoint y: 309, endPoint x: 696, endPoint y: 320, distance: 101.2
click at [696, 320] on div "1 Weight 11.25 Dims Code x x" at bounding box center [946, 307] width 578 height 60
type input "13.98"
click at [1170, 357] on button "Refresh Rates" at bounding box center [1173, 351] width 97 height 29
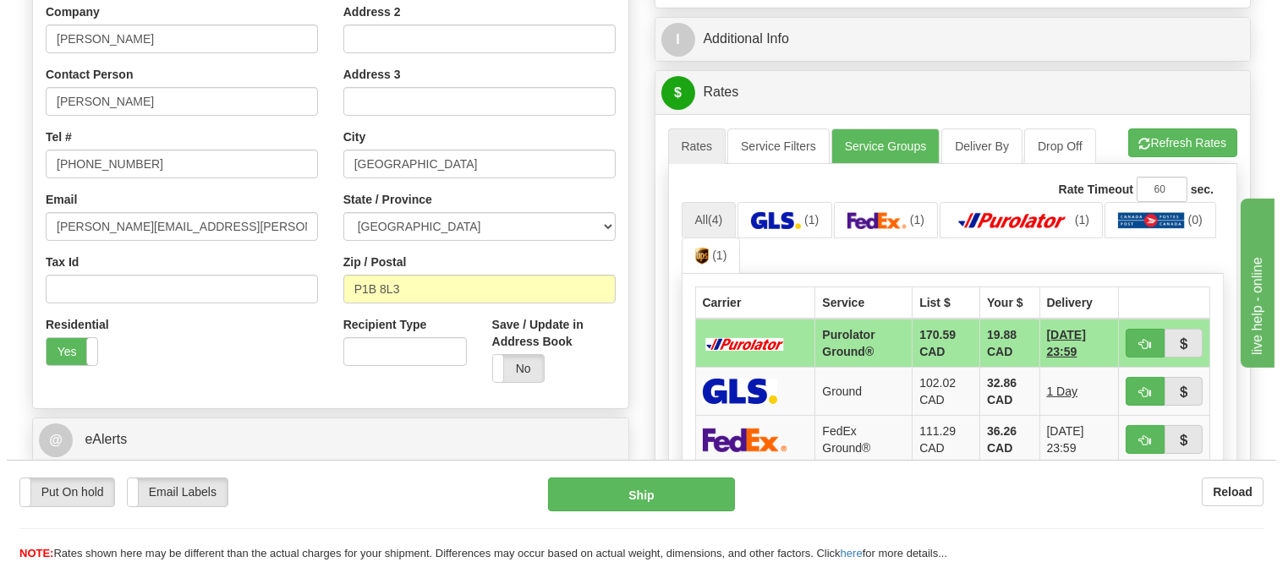
scroll to position [375, 0]
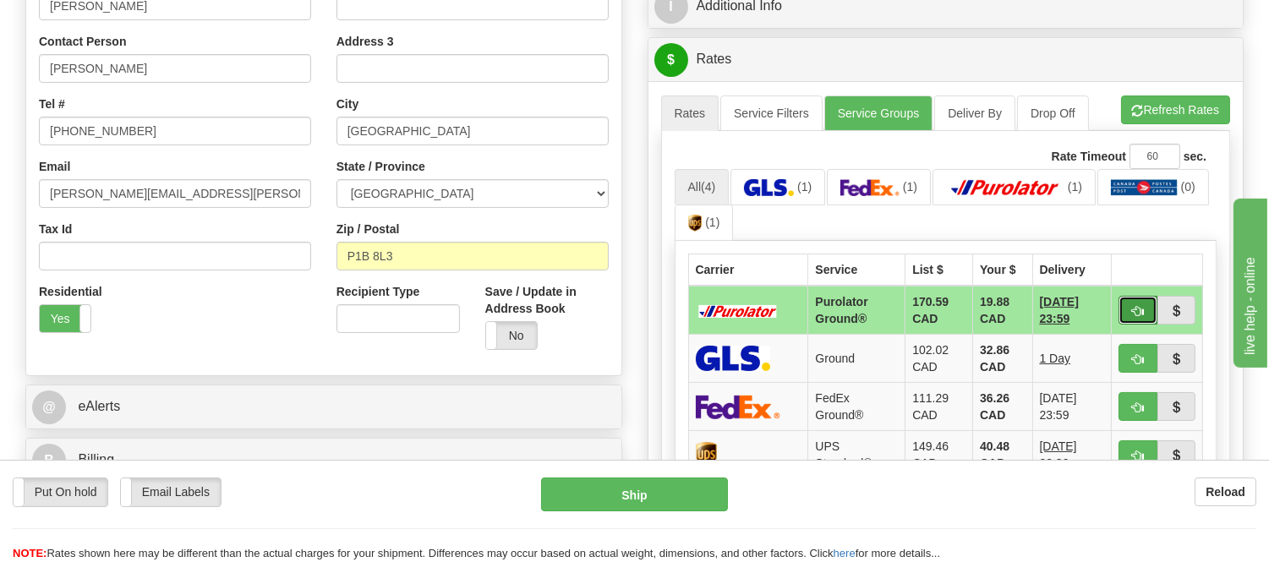
click at [1137, 306] on span "button" at bounding box center [1138, 311] width 12 height 11
type input "260"
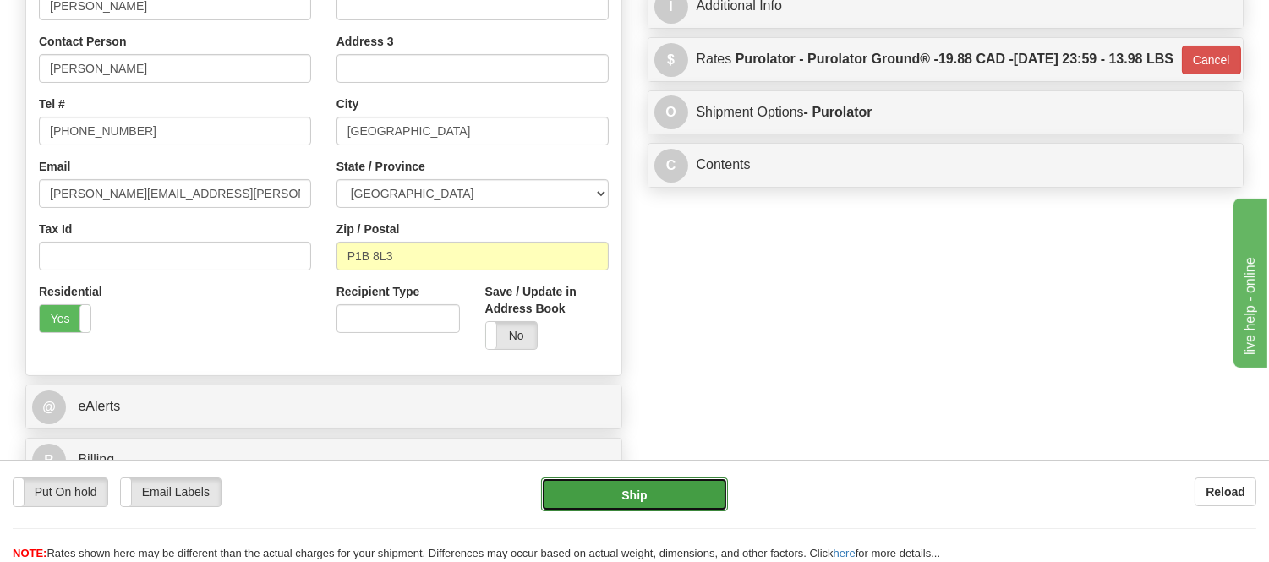
click at [673, 493] on button "Ship" at bounding box center [634, 495] width 186 height 34
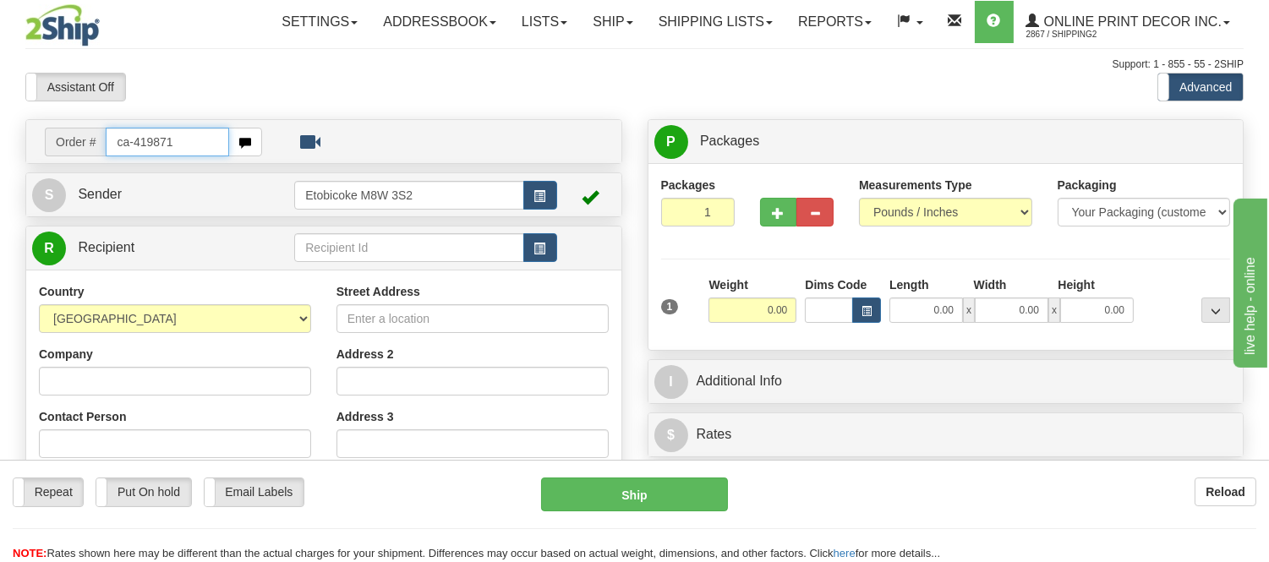
type input "ca-419871"
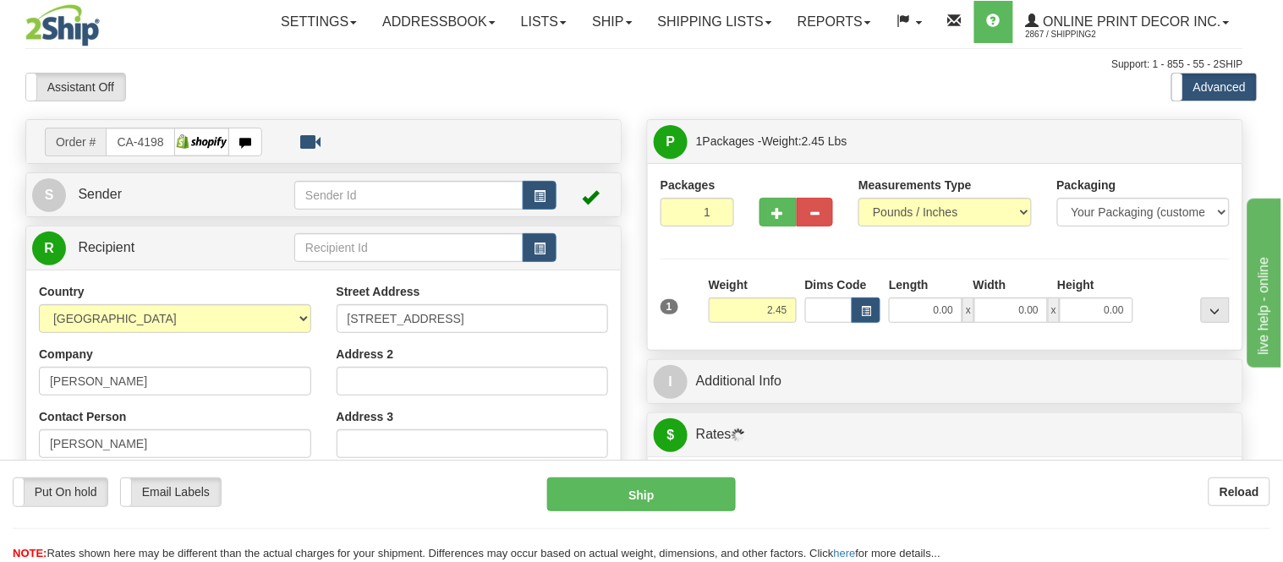
type input "THUNDER BAY"
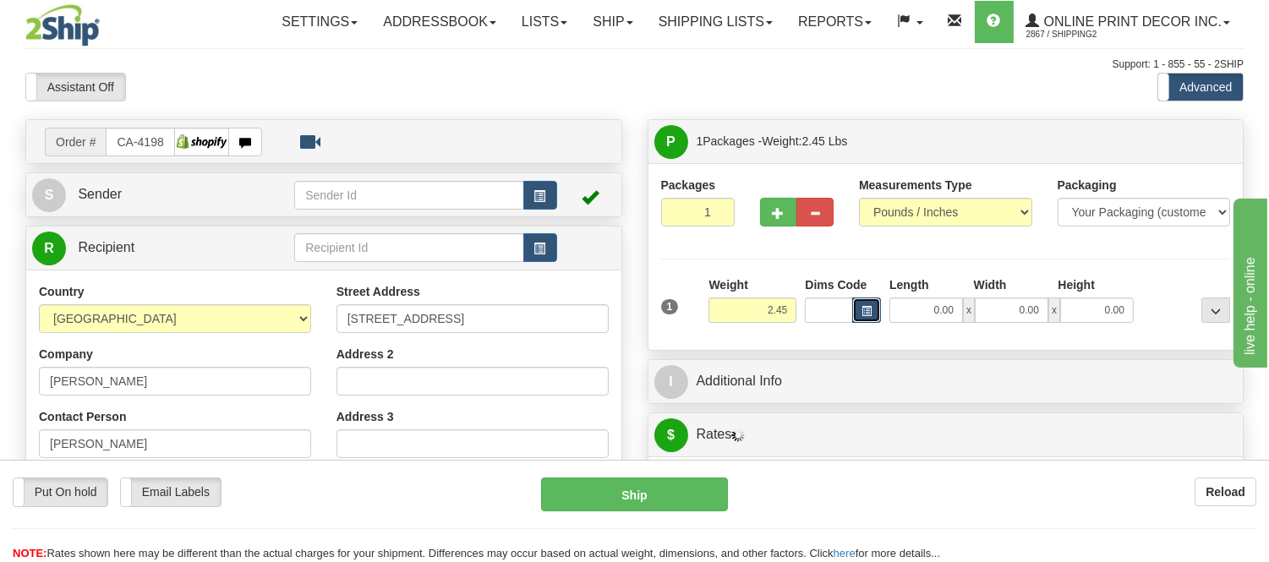
click at [871, 307] on span "button" at bounding box center [867, 311] width 10 height 9
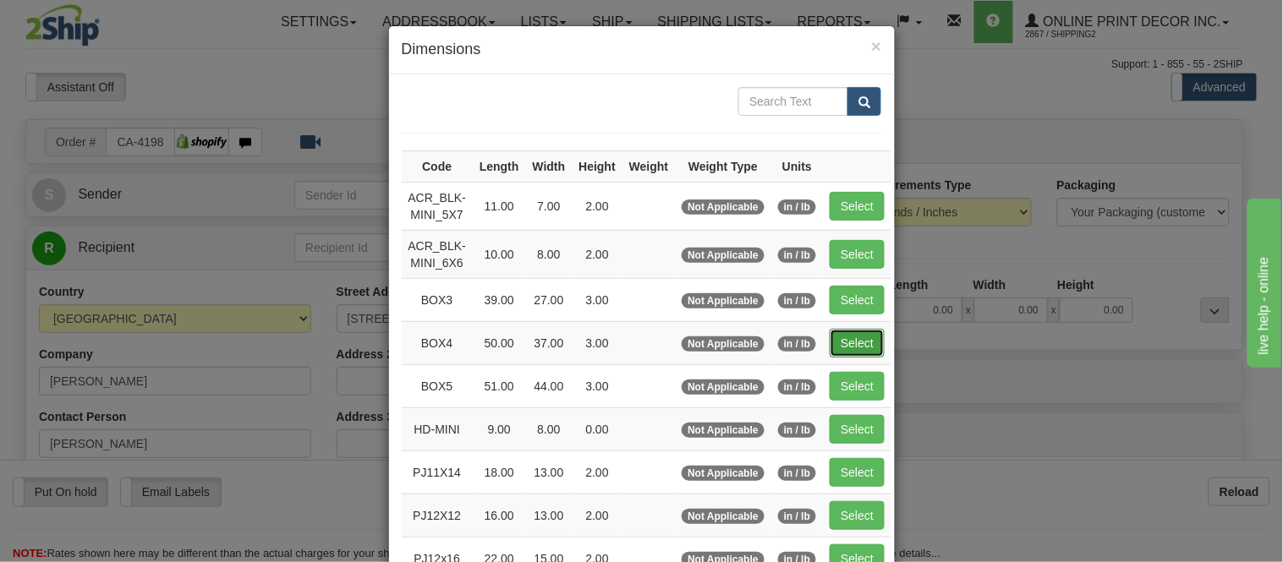
click at [848, 337] on button "Select" at bounding box center [857, 343] width 55 height 29
type input "BOX4"
type input "50.00"
type input "37.00"
type input "3.00"
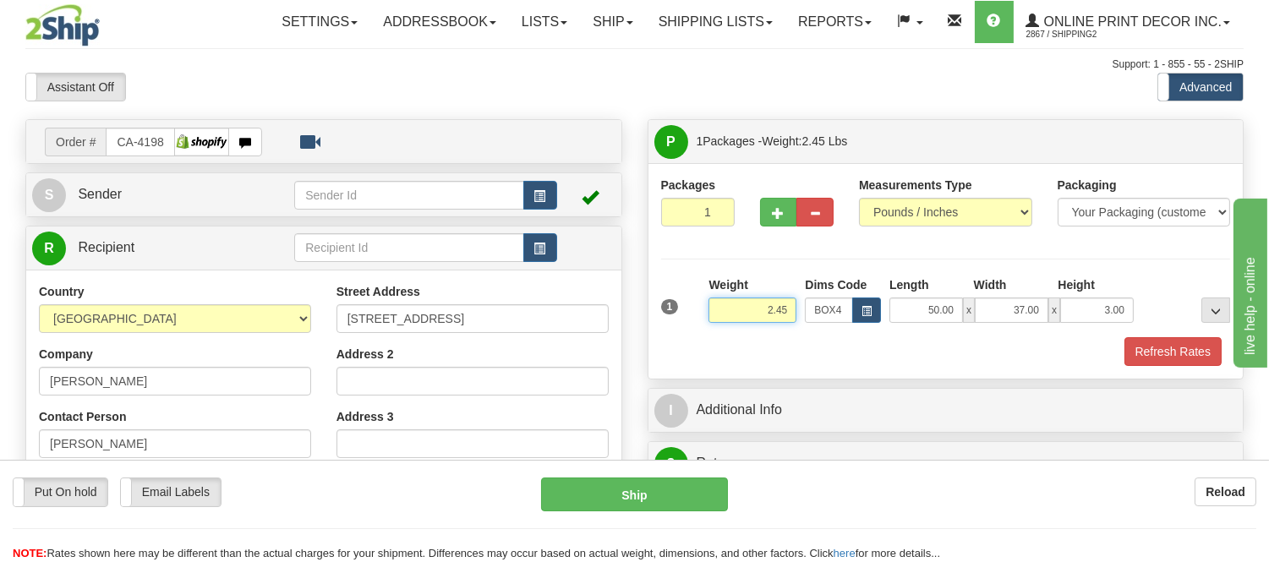
drag, startPoint x: 792, startPoint y: 310, endPoint x: 679, endPoint y: 305, distance: 112.6
click at [679, 305] on div "1 Weight 2.45 Dims Code BOX4" at bounding box center [946, 307] width 578 height 60
type input "13.98"
click at [1186, 358] on button "Refresh Rates" at bounding box center [1173, 351] width 97 height 29
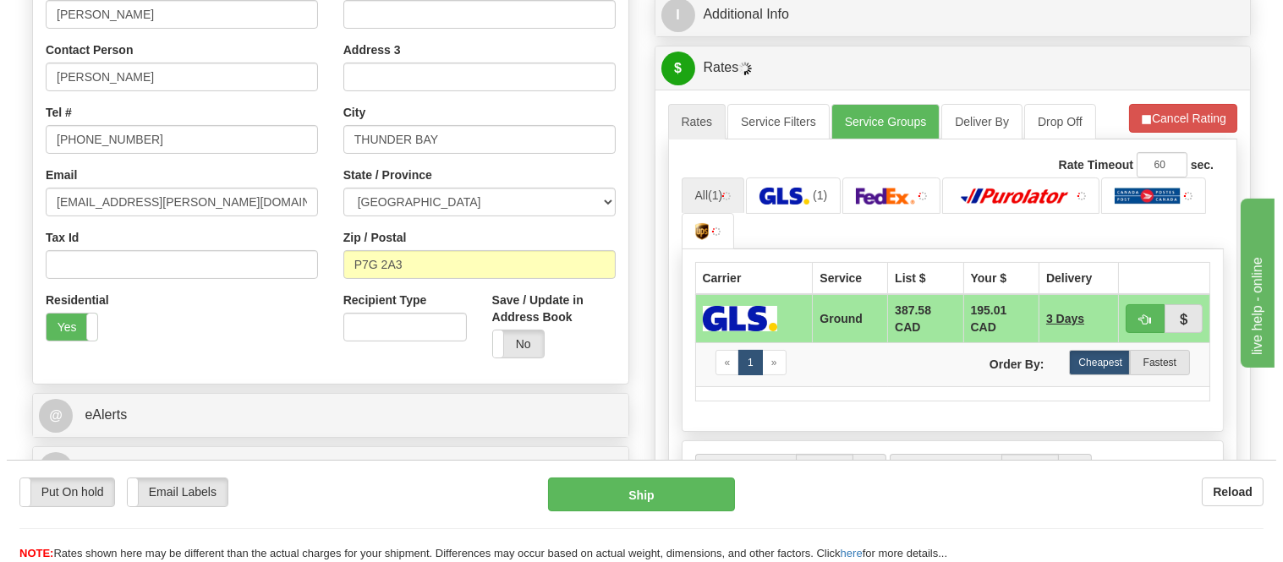
scroll to position [375, 0]
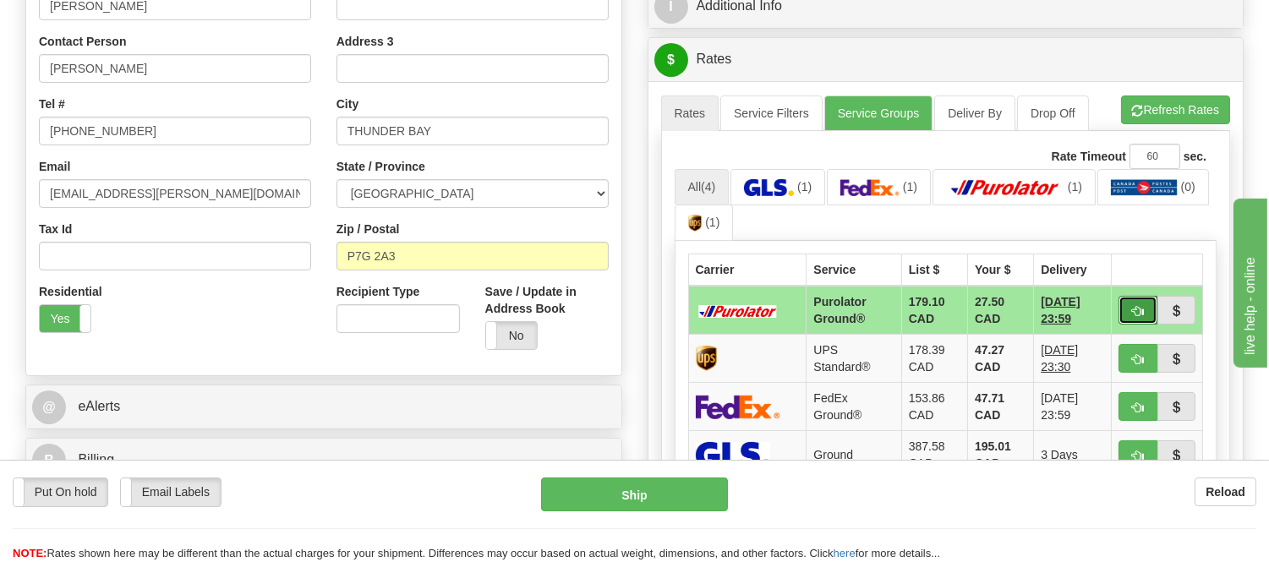
click at [1133, 310] on span "button" at bounding box center [1138, 311] width 12 height 11
type input "260"
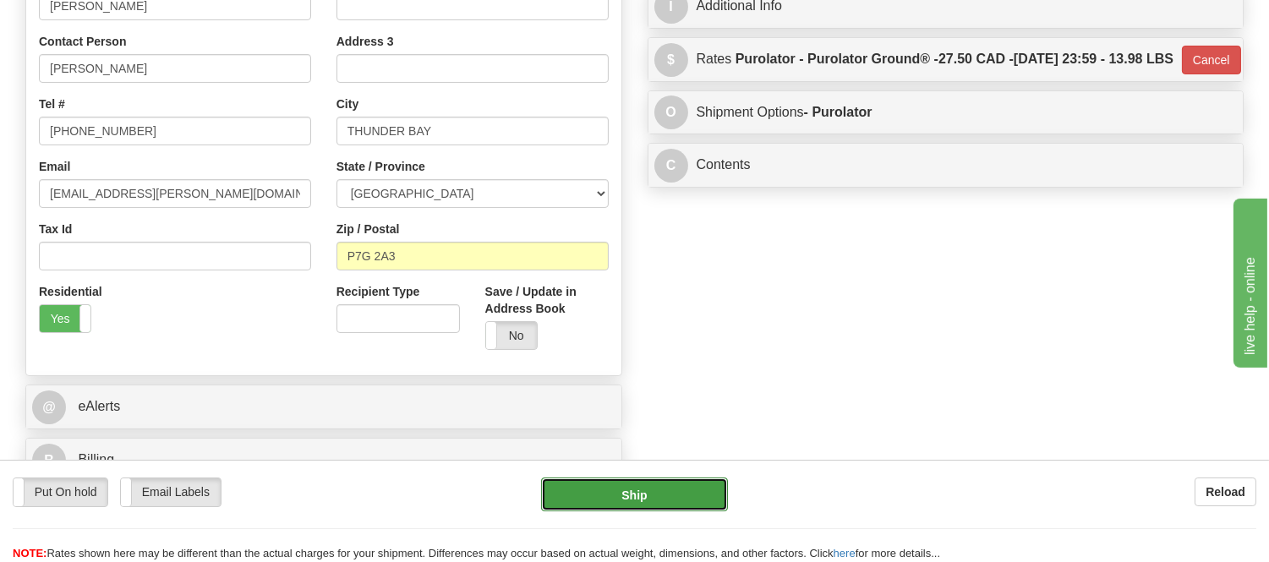
click at [678, 495] on button "Ship" at bounding box center [634, 495] width 186 height 34
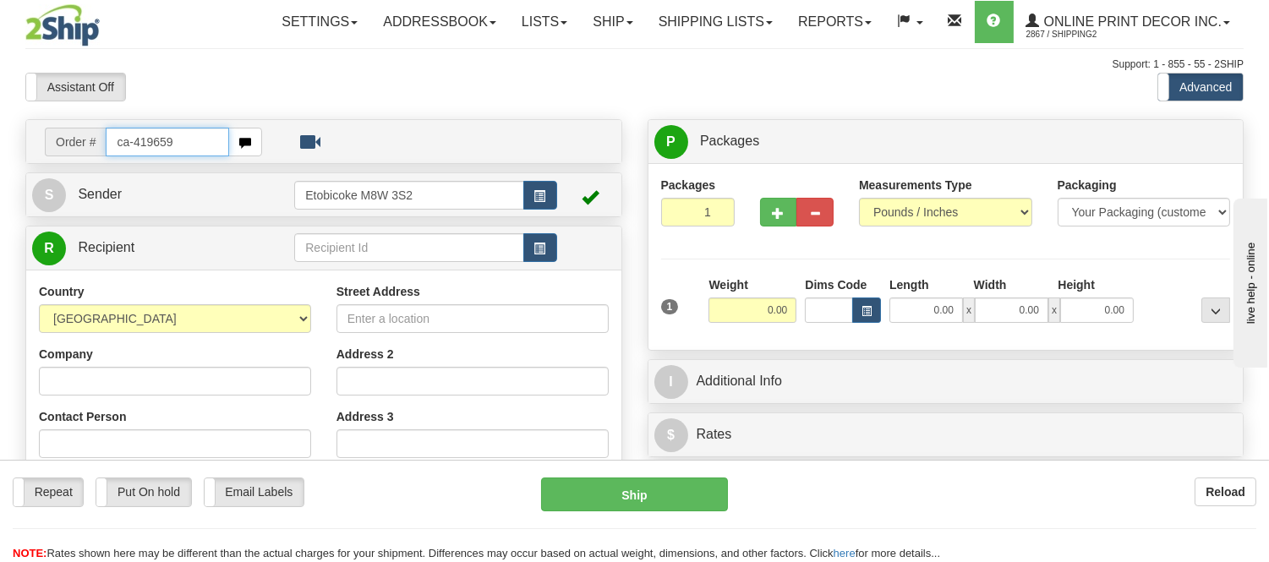
type input "ca-419659"
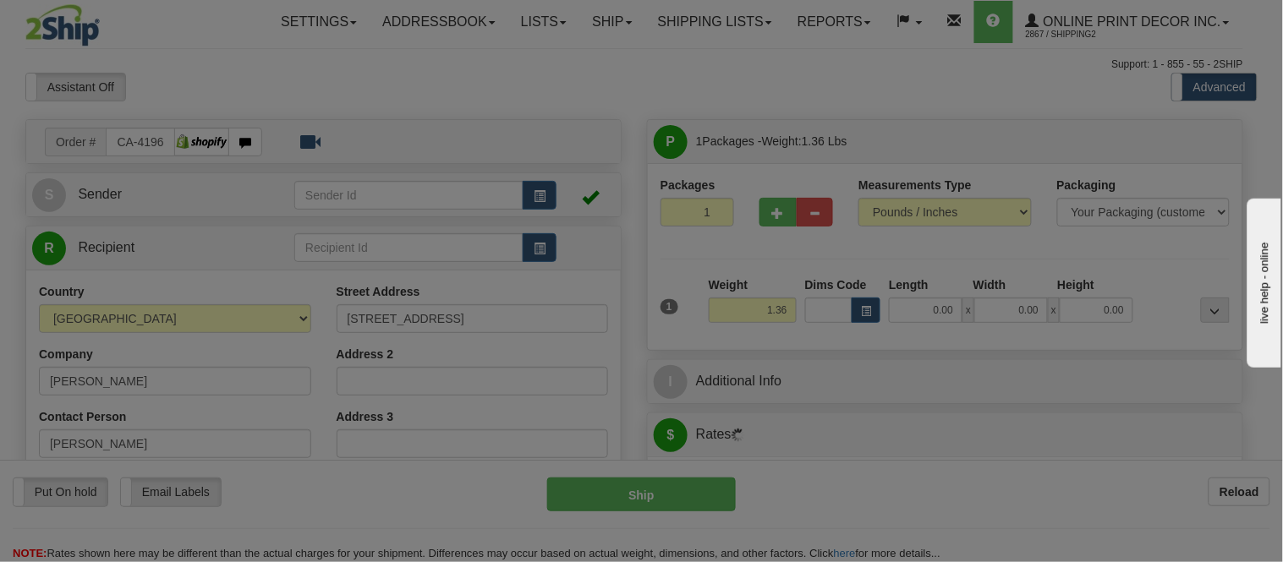
type input "L'ISLE-AUX-GRUES"
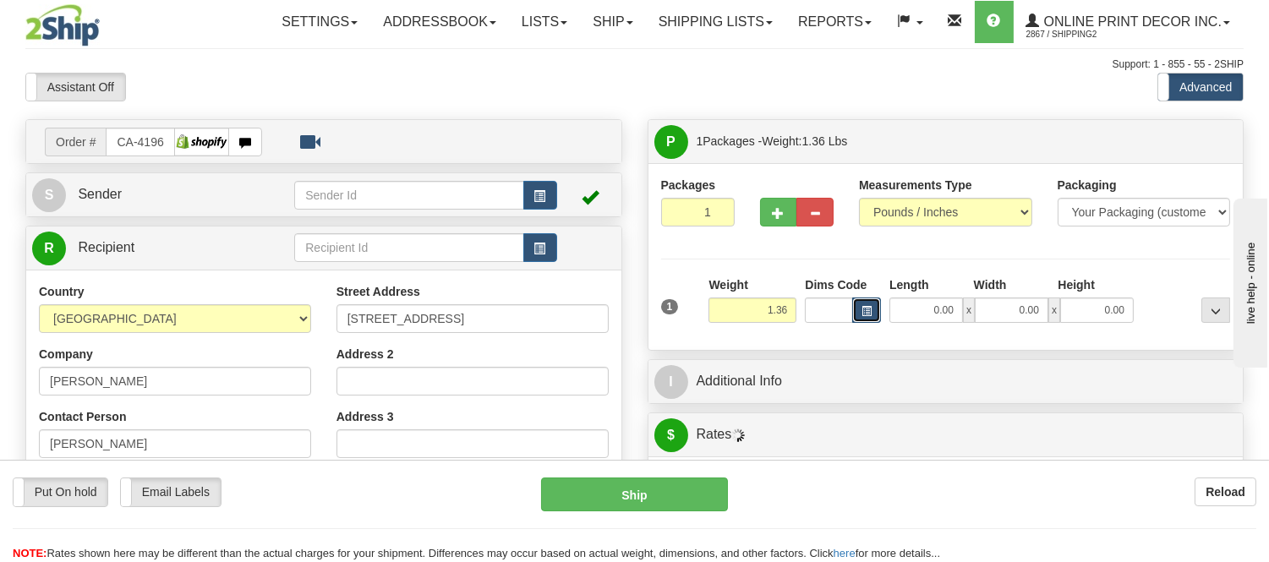
click at [867, 310] on span "button" at bounding box center [867, 311] width 10 height 9
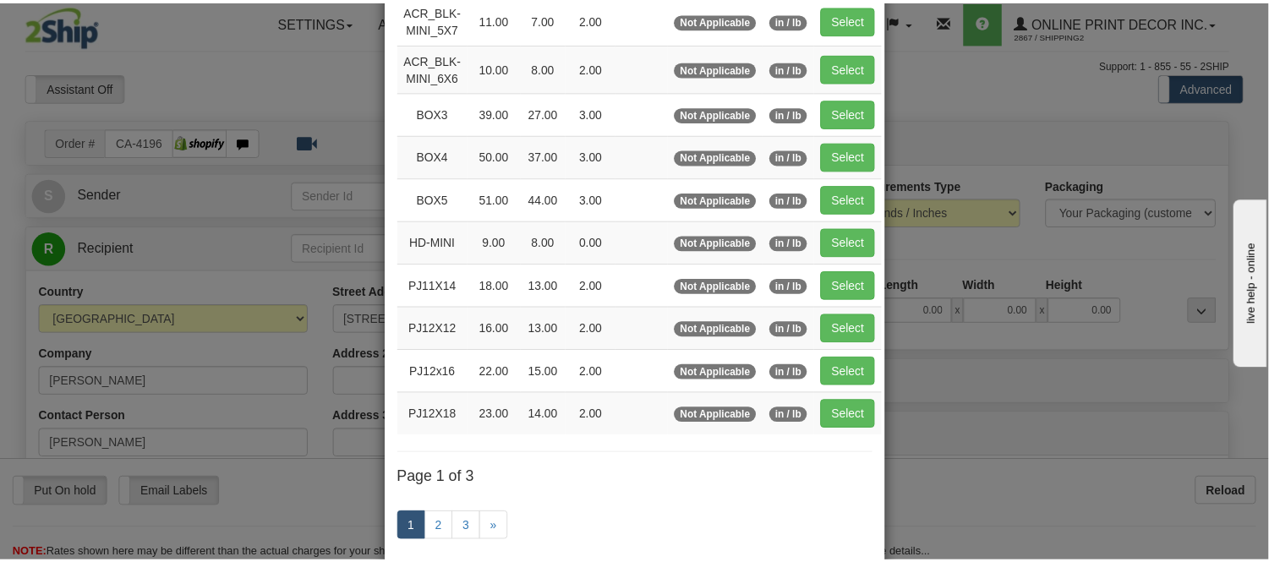
scroll to position [188, 0]
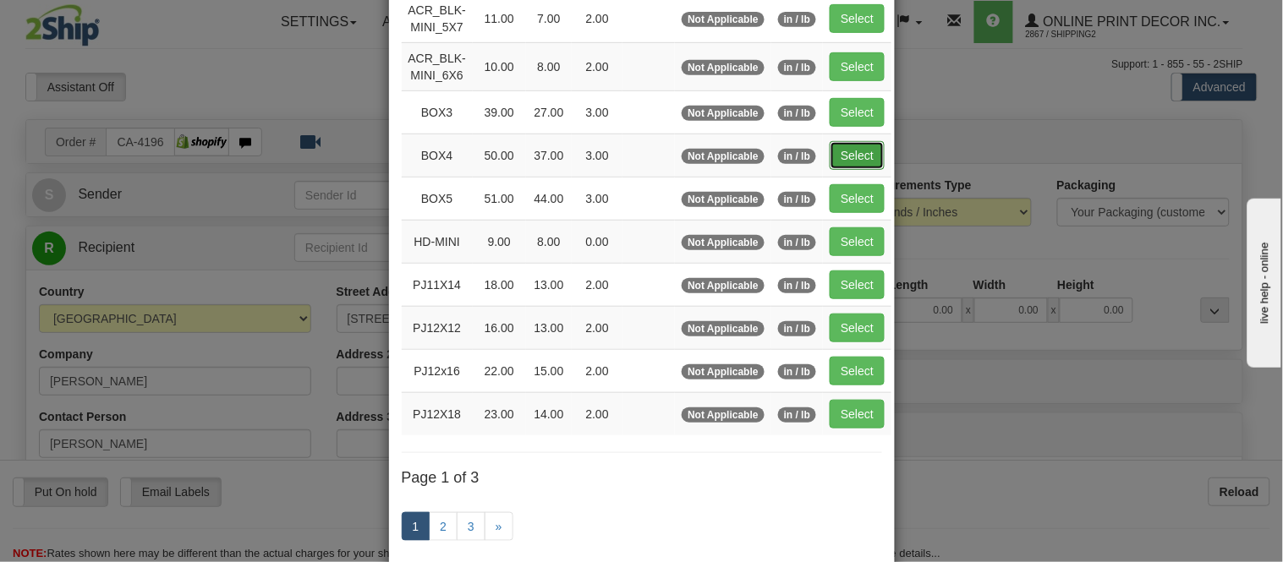
click at [846, 147] on button "Select" at bounding box center [857, 155] width 55 height 29
type input "BOX4"
type input "50.00"
type input "37.00"
type input "3.00"
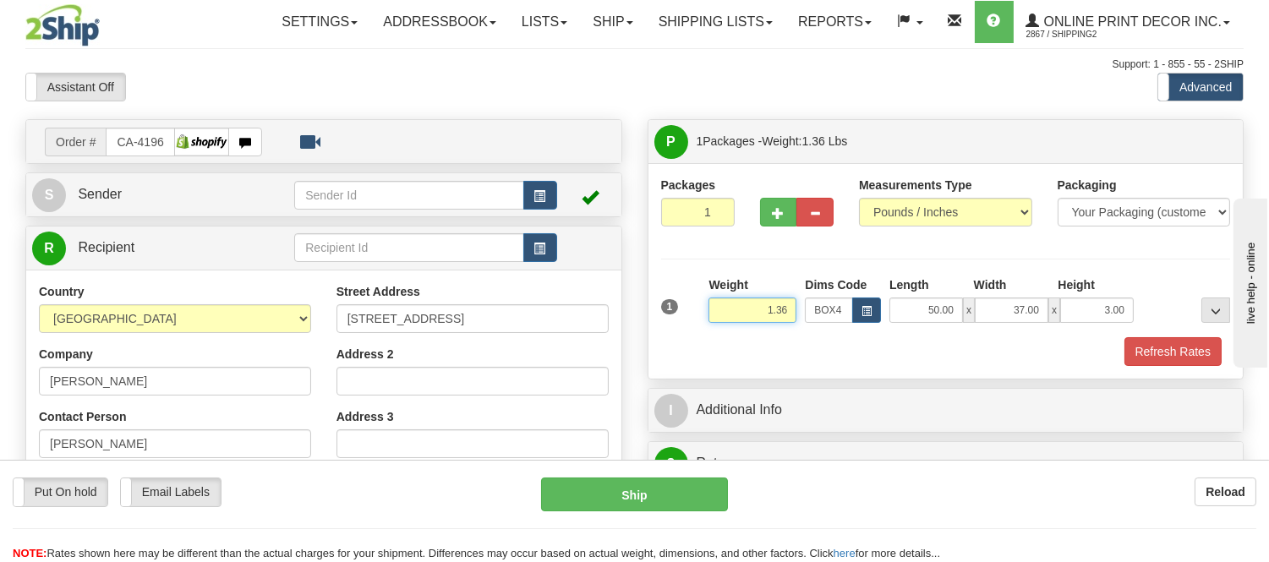
drag, startPoint x: 786, startPoint y: 310, endPoint x: 681, endPoint y: 326, distance: 107.1
click at [681, 326] on div "1 Weight 1.36 Dims Code BOX4" at bounding box center [946, 307] width 578 height 60
drag, startPoint x: 788, startPoint y: 310, endPoint x: 719, endPoint y: 313, distance: 69.4
click at [722, 313] on input "13.98" at bounding box center [753, 310] width 88 height 25
type input "15.98"
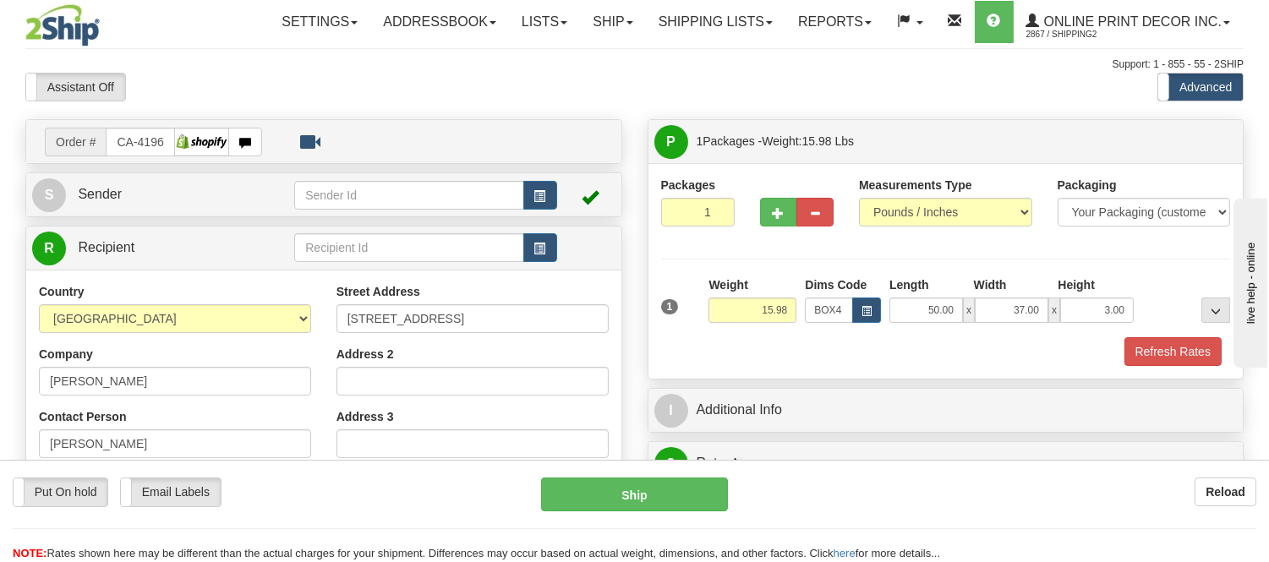
click at [1184, 335] on div "1 Weight 15.98 Dims Code x x" at bounding box center [946, 307] width 578 height 60
click at [1188, 344] on button "Refresh Rates" at bounding box center [1173, 351] width 97 height 29
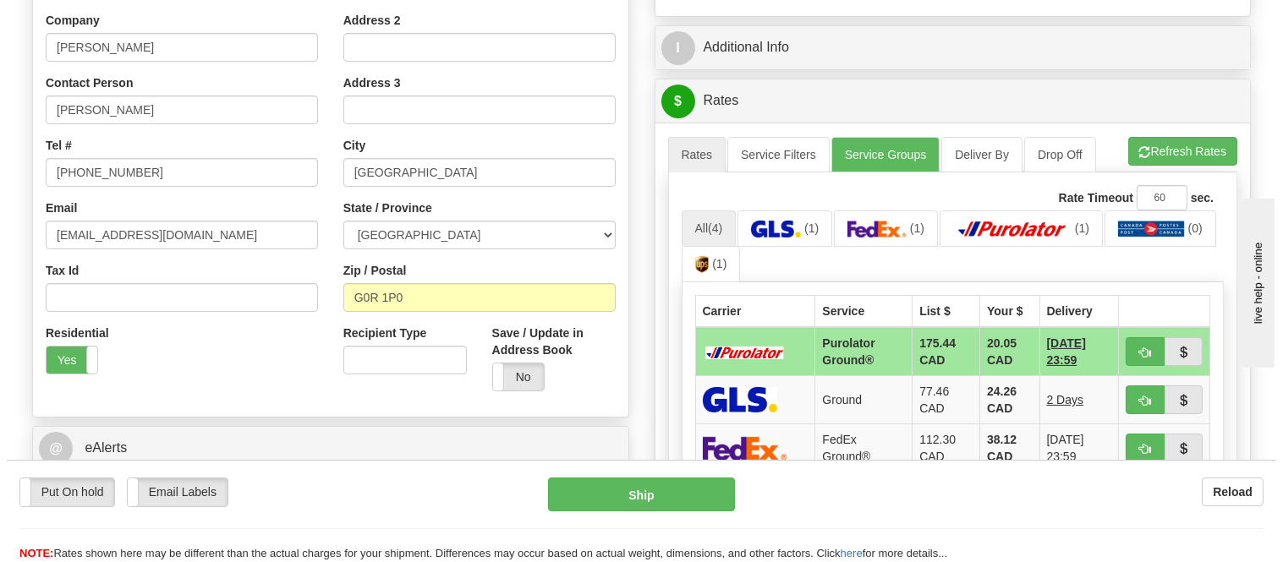
scroll to position [337, 0]
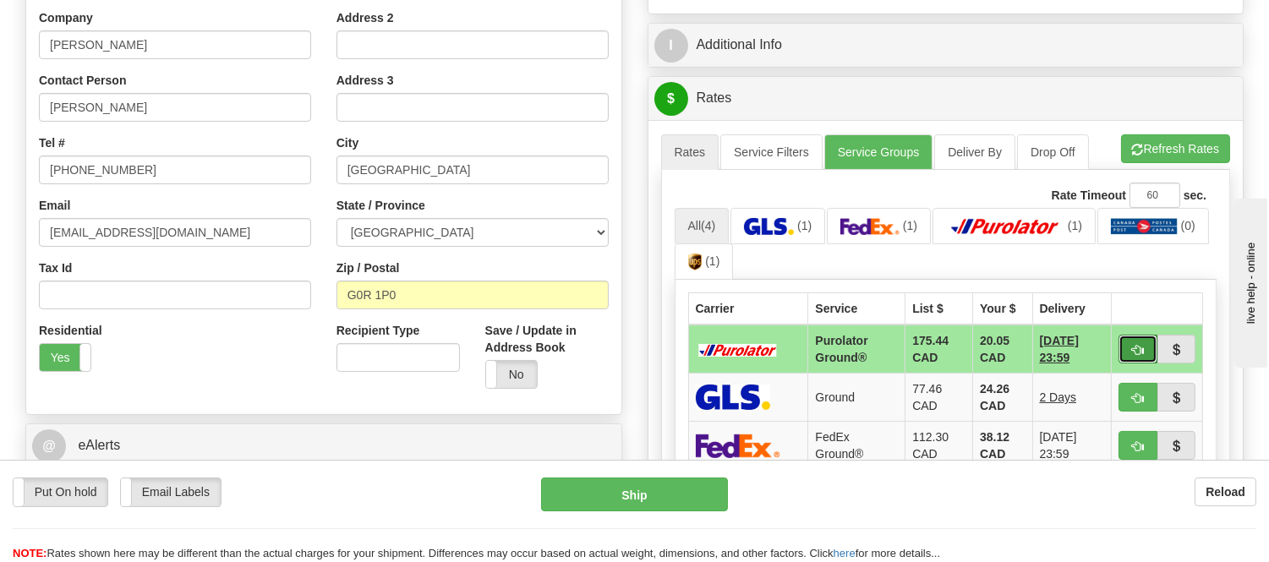
click at [1142, 335] on button "button" at bounding box center [1138, 349] width 39 height 29
type input "260"
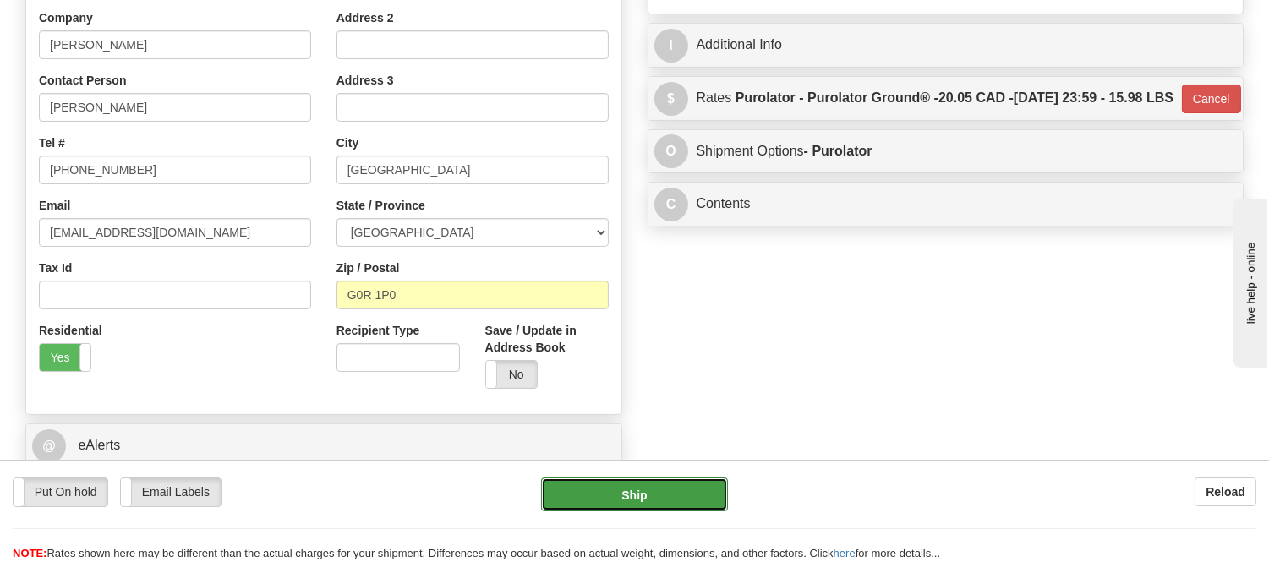
click at [671, 492] on button "Ship" at bounding box center [634, 495] width 186 height 34
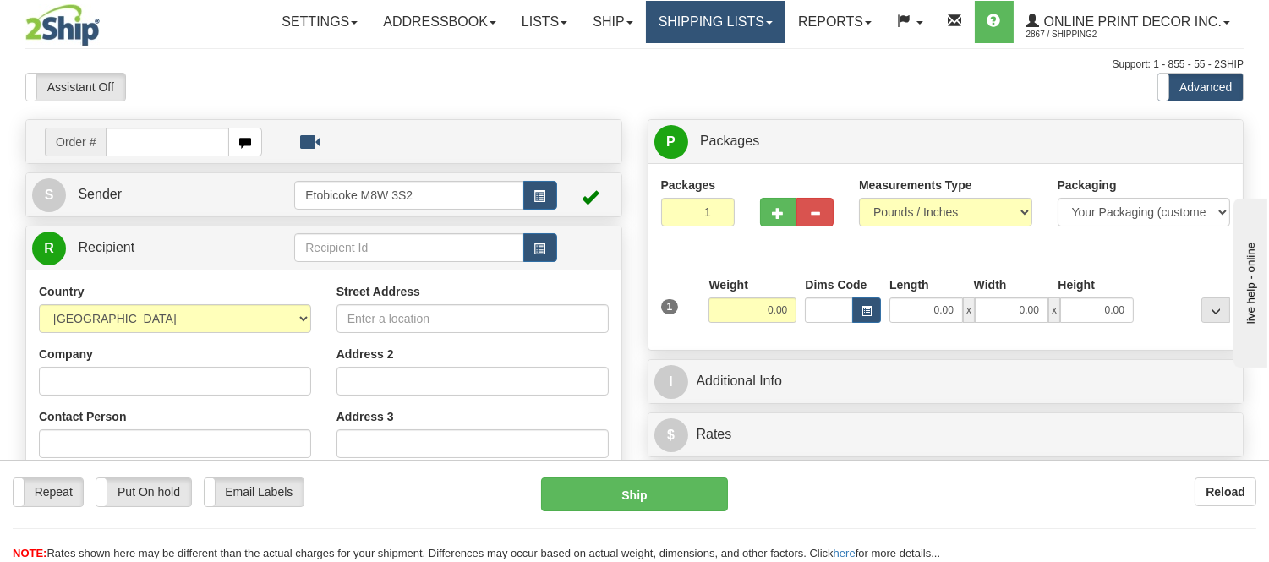
click at [743, 29] on link "Shipping lists" at bounding box center [716, 22] width 140 height 42
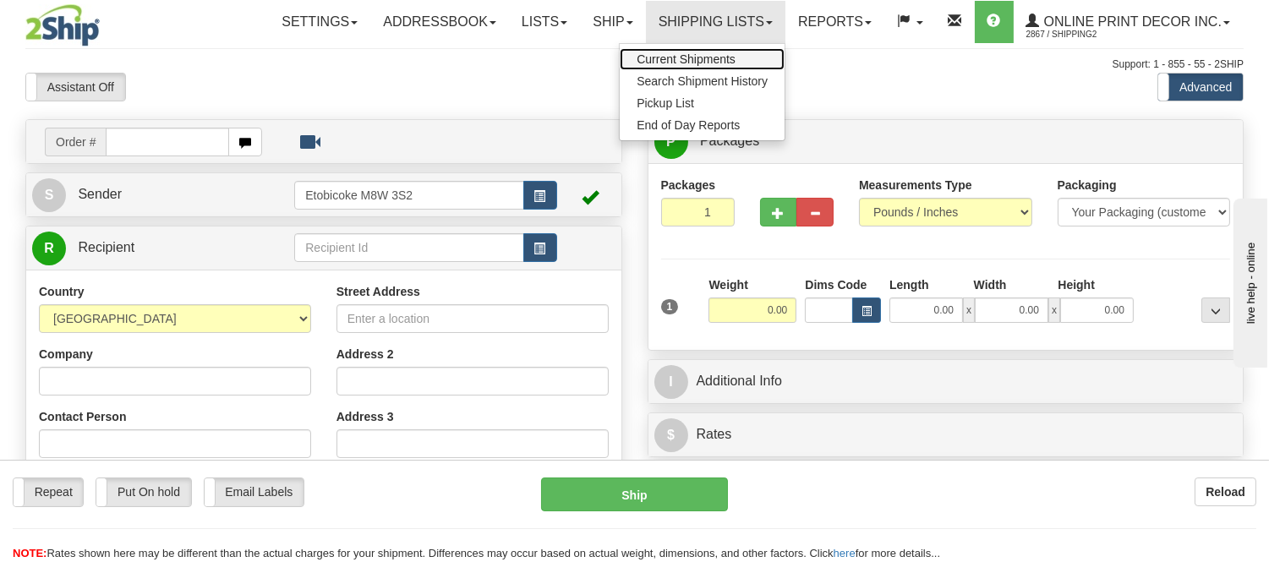
click at [722, 62] on span "Current Shipments" at bounding box center [686, 59] width 99 height 14
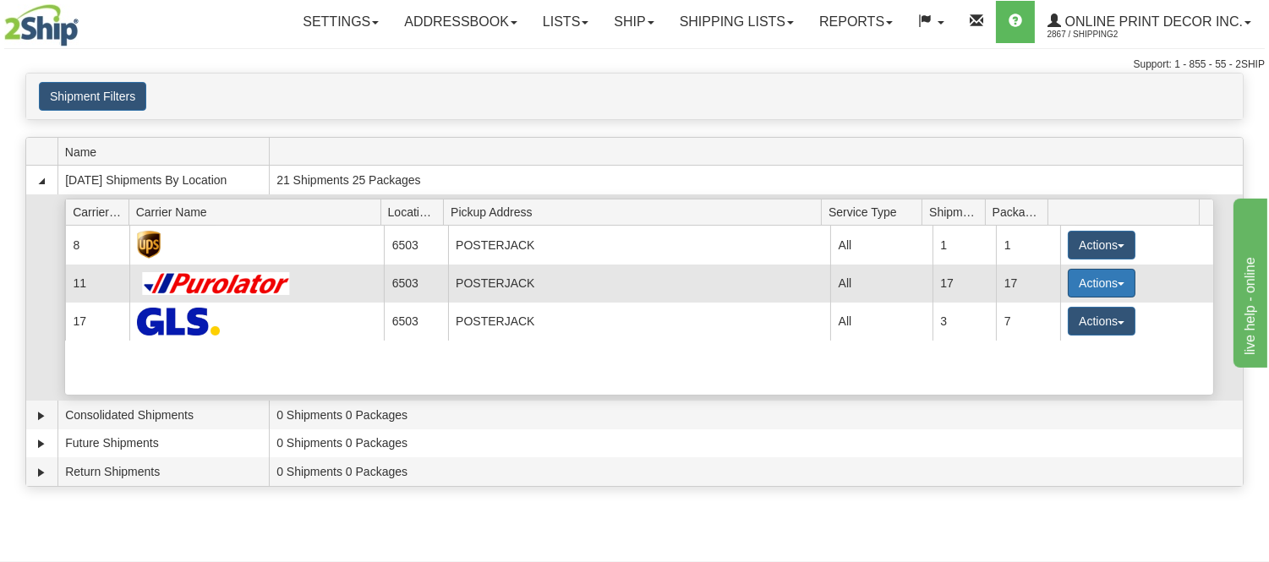
click at [1118, 272] on button "Actions" at bounding box center [1102, 283] width 68 height 29
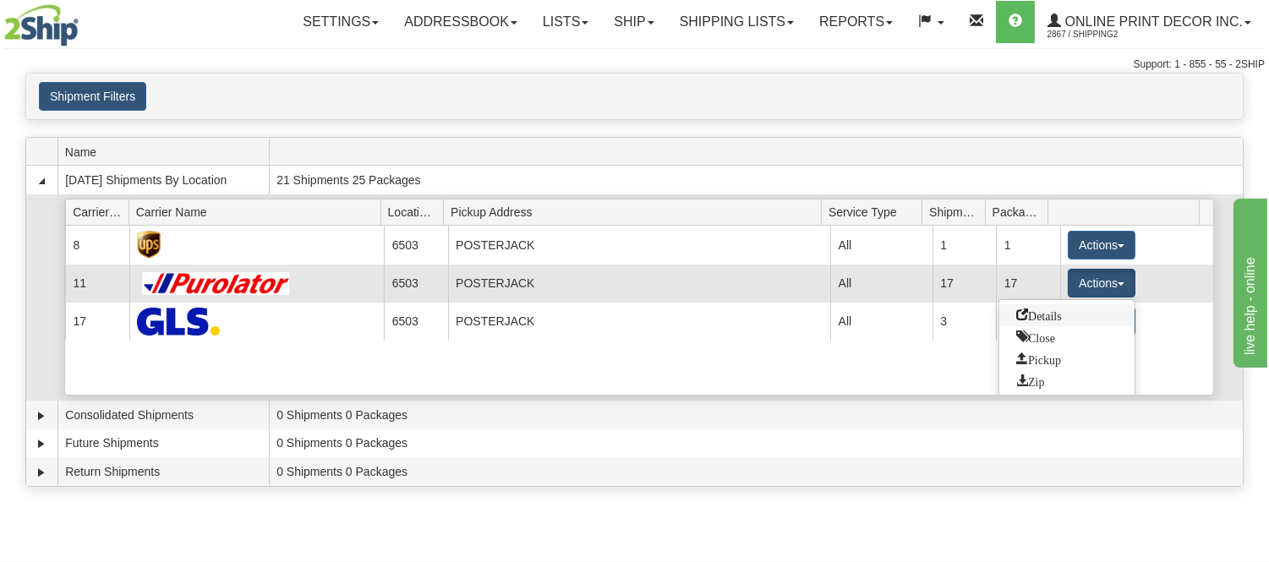
click at [1045, 320] on span "Details" at bounding box center [1040, 315] width 46 height 12
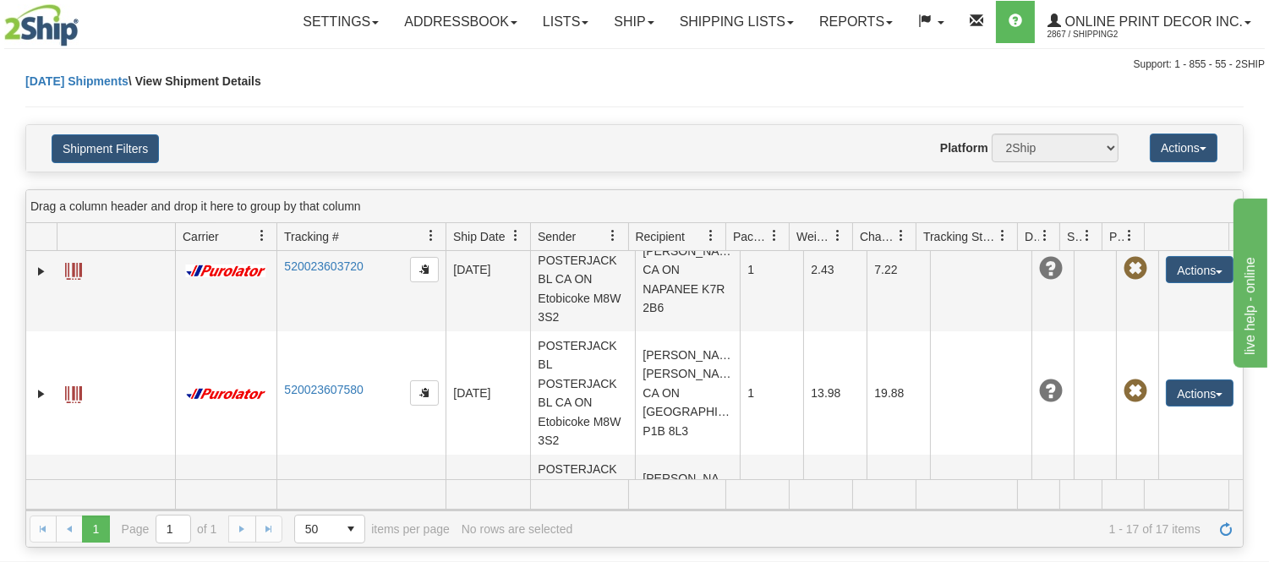
scroll to position [1597, 0]
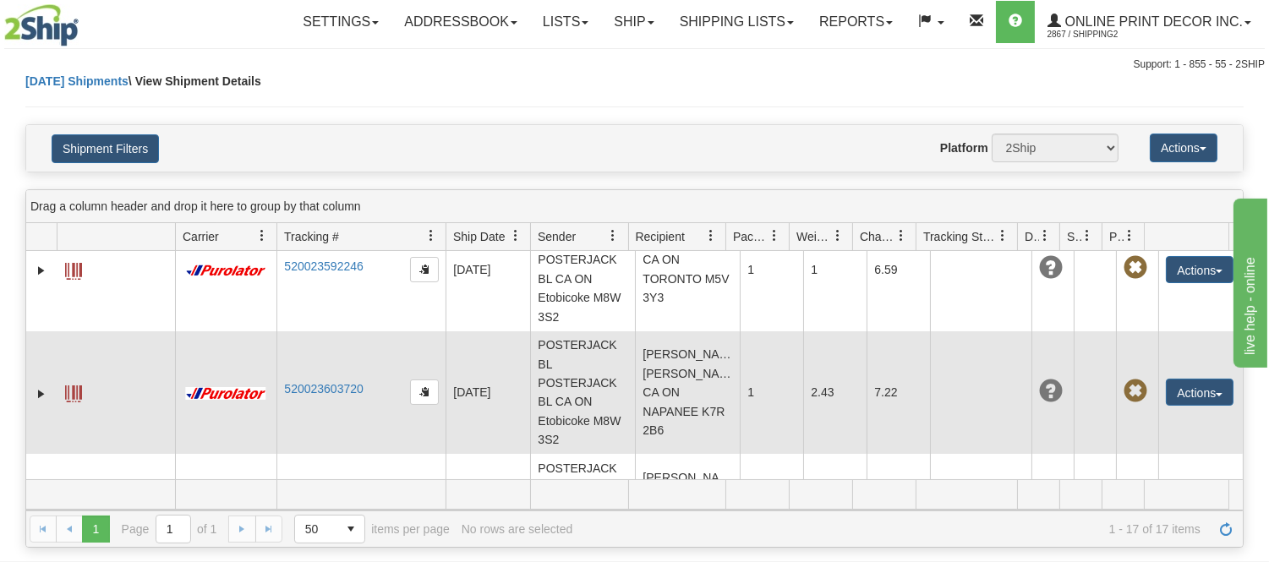
click at [660, 368] on td "[PERSON_NAME] [PERSON_NAME] CA ON NAPANEE K7R 2B6" at bounding box center [687, 393] width 105 height 123
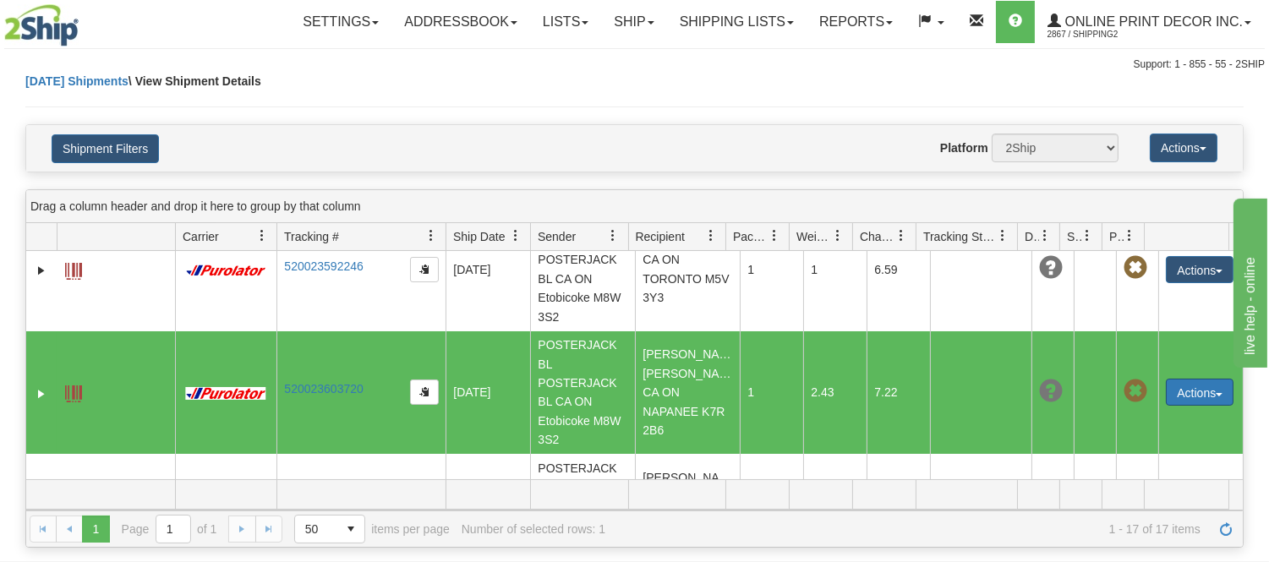
click at [1197, 386] on button "Actions" at bounding box center [1200, 392] width 68 height 27
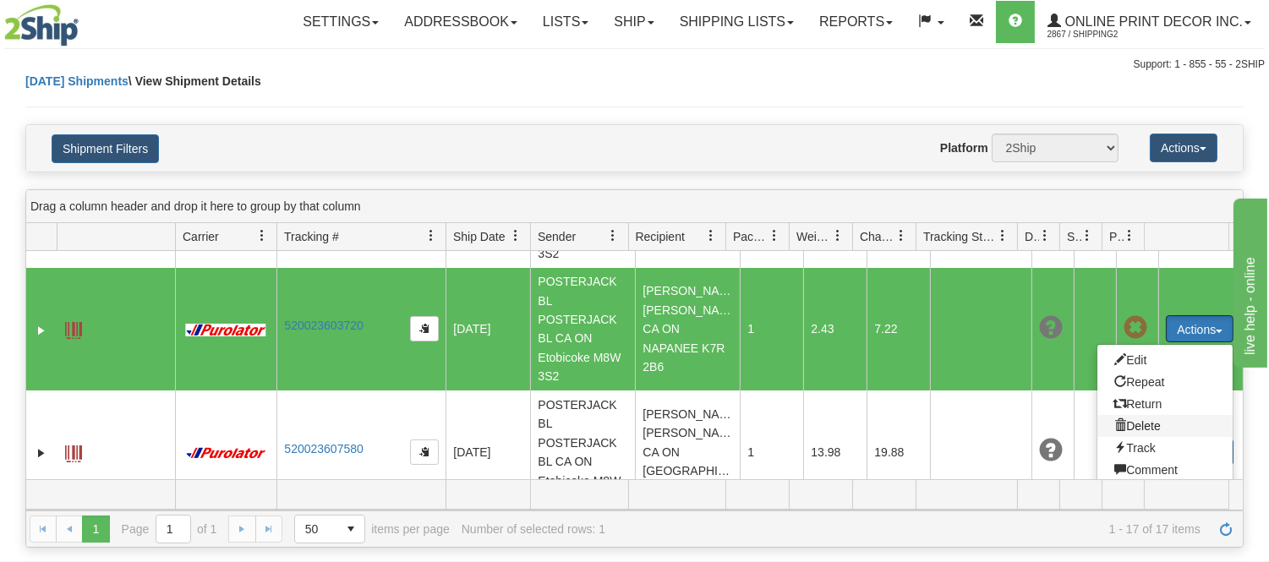
scroll to position [1691, 0]
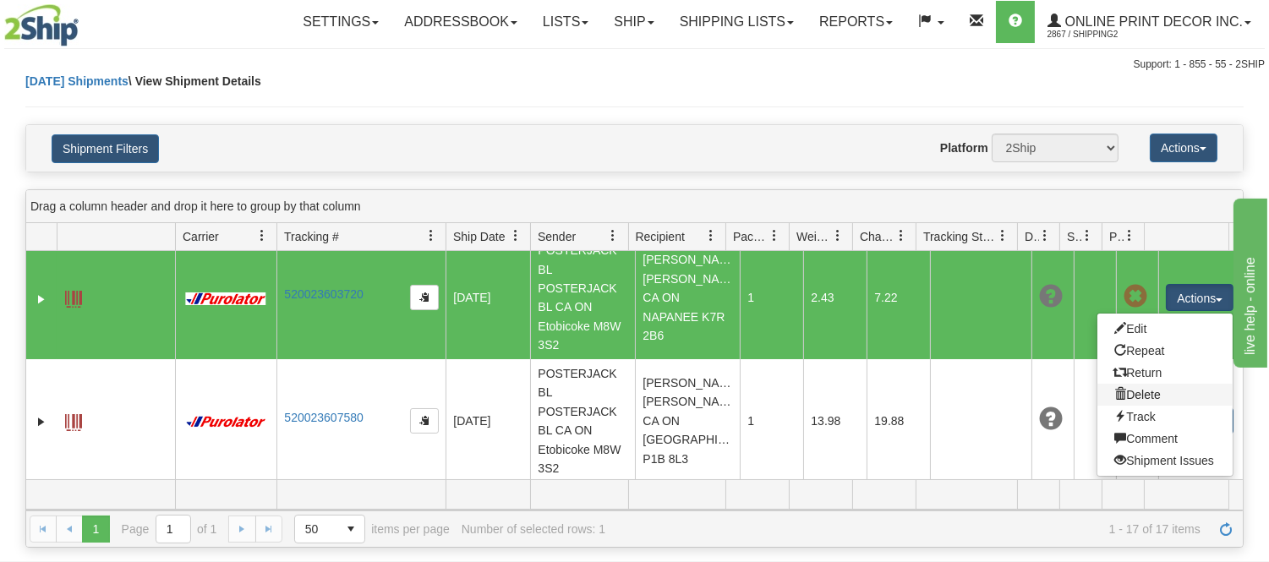
click at [1137, 396] on link "Delete" at bounding box center [1165, 395] width 135 height 22
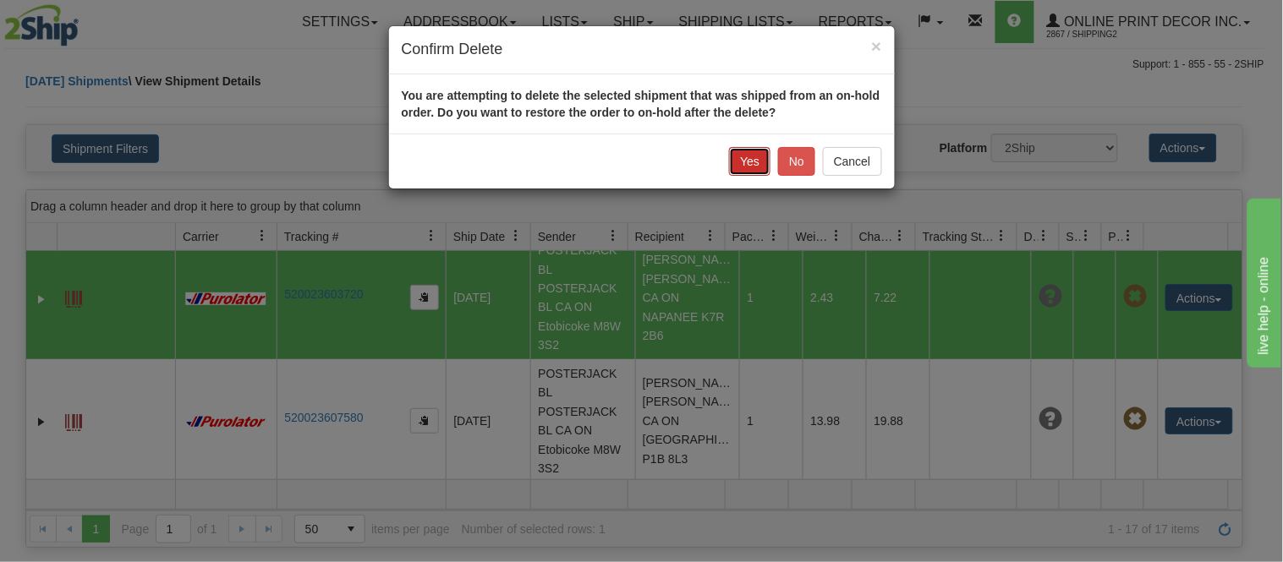
click at [762, 171] on button "Yes" at bounding box center [749, 161] width 41 height 29
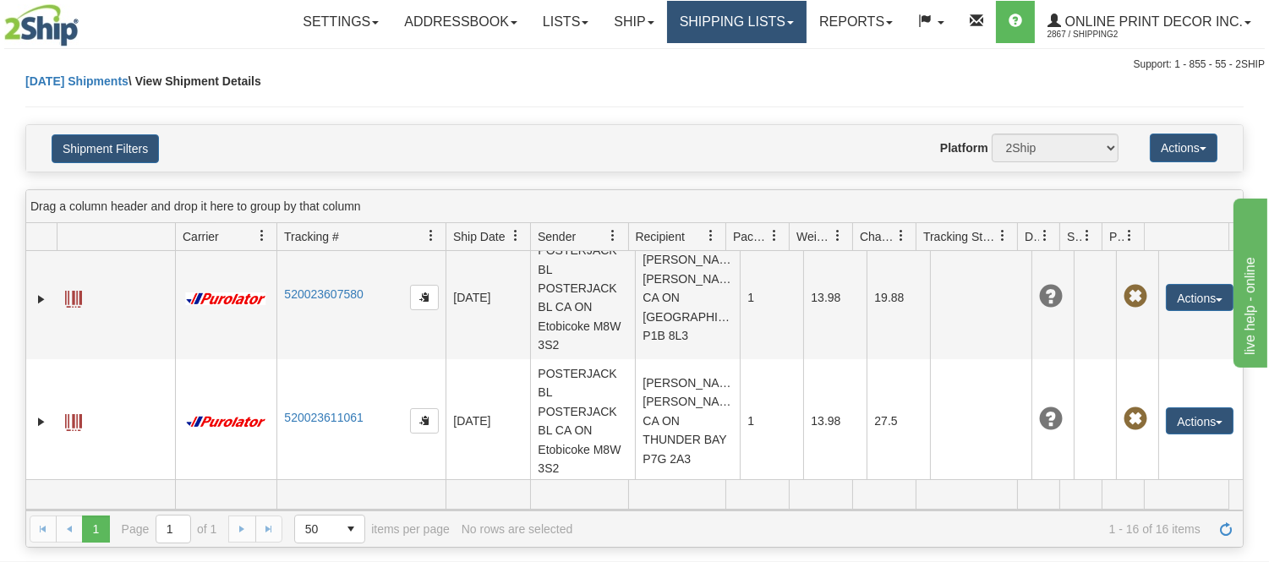
click at [749, 19] on link "Shipping lists" at bounding box center [737, 22] width 140 height 42
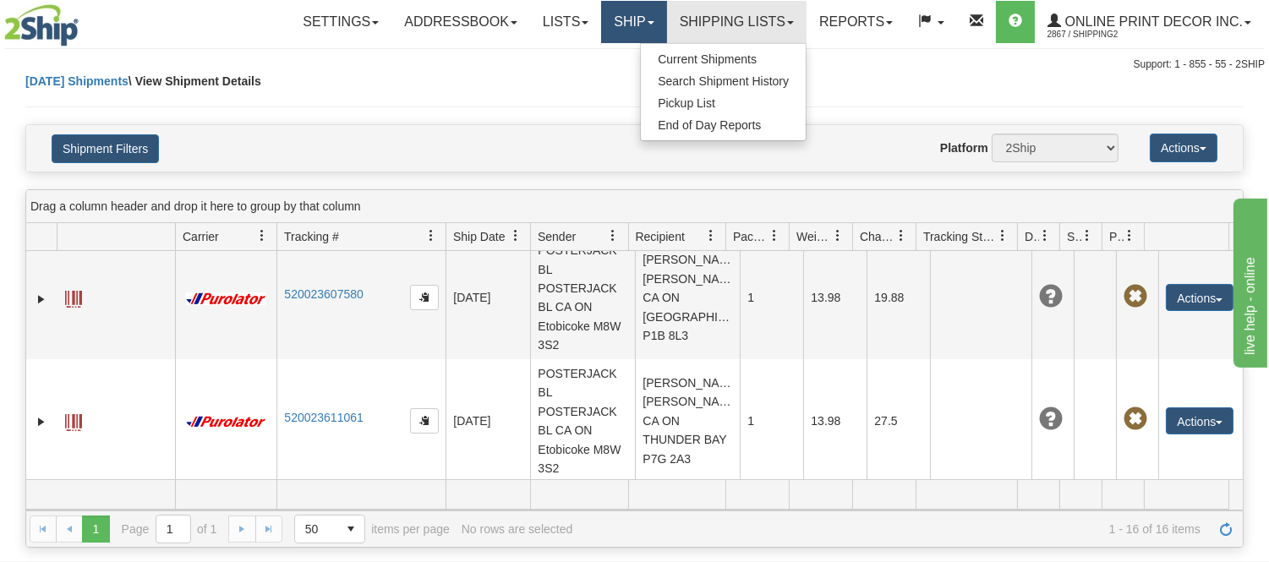
click at [626, 23] on link "Ship" at bounding box center [633, 22] width 65 height 42
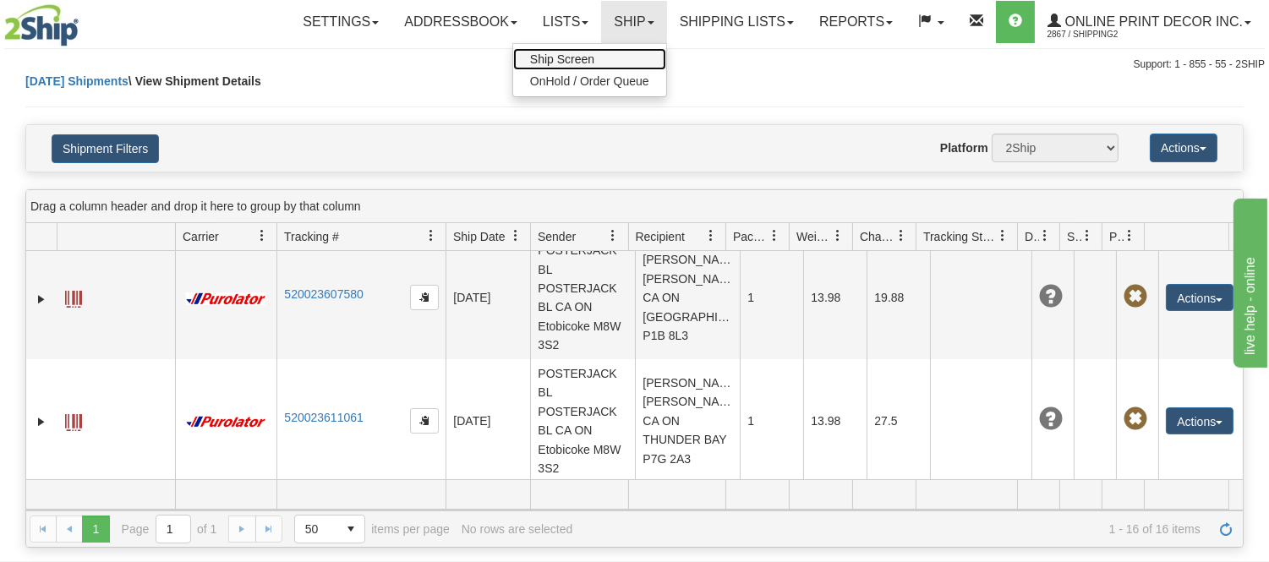
click at [597, 49] on link "Ship Screen" at bounding box center [589, 59] width 153 height 22
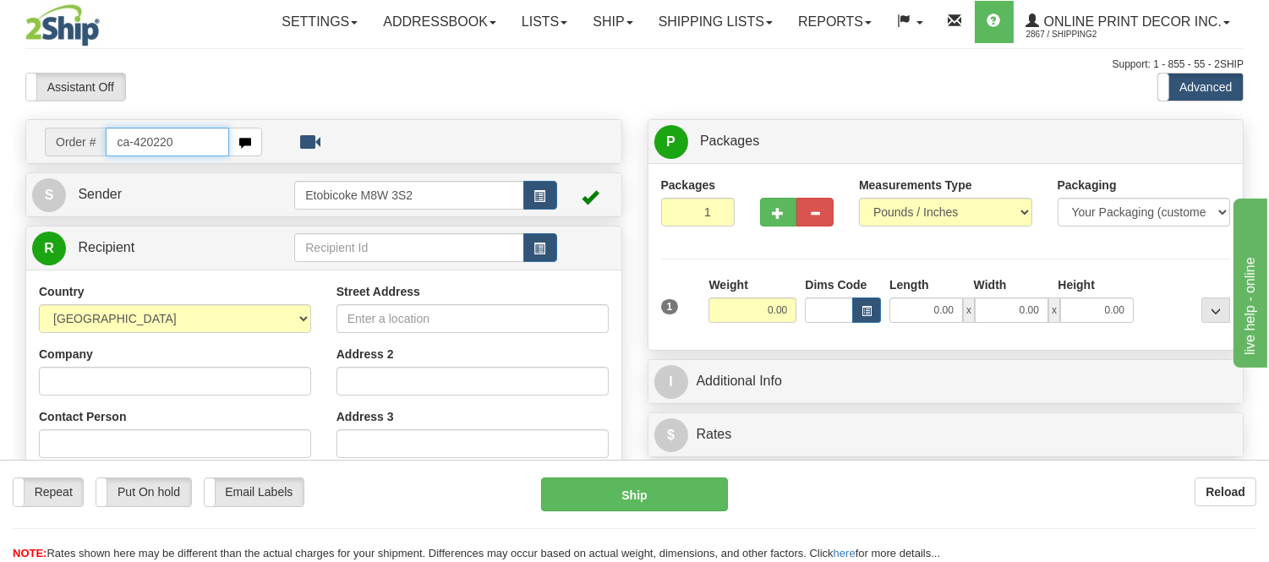
type input "ca-420220"
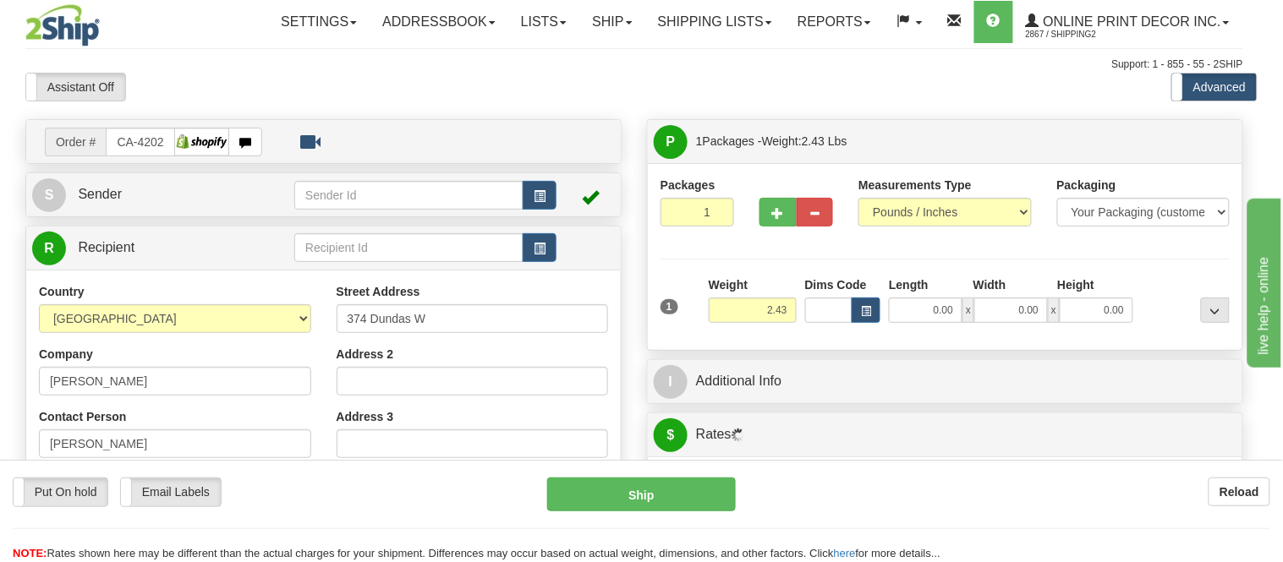
type input "NAPANEE"
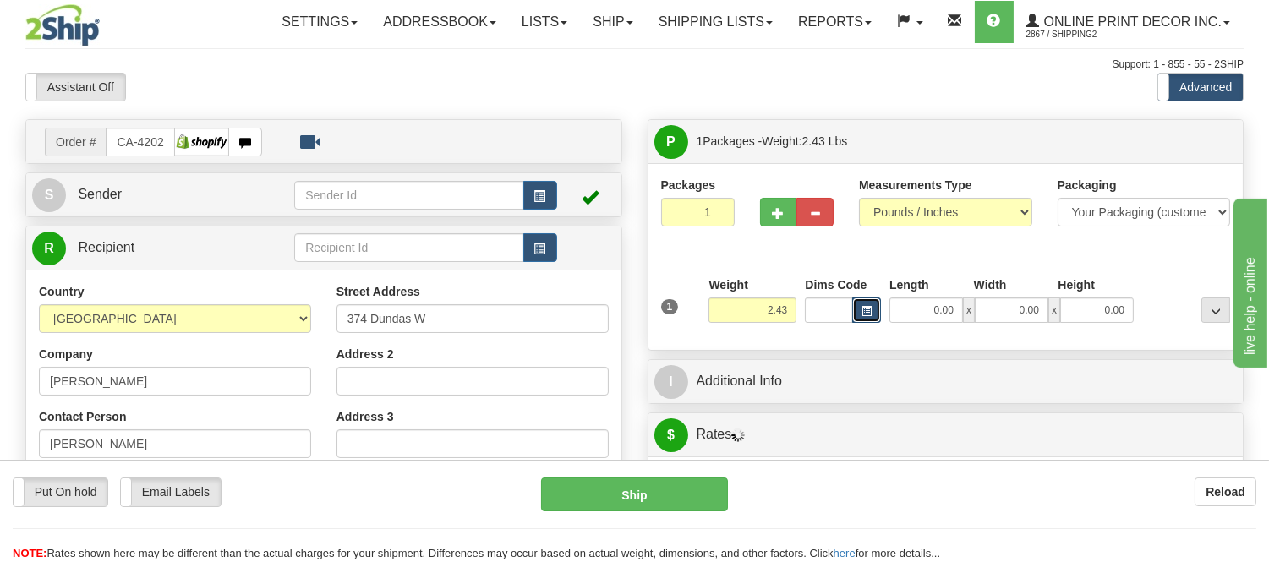
click at [869, 316] on span "button" at bounding box center [867, 311] width 10 height 9
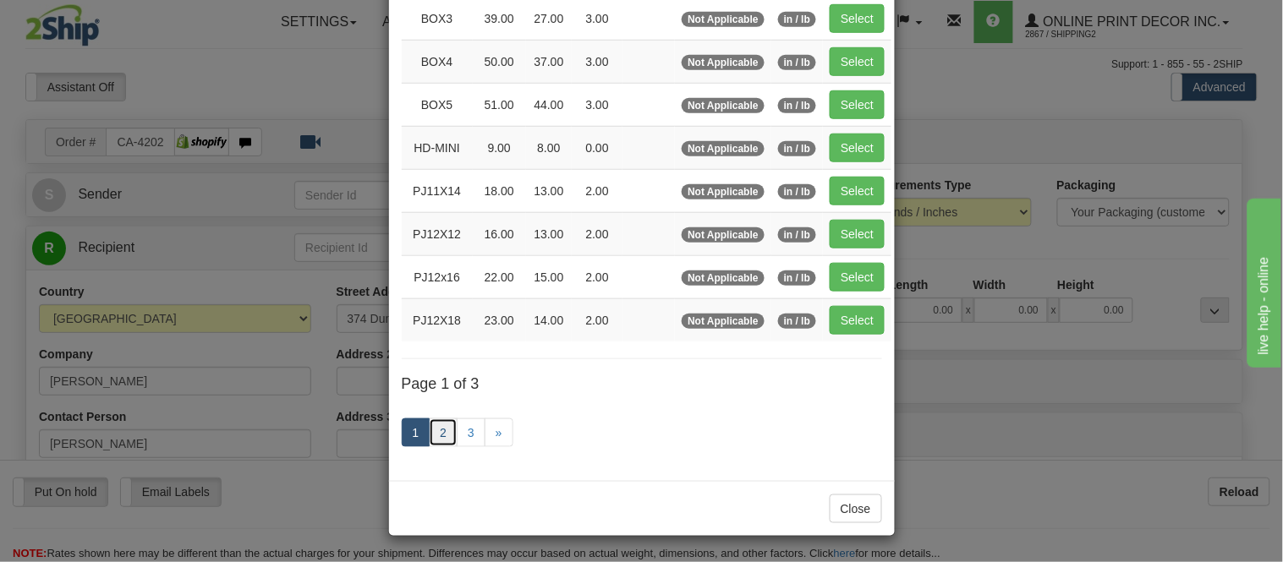
click at [441, 435] on link "2" at bounding box center [443, 433] width 29 height 29
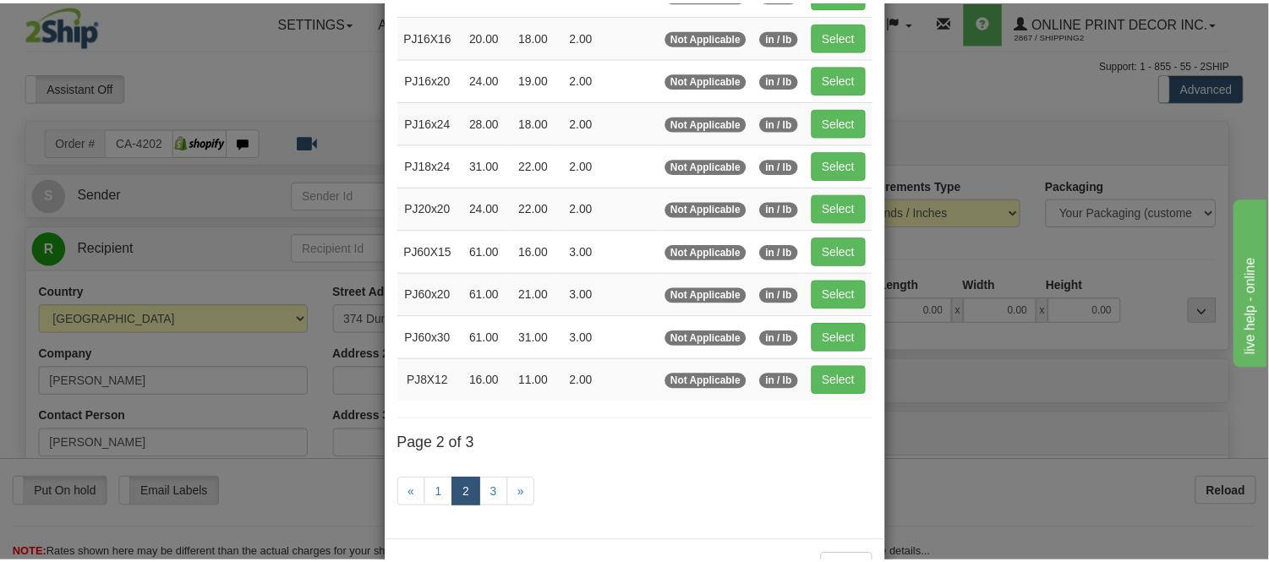
scroll to position [181, 0]
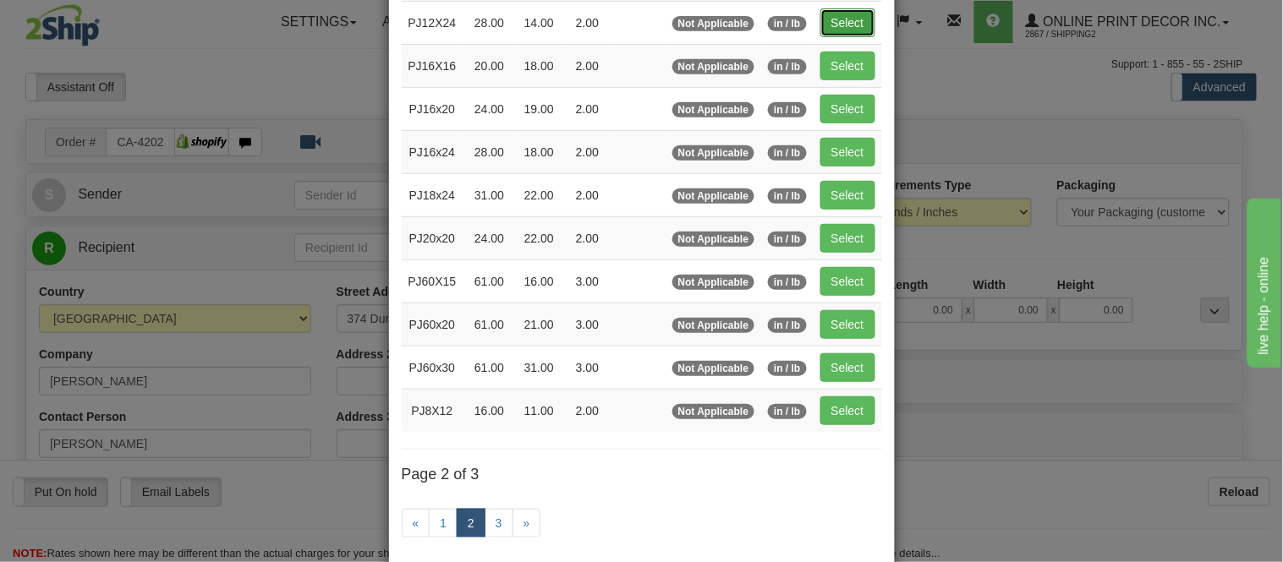
click at [823, 17] on button "Select" at bounding box center [847, 22] width 55 height 29
type input "PJ12X24"
type input "28.00"
type input "14.00"
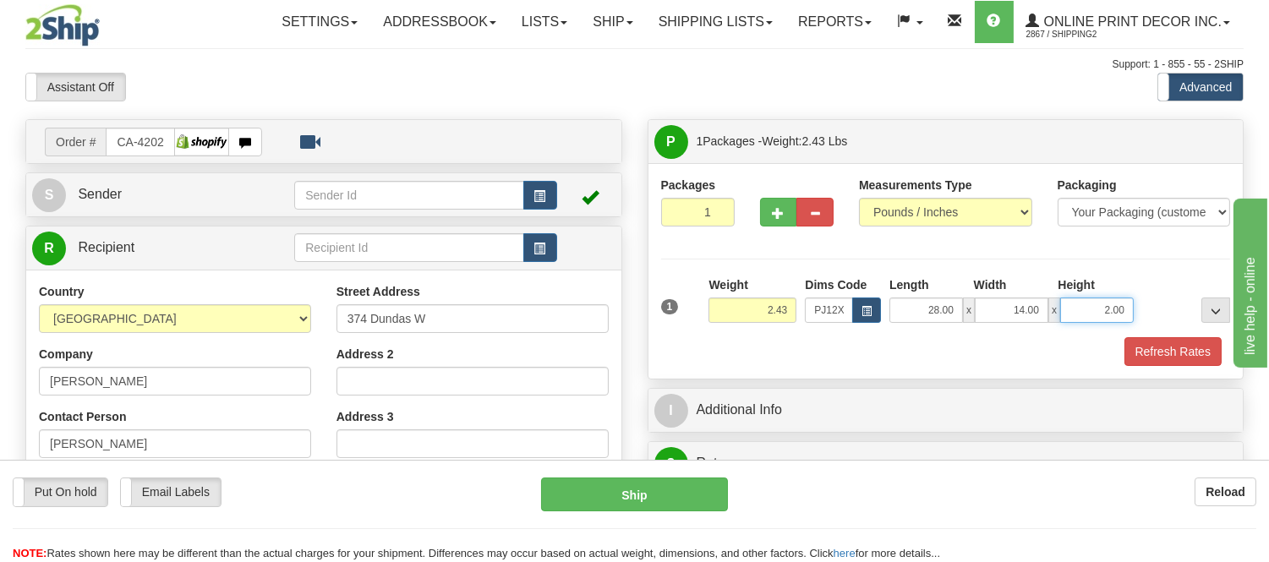
drag, startPoint x: 1128, startPoint y: 310, endPoint x: 1049, endPoint y: 315, distance: 79.7
click at [1049, 315] on div "28.00 x 14.00 x 2.00" at bounding box center [1012, 310] width 244 height 25
click button "Delete" at bounding box center [0, 0] width 0 height 0
type input "4.00"
click at [1172, 359] on button "Refresh Rates" at bounding box center [1173, 351] width 97 height 29
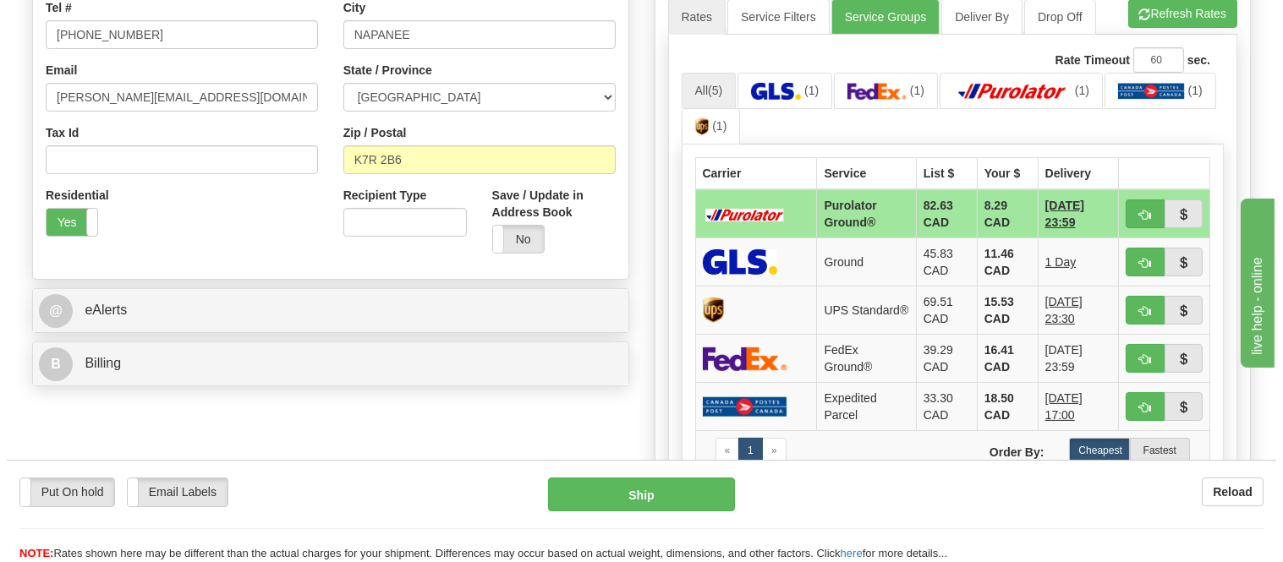
scroll to position [505, 0]
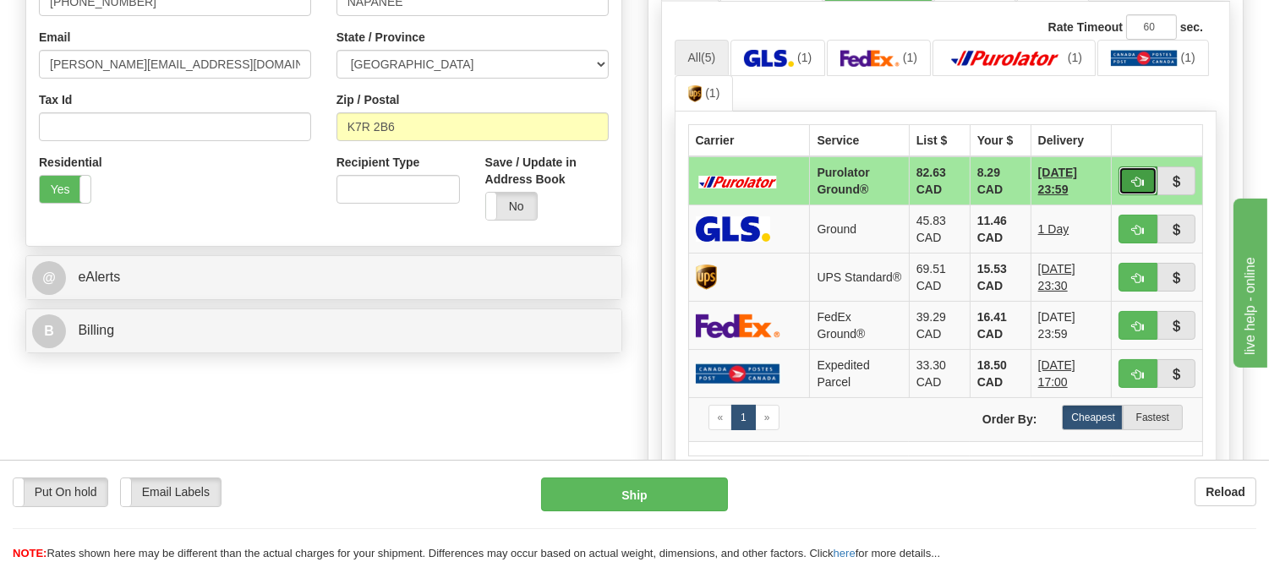
click at [1119, 173] on button "button" at bounding box center [1138, 181] width 39 height 29
type input "260"
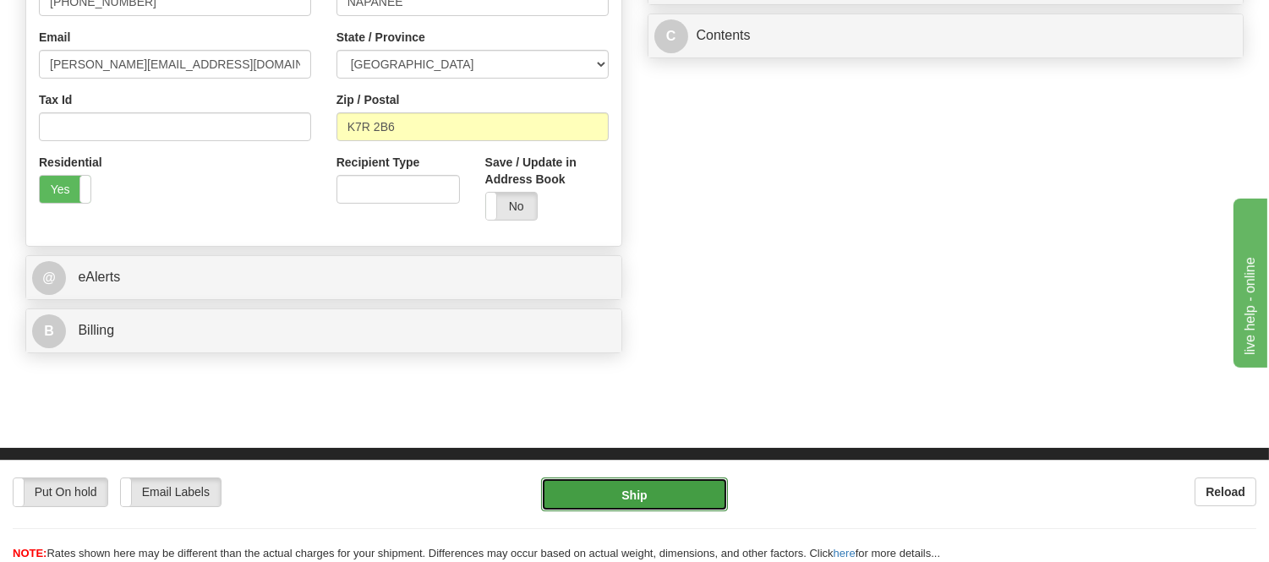
click at [658, 494] on button "Ship" at bounding box center [634, 495] width 186 height 34
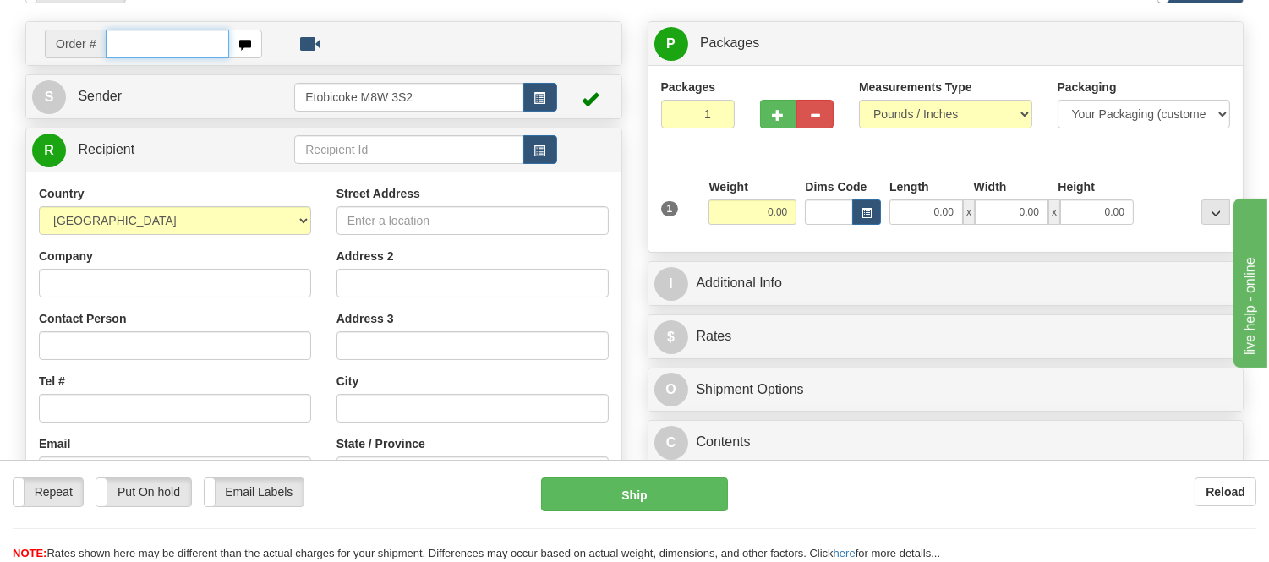
scroll to position [188, 0]
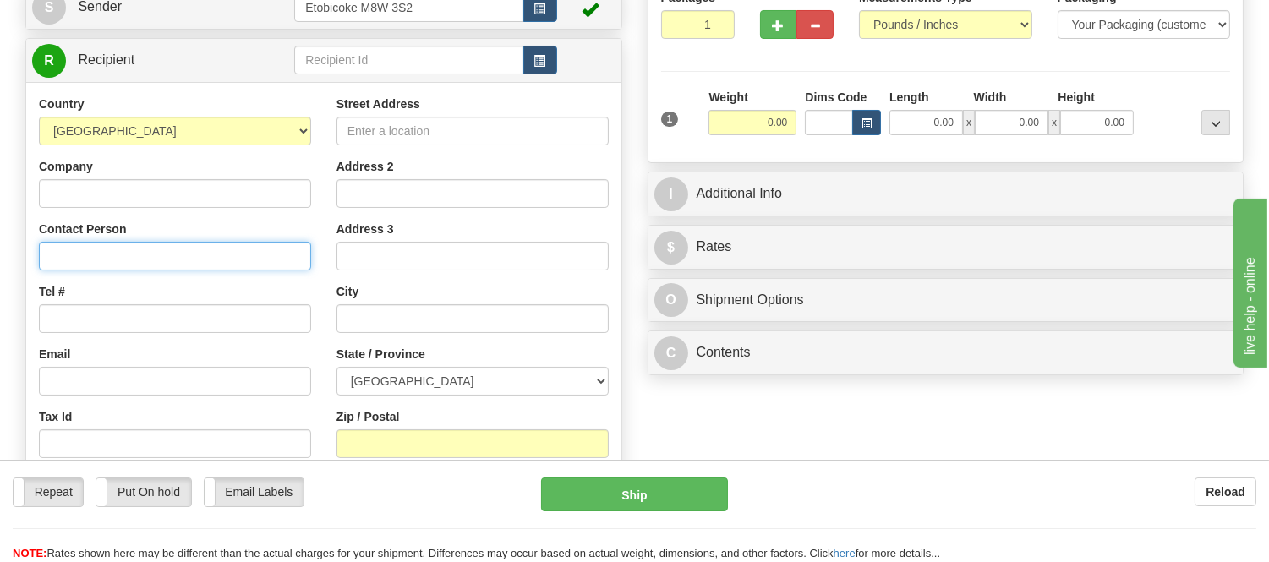
paste input "Lynn Matte, 2636 Nanuq Crescent, Iqaluit Nunavut X0A 2H0, Canada, 8672222438"
drag, startPoint x: 230, startPoint y: 255, endPoint x: 340, endPoint y: 264, distance: 110.3
click at [340, 264] on div "Country AFGHANISTAN ALAND ISLANDS ALBANIA ALGERIA AMERICAN SAMOA ANDORRA ANGOLA…" at bounding box center [323, 323] width 595 height 455
type input "Lynn Matte, 2636 Nanuq Crescent, Iqaluit Nunavut X0A 2H0, Canada,"
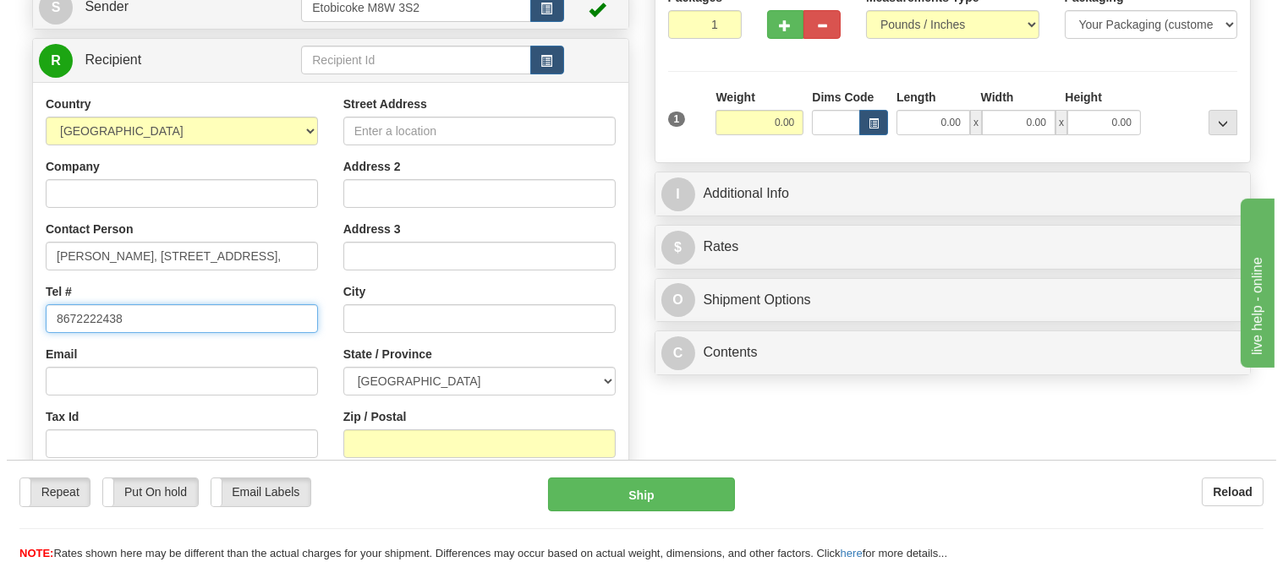
scroll to position [0, 0]
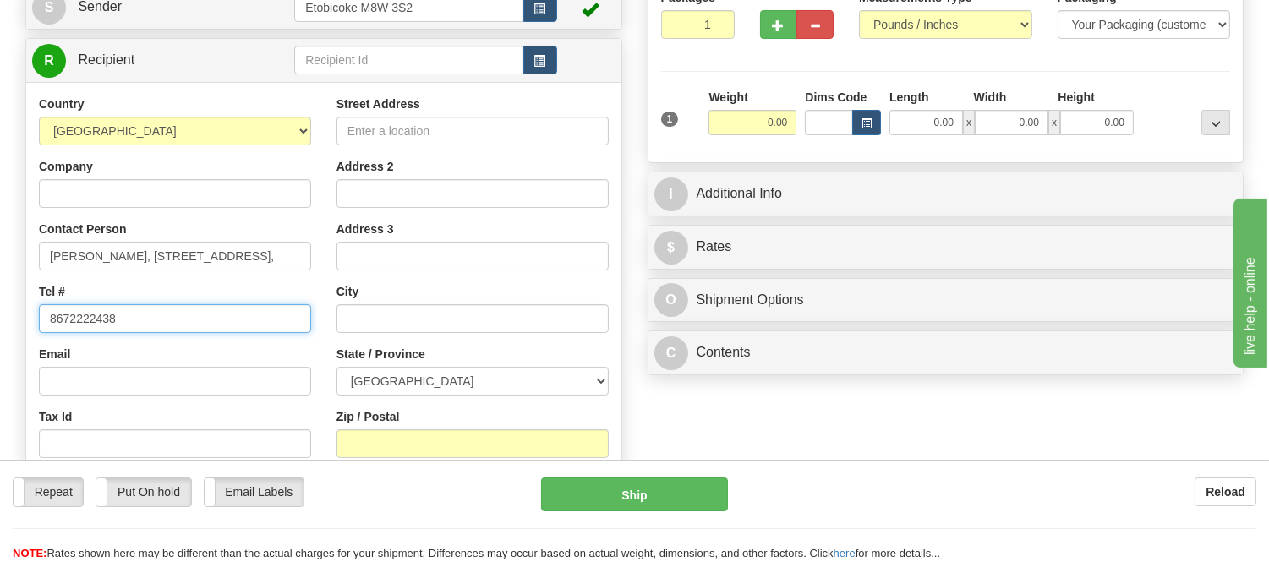
type input "8672222438"
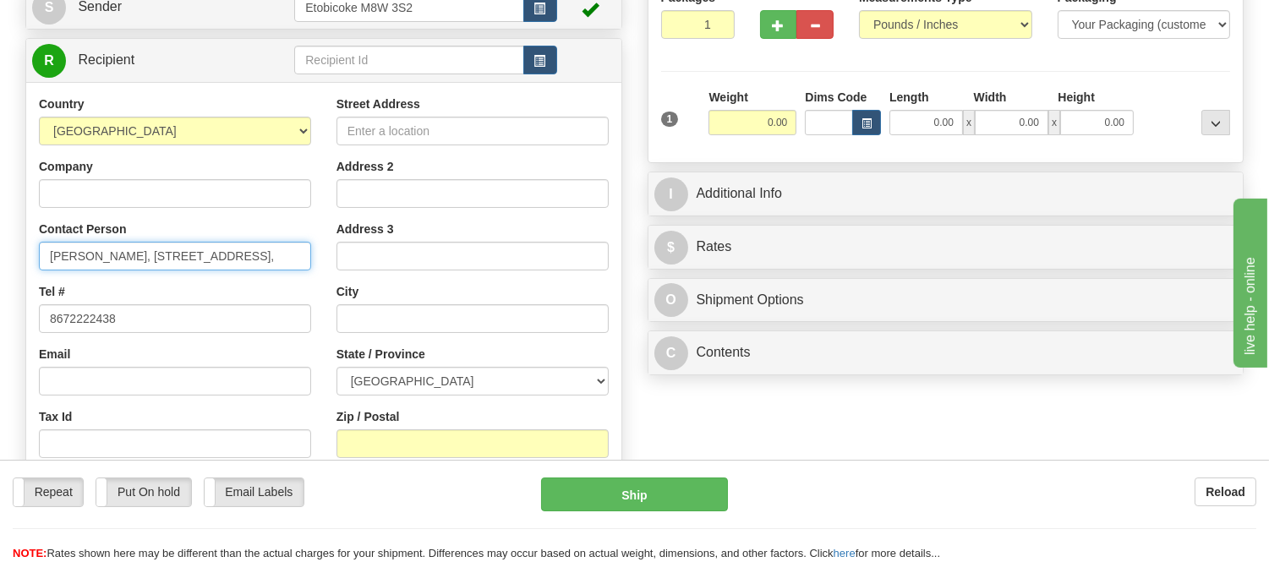
drag, startPoint x: 114, startPoint y: 255, endPoint x: 231, endPoint y: 252, distance: 116.8
click at [231, 252] on input "Lynn Matte, 2636 Nanuq Crescent, Iqaluit Nunavut X0A 2H0, Canada," at bounding box center [175, 256] width 272 height 29
type input "Lynn Matte, , Iqaluit Nunavut X0A 2H0, Canada,"
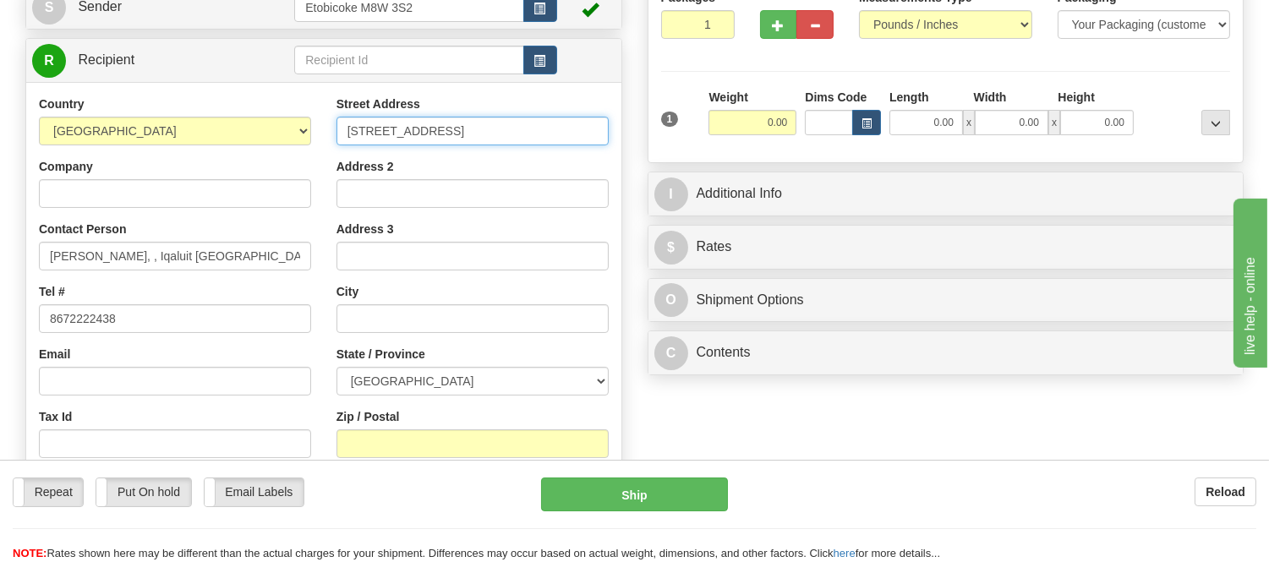
type input "2636 Nanuq Crescent"
click at [455, 153] on div "Street Address 2636 Nanuq Crescent Address 2 Address 3 City State / Province AL…" at bounding box center [473, 323] width 298 height 455
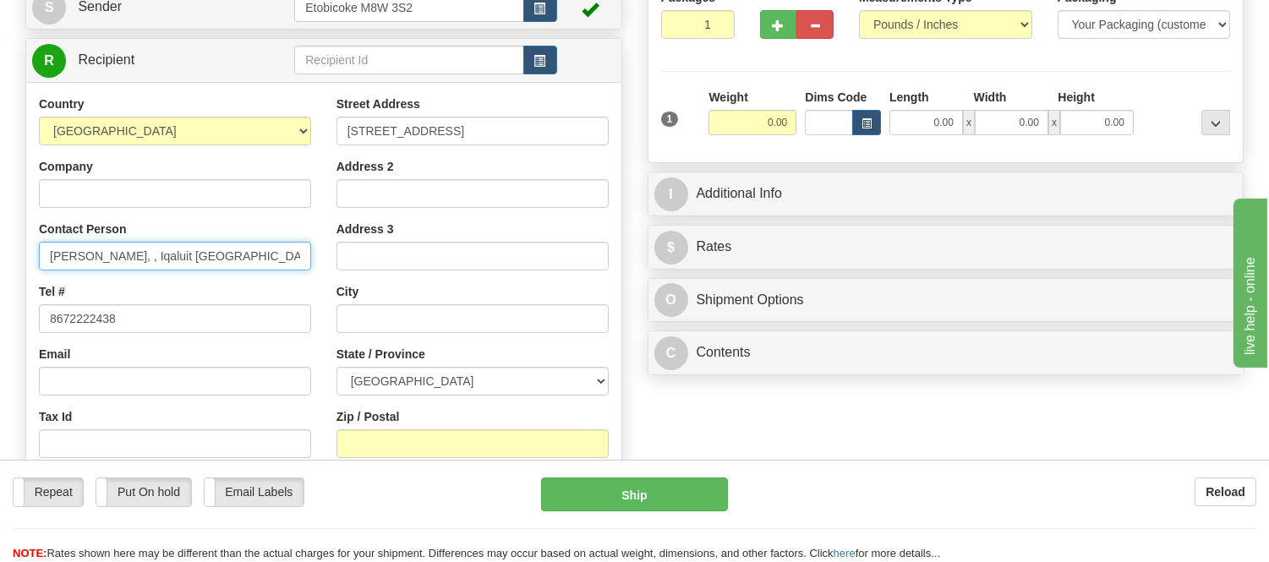
drag, startPoint x: 200, startPoint y: 257, endPoint x: 251, endPoint y: 255, distance: 50.8
click at [251, 255] on input "Lynn Matte, , Iqaluit Nunavut X0A 2H0, Canada," at bounding box center [175, 256] width 272 height 29
type input "Lynn Matte, , Iqaluit Nunavut, Canada,"
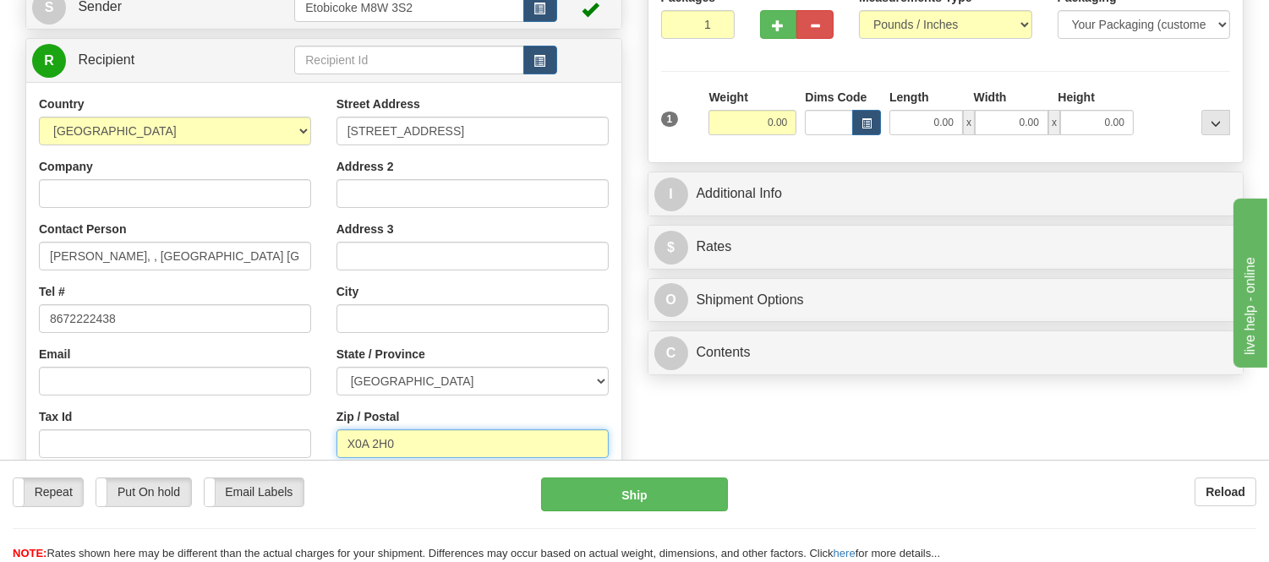
type input "X0A 2H0"
click at [424, 413] on div "Zip / Postal X0A 2H0" at bounding box center [473, 433] width 272 height 50
type input "IQALUIT"
select select "NU"
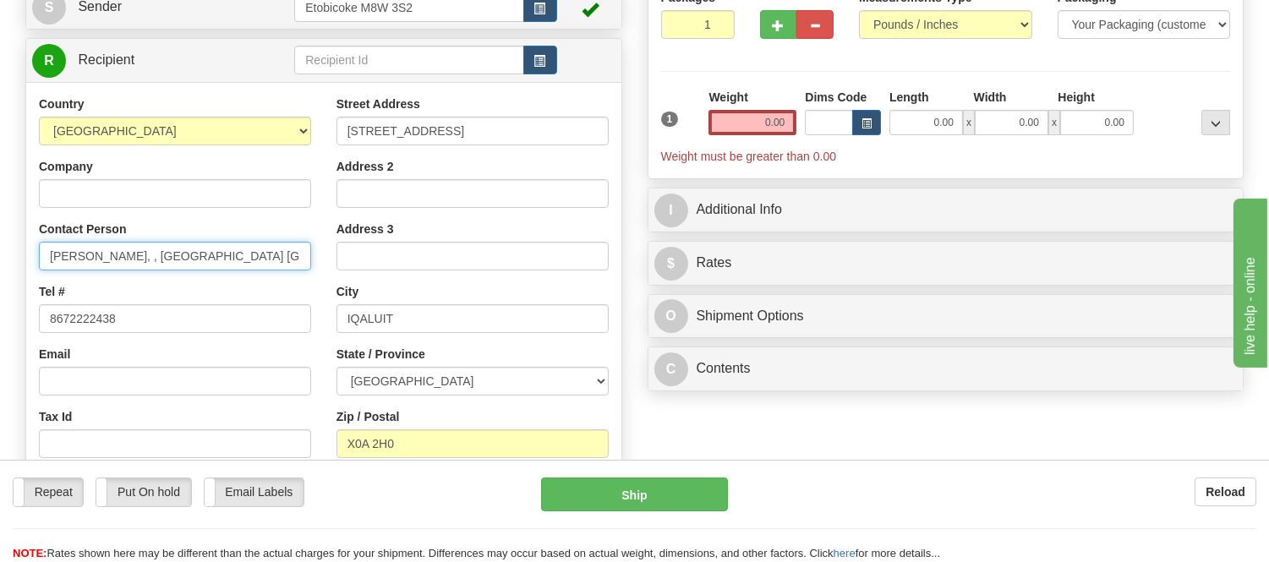
drag, startPoint x: 123, startPoint y: 256, endPoint x: 332, endPoint y: 264, distance: 209.9
click at [330, 264] on div "Country AFGHANISTAN ALAND ISLANDS ALBANIA ALGERIA AMERICAN SAMOA ANDORRA ANGOLA…" at bounding box center [323, 323] width 595 height 455
type input "Lynn Matte"
click at [858, 107] on div "Dims Code" at bounding box center [843, 112] width 85 height 47
click at [869, 112] on button "button" at bounding box center [866, 122] width 29 height 25
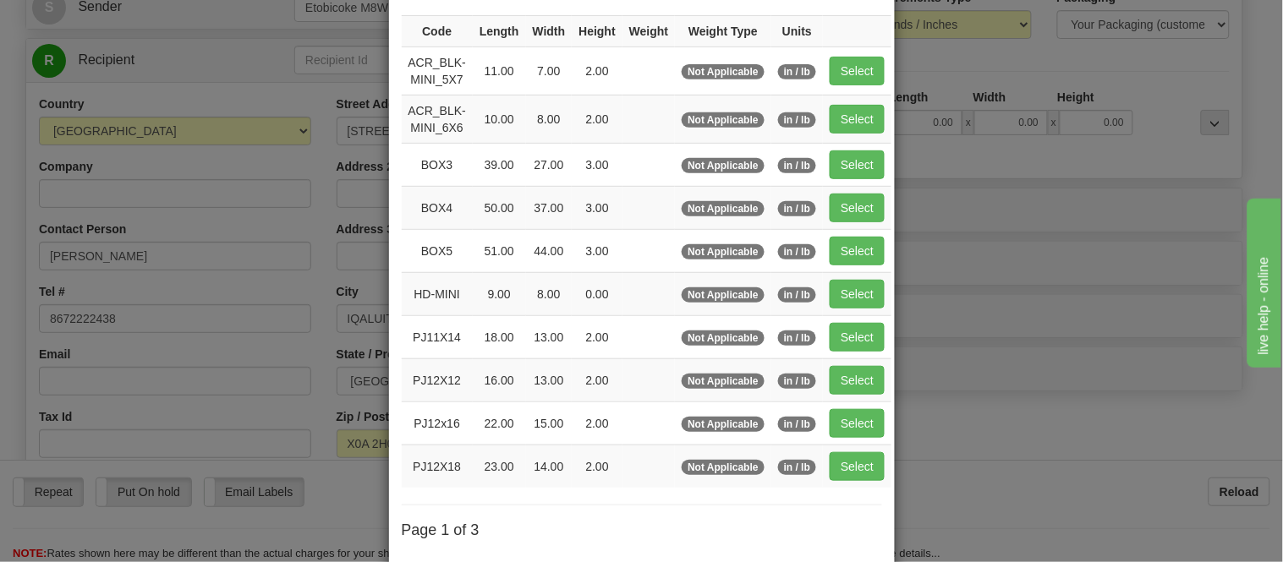
scroll to position [282, 0]
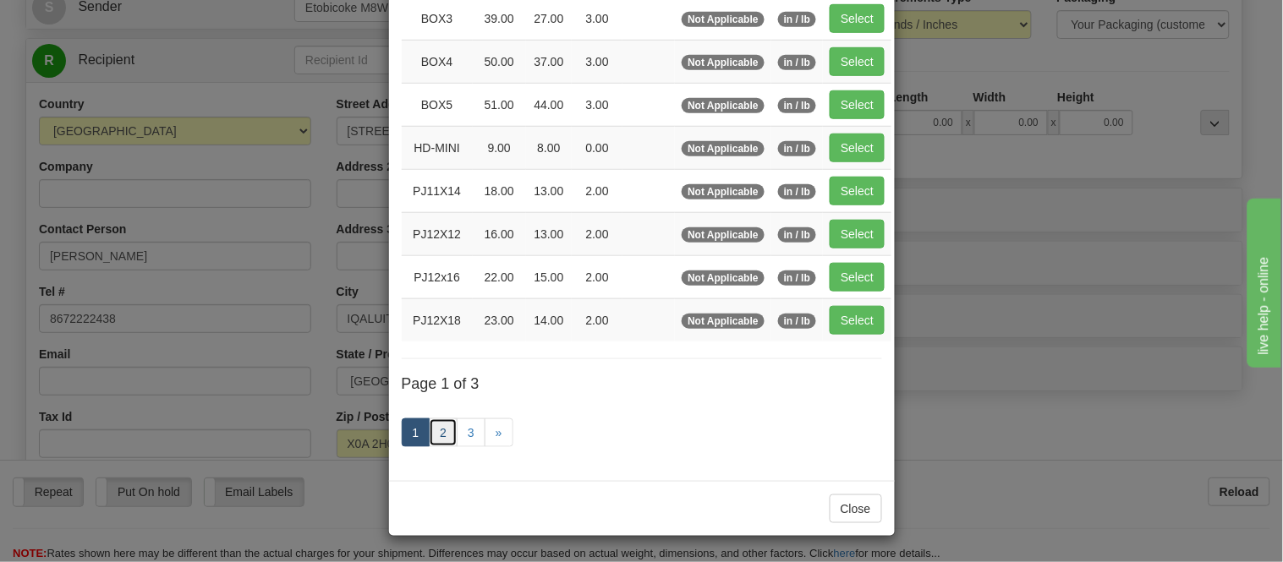
click at [434, 431] on link "2" at bounding box center [443, 433] width 29 height 29
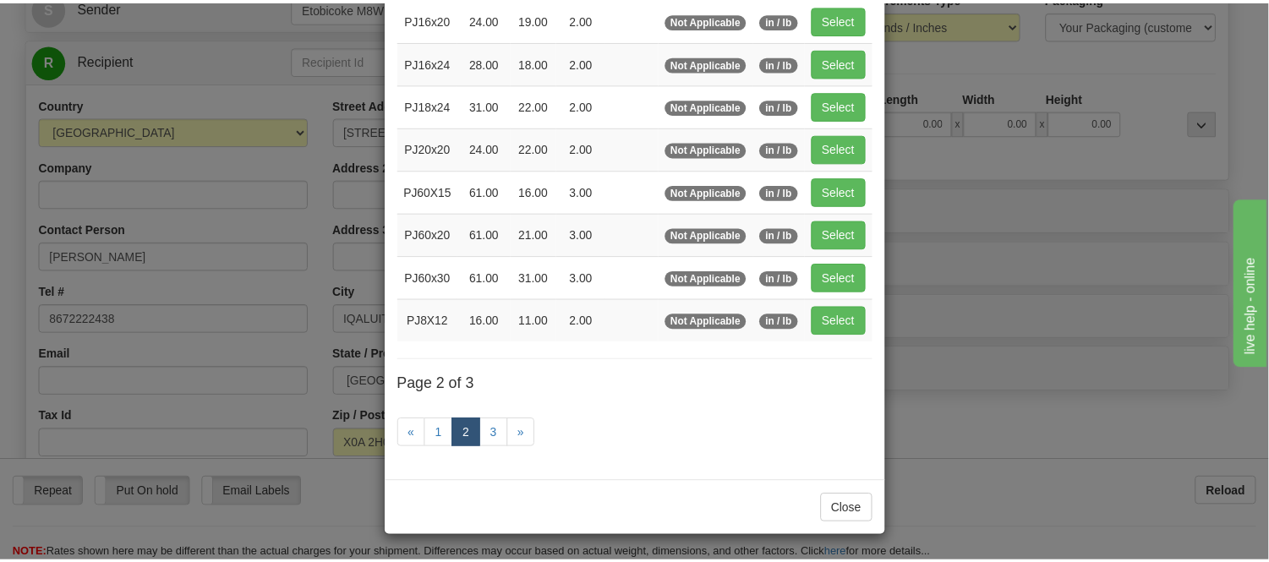
scroll to position [275, 0]
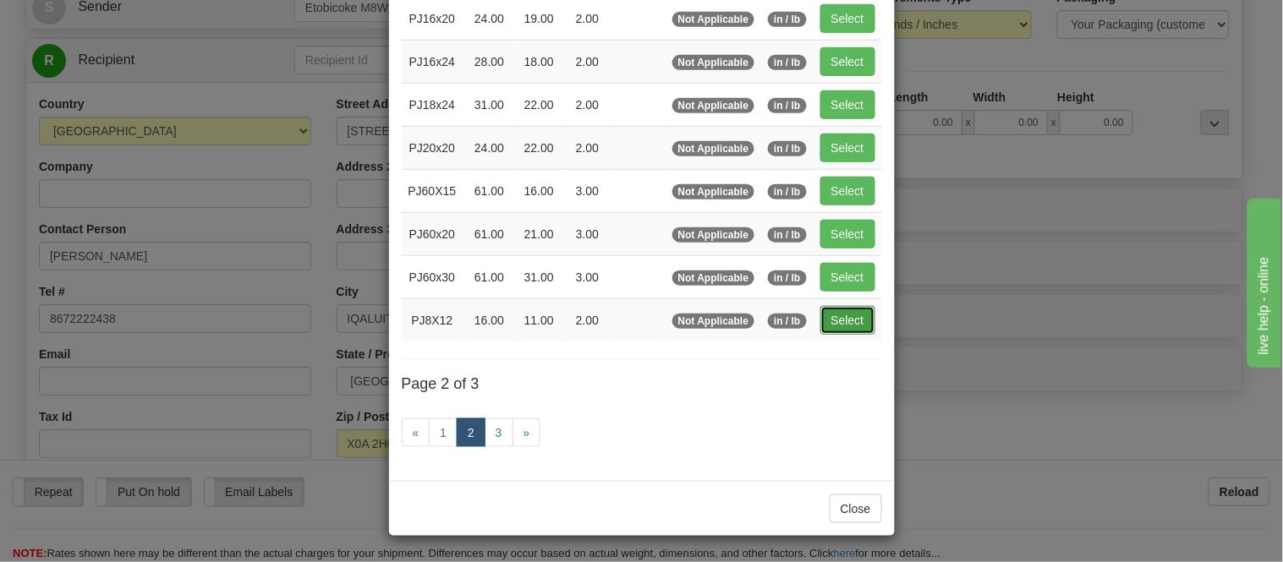
click at [844, 314] on button "Select" at bounding box center [847, 320] width 55 height 29
type input "PJ8X12"
type input "16.00"
type input "11.00"
type input "2.00"
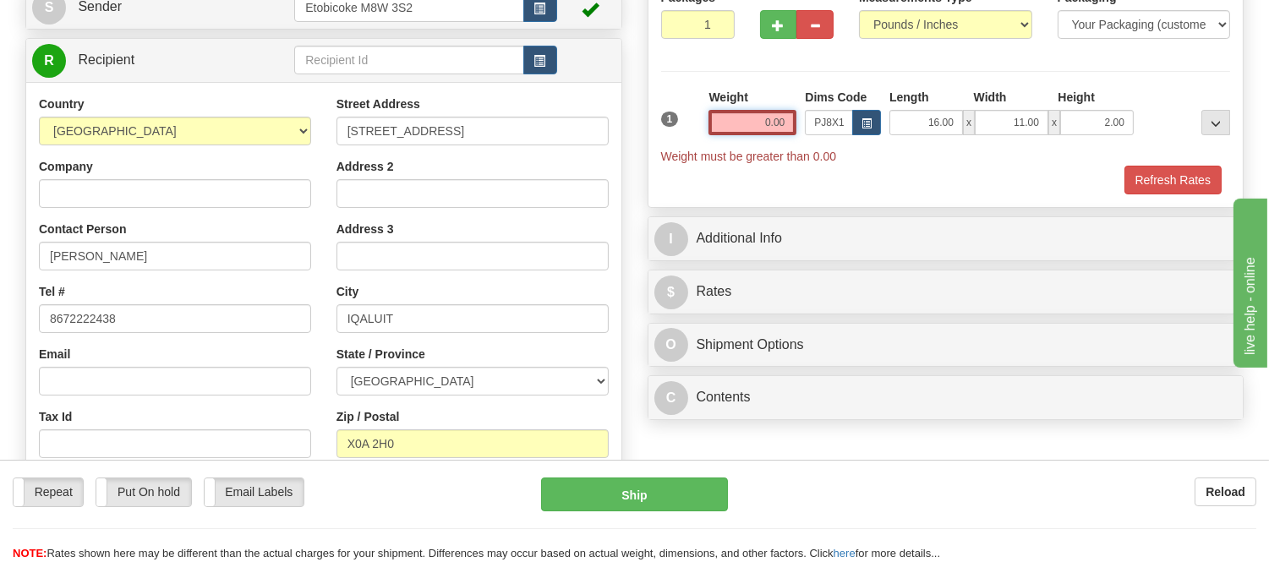
drag, startPoint x: 787, startPoint y: 120, endPoint x: 721, endPoint y: 156, distance: 74.9
click at [721, 156] on div "1 Weight 0.00 Dims Code x x" at bounding box center [946, 127] width 578 height 76
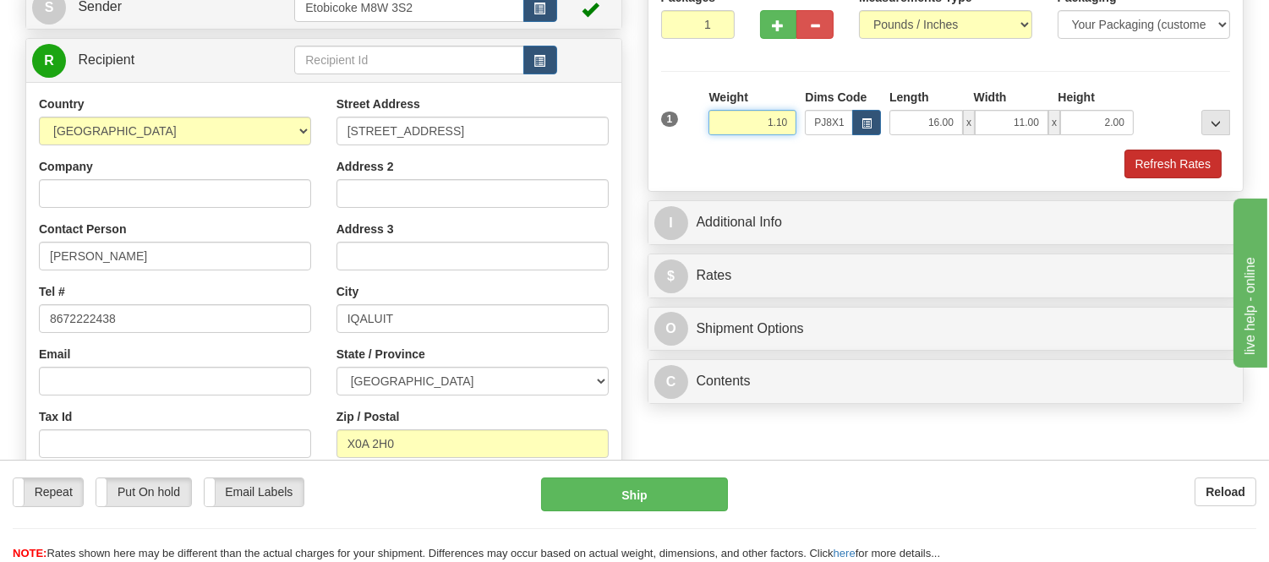
type input "1.10"
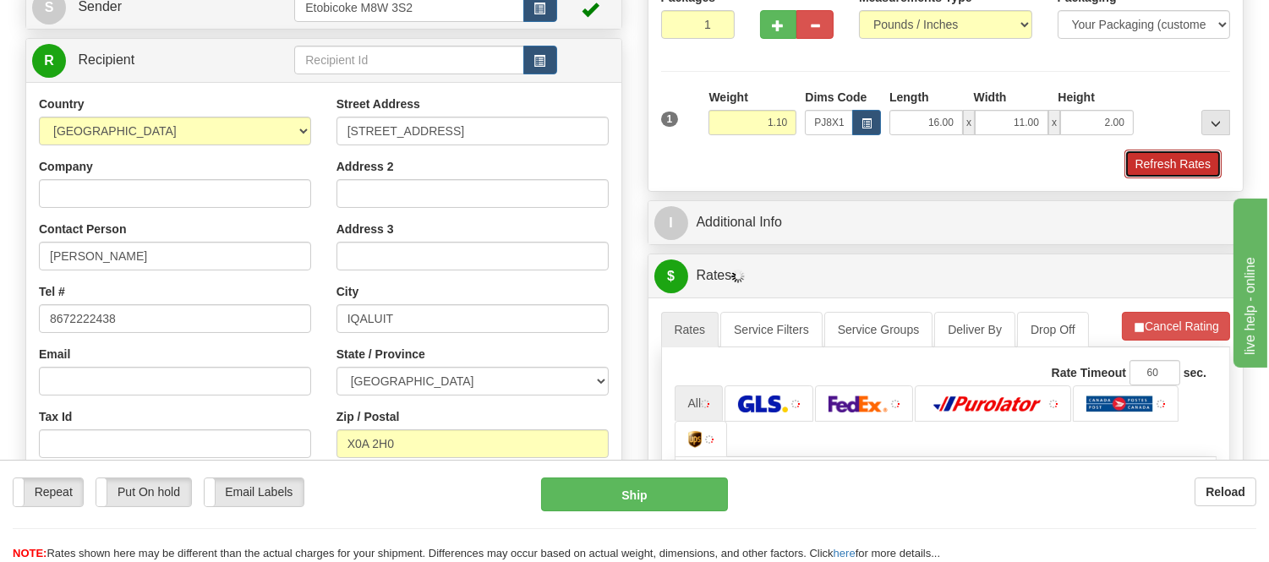
click at [1190, 151] on button "Refresh Rates" at bounding box center [1173, 164] width 97 height 29
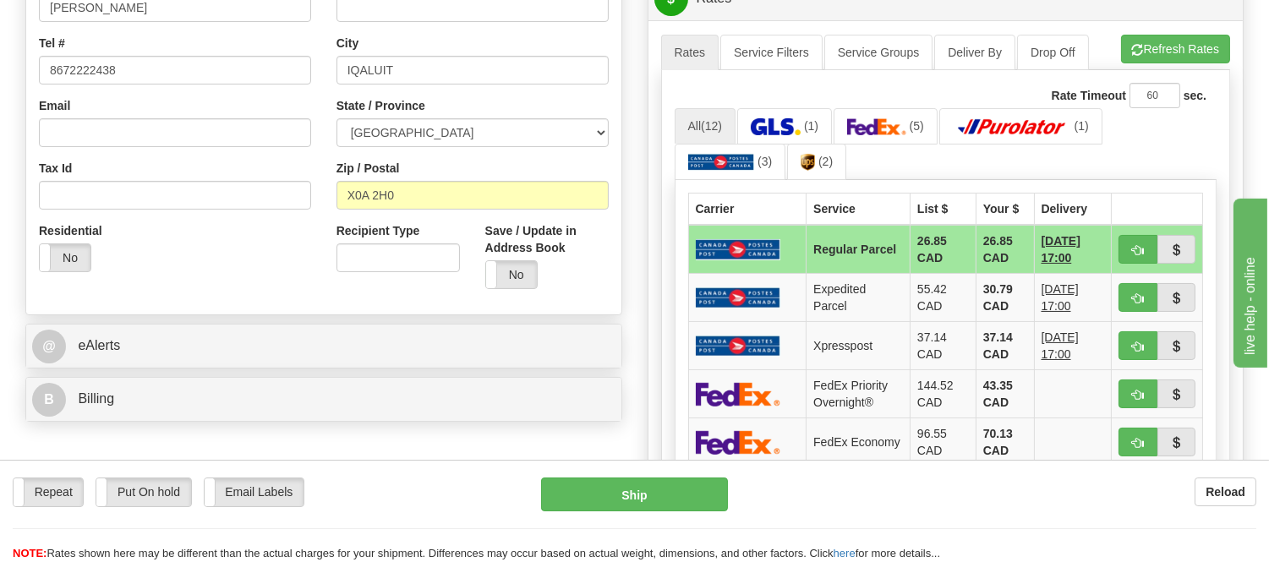
scroll to position [469, 0]
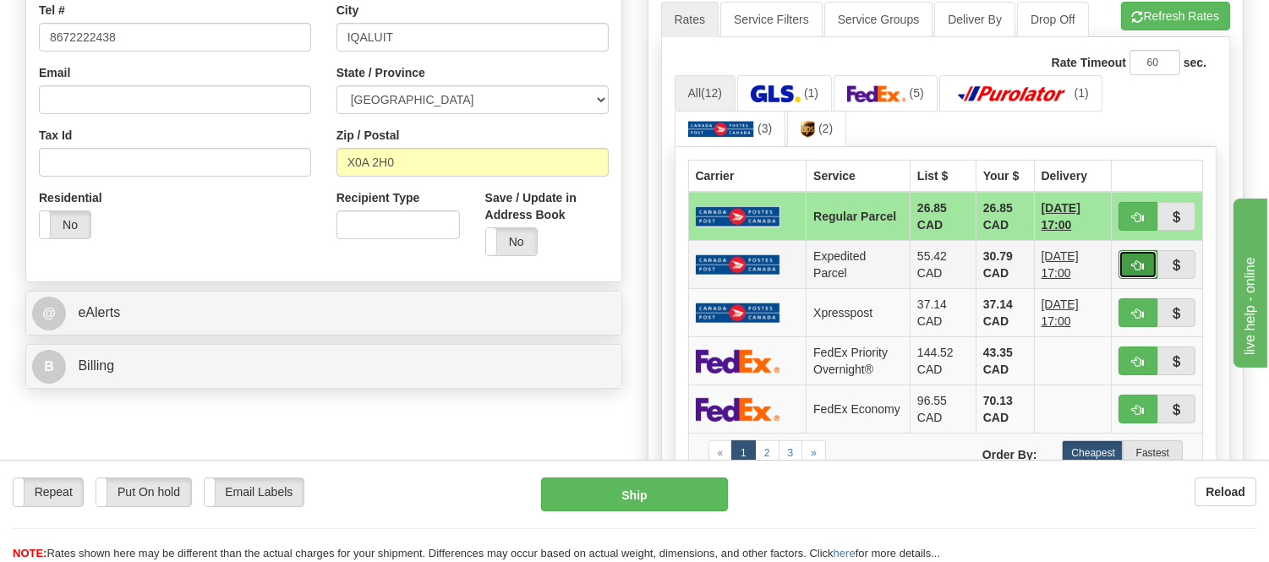
click at [1132, 262] on span "button" at bounding box center [1138, 265] width 12 height 11
type input "DOM.EP"
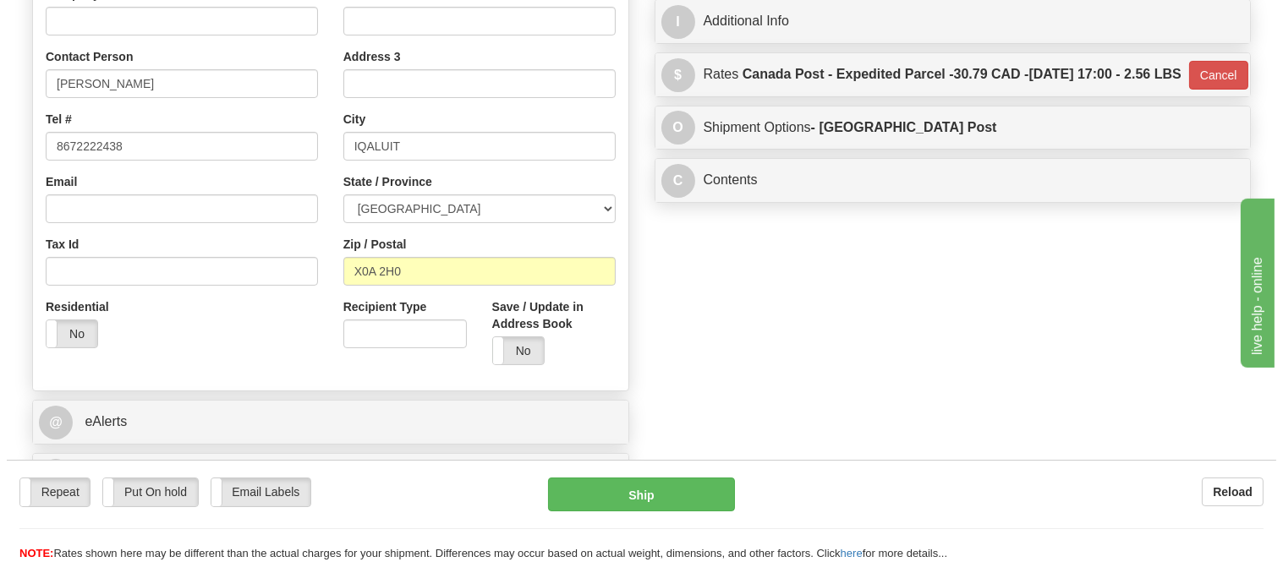
scroll to position [94, 0]
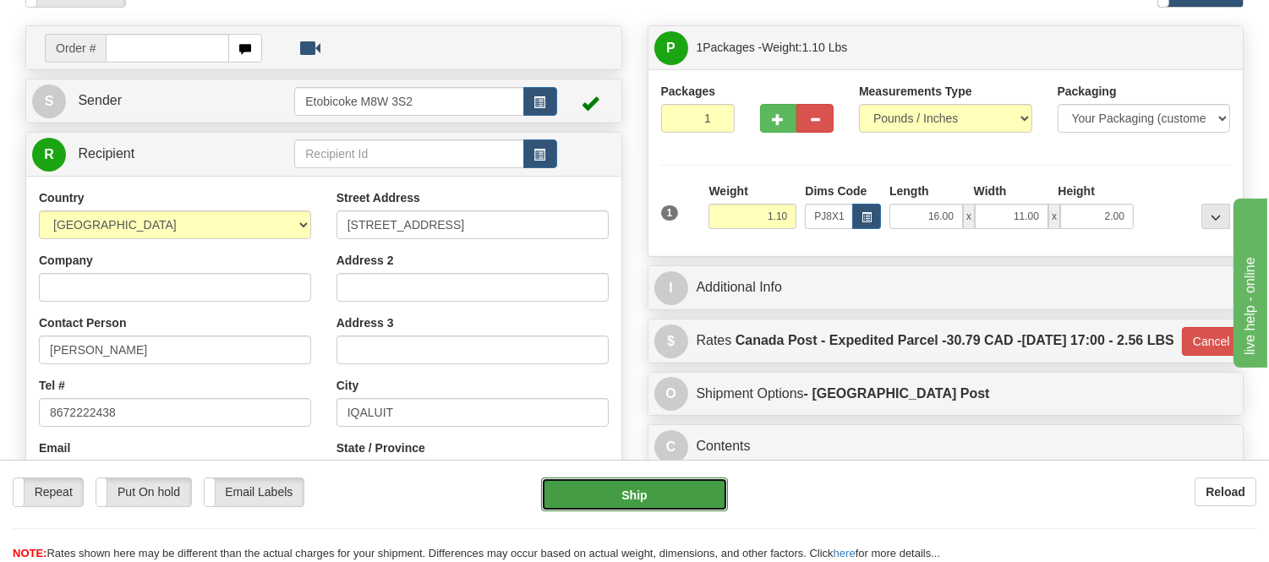
click at [624, 501] on button "Ship" at bounding box center [634, 495] width 186 height 34
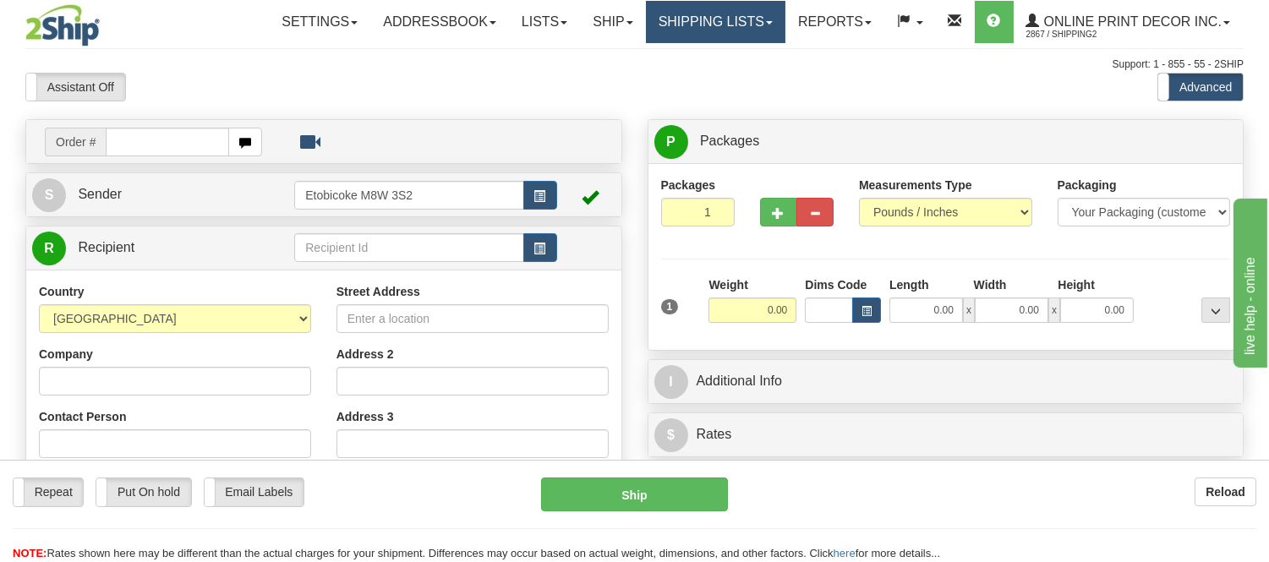
click at [671, 18] on link "Shipping lists" at bounding box center [716, 22] width 140 height 42
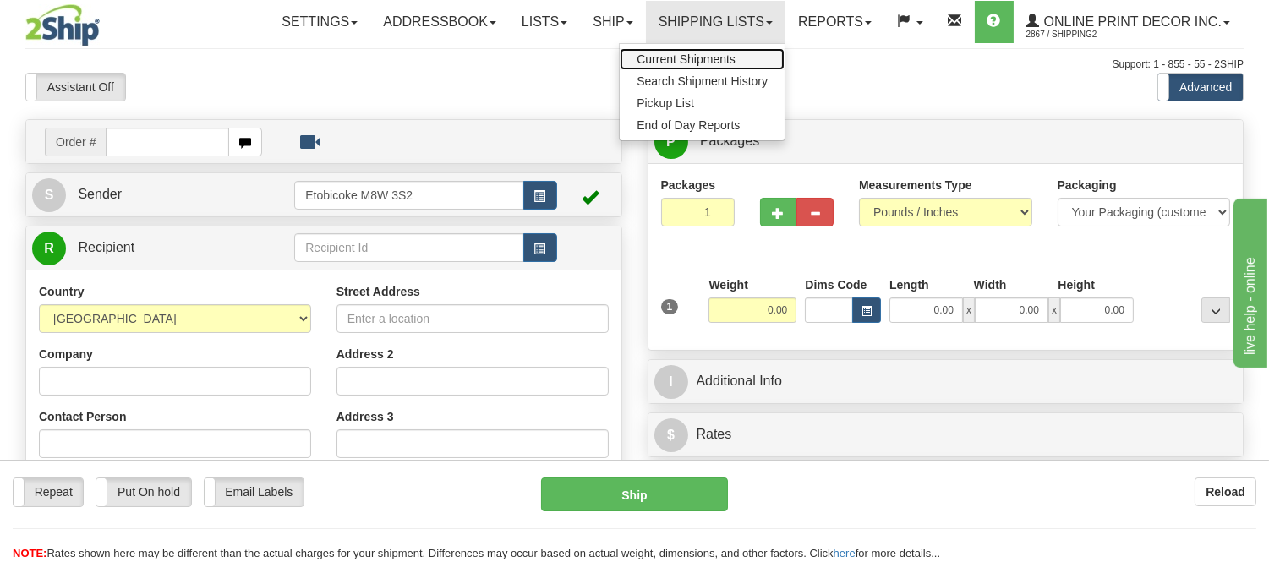
click at [666, 53] on span "Current Shipments" at bounding box center [686, 59] width 99 height 14
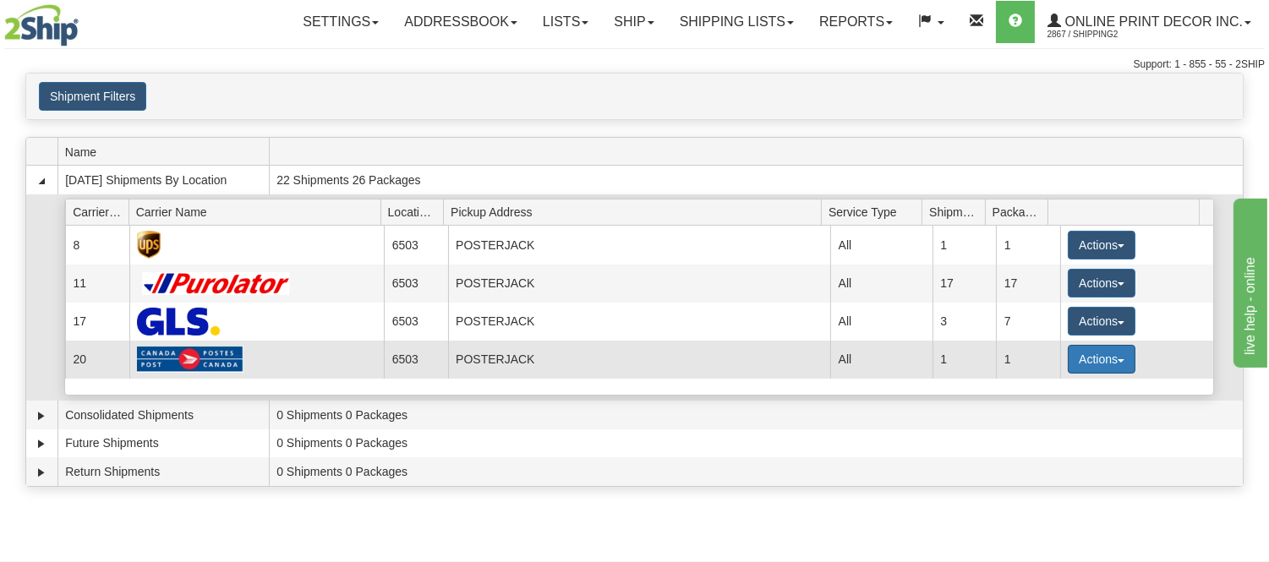
click at [1092, 353] on button "Actions" at bounding box center [1102, 359] width 68 height 29
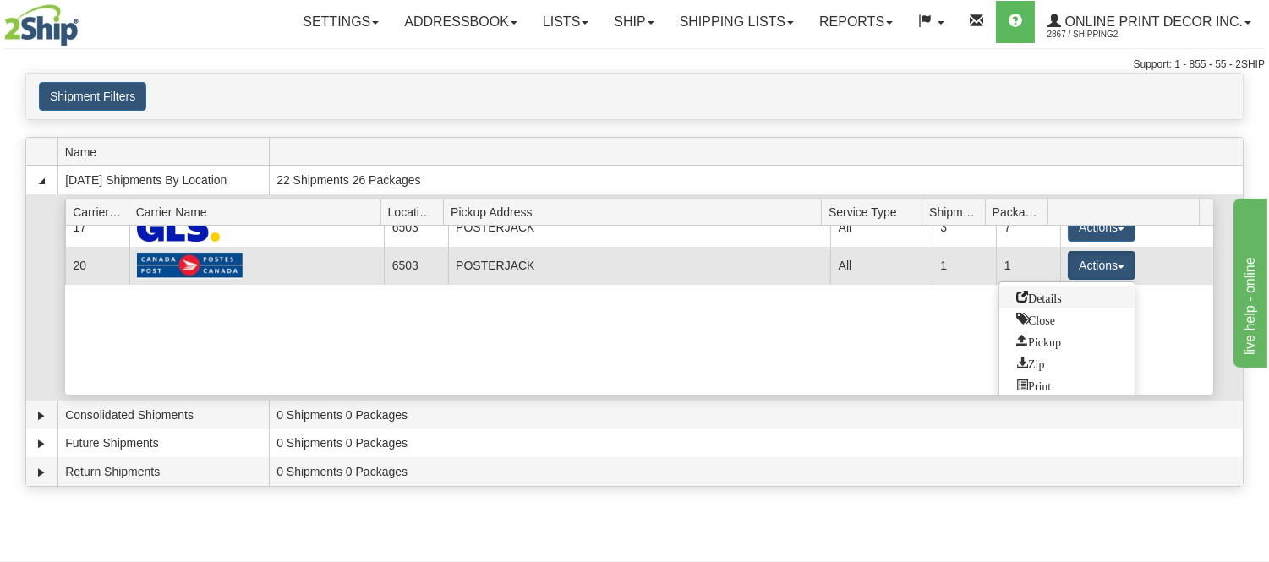
click at [1061, 305] on link "Details" at bounding box center [1067, 298] width 135 height 22
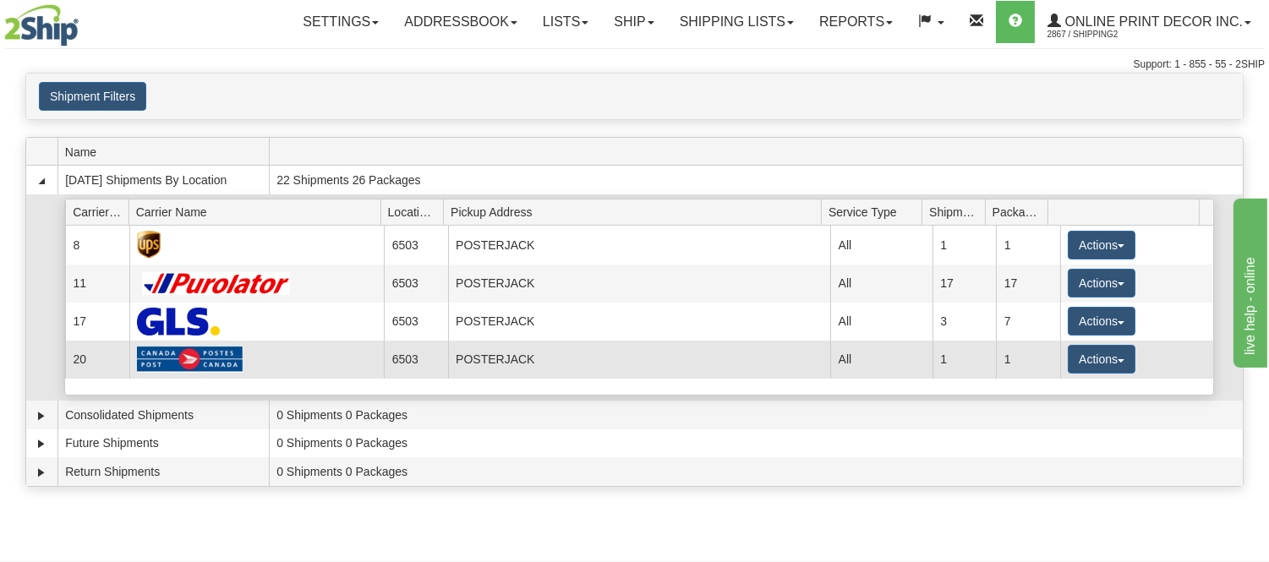
scroll to position [0, 0]
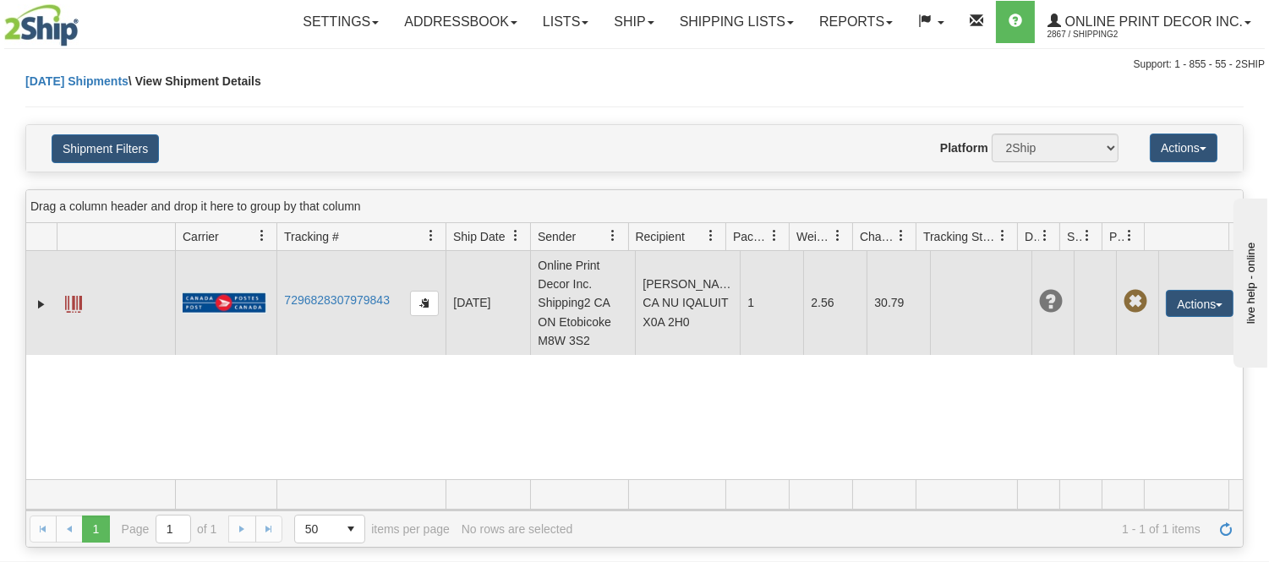
click at [352, 292] on td "7296828307979843" at bounding box center [361, 303] width 169 height 104
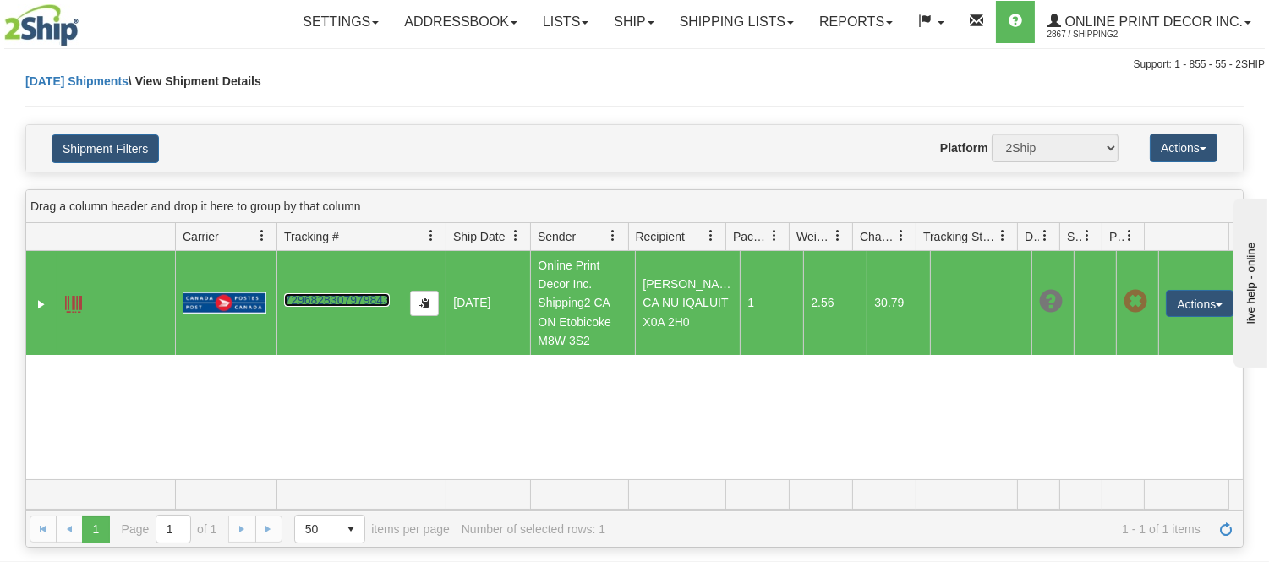
click at [352, 301] on link "7296828307979843" at bounding box center [337, 300] width 106 height 14
